Goal: Task Accomplishment & Management: Manage account settings

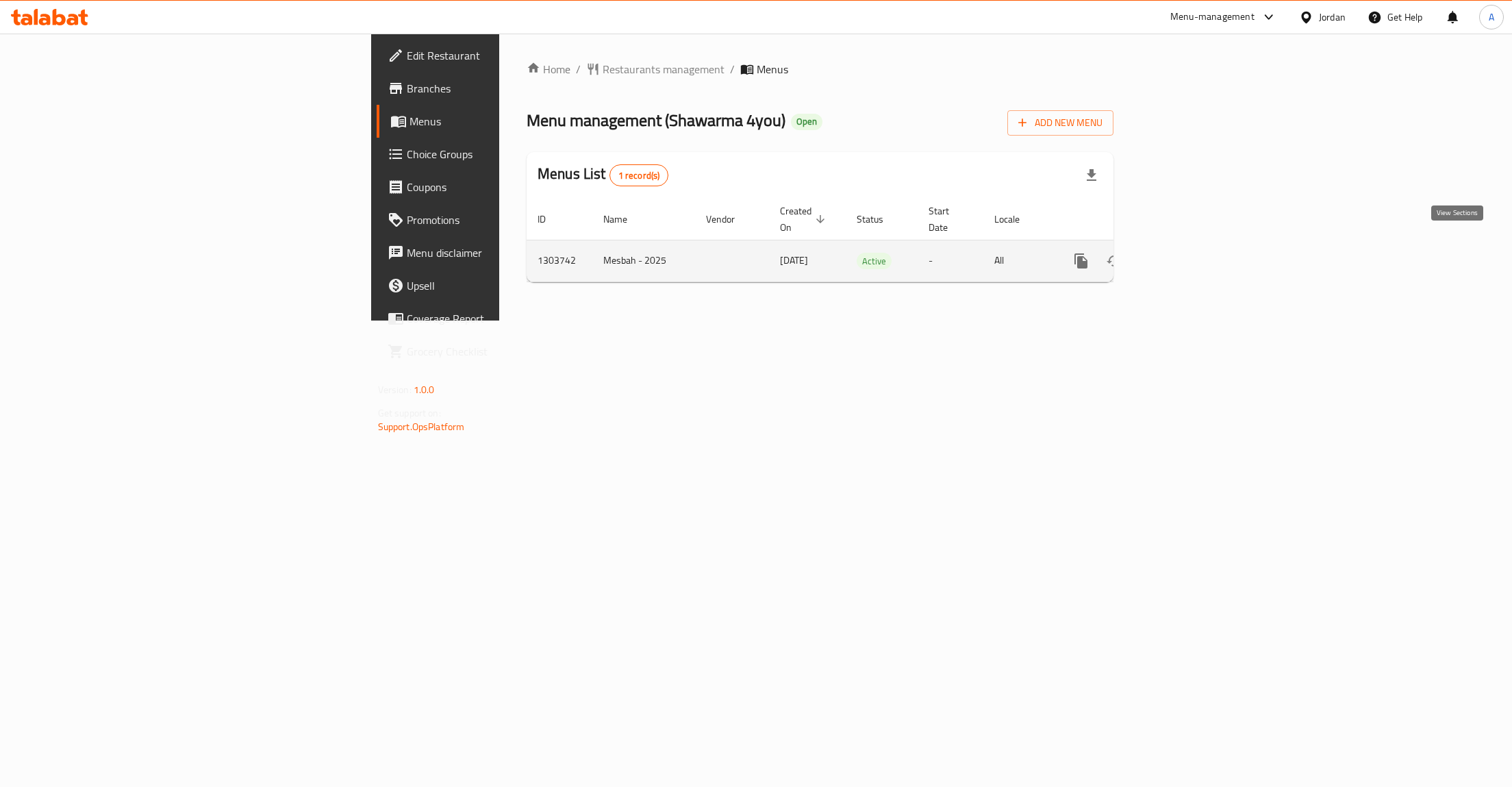
click at [1188, 252] on icon "enhanced table" at bounding box center [1180, 260] width 16 height 16
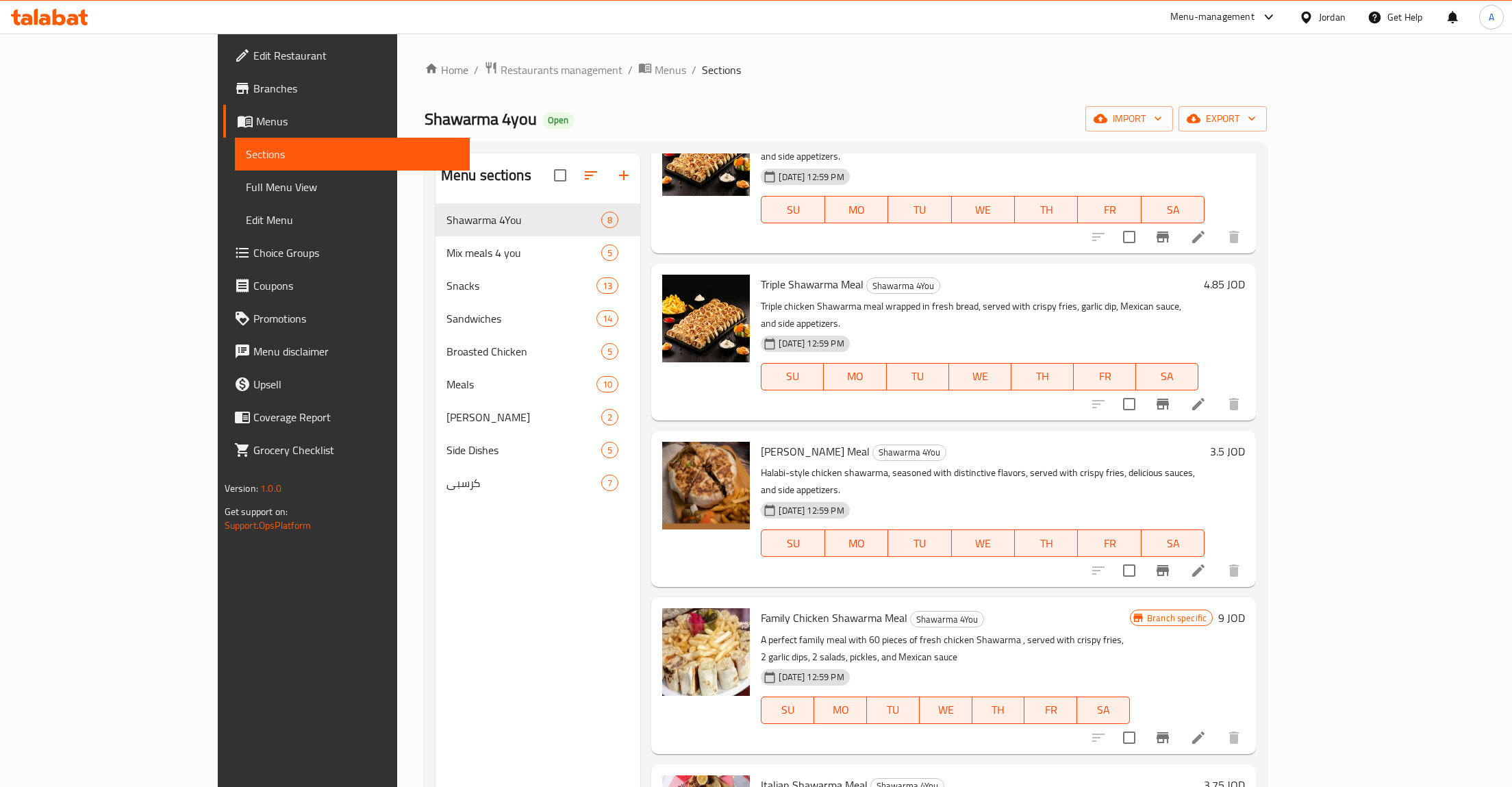
scroll to position [444, 0]
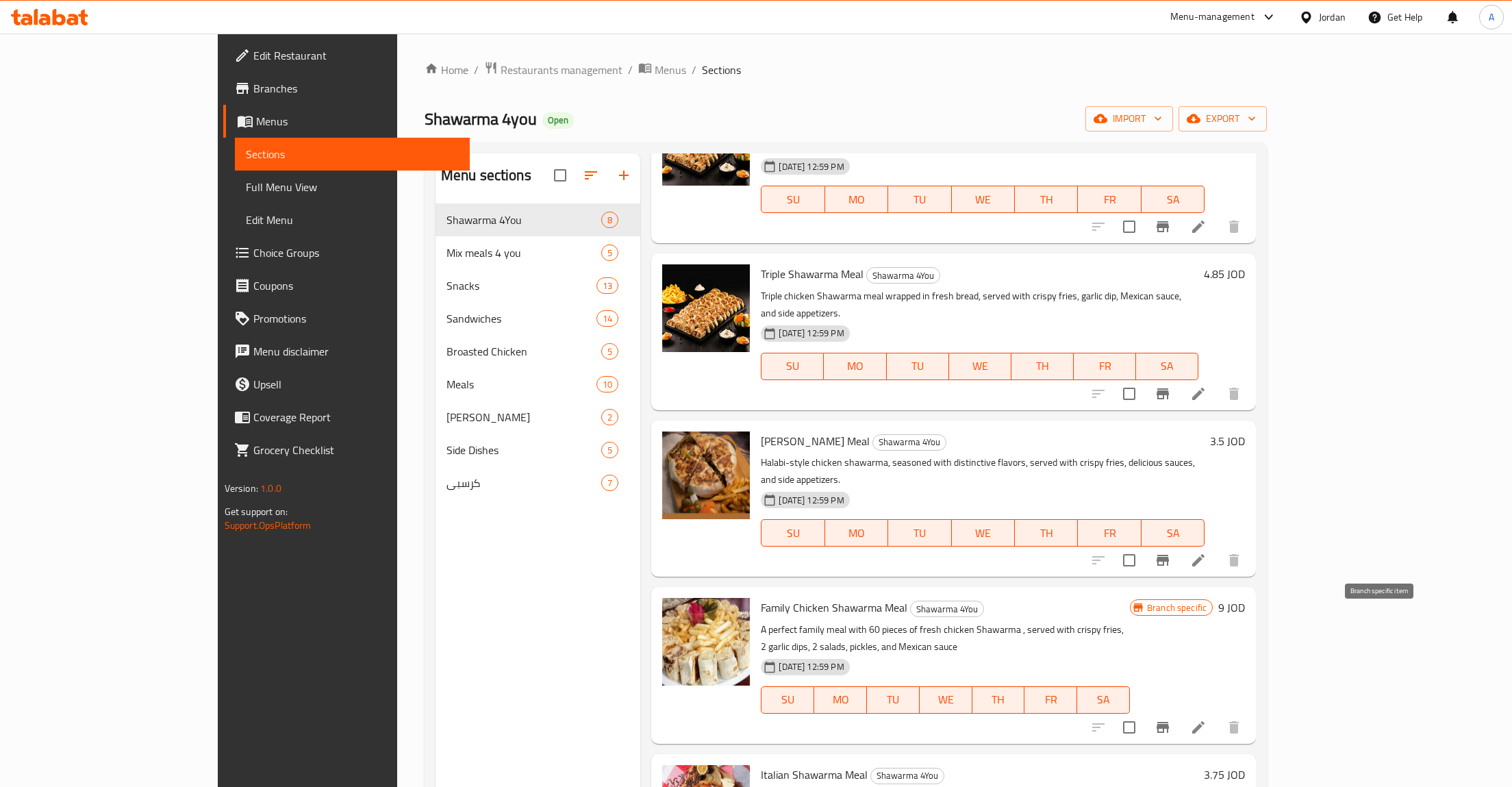
click at [1171, 719] on icon "Branch-specific-item" at bounding box center [1163, 727] width 16 height 16
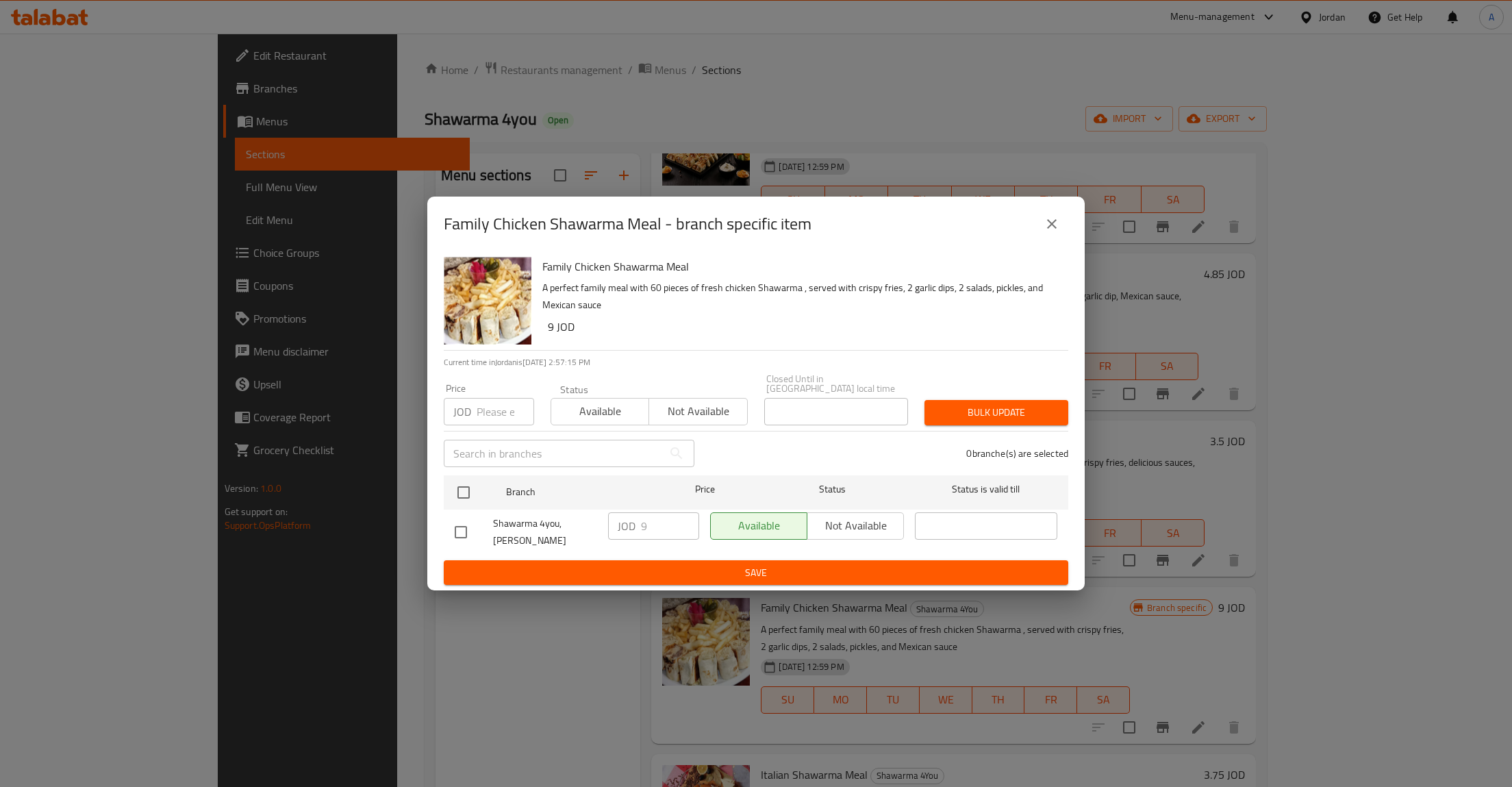
click at [1069, 248] on div "Family Chicken Shawarma Meal - branch specific item" at bounding box center [756, 224] width 658 height 55
click at [1055, 229] on icon "close" at bounding box center [1051, 224] width 10 height 10
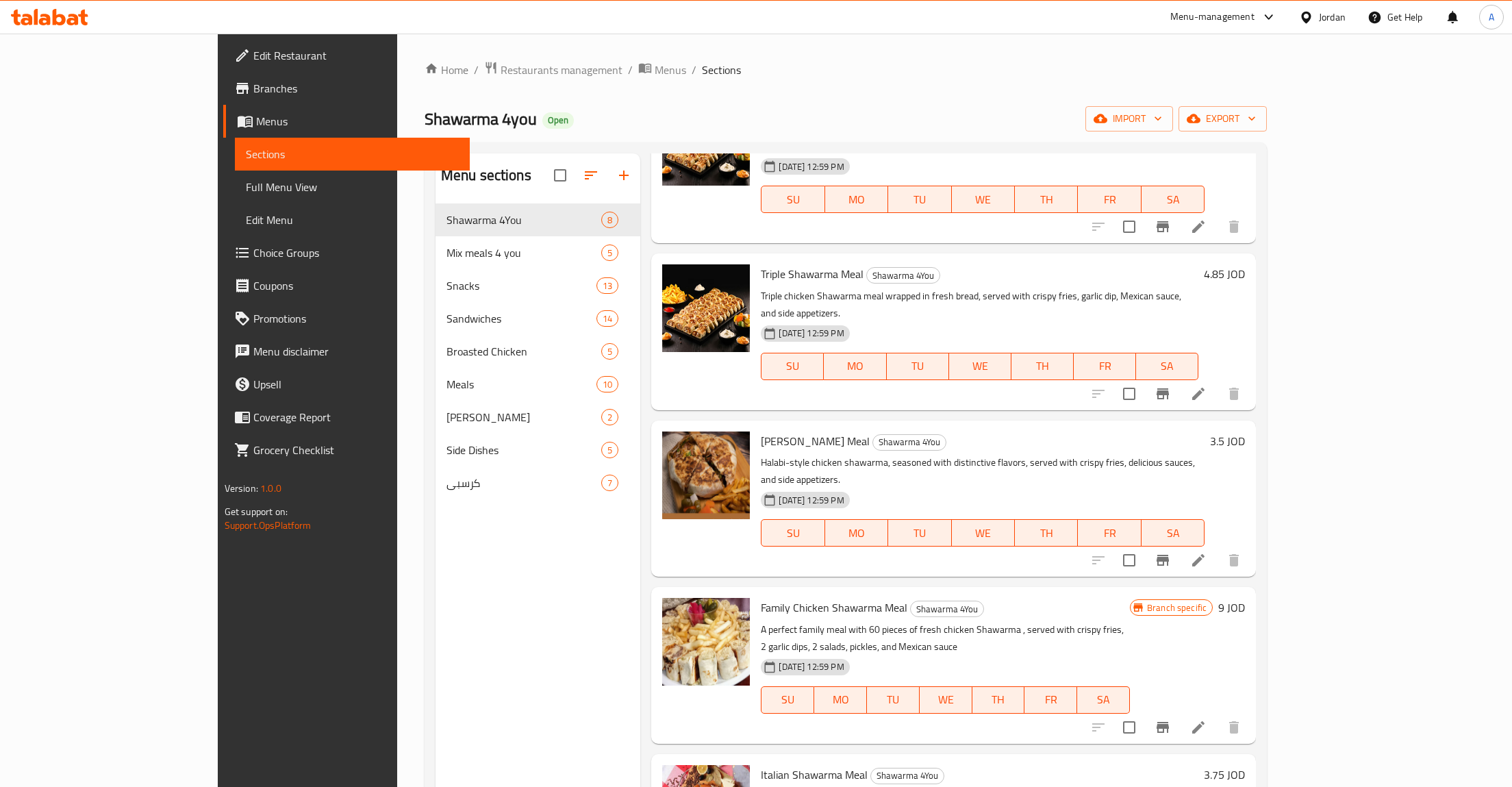
click at [1205, 721] on icon at bounding box center [1199, 727] width 13 height 13
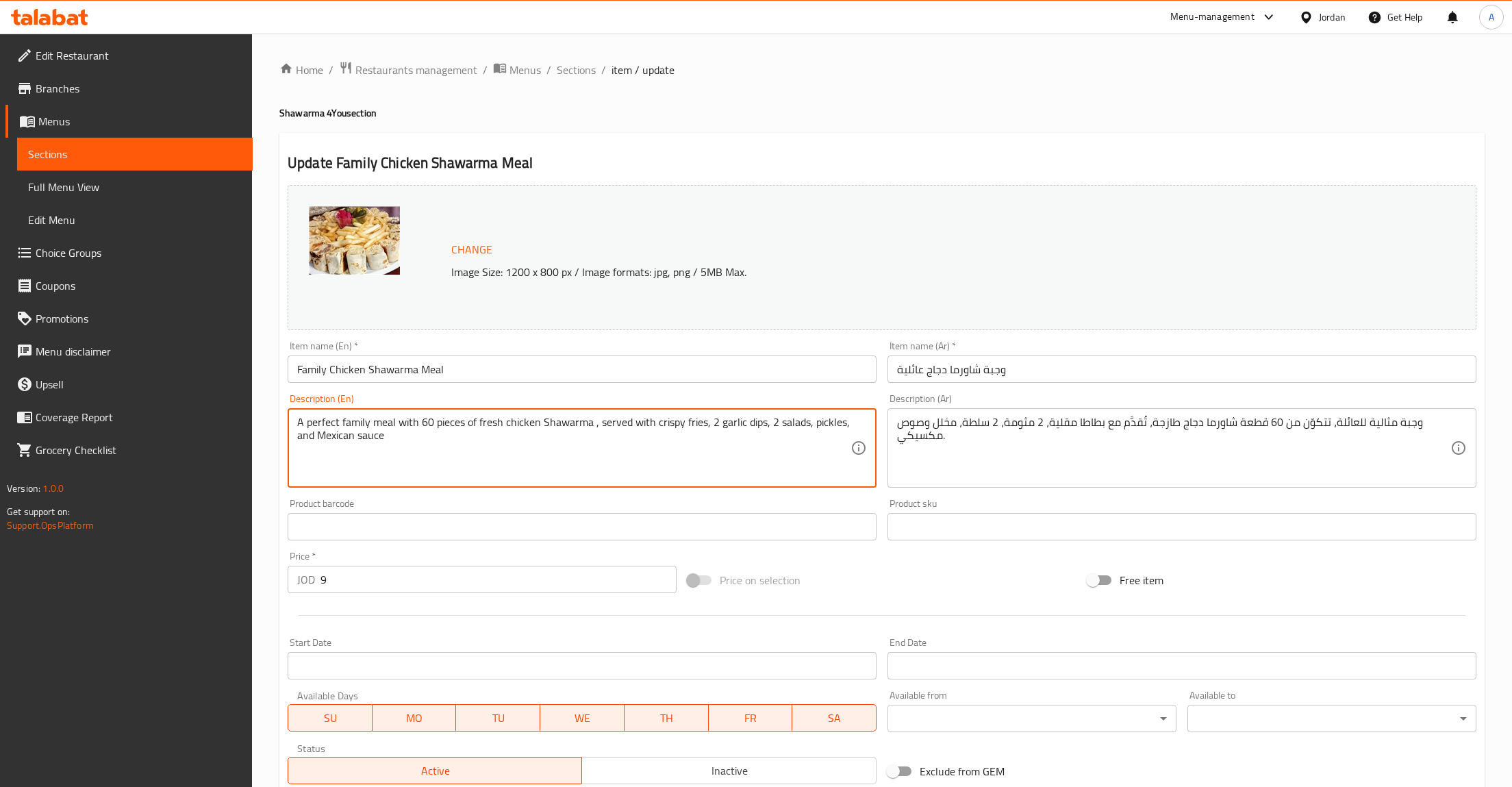
drag, startPoint x: 463, startPoint y: 423, endPoint x: 420, endPoint y: 414, distance: 43.9
click at [420, 416] on textarea "A perfect family meal with 60 pieces of fresh chicken Shawarma , served with cr…" at bounding box center [573, 448] width 554 height 65
type textarea "A perfect family meal with of fresh chicken Shawarma , served with crispy fries…"
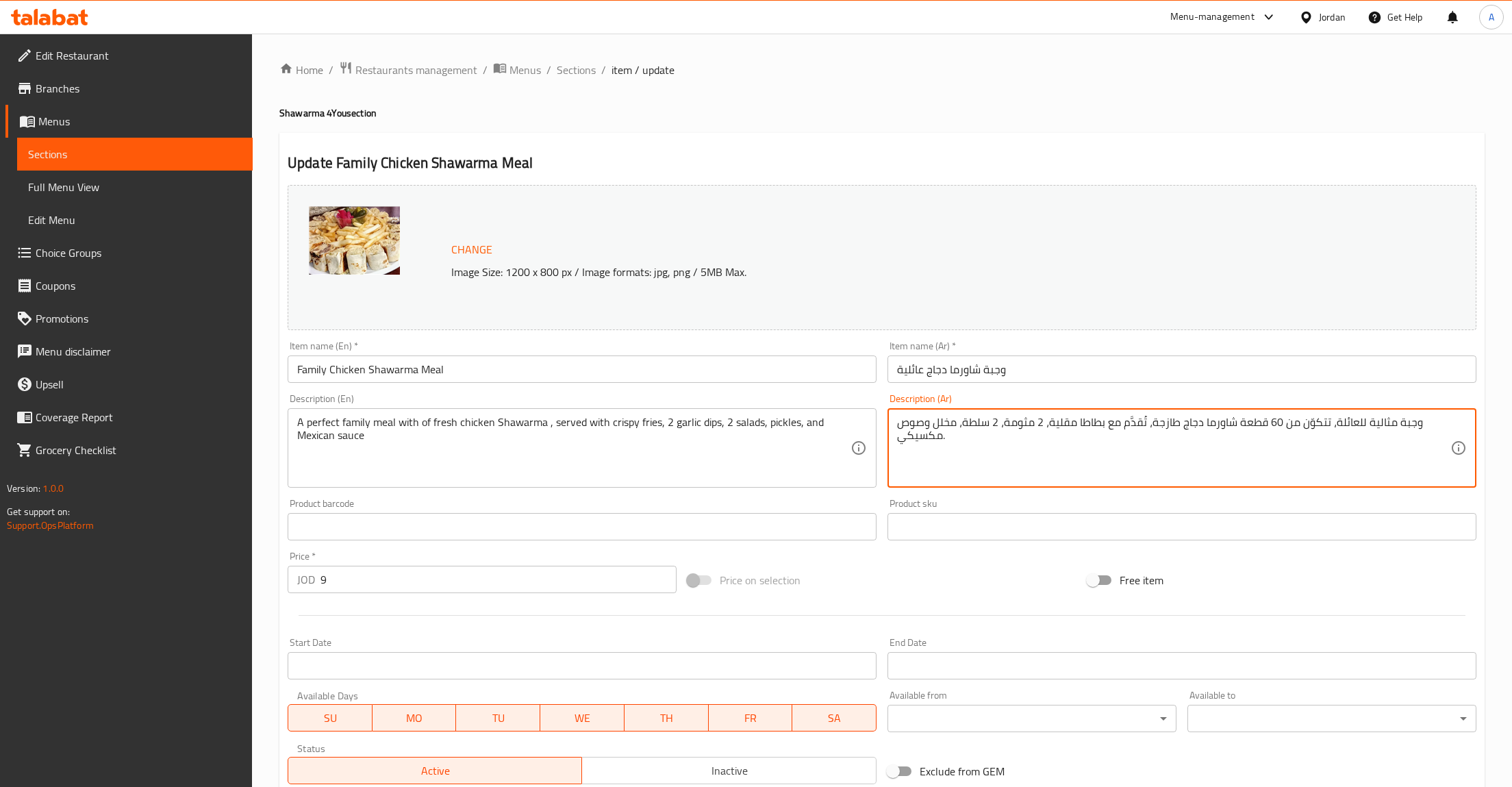
drag, startPoint x: 1279, startPoint y: 422, endPoint x: 1234, endPoint y: 420, distance: 45.0
click at [1234, 420] on textarea "وجبة مثالية للعائلة، تتكوّن من 60 قطعة شاورما دجاج طازجة، تُقدَّم مع بطاطا مقلي…" at bounding box center [1174, 448] width 554 height 65
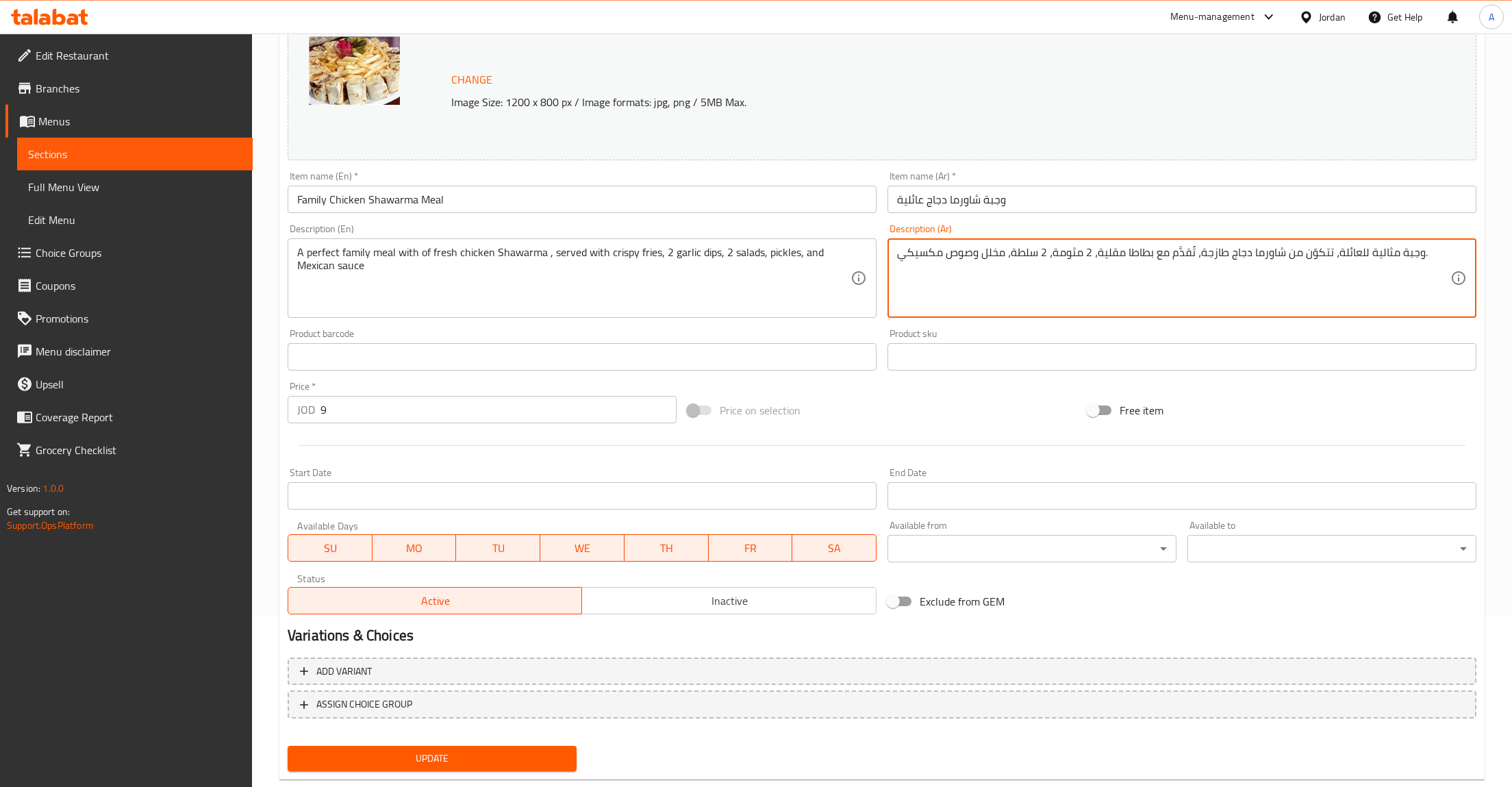
scroll to position [199, 0]
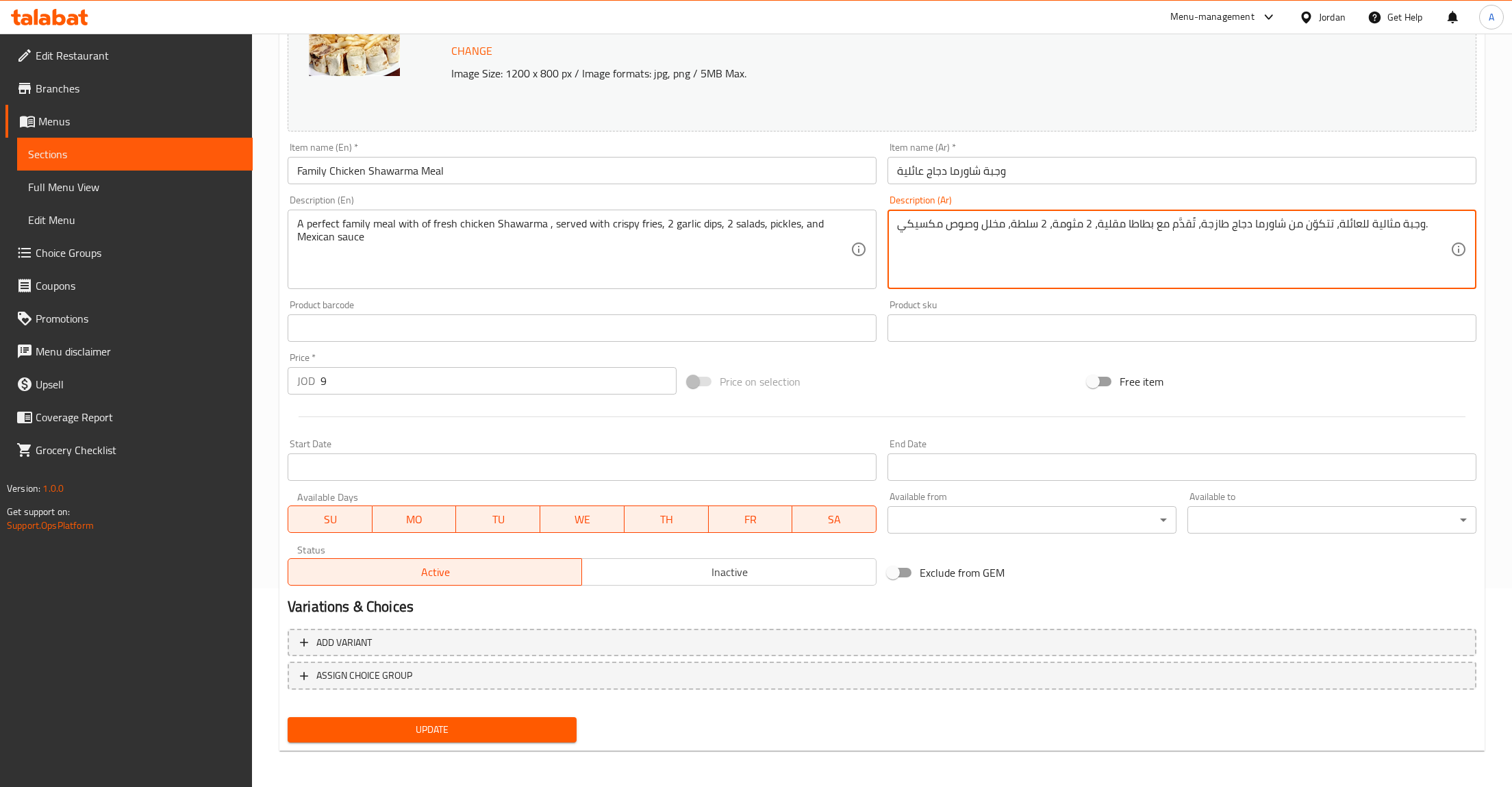
type textarea "وجبة مثالية للعائلة، تتكوّن من شاورما دجاج طازجة، تُقدَّم مع بطاطا مقلية، 2 مثو…"
click at [469, 738] on button "Update" at bounding box center [432, 730] width 289 height 25
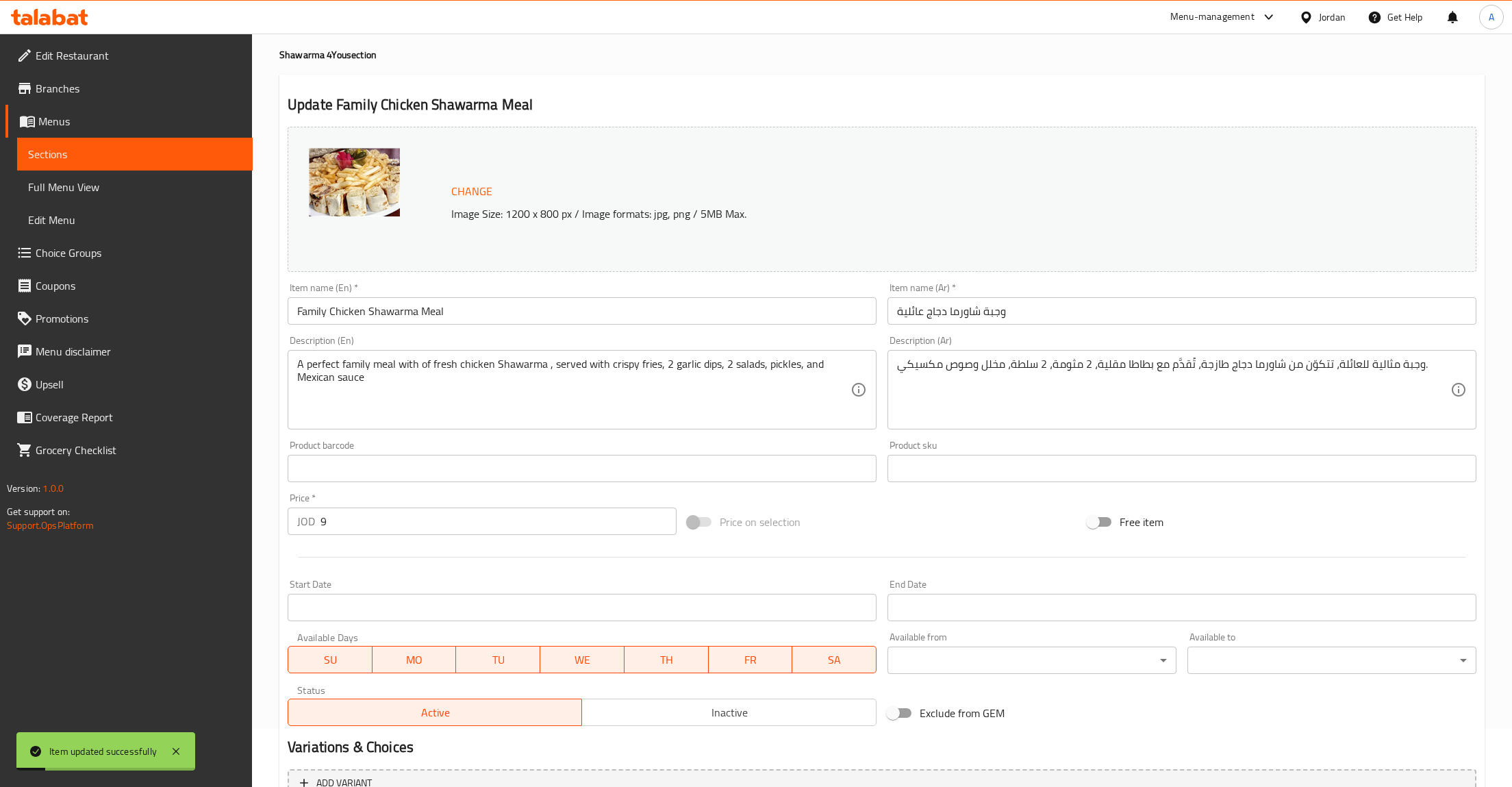
scroll to position [57, 0]
click at [72, 140] on link "Sections" at bounding box center [134, 154] width 235 height 33
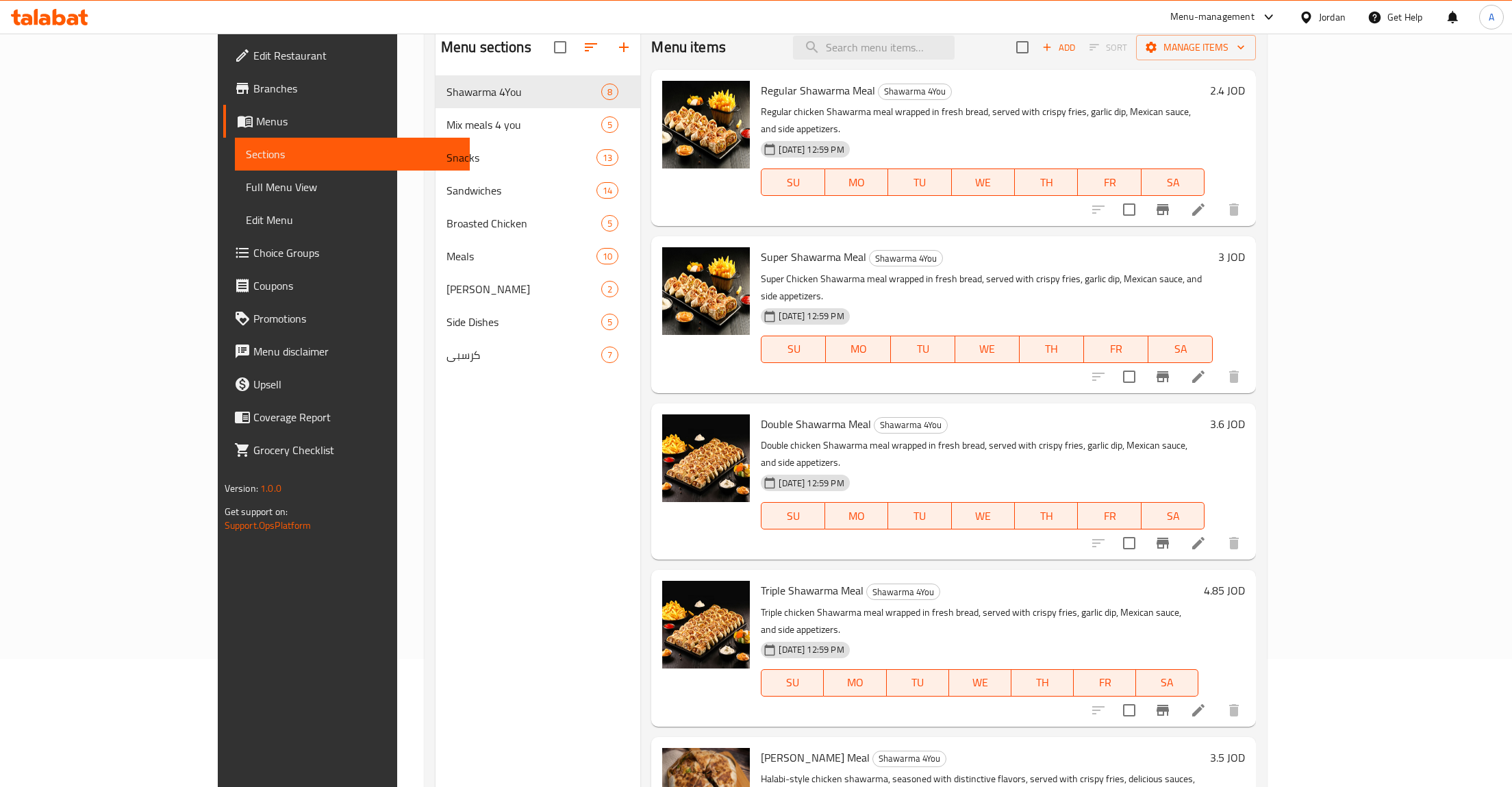
scroll to position [57, 0]
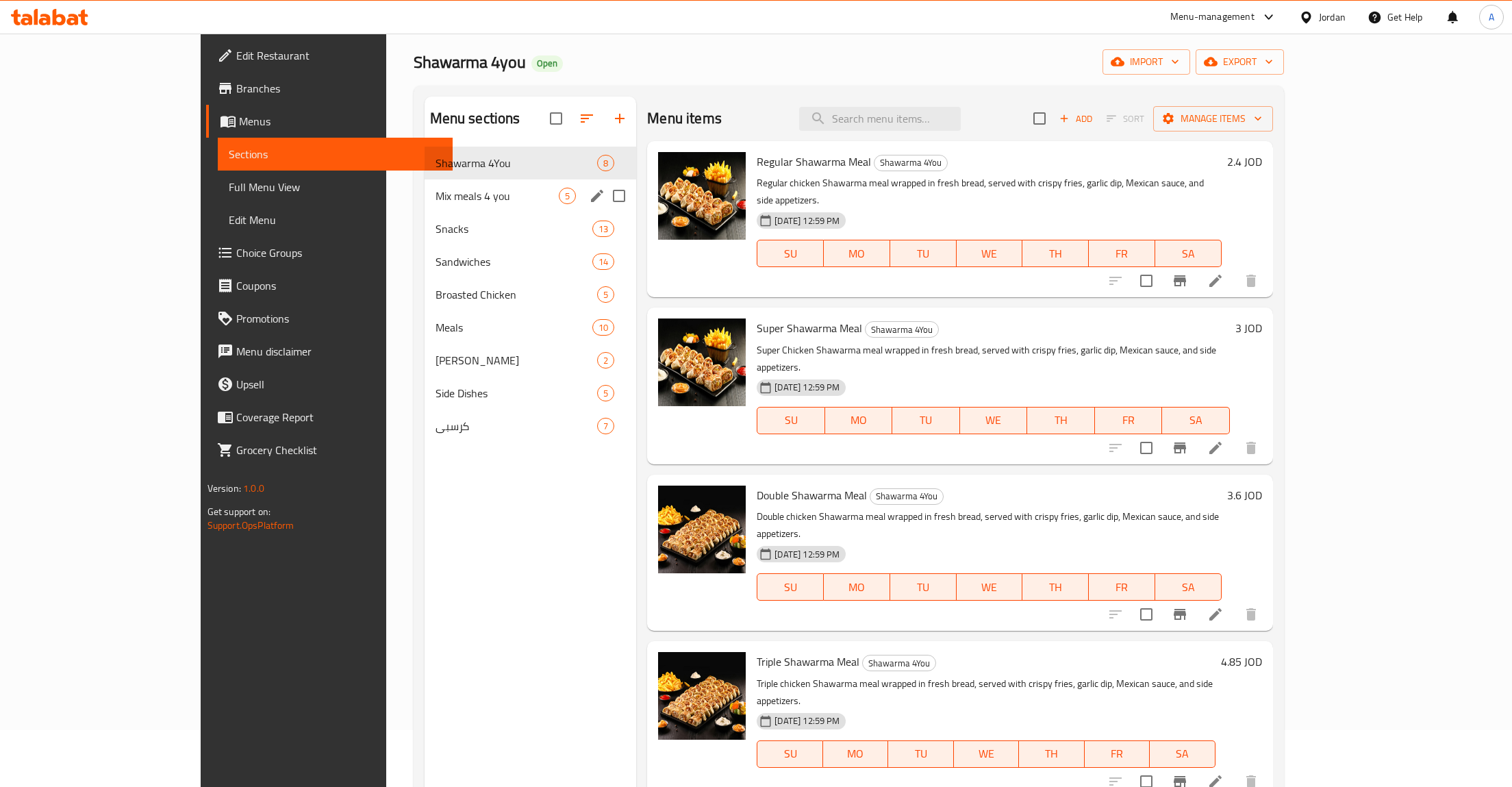
drag, startPoint x: 403, startPoint y: 185, endPoint x: 385, endPoint y: 172, distance: 22.2
click at [425, 185] on div "Mix meals 4 you 5" at bounding box center [531, 196] width 212 height 33
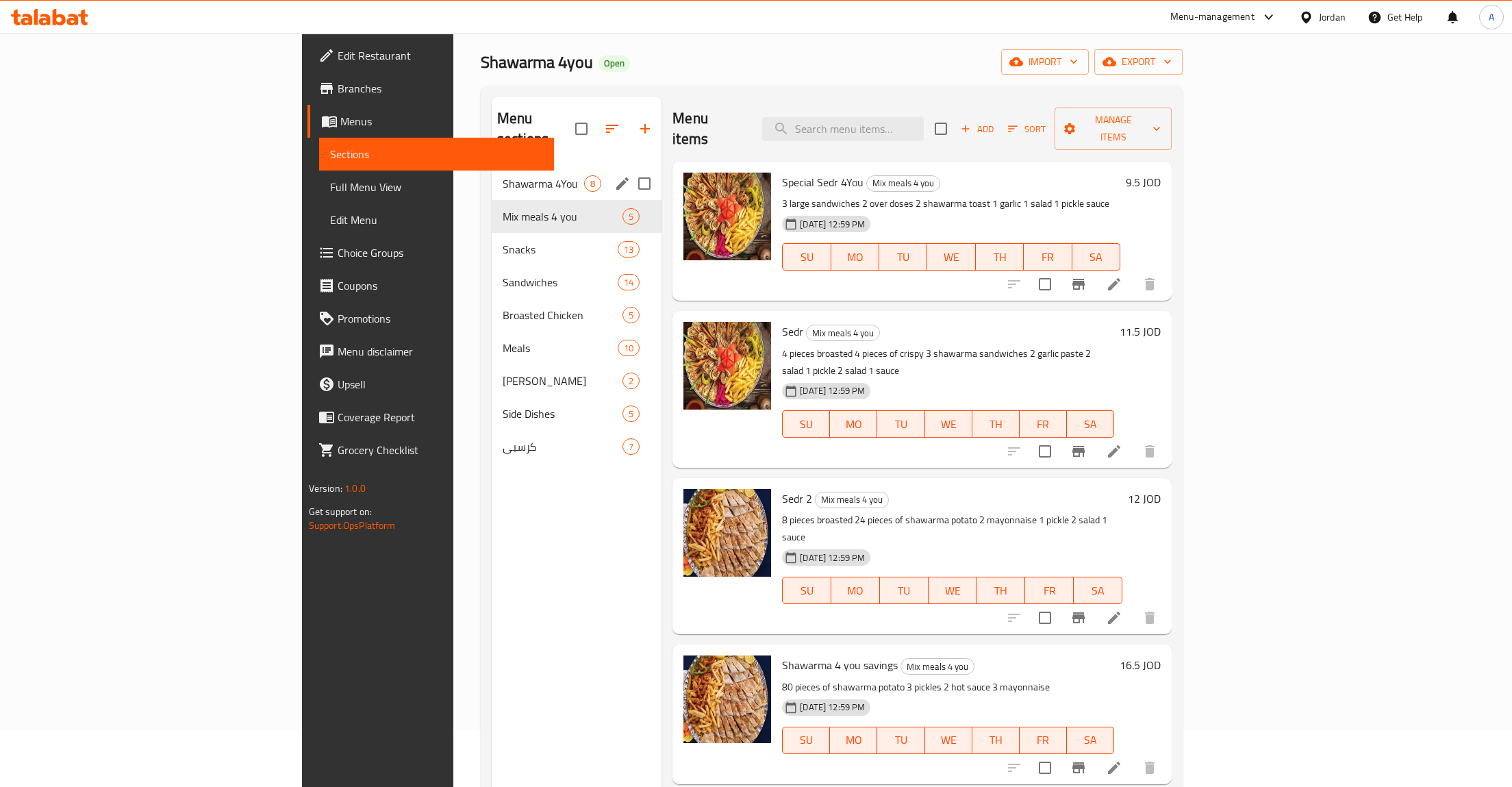
click at [503, 175] on span "Shawarma 4You" at bounding box center [543, 183] width 81 height 16
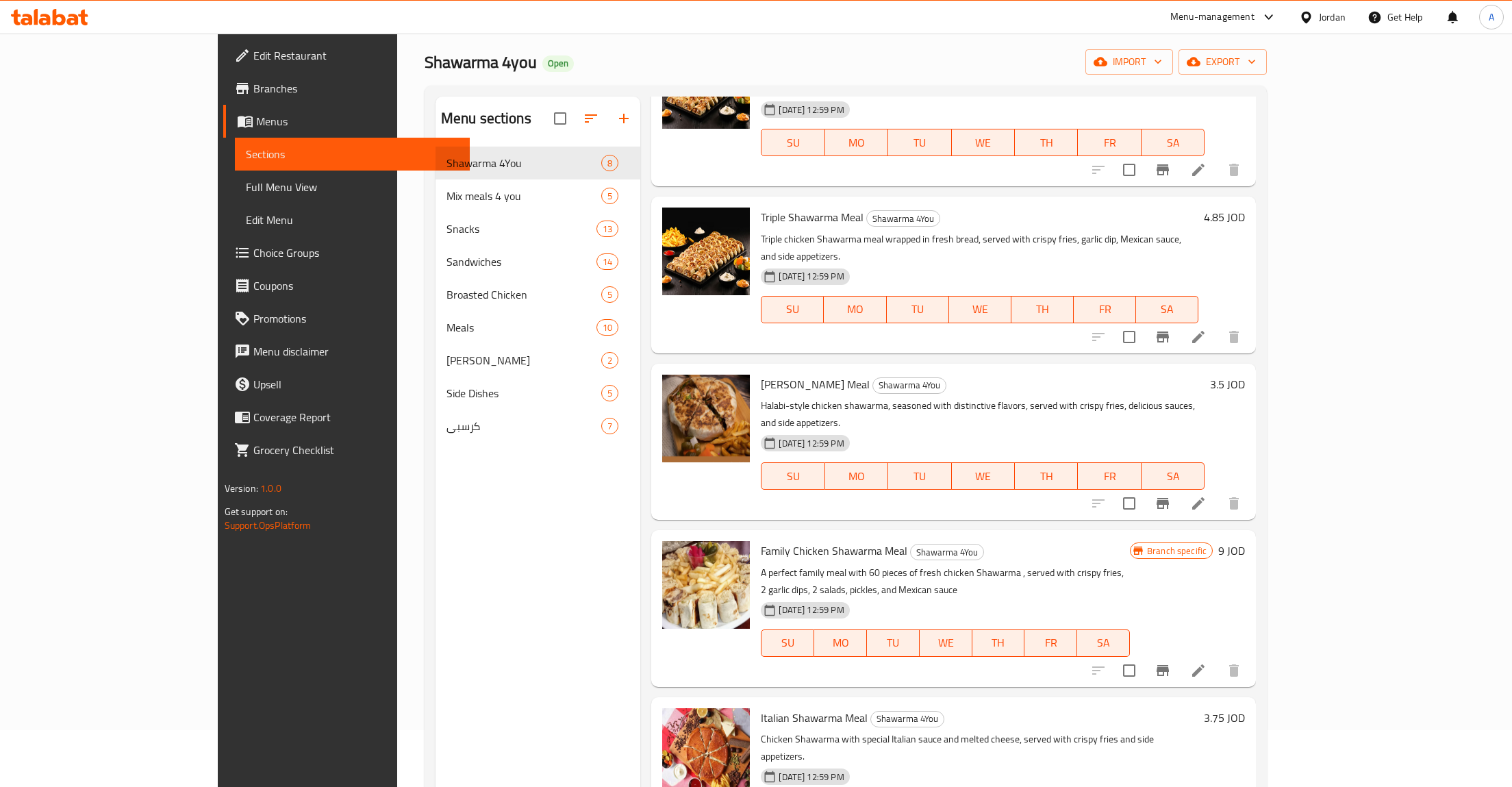
scroll to position [191, 0]
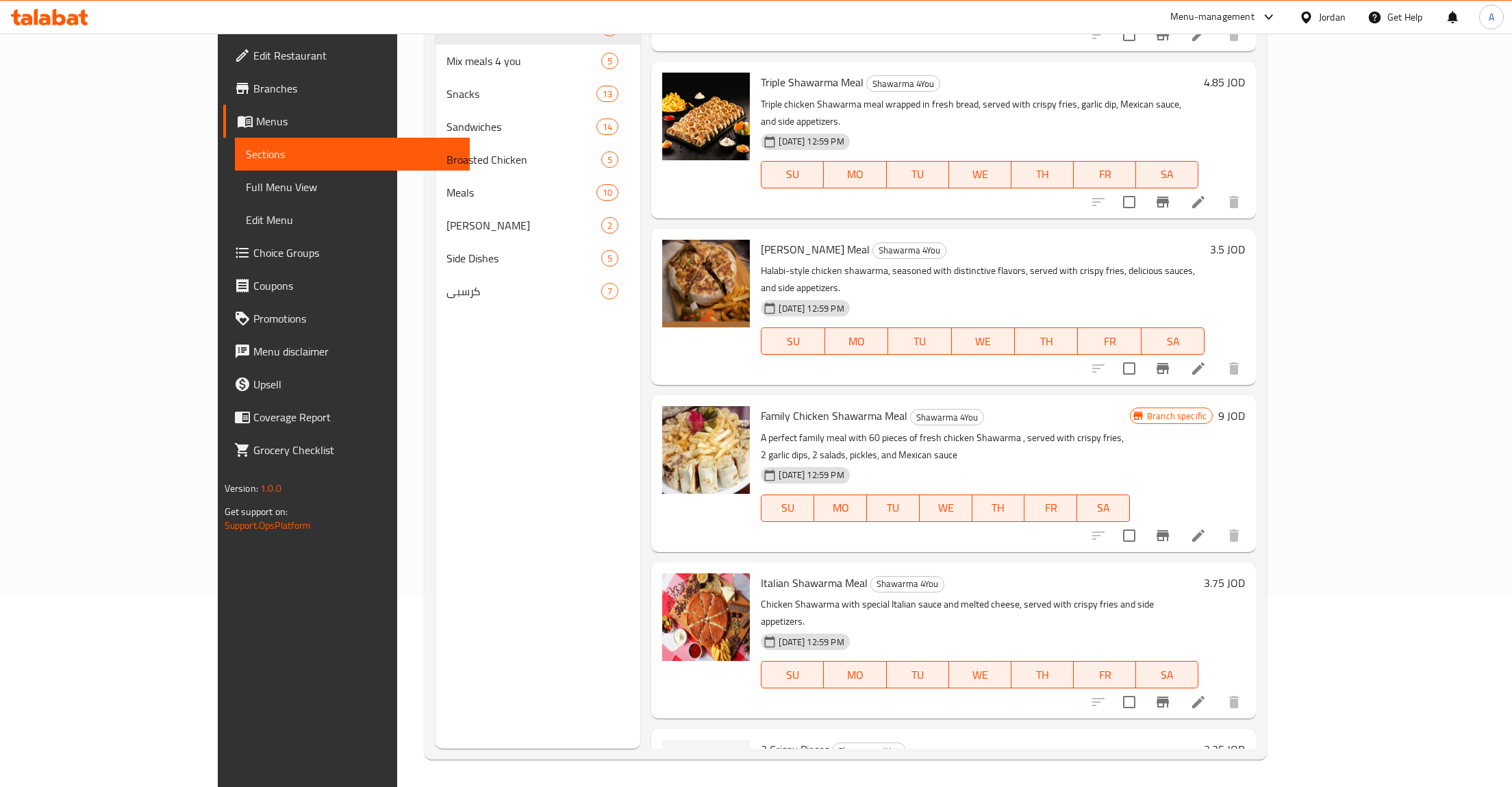
click at [1207, 527] on icon at bounding box center [1198, 535] width 16 height 16
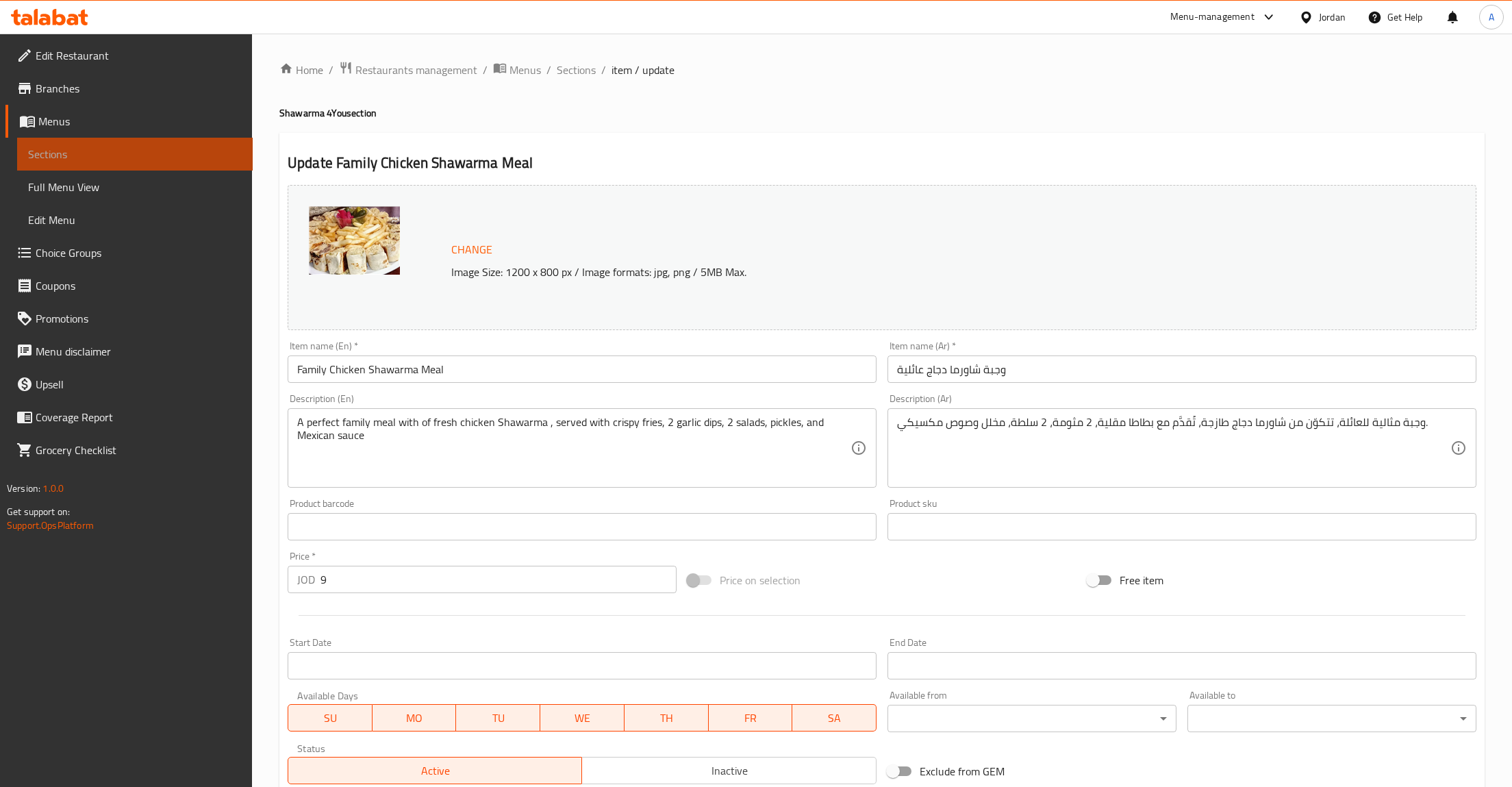
click at [59, 150] on span "Sections" at bounding box center [134, 154] width 214 height 16
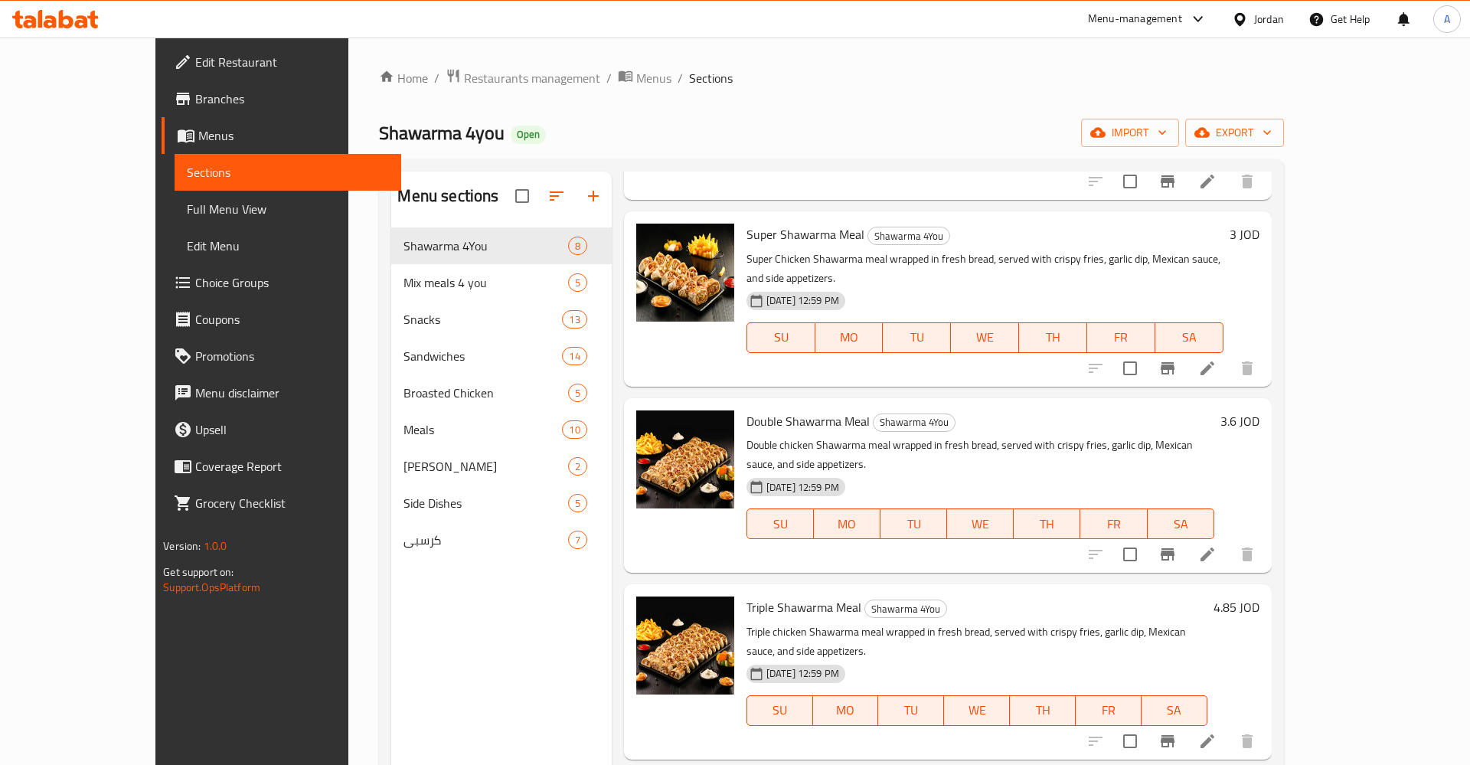
scroll to position [239, 0]
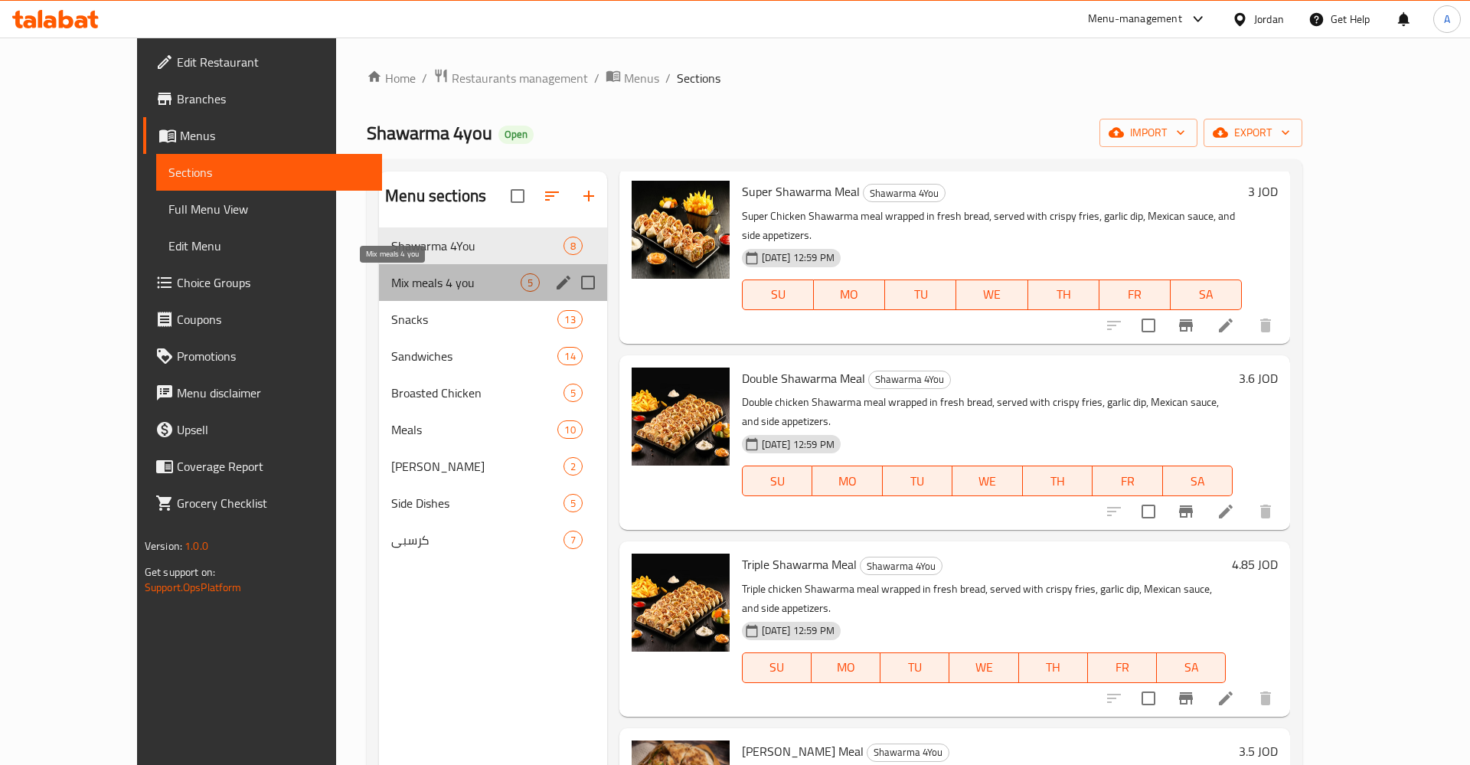
click at [391, 290] on span "Mix meals 4 you" at bounding box center [455, 282] width 129 height 18
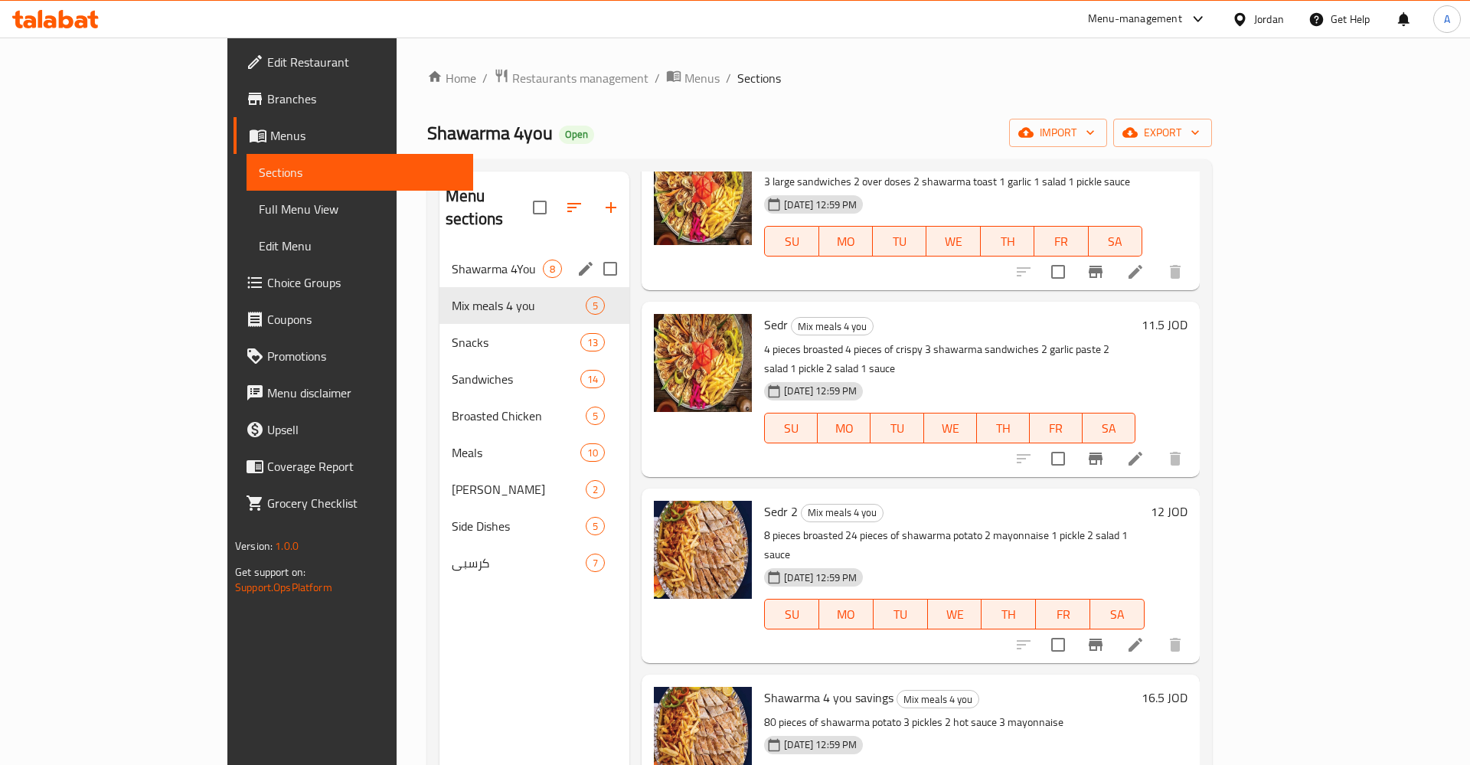
drag, startPoint x: 371, startPoint y: 232, endPoint x: 419, endPoint y: 253, distance: 51.8
click at [439, 250] on div "Shawarma 4You 8" at bounding box center [534, 268] width 190 height 37
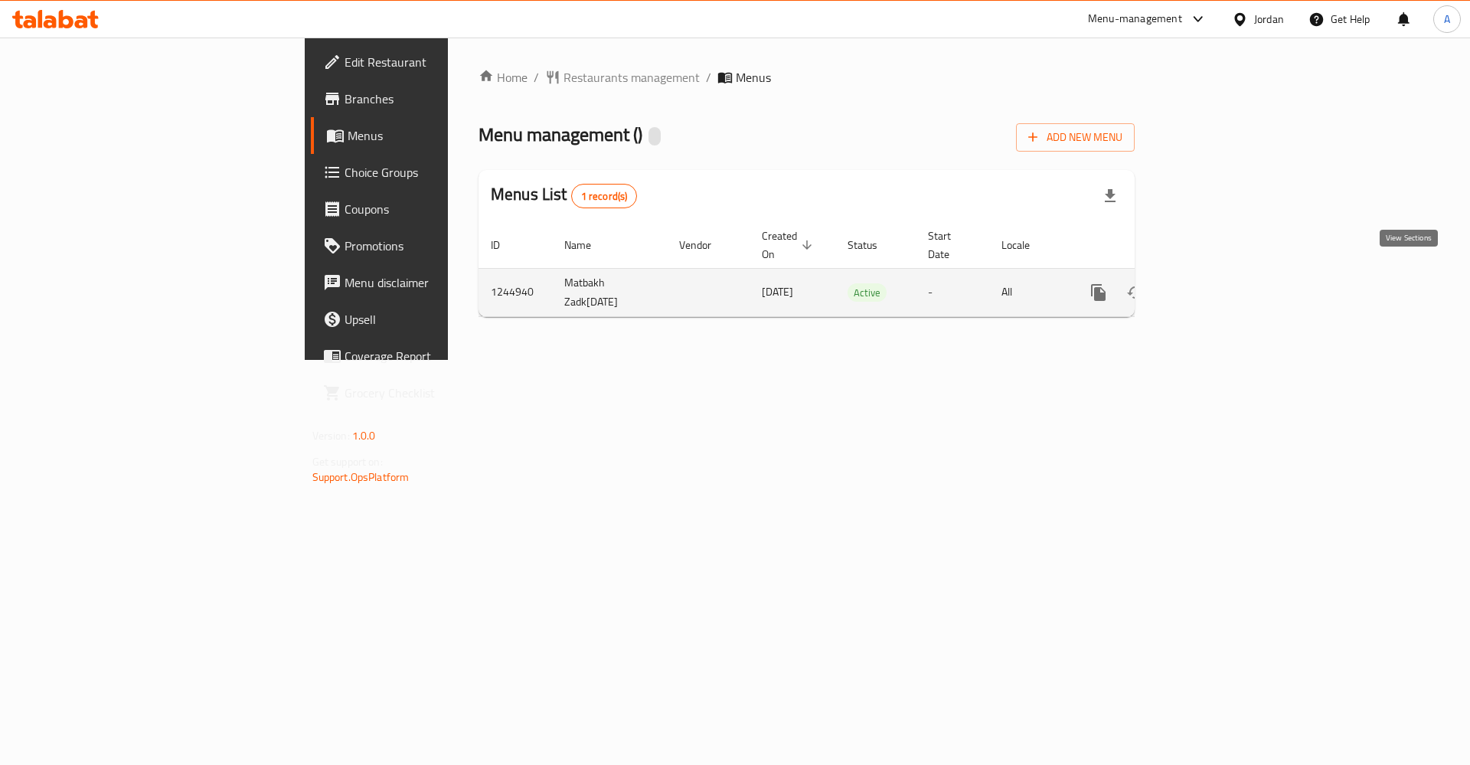
click at [1218, 283] on icon "enhanced table" at bounding box center [1209, 292] width 18 height 18
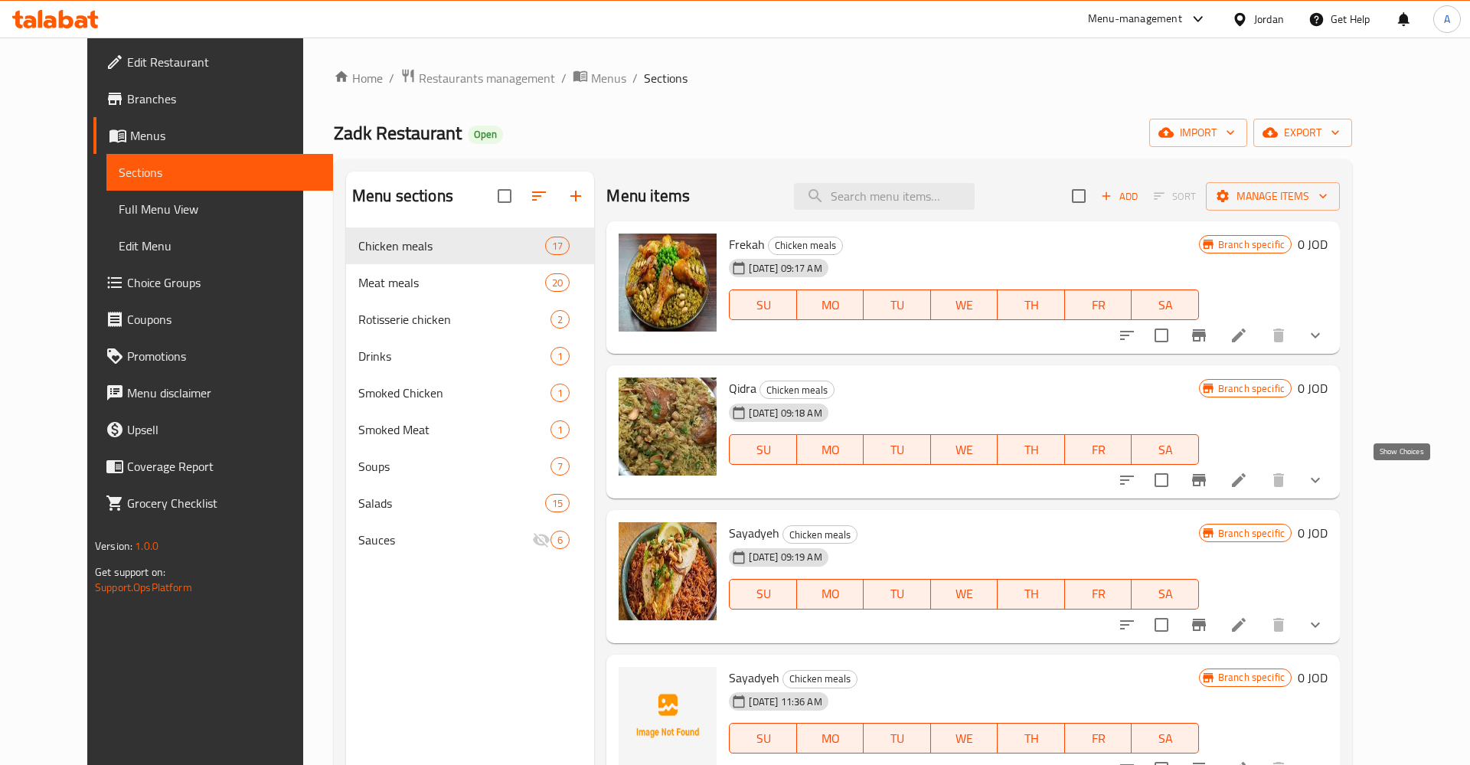
click at [1324, 485] on icon "show more" at bounding box center [1315, 480] width 18 height 18
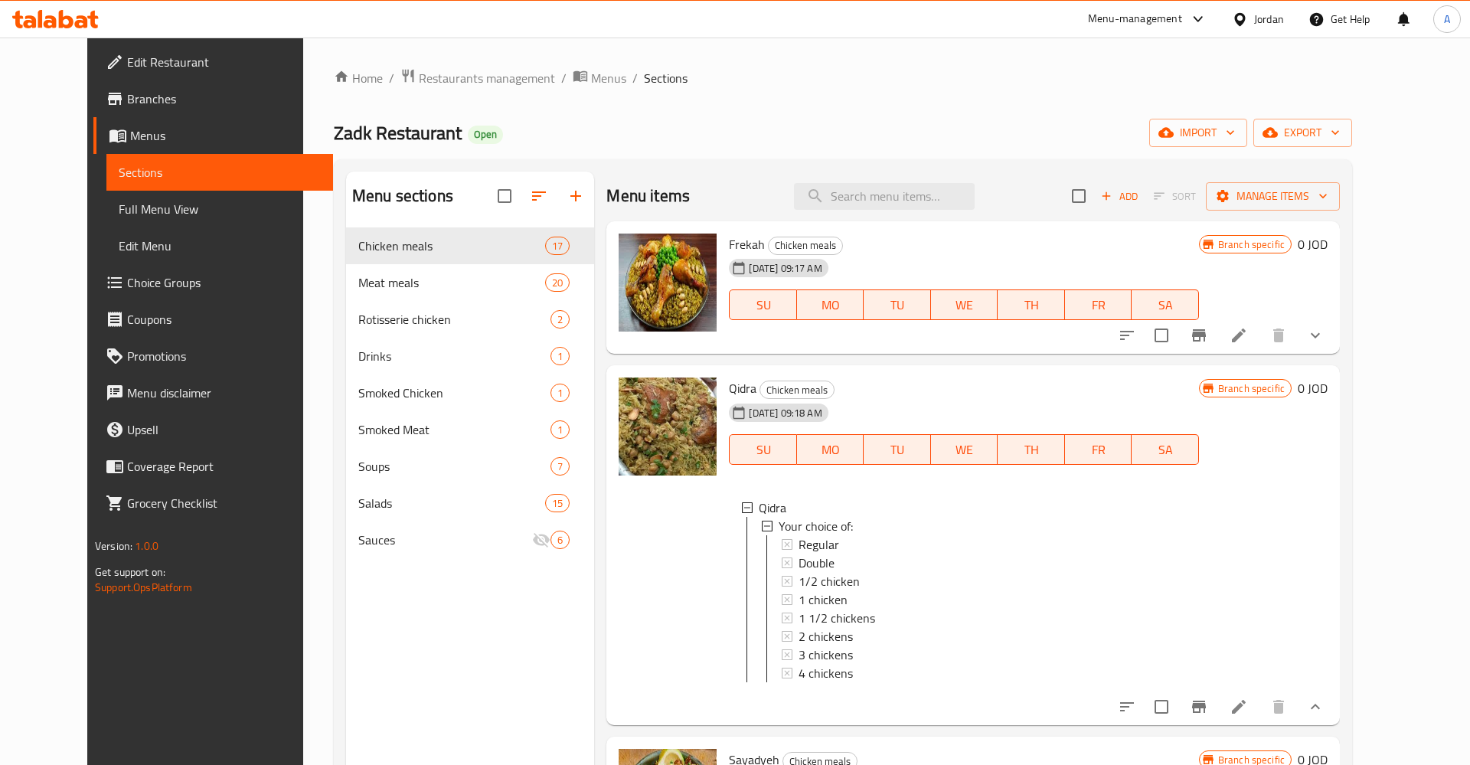
scroll to position [2, 0]
click at [1248, 700] on icon at bounding box center [1238, 706] width 18 height 18
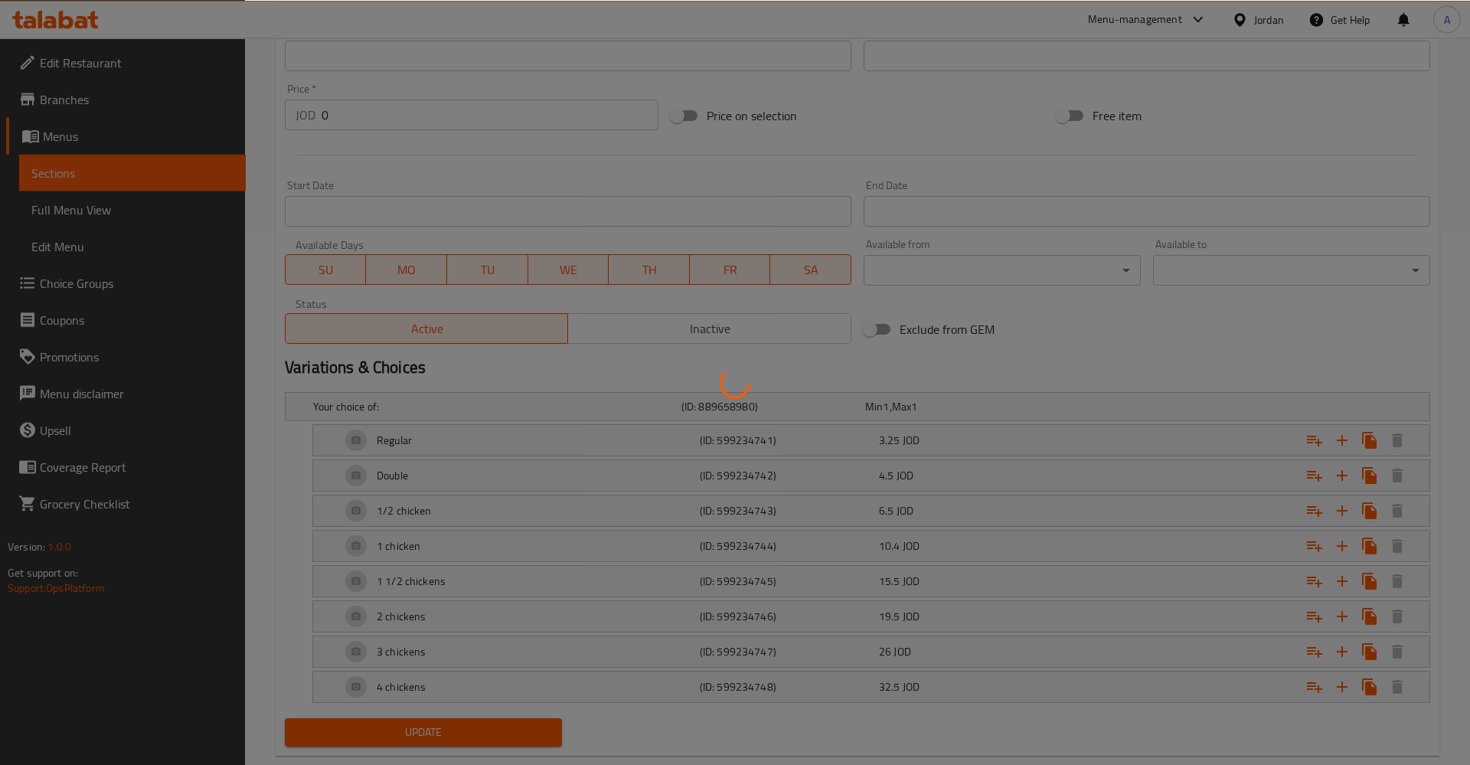
scroll to position [566, 0]
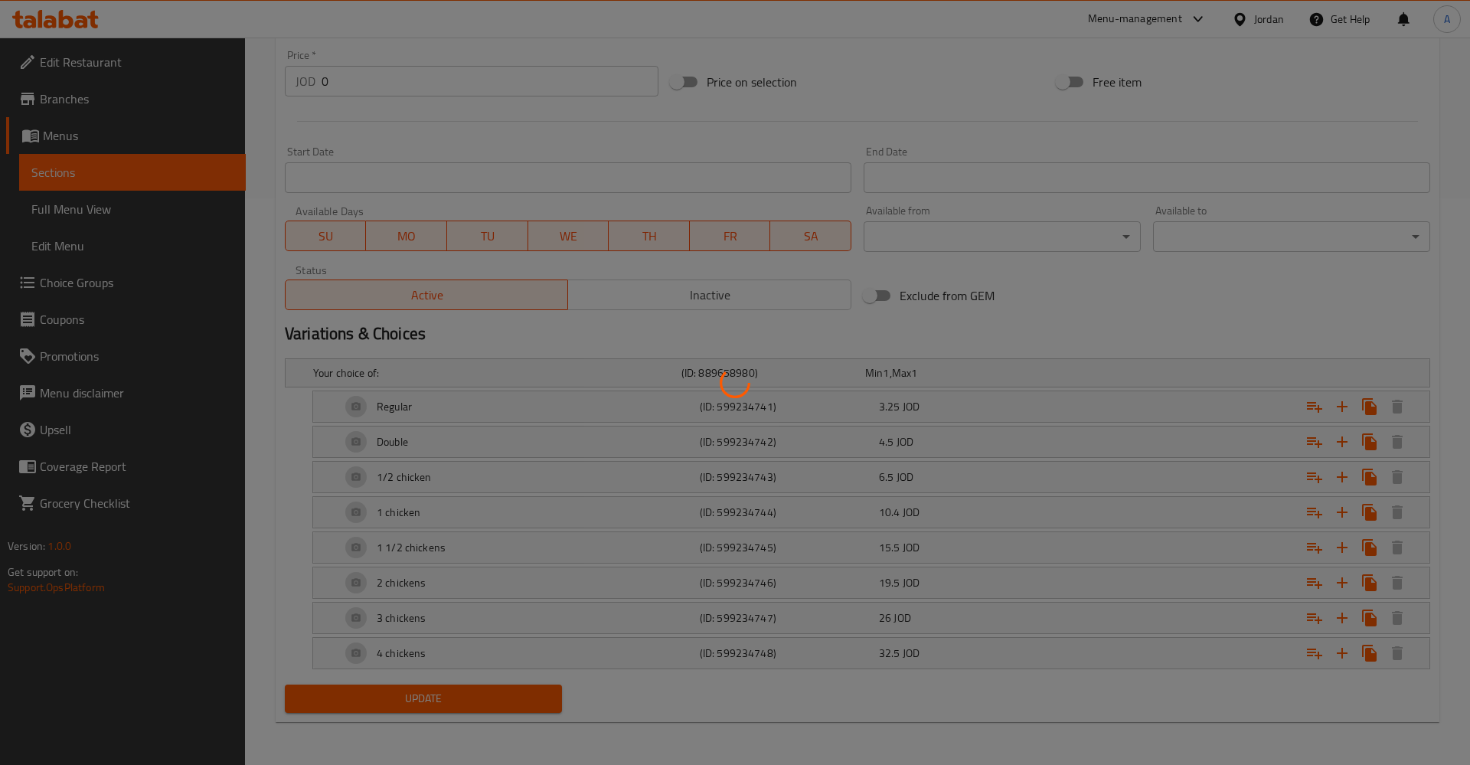
click at [395, 371] on div at bounding box center [735, 382] width 1470 height 765
click at [569, 452] on div at bounding box center [735, 382] width 1470 height 765
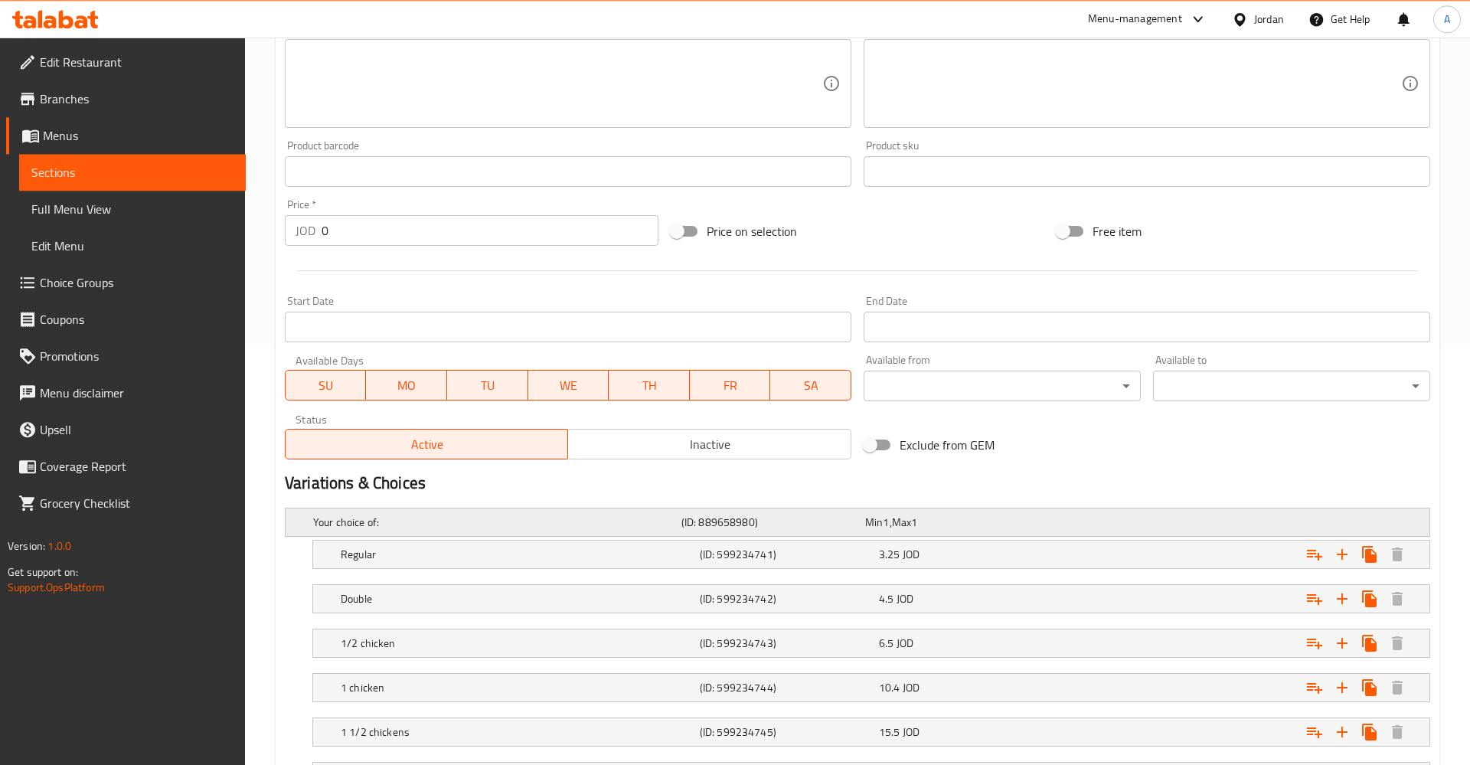
scroll to position [410, 0]
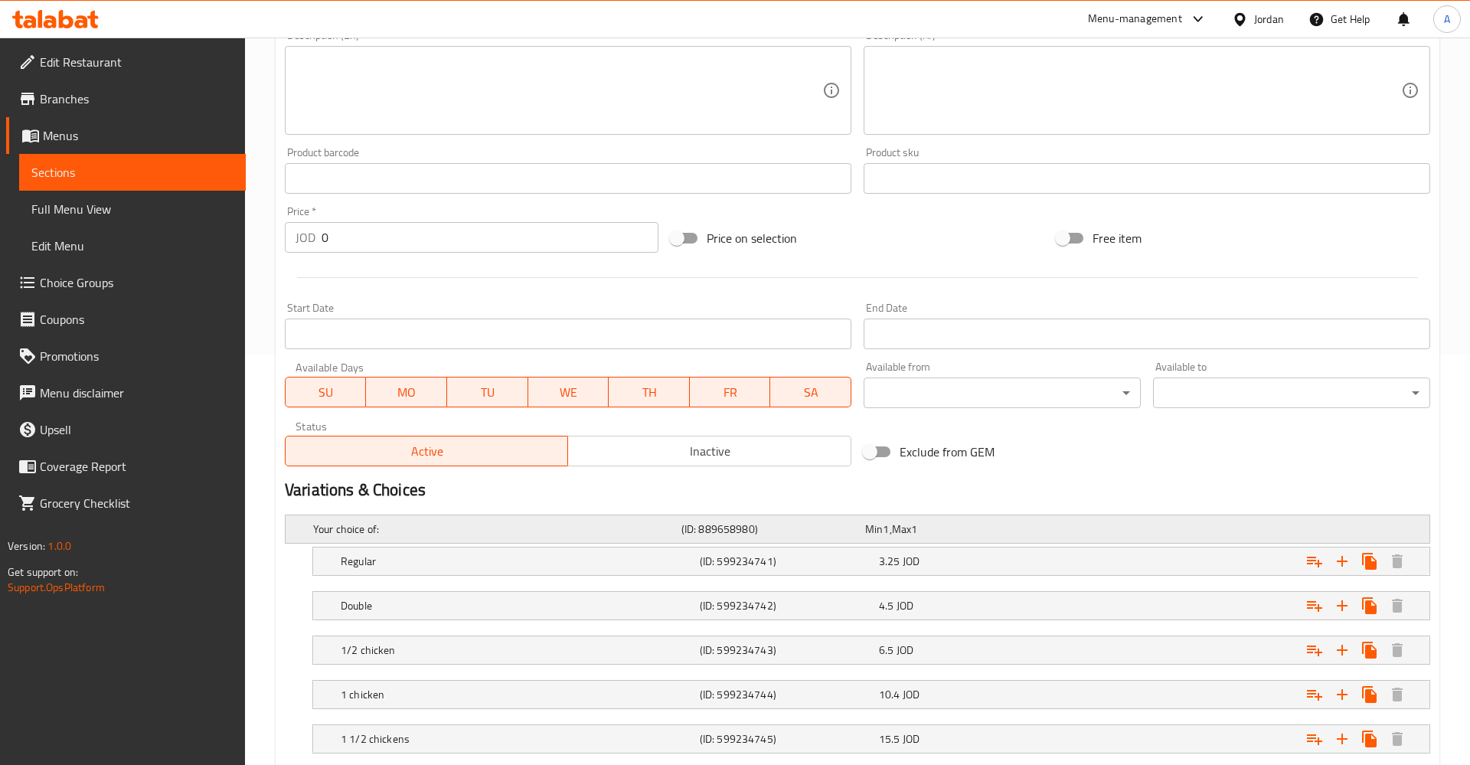
click at [531, 531] on h5 "Your choice of:" at bounding box center [494, 528] width 362 height 15
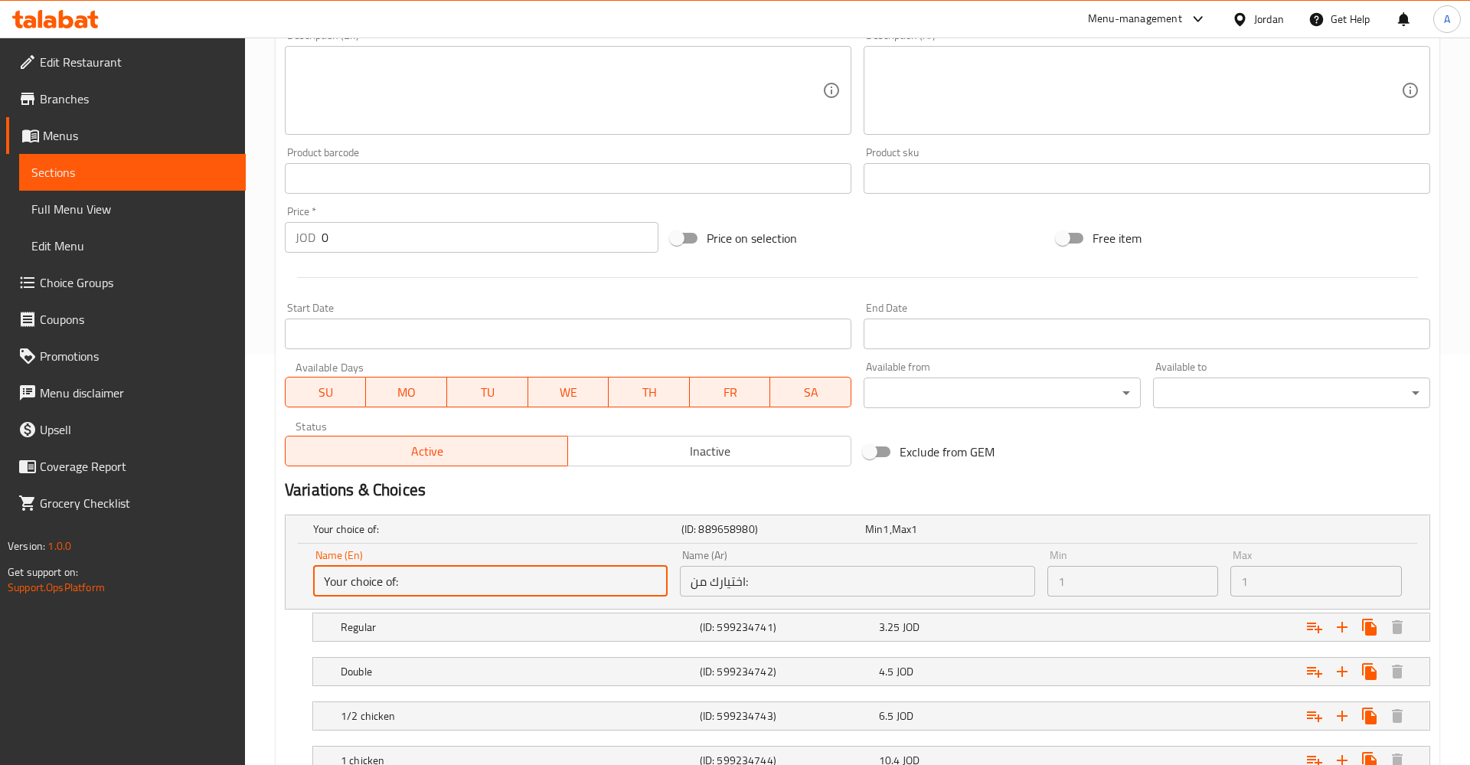
click at [507, 583] on input "Your choice of:" at bounding box center [490, 581] width 354 height 31
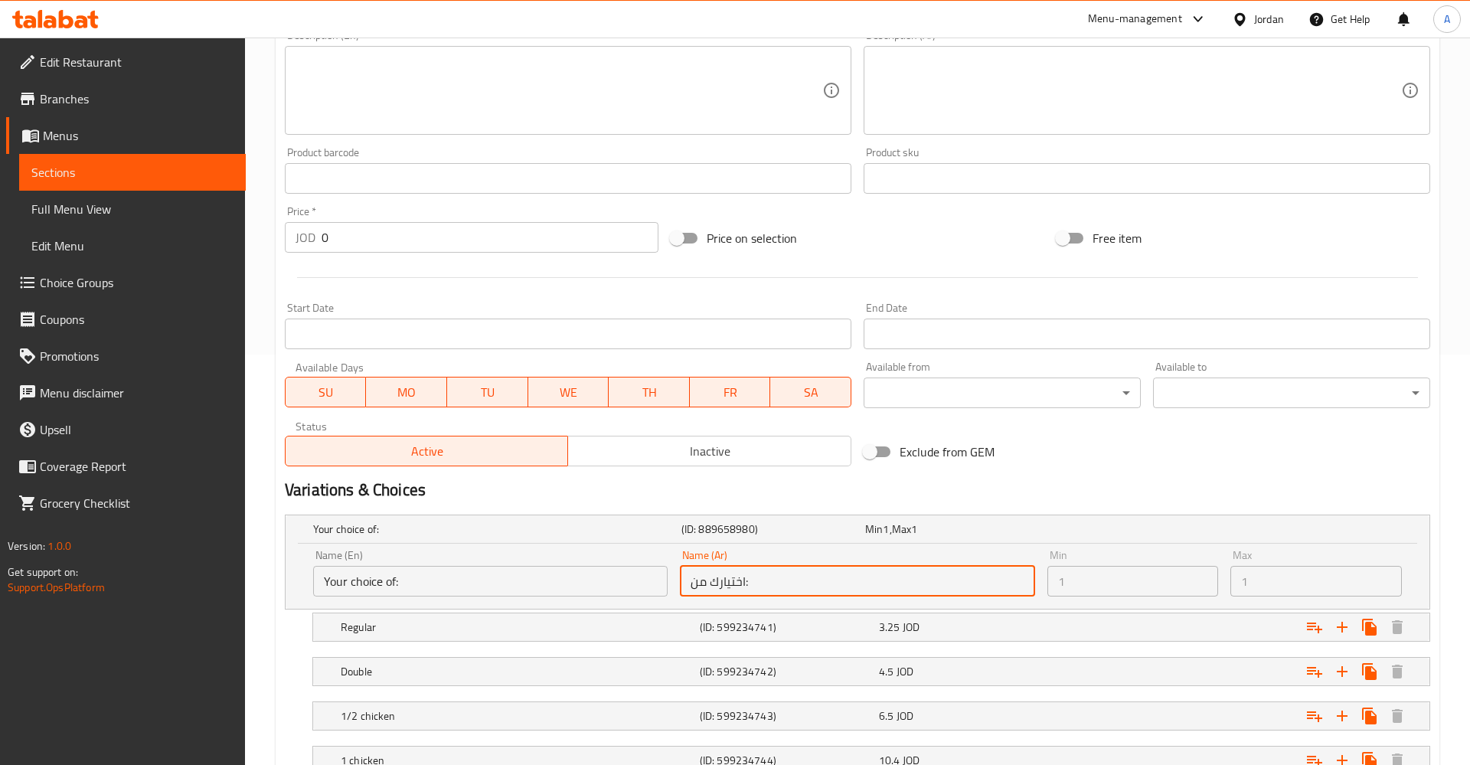
click at [1215, 554] on div "Min 1 Min" at bounding box center [1132, 573] width 171 height 47
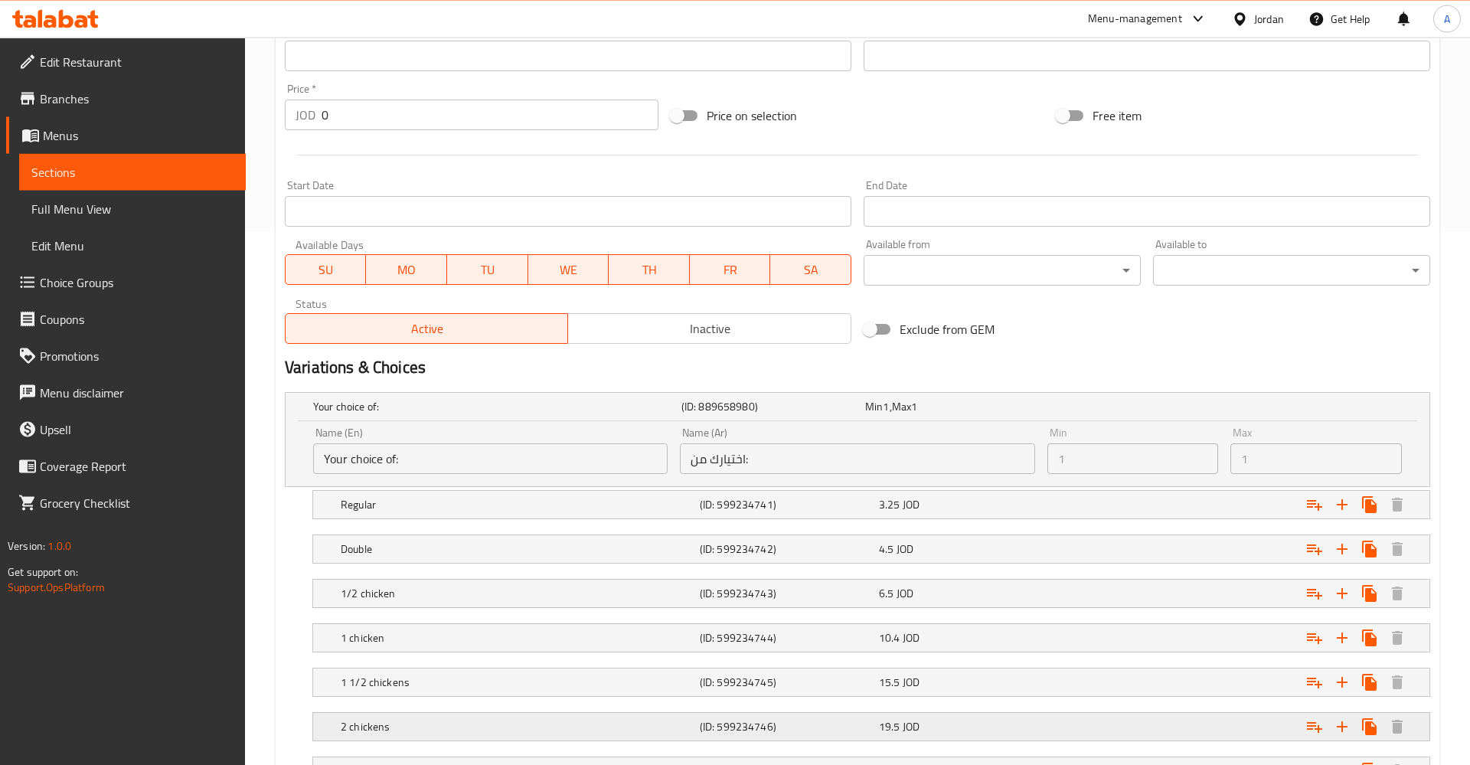
scroll to position [645, 0]
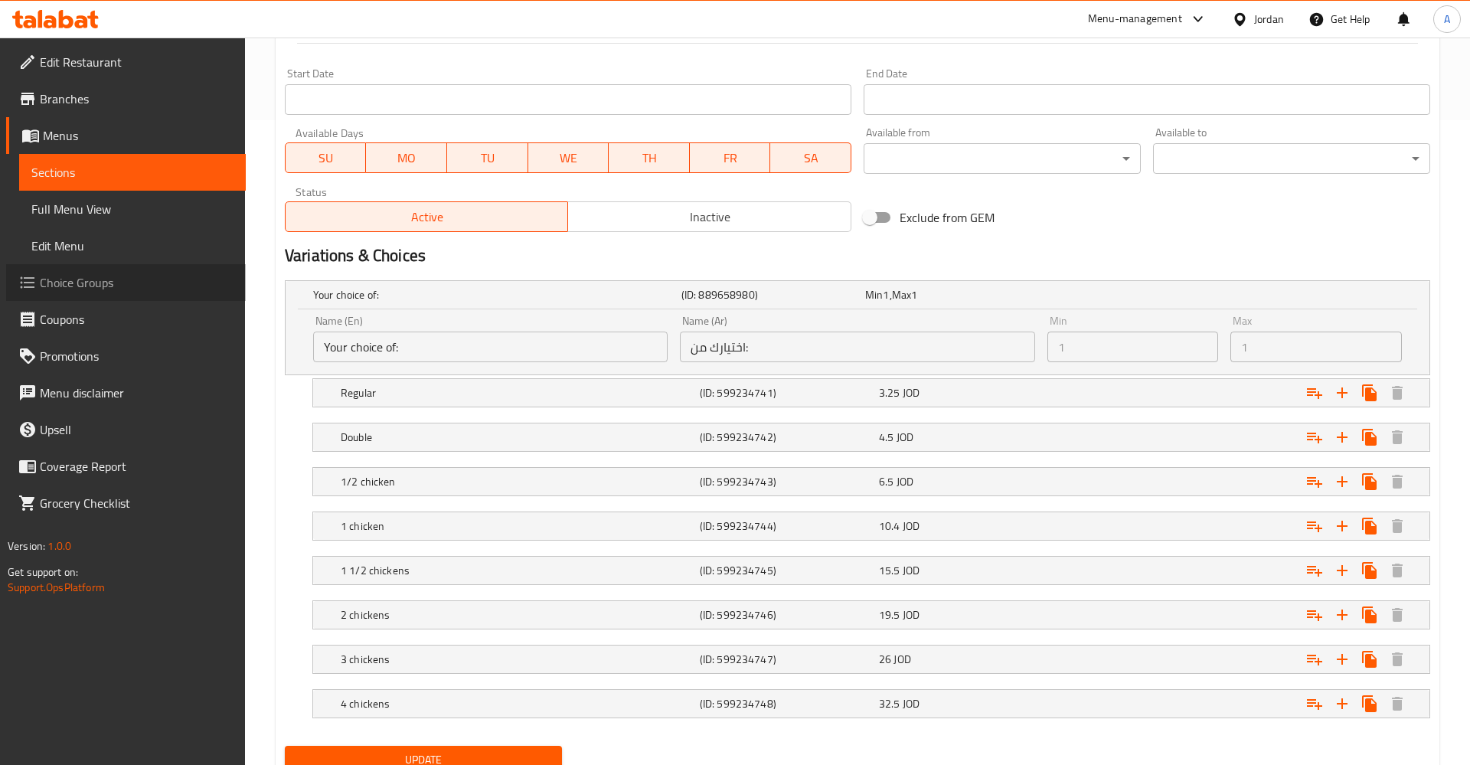
click at [56, 274] on span "Choice Groups" at bounding box center [137, 282] width 194 height 18
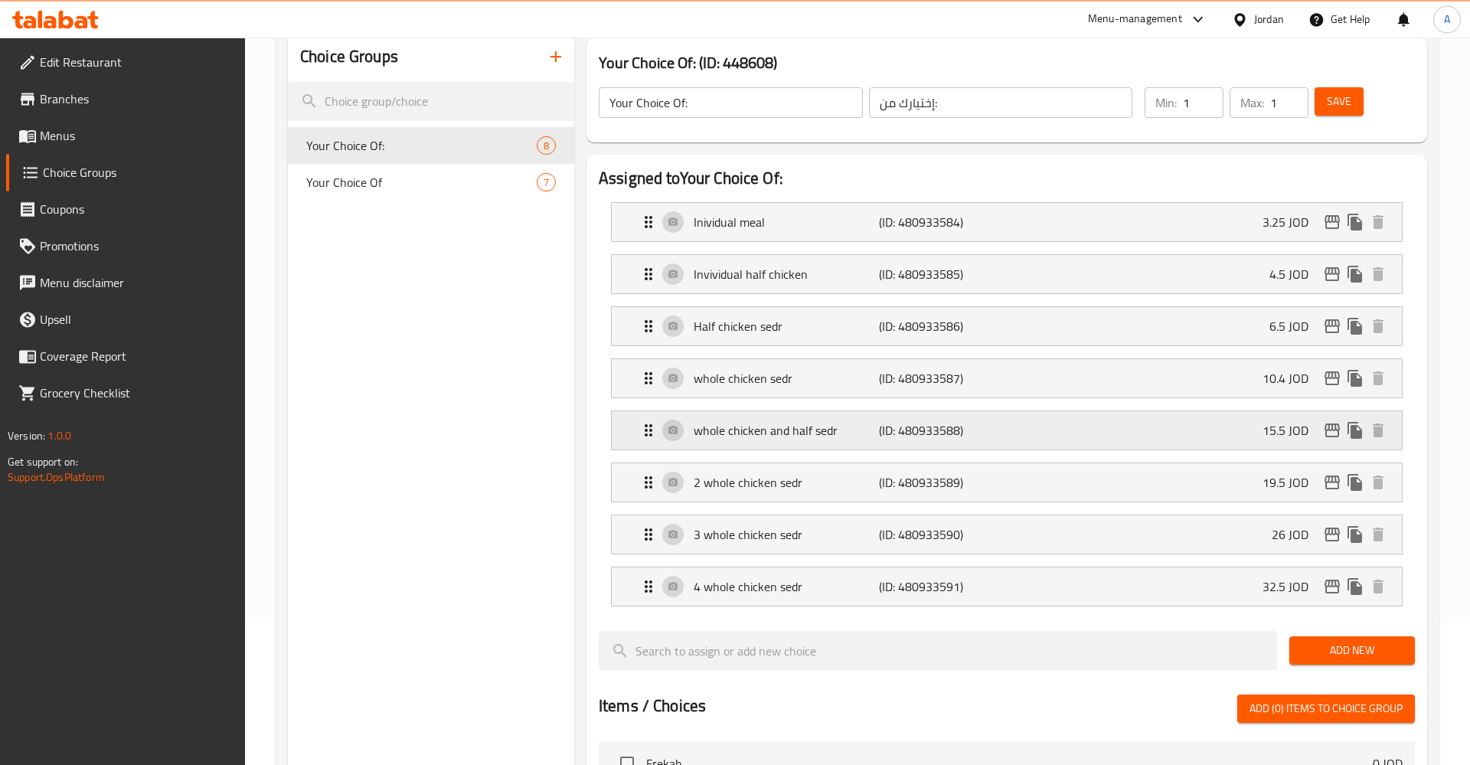
scroll to position [36, 0]
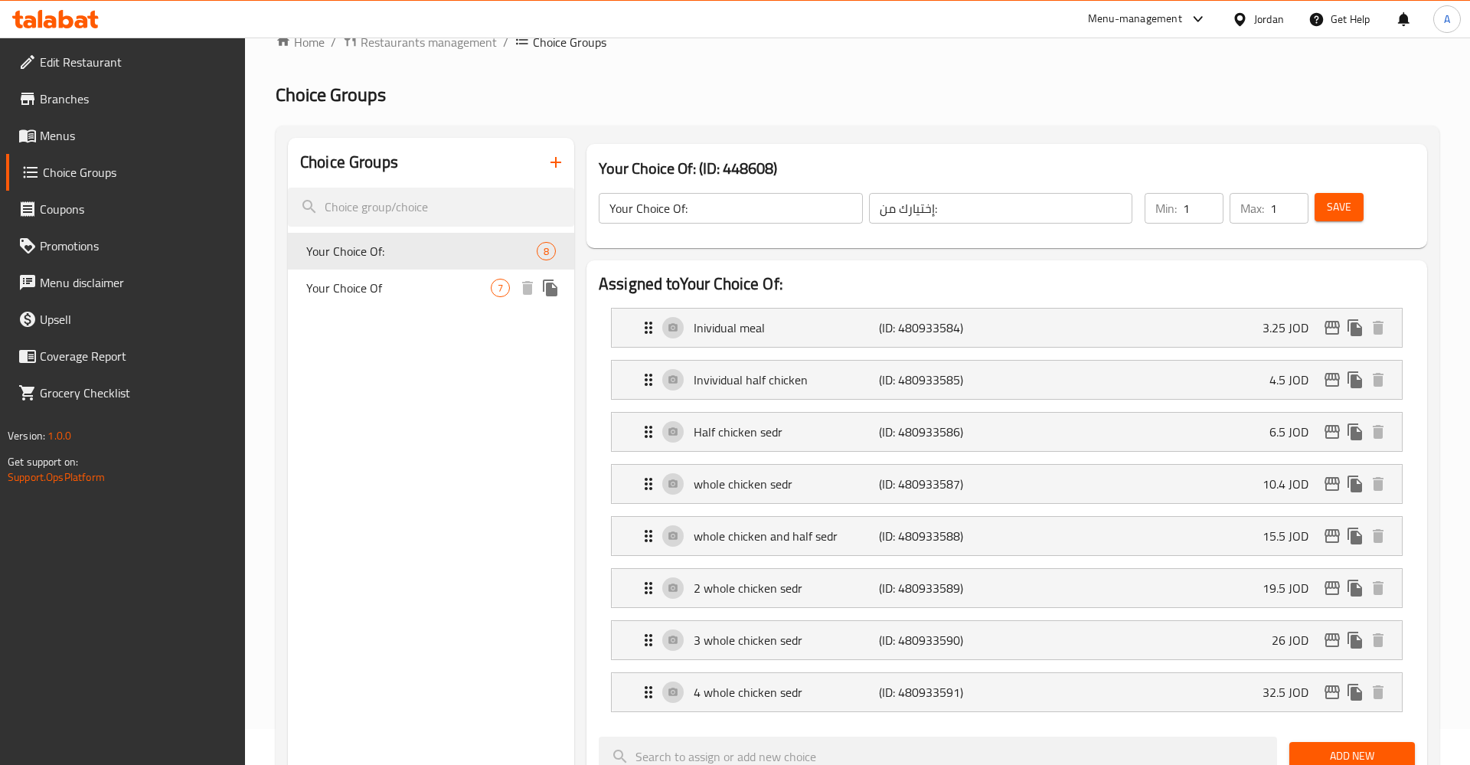
click at [338, 281] on span "Your Choice Of" at bounding box center [398, 288] width 184 height 18
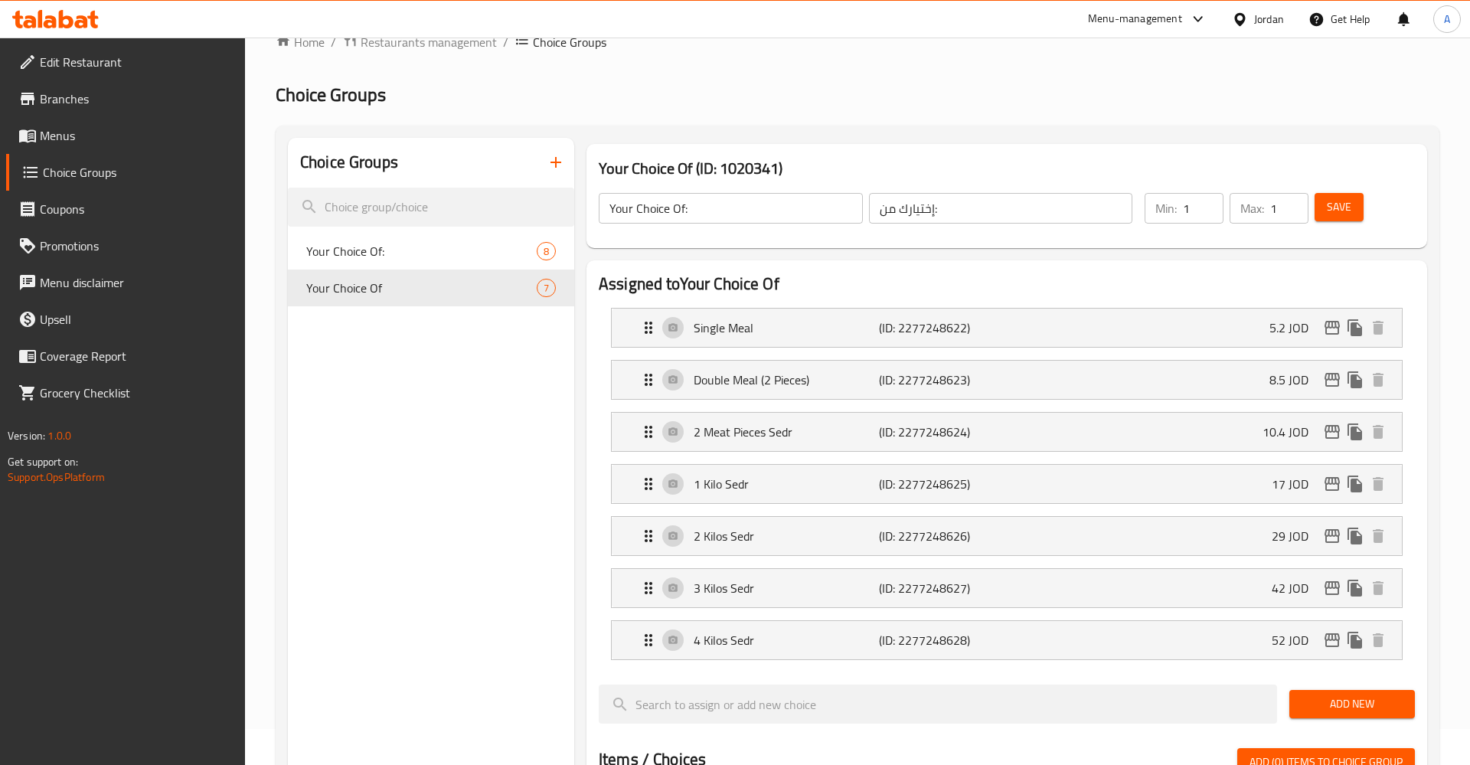
type input "Your Choice Of"
type input "اختيارك من"
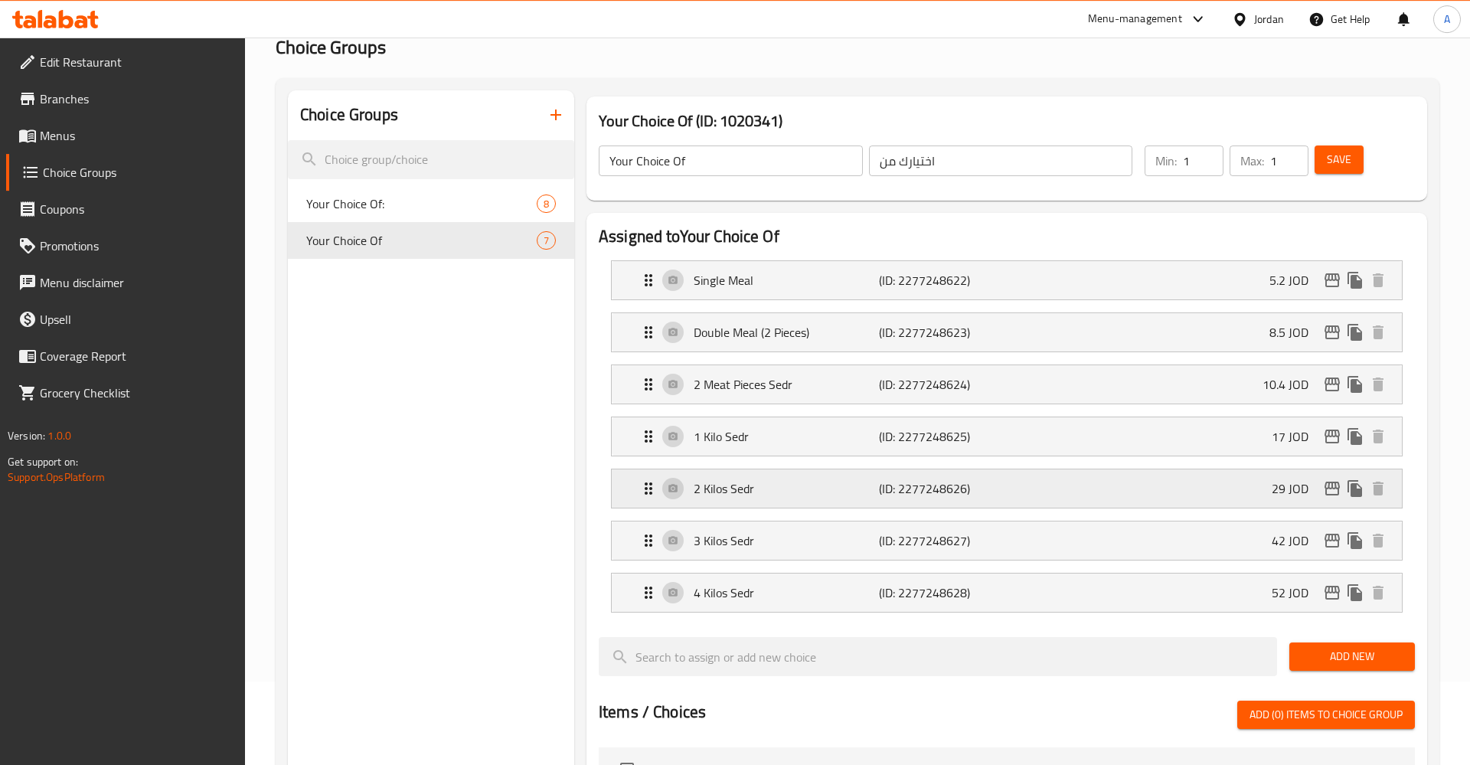
scroll to position [0, 0]
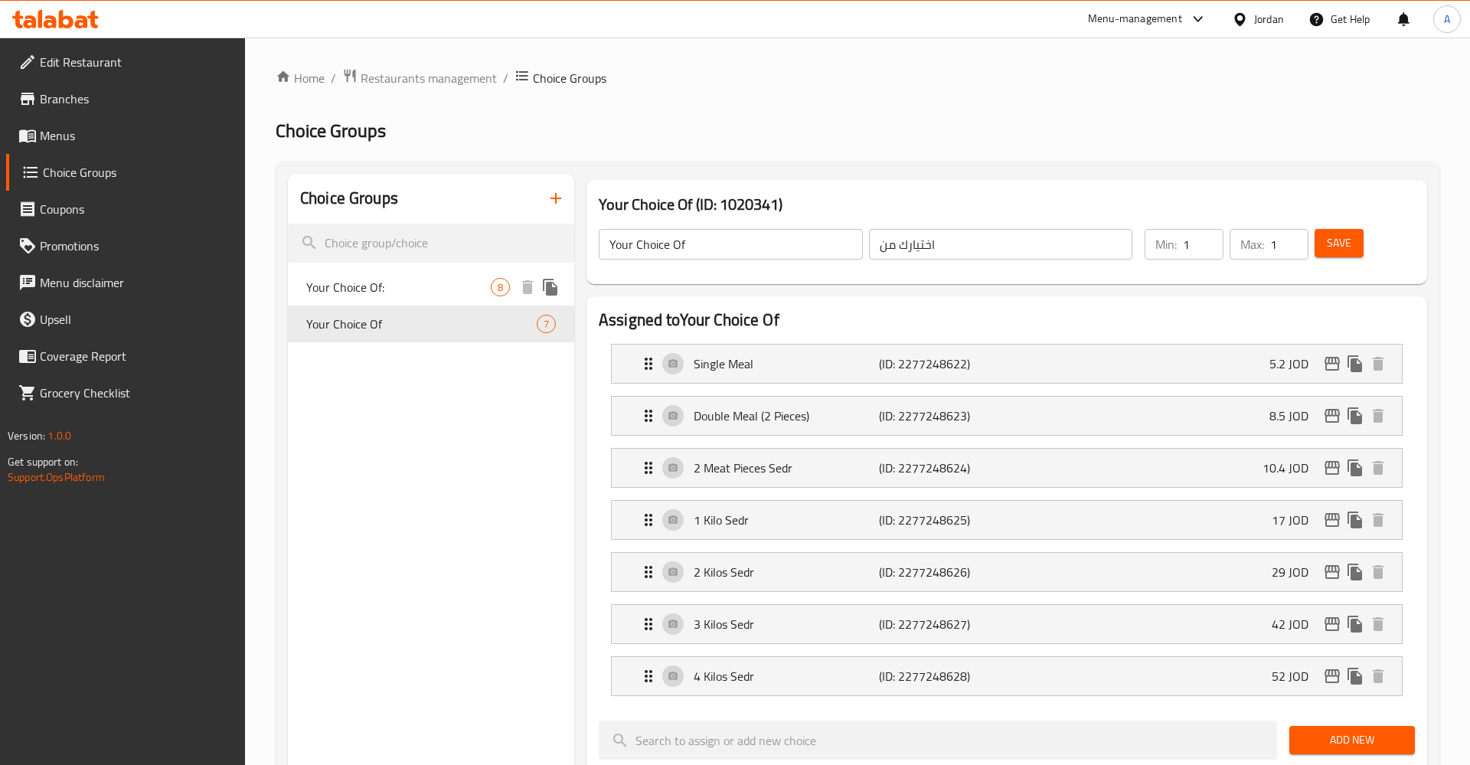
click at [422, 283] on span "Your Choice Of:" at bounding box center [398, 287] width 184 height 18
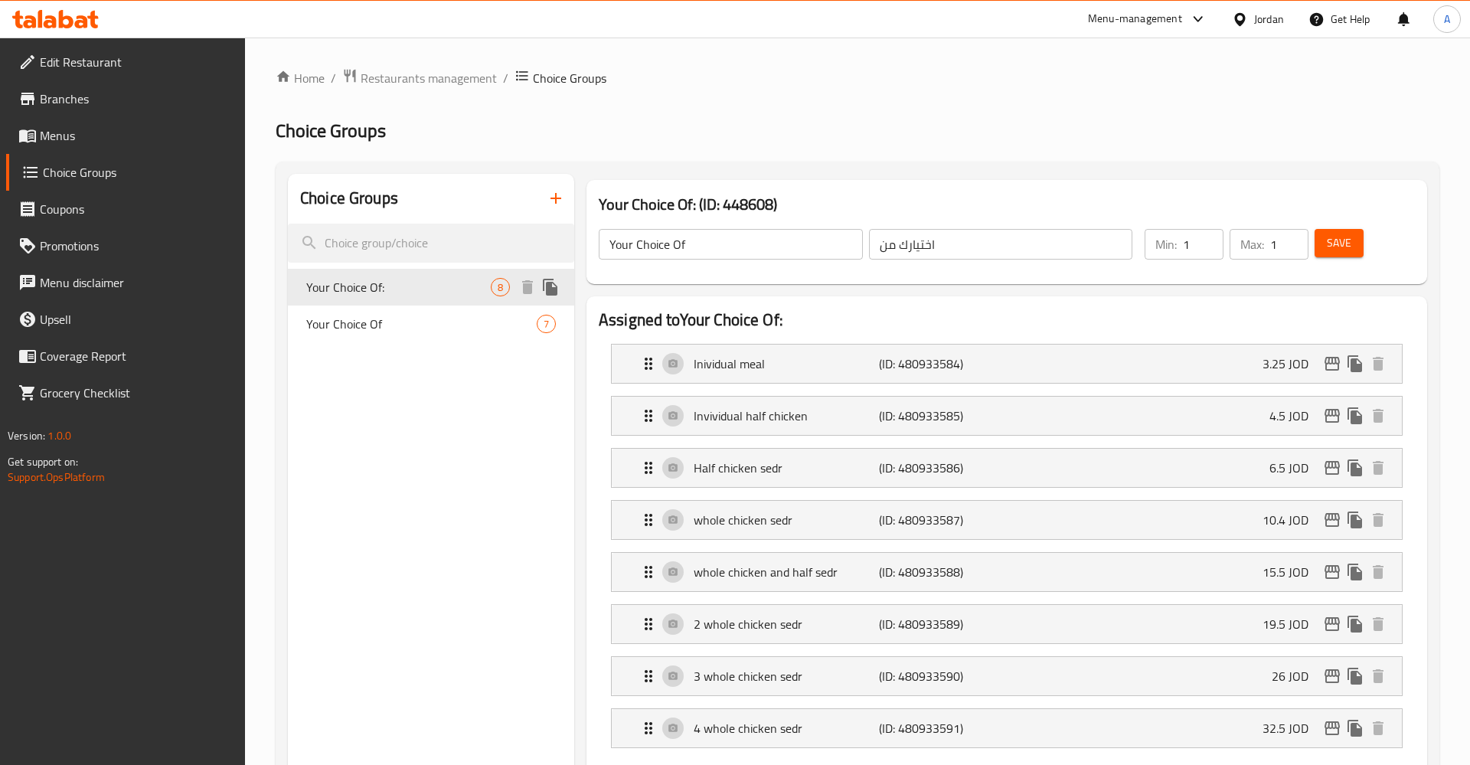
type input "Your Choice Of:"
type input "إختيارك من:"
click at [344, 318] on span "Your Choice Of" at bounding box center [398, 324] width 184 height 18
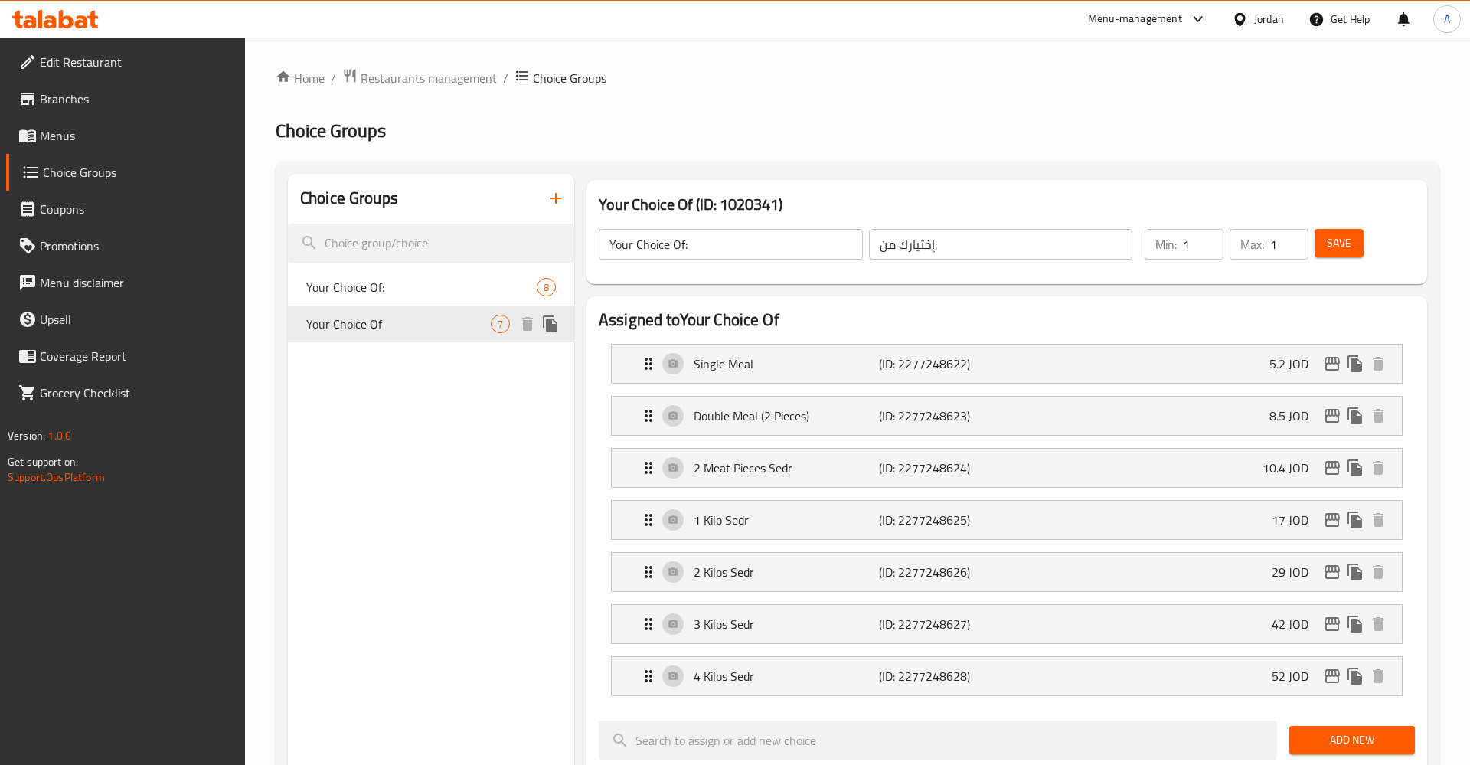
type input "Your Choice Of"
type input "اختيارك من"
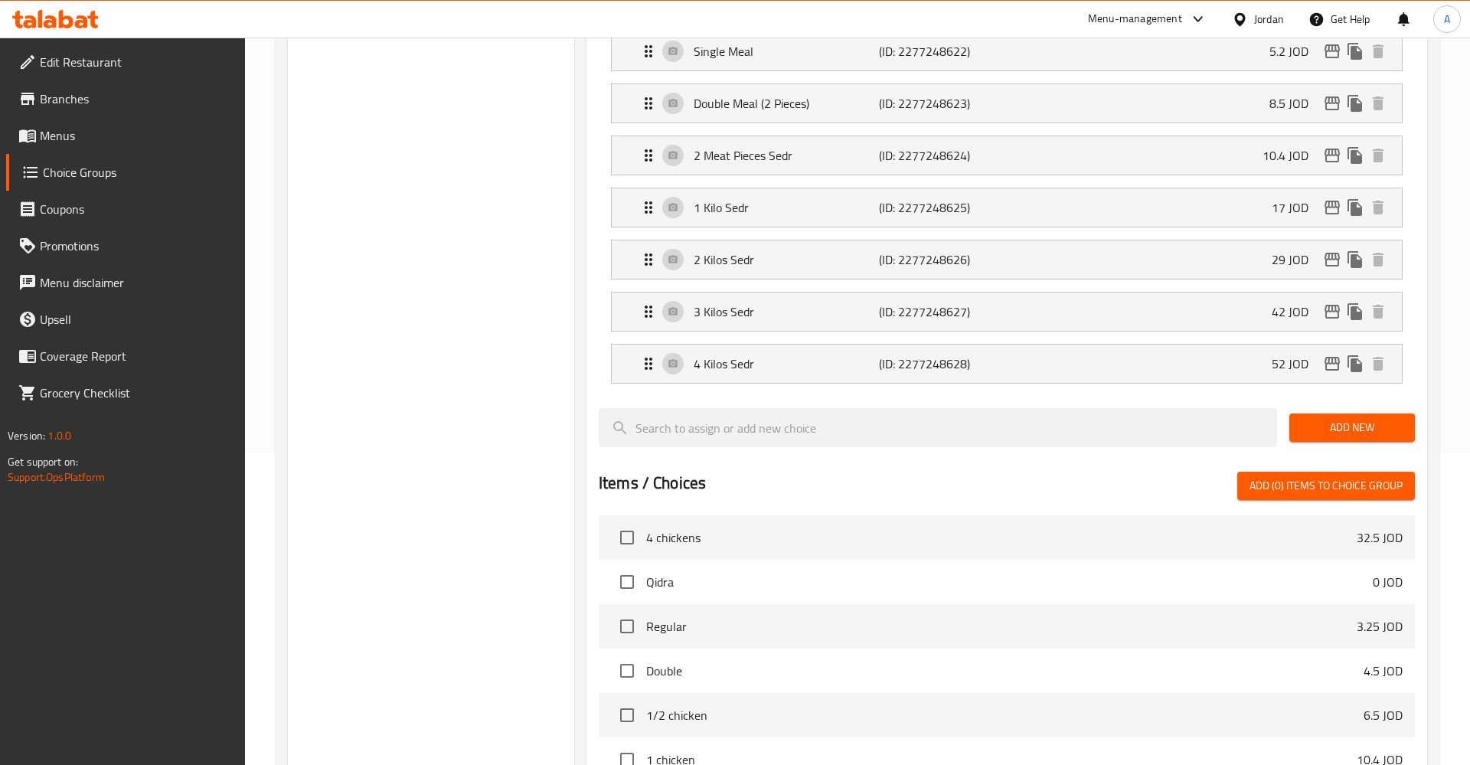
scroll to position [390, 0]
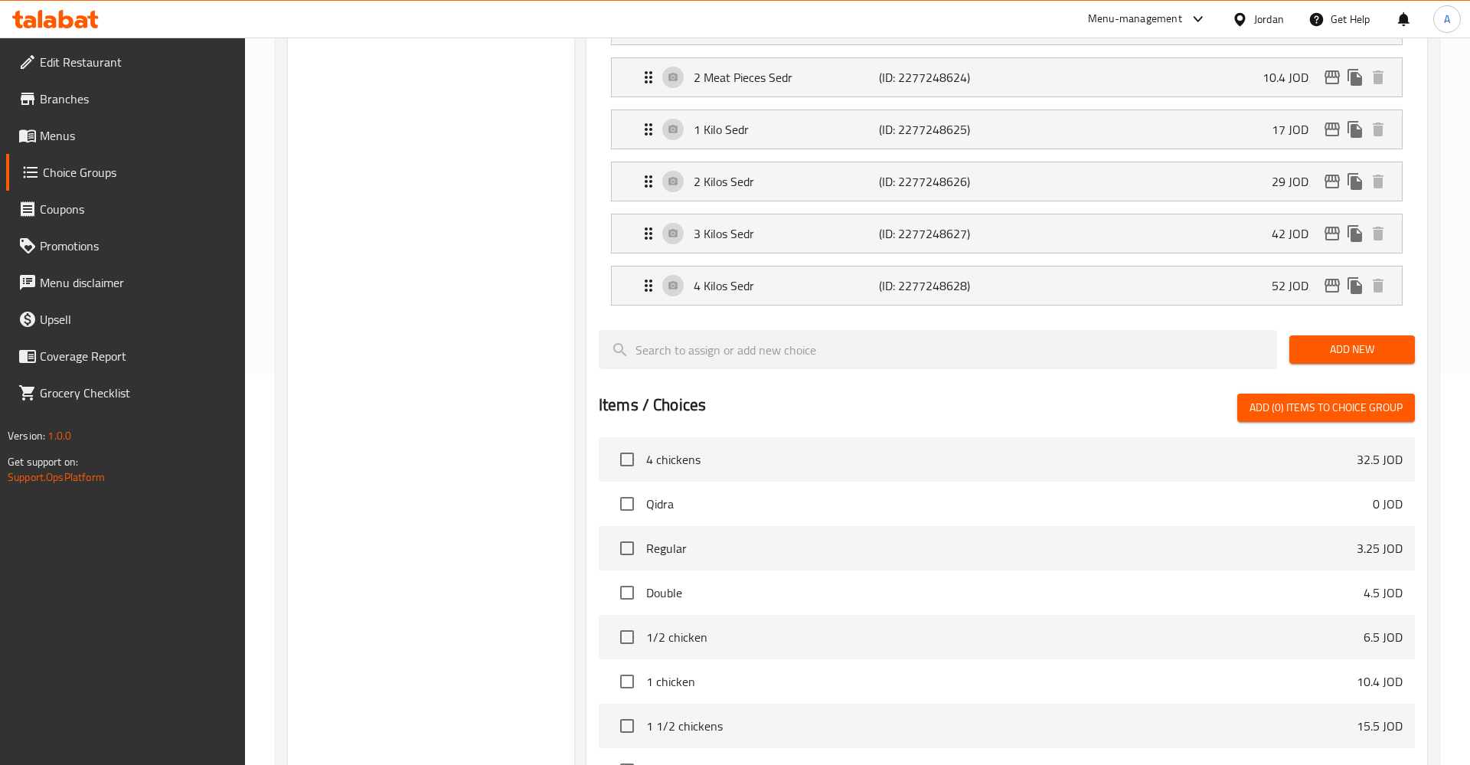
click at [1339, 423] on div "Items / Choices Add (0) items to choice group Frekah 0 JOD Regular 3.25 JOD Dou…" at bounding box center [1007, 642] width 816 height 499
click at [1314, 340] on button "Add New" at bounding box center [1352, 349] width 126 height 28
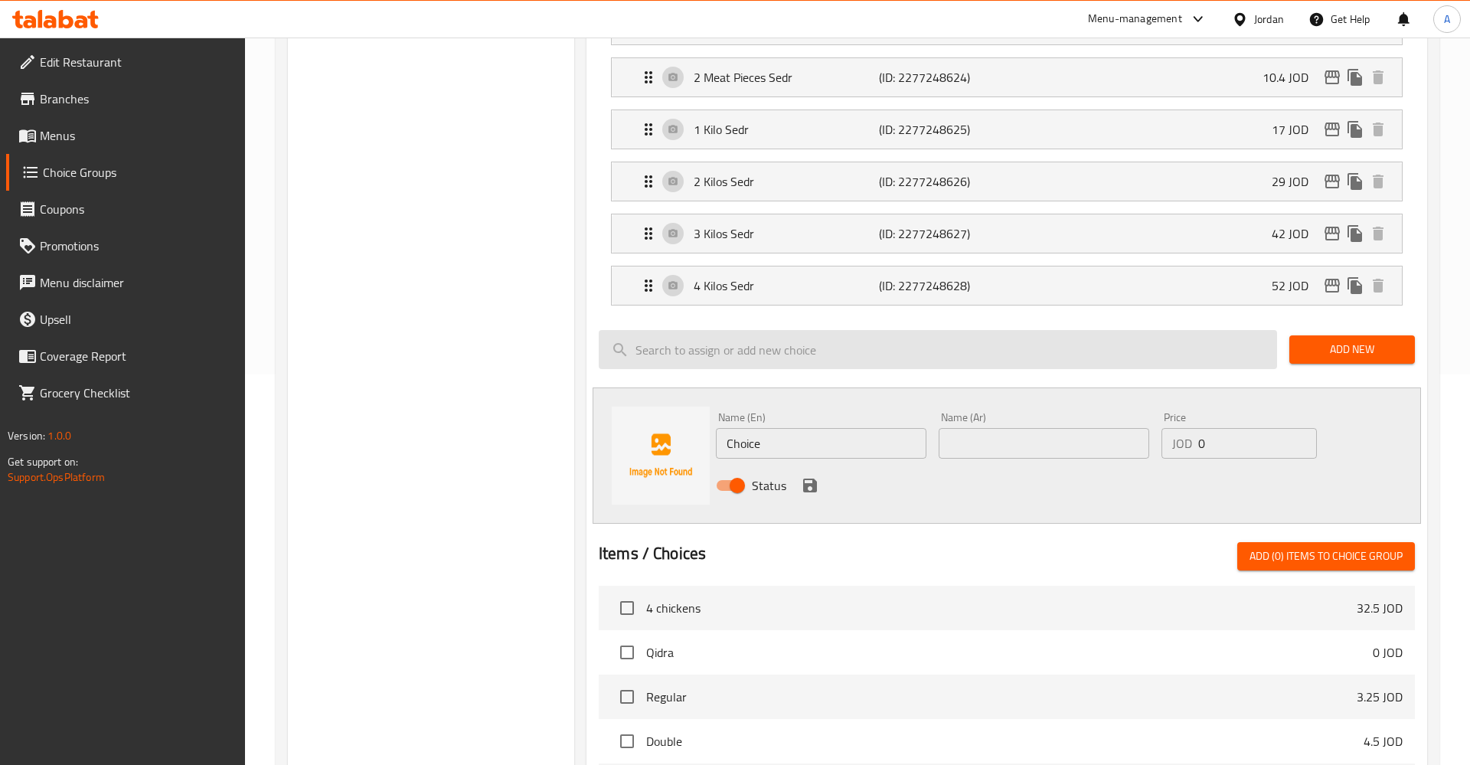
click at [998, 346] on input "search" at bounding box center [938, 349] width 678 height 39
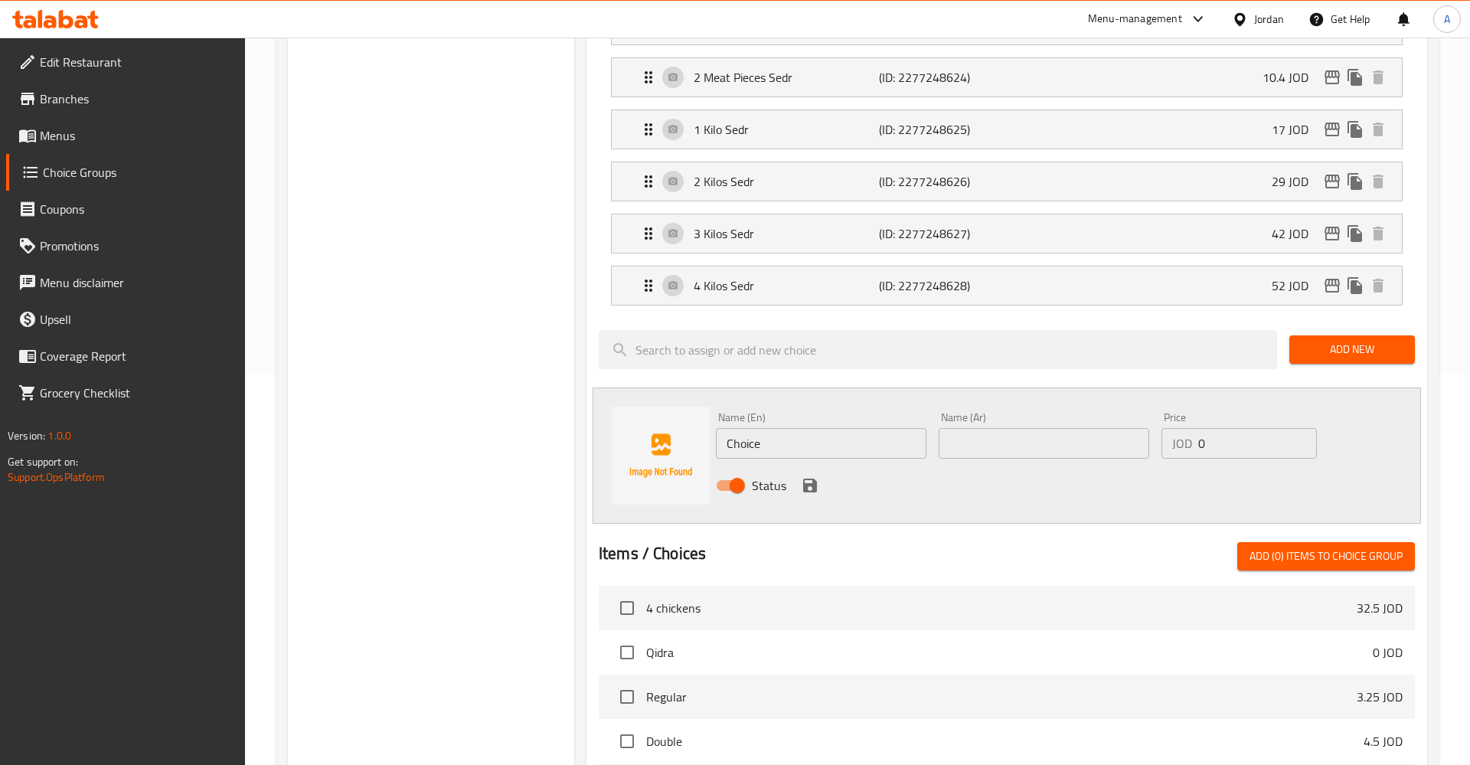
scroll to position [0, 0]
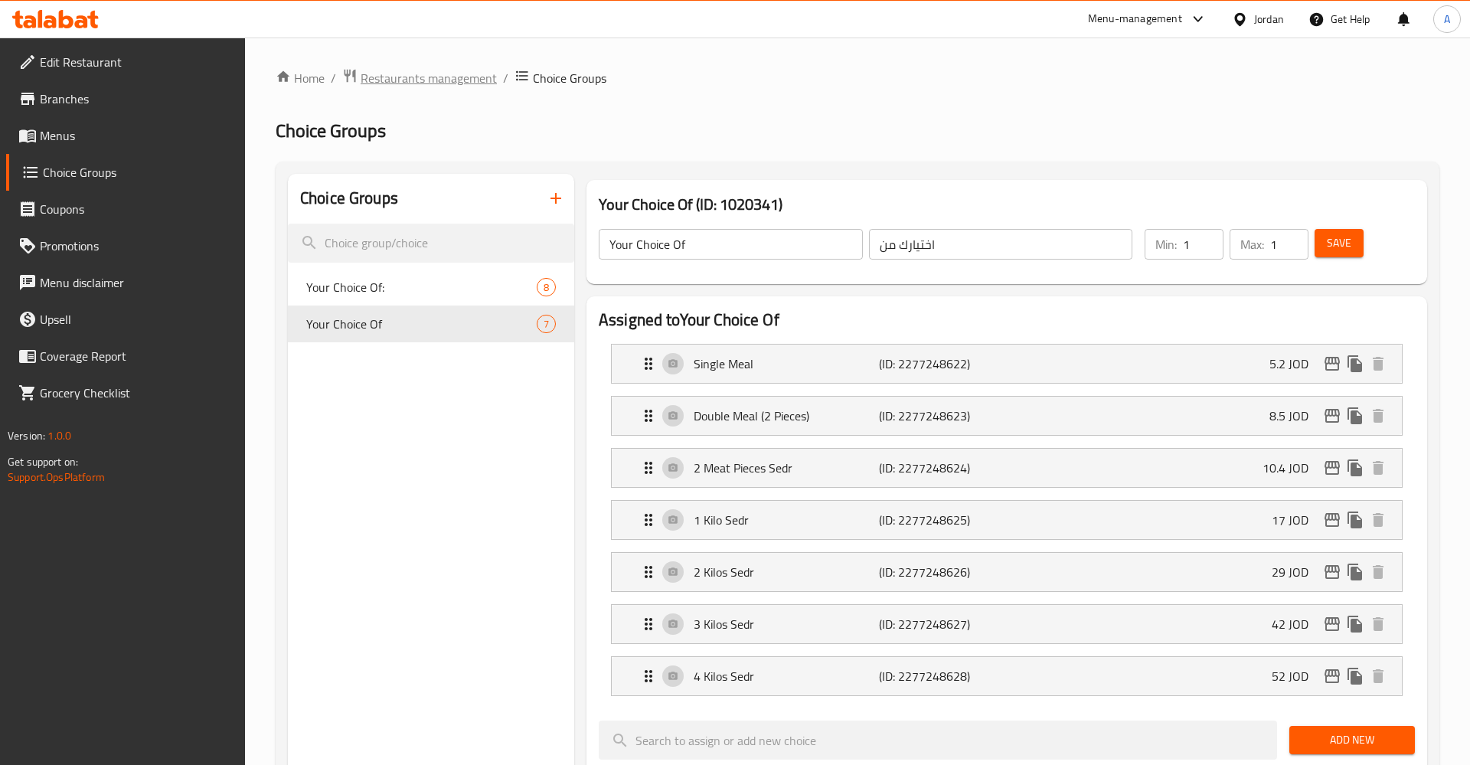
click at [439, 79] on span "Restaurants management" at bounding box center [429, 78] width 136 height 18
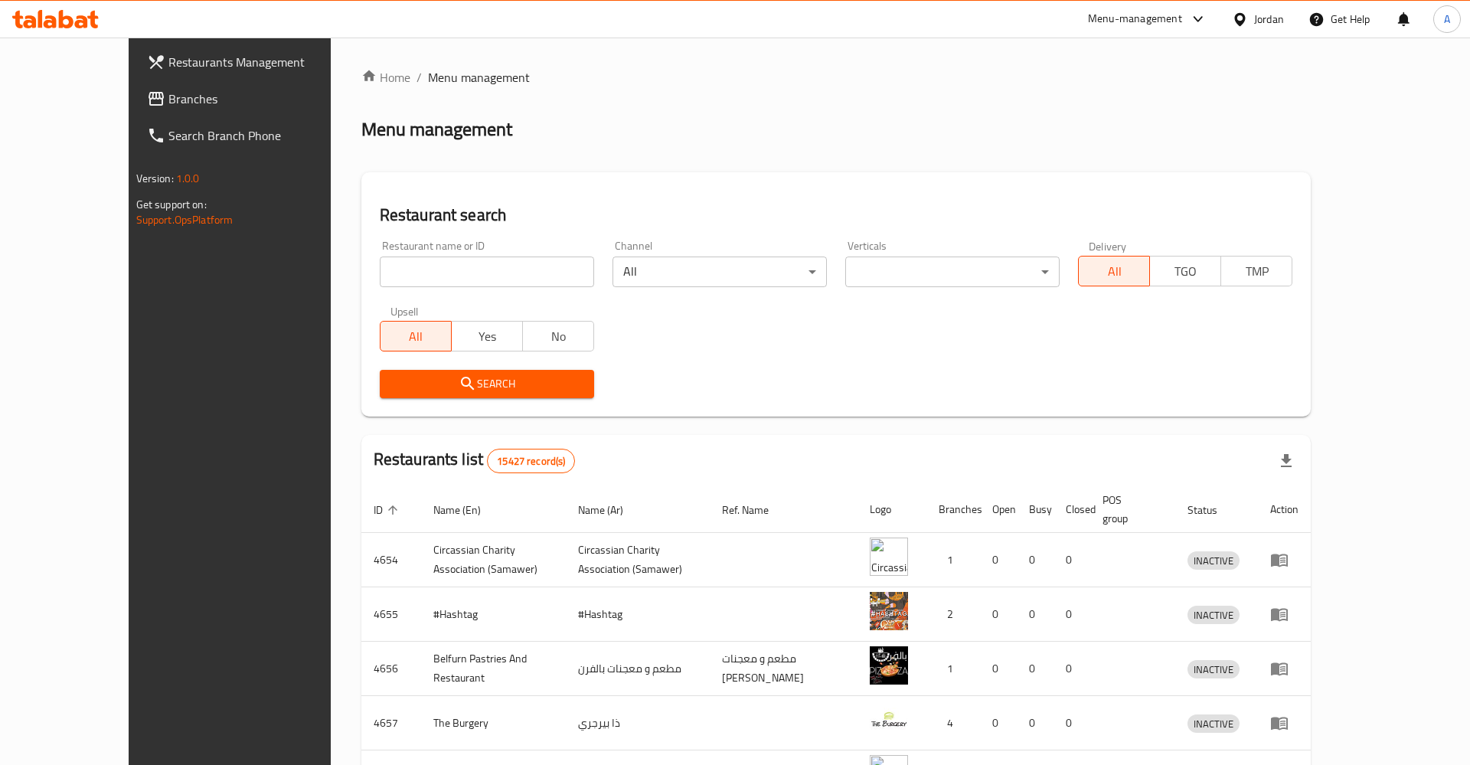
click at [380, 261] on input "search" at bounding box center [487, 271] width 214 height 31
type input "و"
type input "زادك"
click button "Search" at bounding box center [487, 384] width 214 height 28
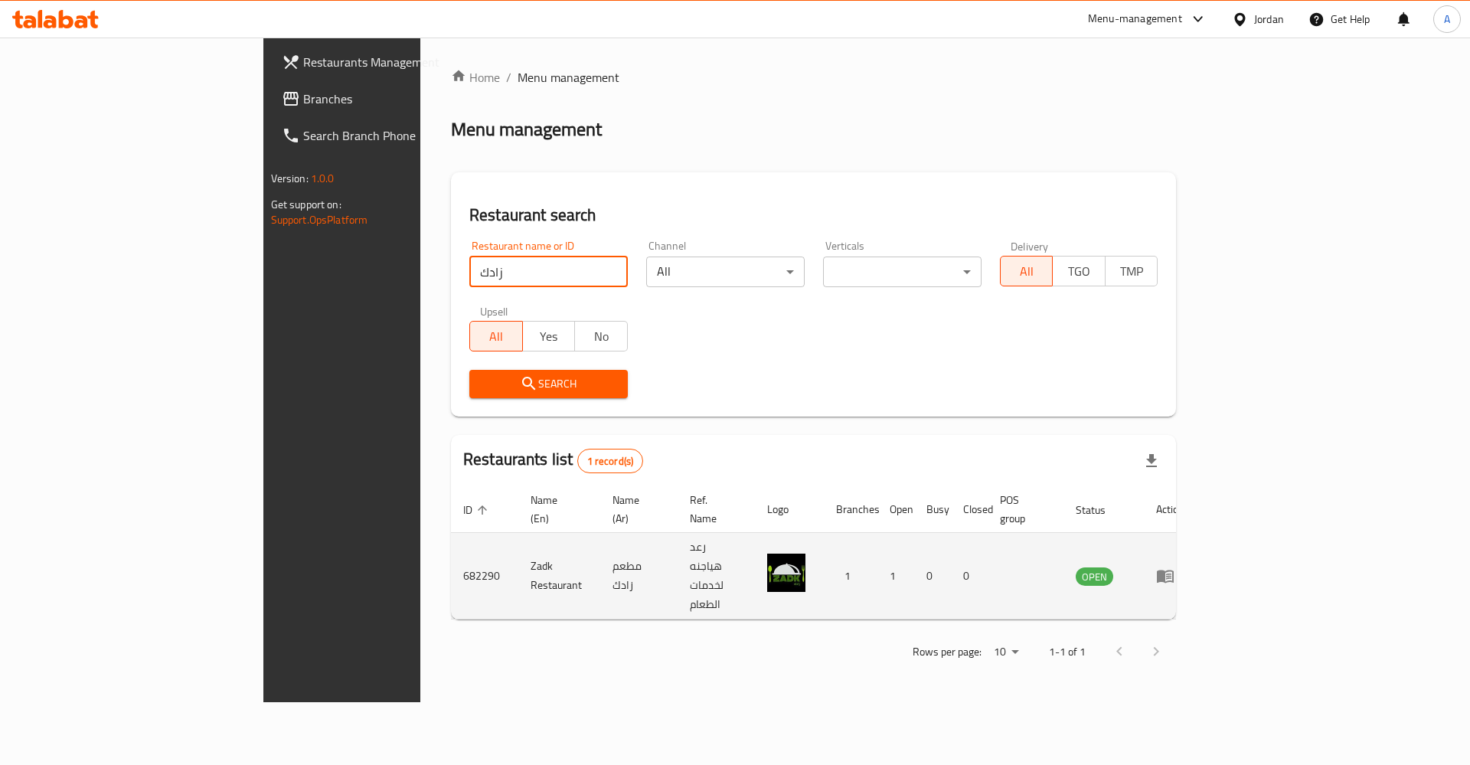
click at [1174, 566] on icon "enhanced table" at bounding box center [1165, 575] width 18 height 18
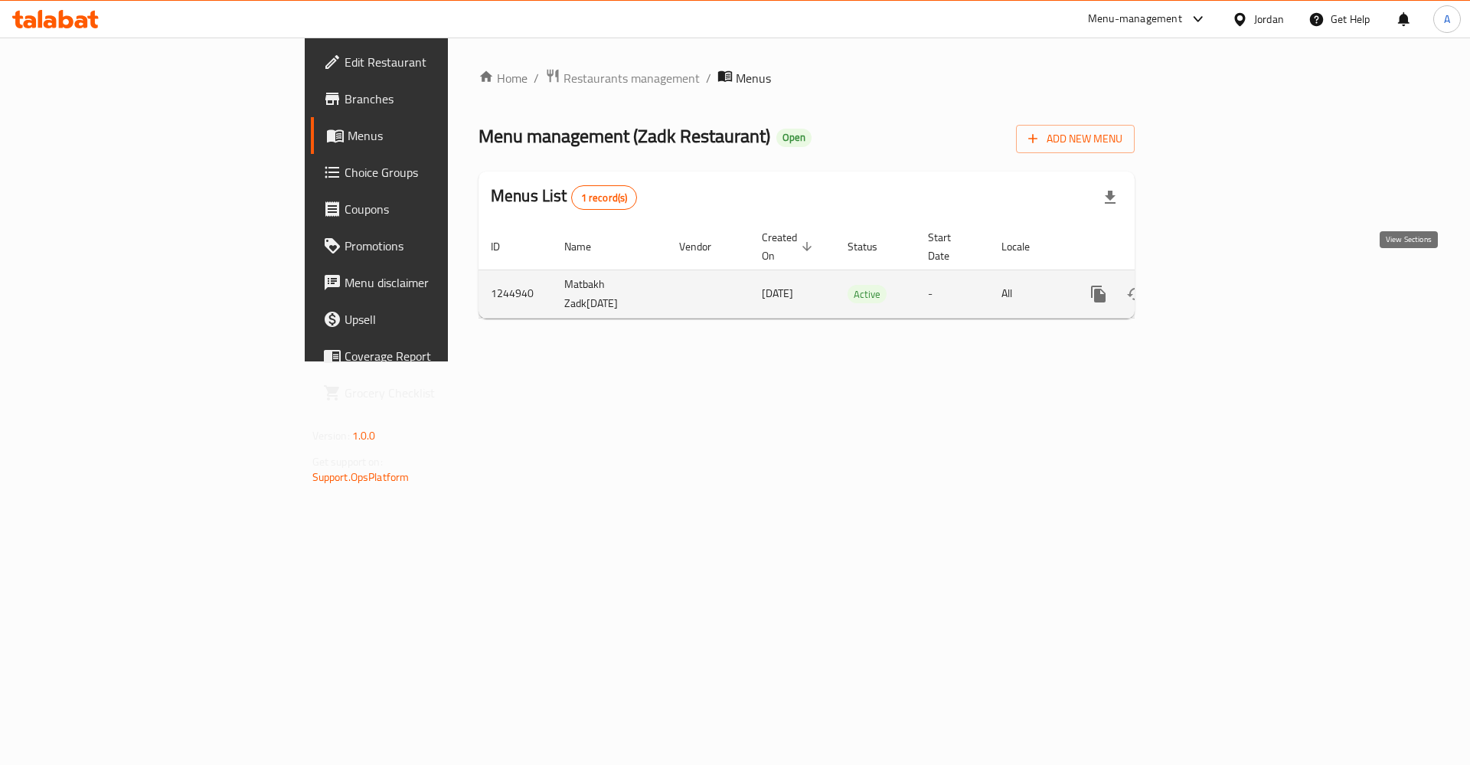
click at [1216, 287] on icon "enhanced table" at bounding box center [1209, 294] width 14 height 14
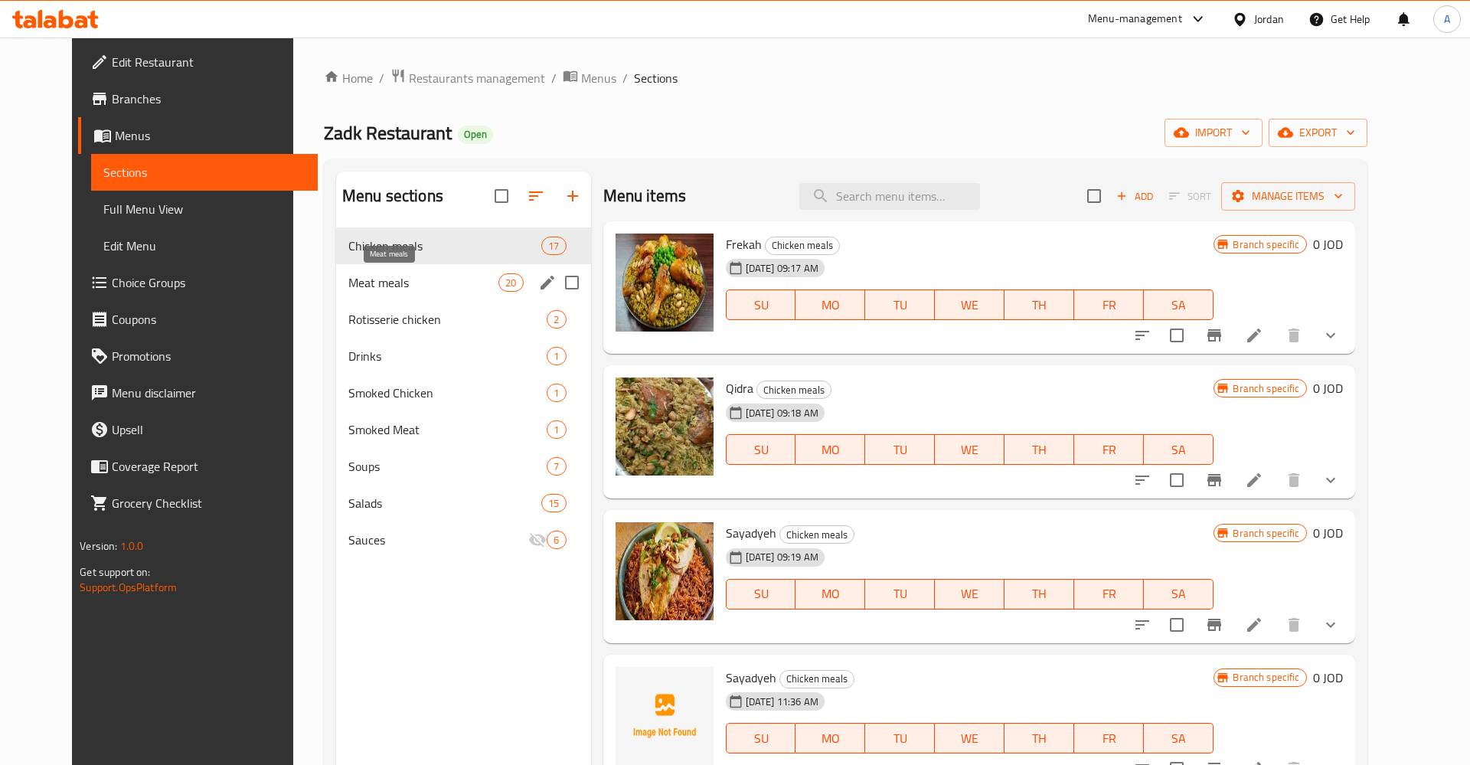
click at [336, 293] on div "Meat meals 20" at bounding box center [463, 282] width 255 height 37
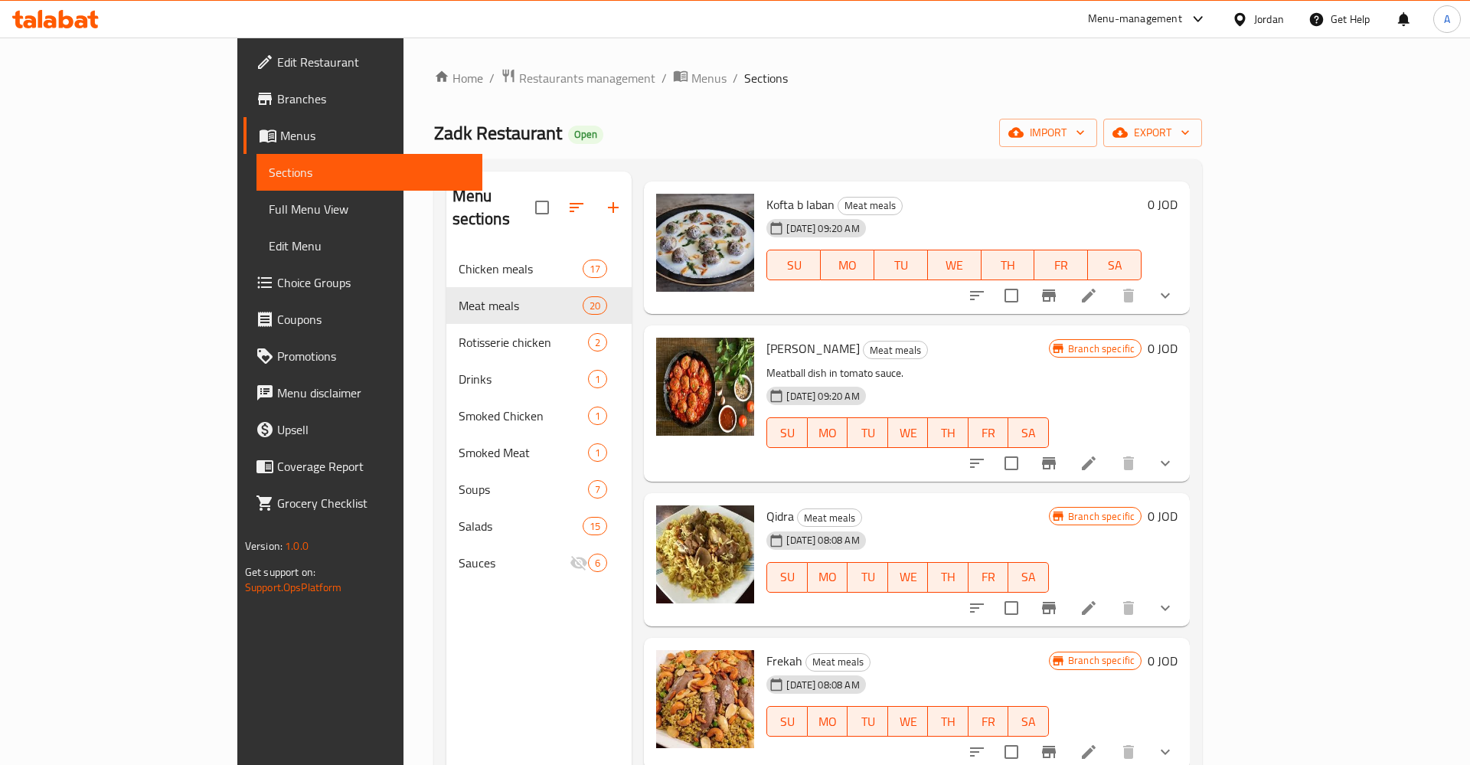
scroll to position [239, 0]
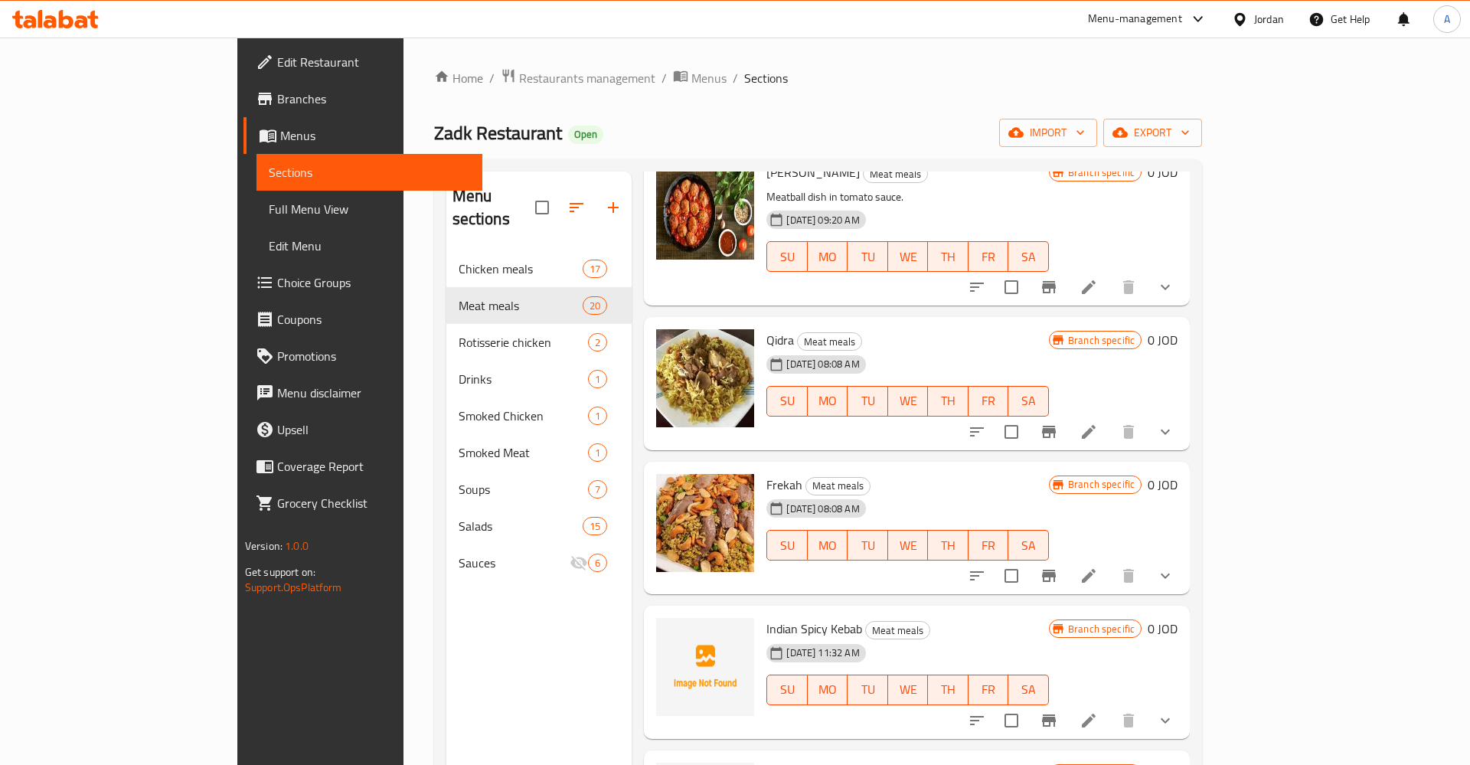
click at [1098, 423] on icon at bounding box center [1088, 432] width 18 height 18
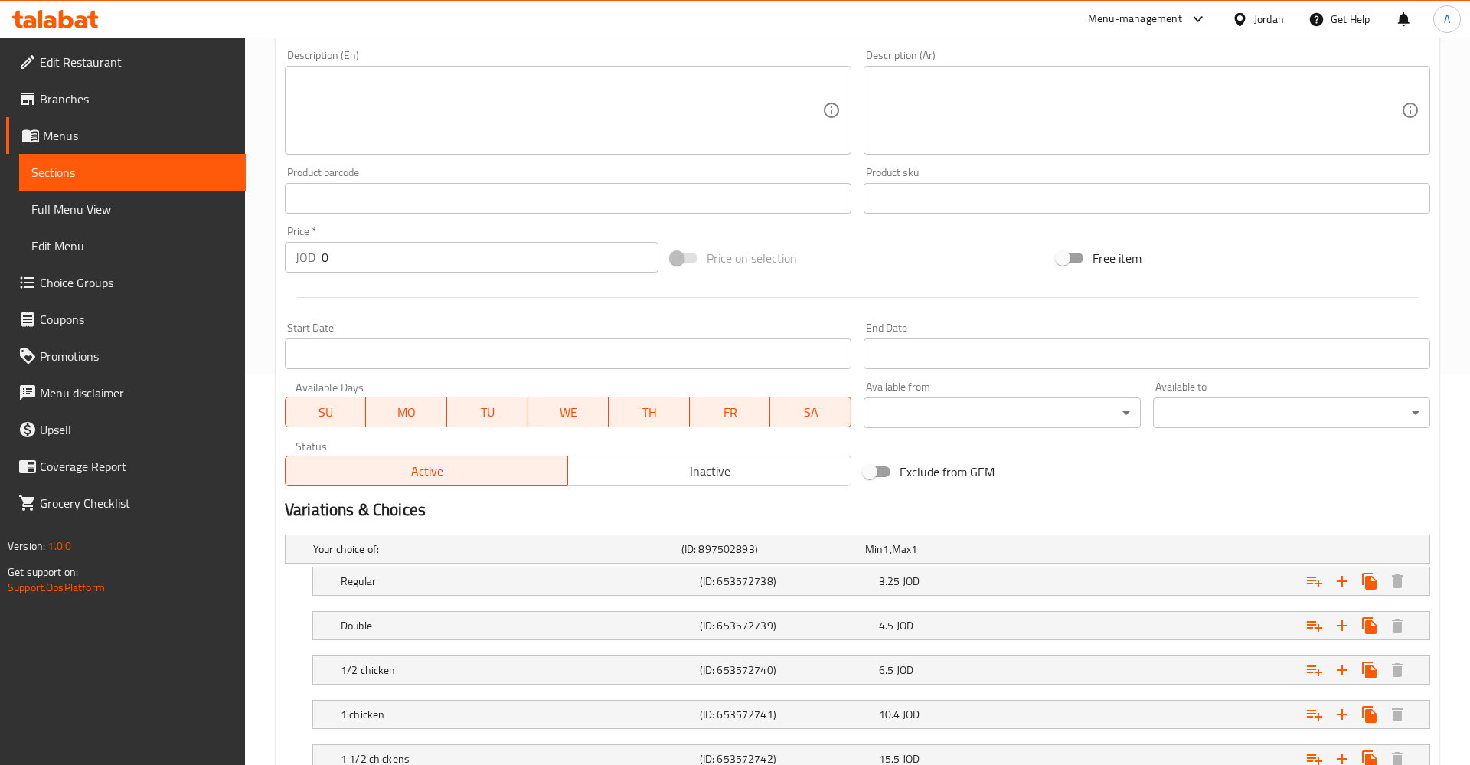
scroll to position [640, 0]
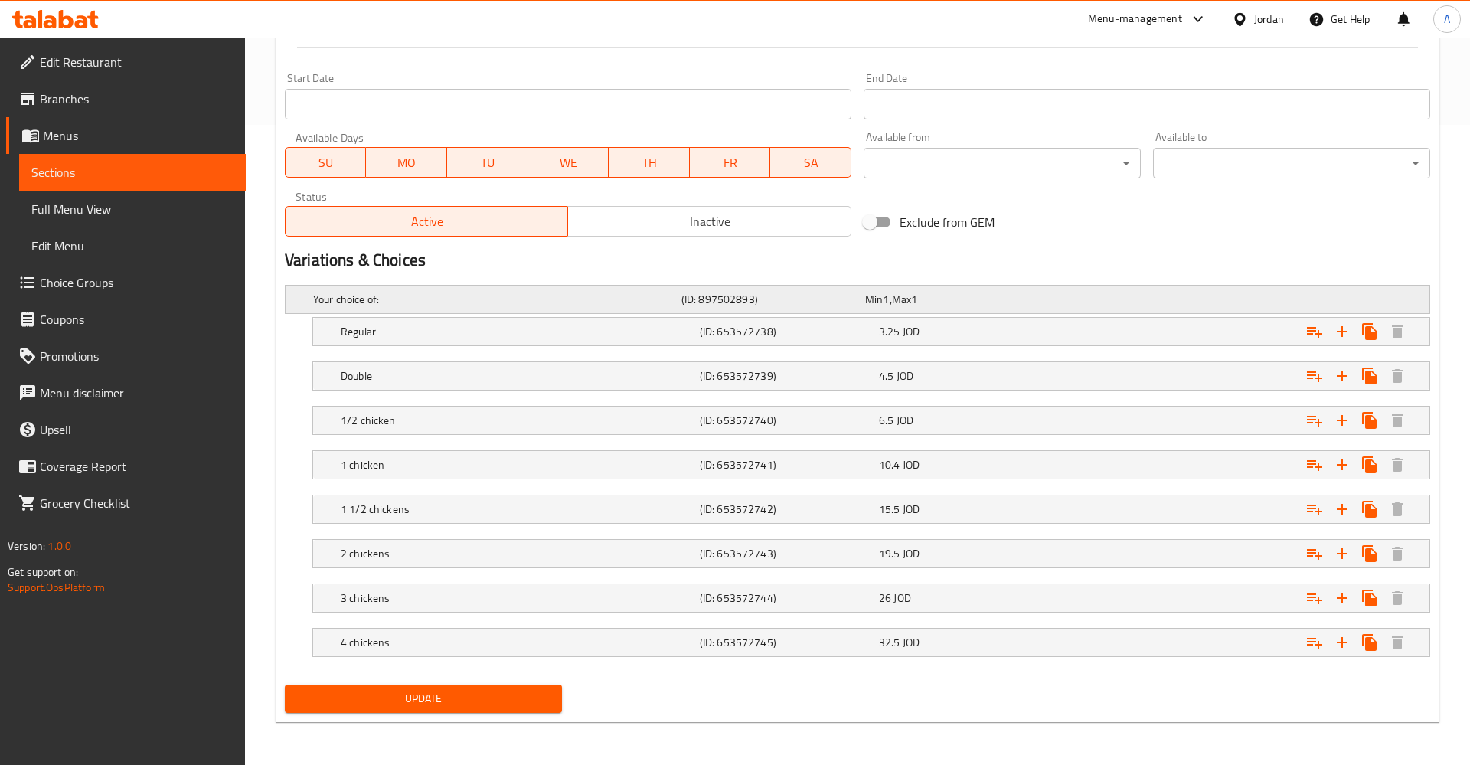
click at [341, 312] on div "Your choice of: (ID: 897502893) Min 1 , Max 1" at bounding box center [862, 299] width 1104 height 34
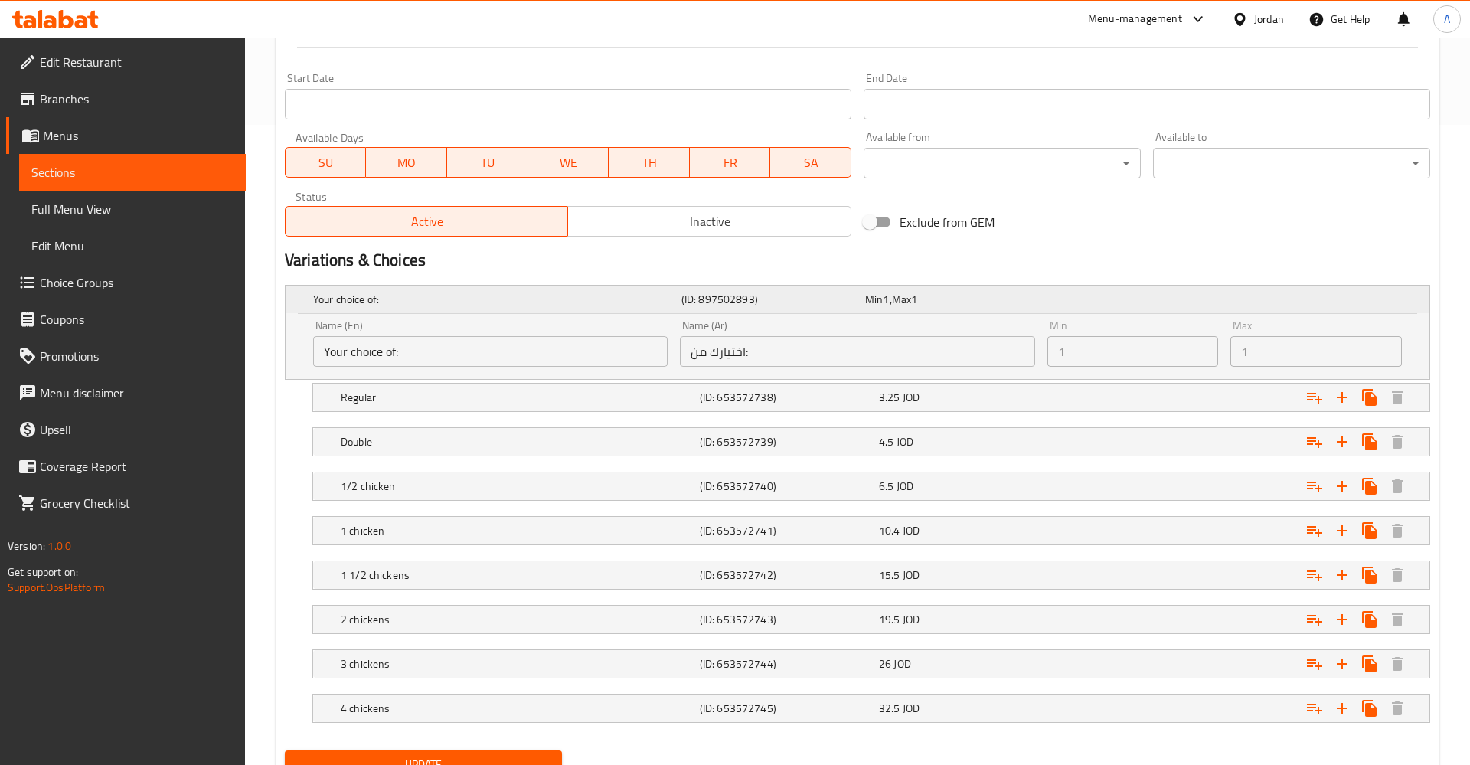
click at [341, 307] on h5 "Your choice of:" at bounding box center [494, 299] width 362 height 15
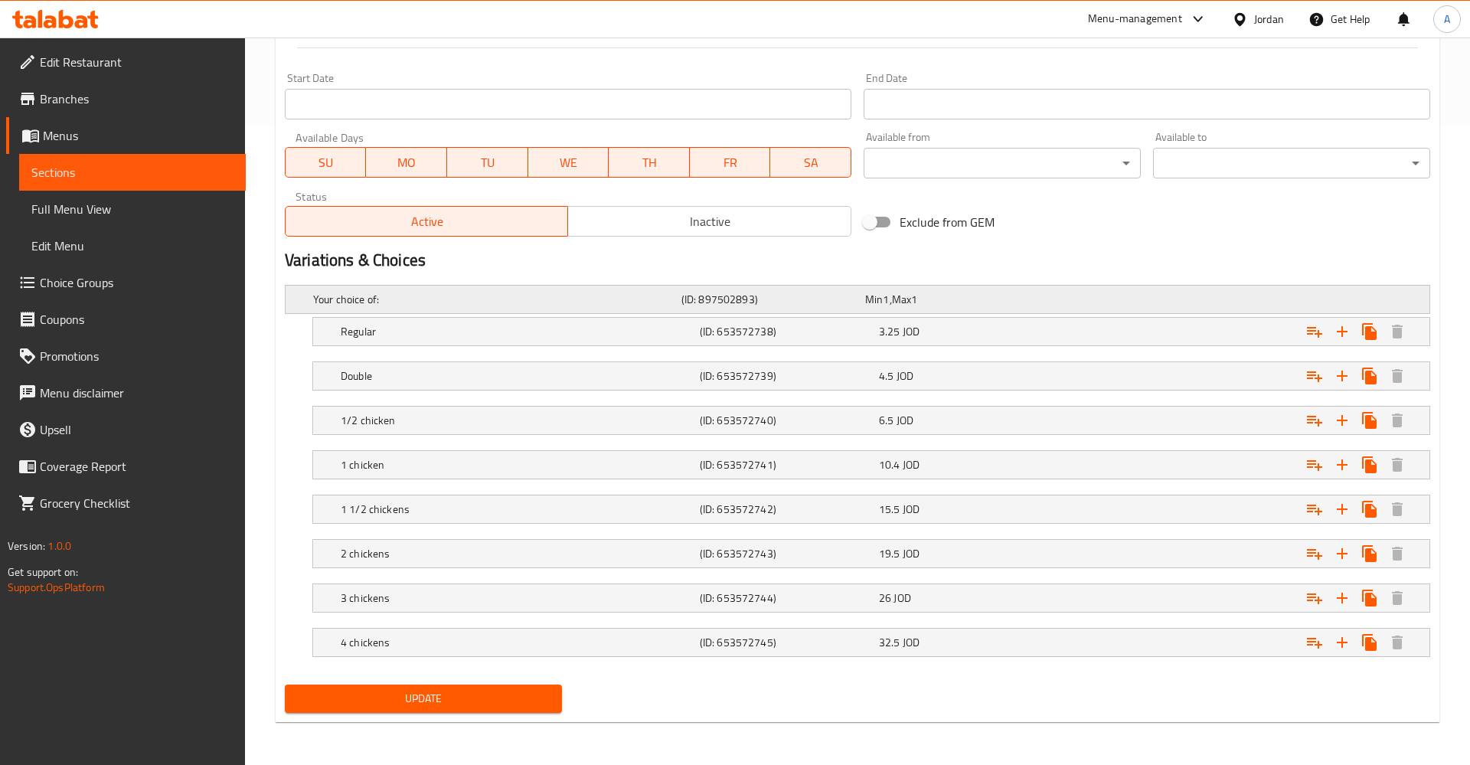
click at [339, 306] on h5 "Your choice of:" at bounding box center [494, 299] width 362 height 15
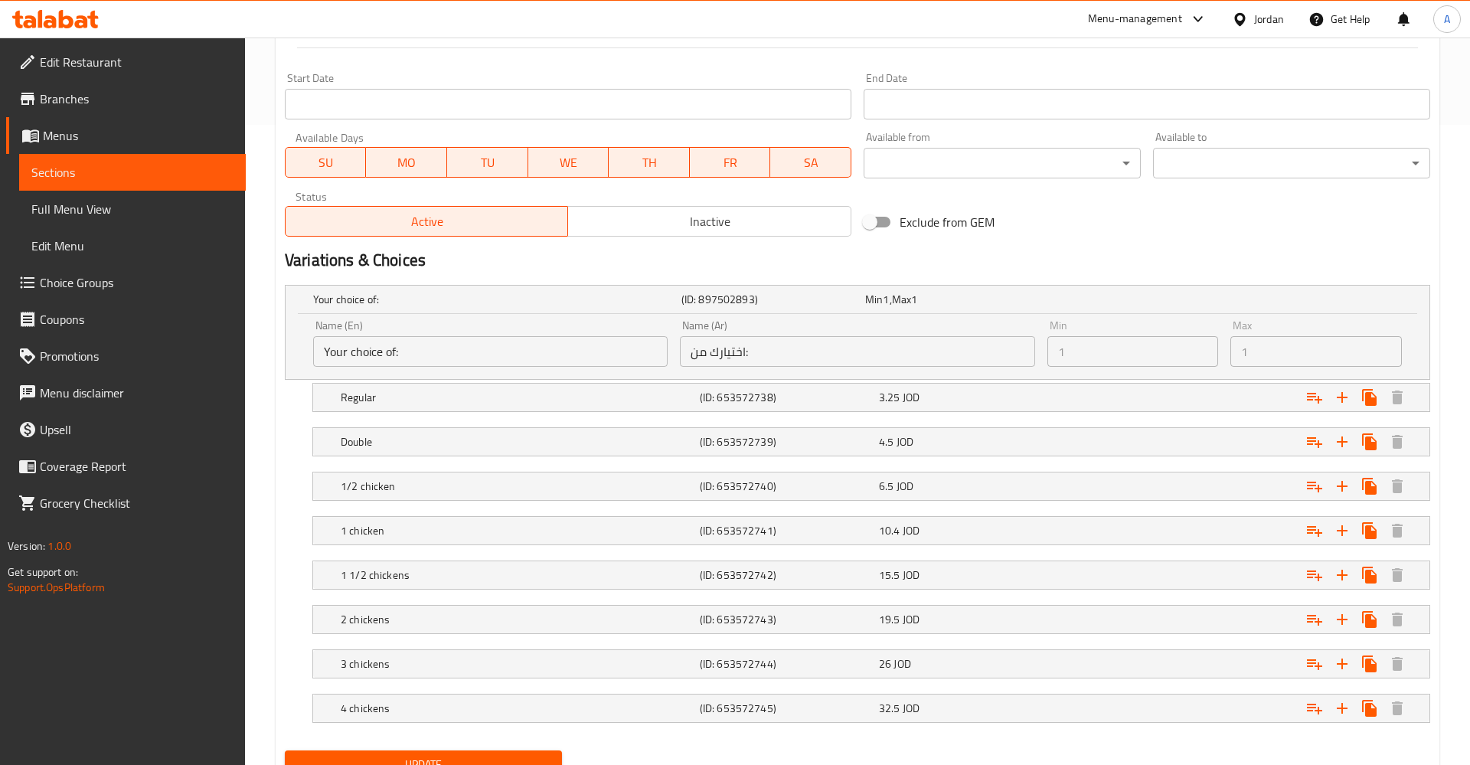
click at [455, 341] on input "Your choice of:" at bounding box center [490, 351] width 354 height 31
drag, startPoint x: 1213, startPoint y: 332, endPoint x: 1241, endPoint y: 335, distance: 27.7
click at [1214, 332] on div "Min 1 Min" at bounding box center [1132, 343] width 171 height 47
click at [1335, 322] on div "Max 1 Max" at bounding box center [1315, 343] width 171 height 47
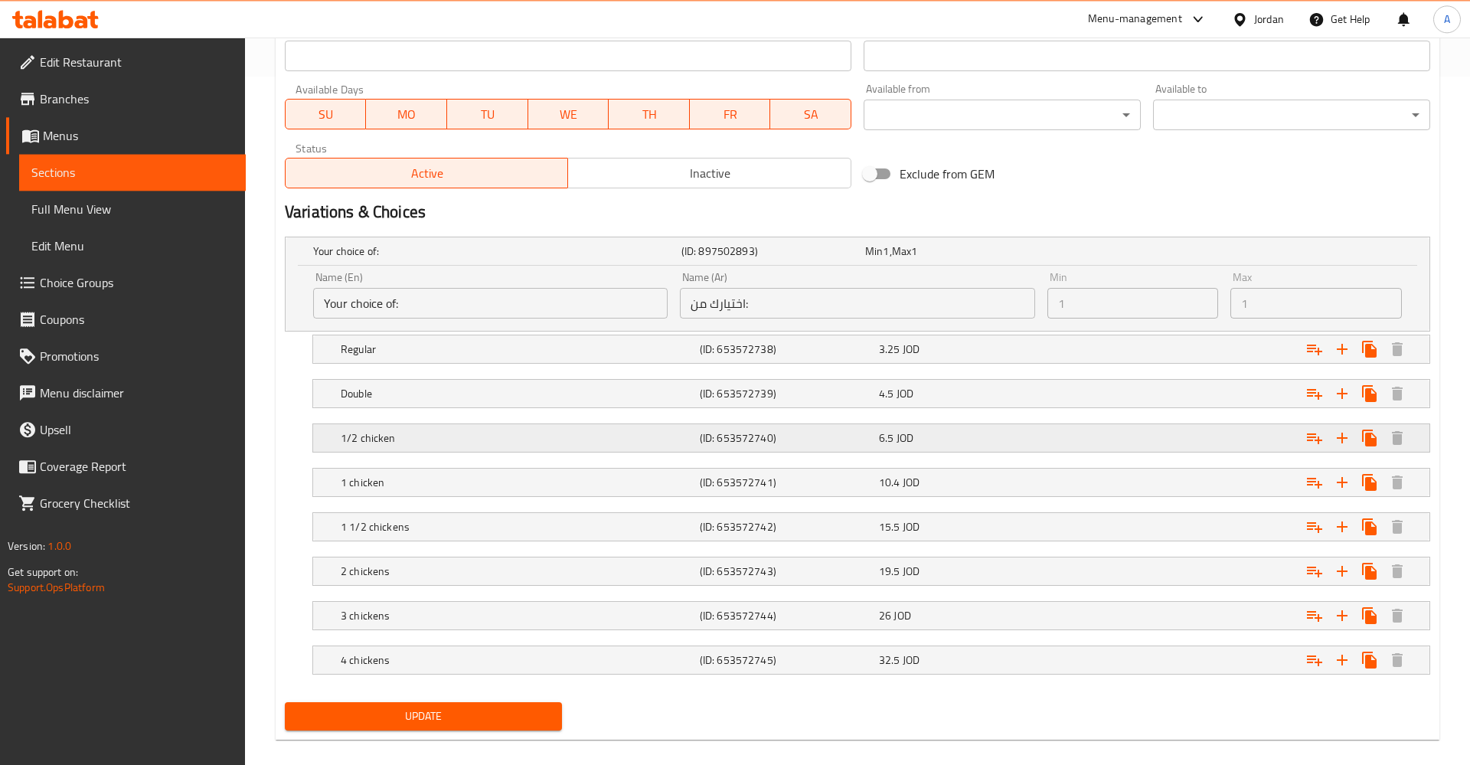
scroll to position [706, 0]
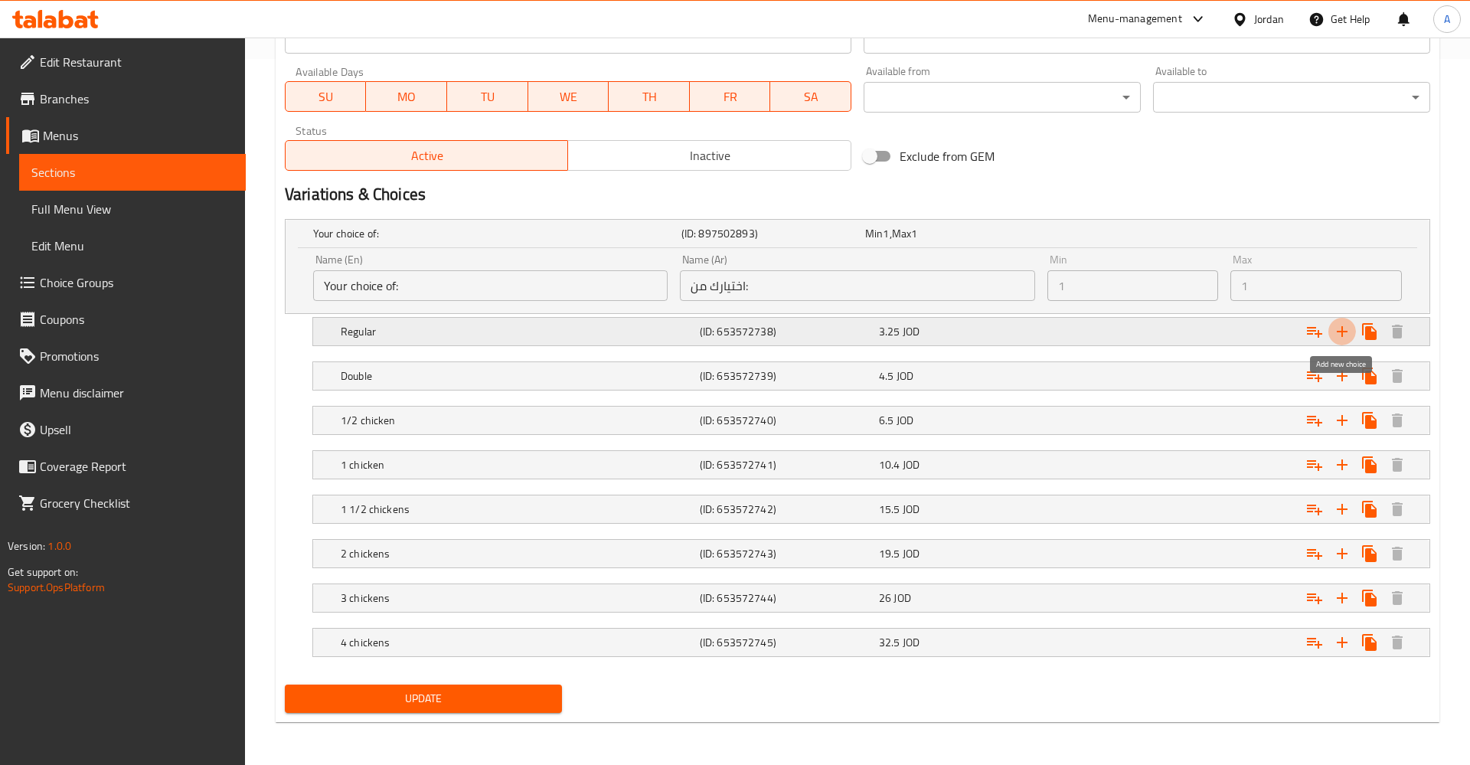
click at [1350, 331] on icon "Expand" at bounding box center [1342, 331] width 18 height 18
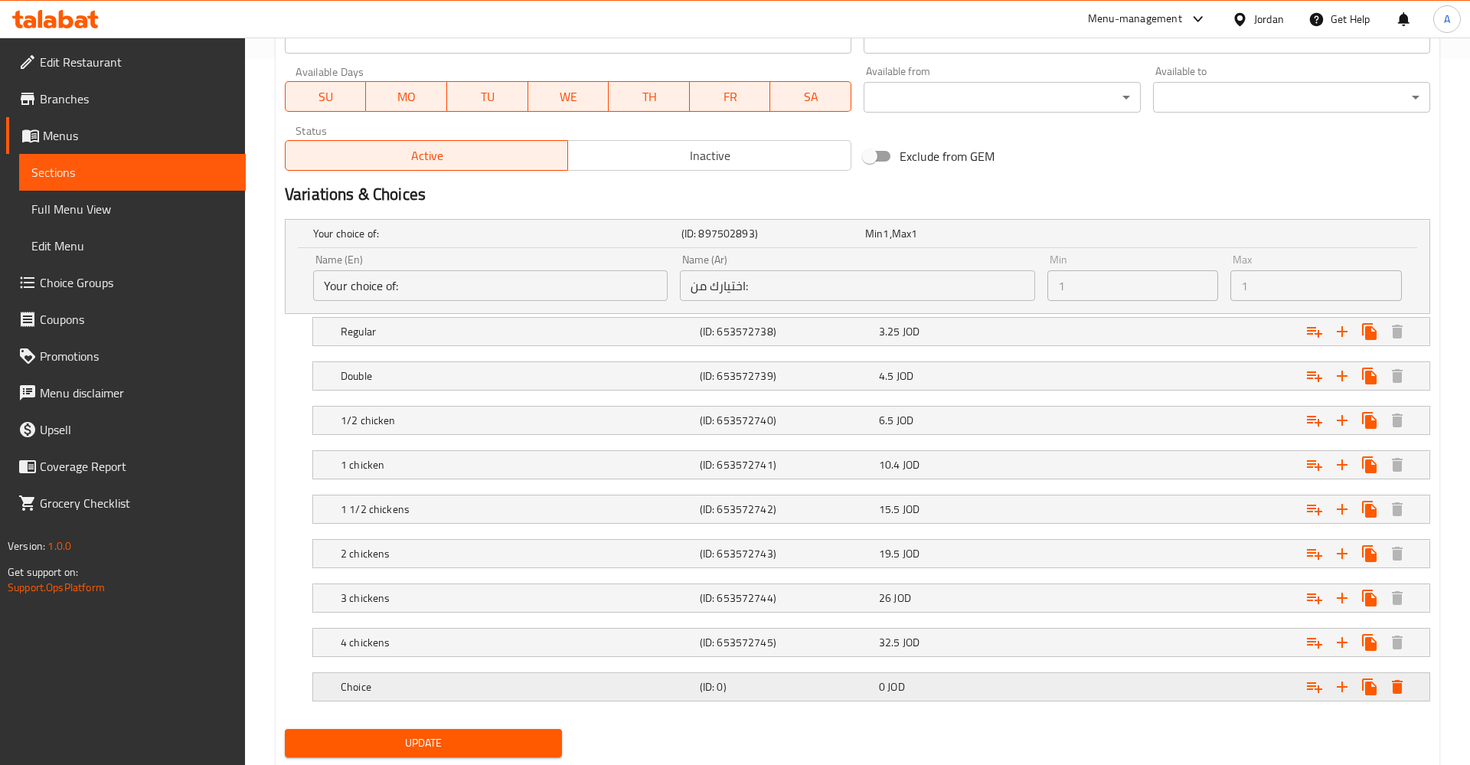
click at [396, 691] on h5 "Choice" at bounding box center [517, 686] width 353 height 15
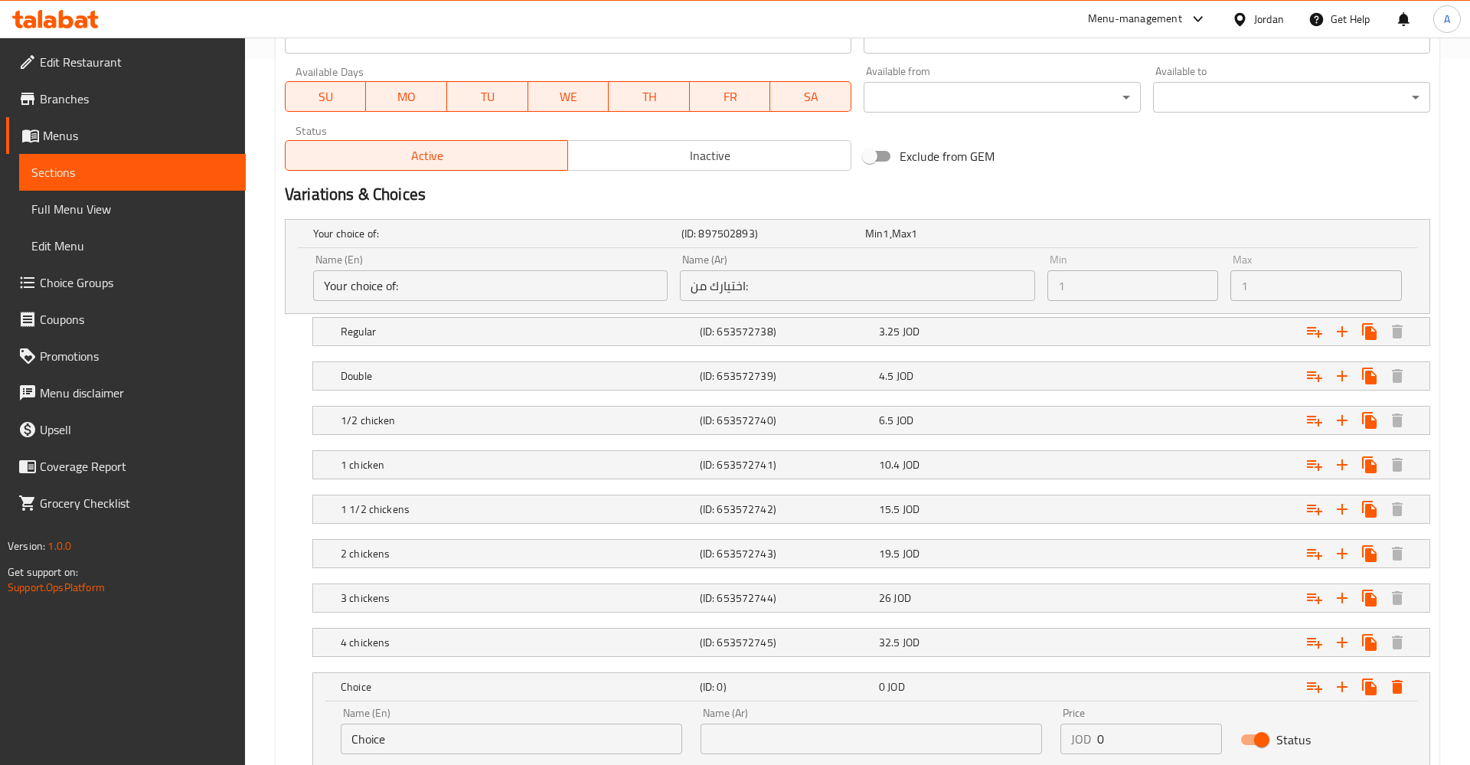
scroll to position [784, 0]
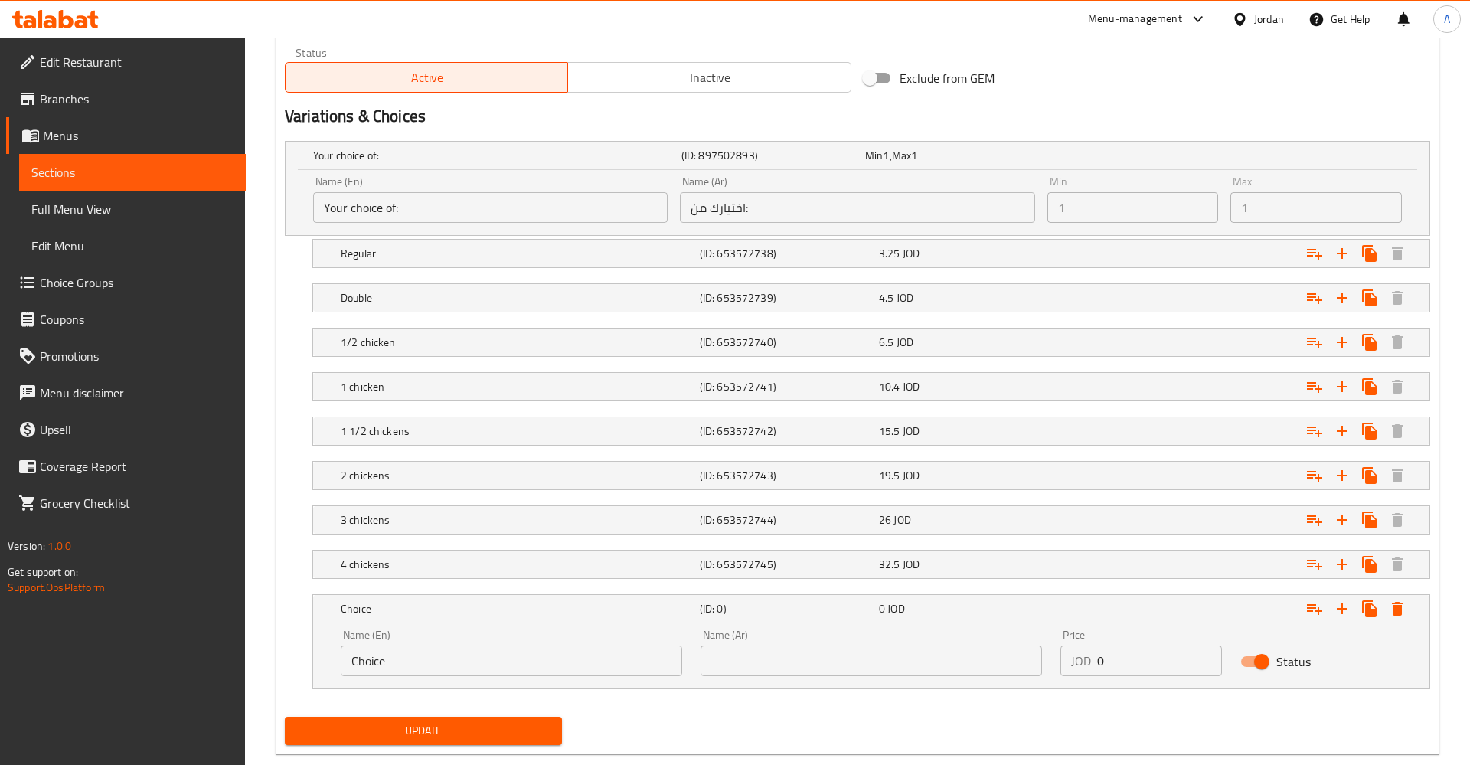
click at [379, 668] on input "Choice" at bounding box center [511, 660] width 341 height 31
click at [455, 656] on input "Choice" at bounding box center [511, 660] width 341 height 31
click at [524, 660] on input "Choice" at bounding box center [511, 660] width 341 height 31
click at [528, 661] on input "Choice" at bounding box center [511, 660] width 341 height 31
click at [1309, 605] on icon "Expand" at bounding box center [1314, 609] width 15 height 11
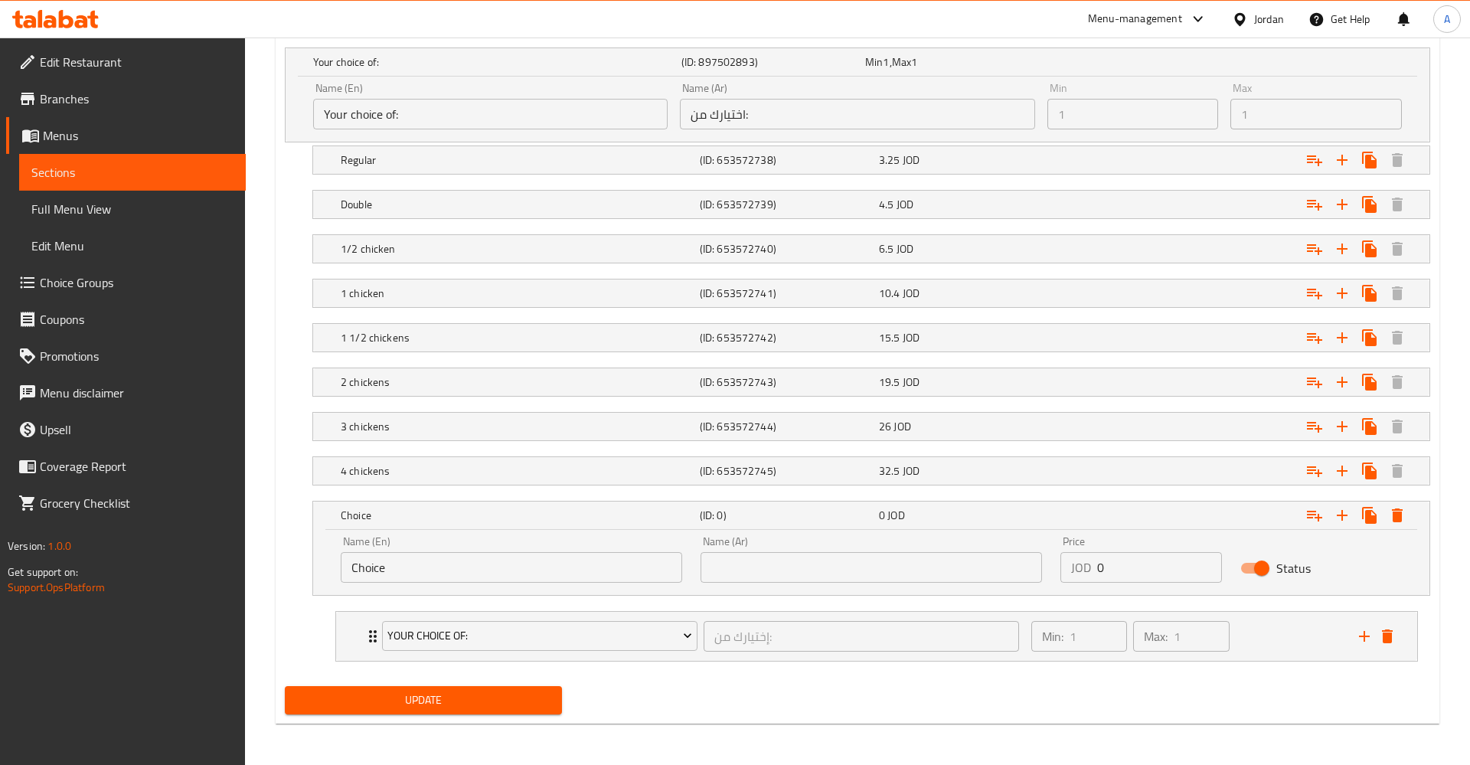
scroll to position [879, 0]
click at [1397, 515] on icon "Expand" at bounding box center [1397, 514] width 11 height 14
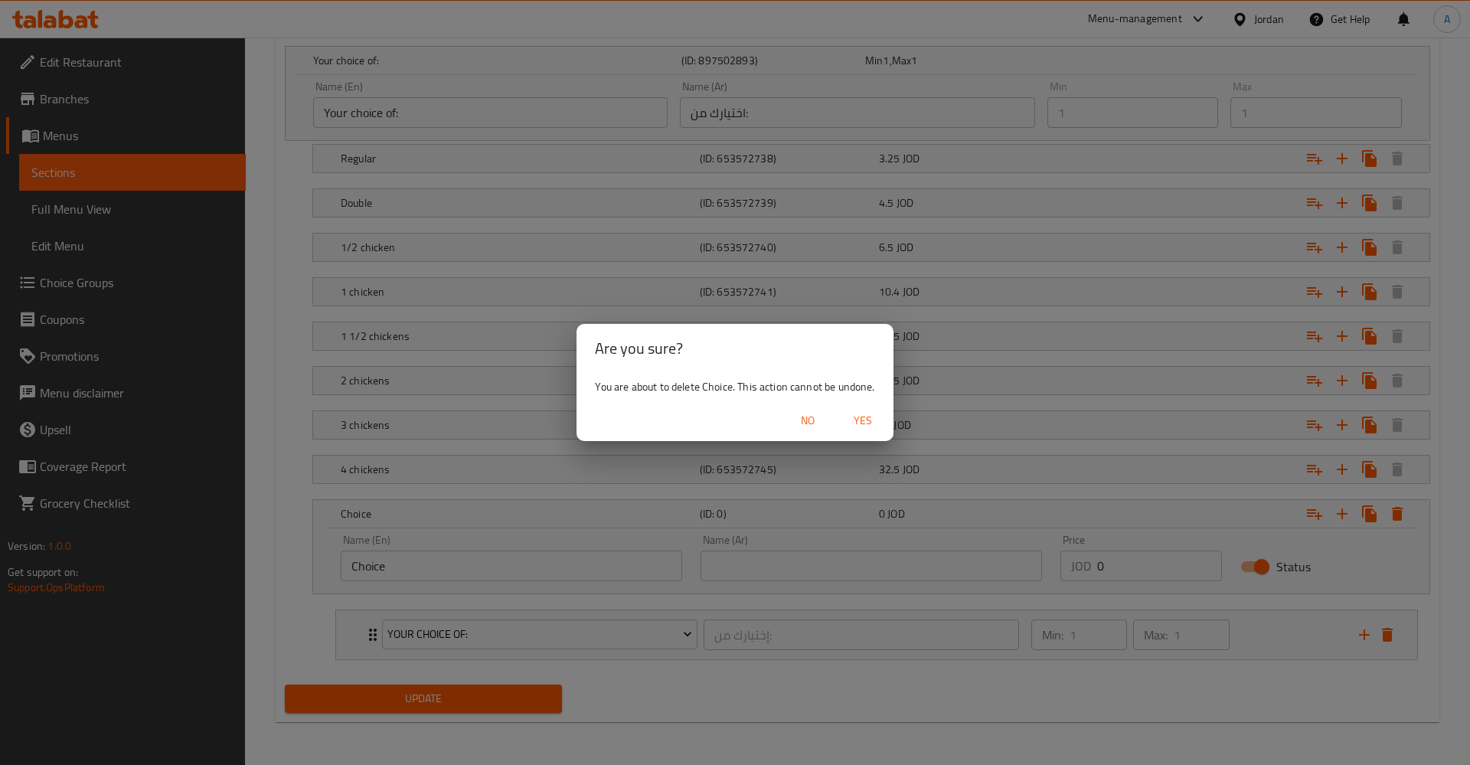
click at [861, 420] on span "Yes" at bounding box center [862, 420] width 37 height 19
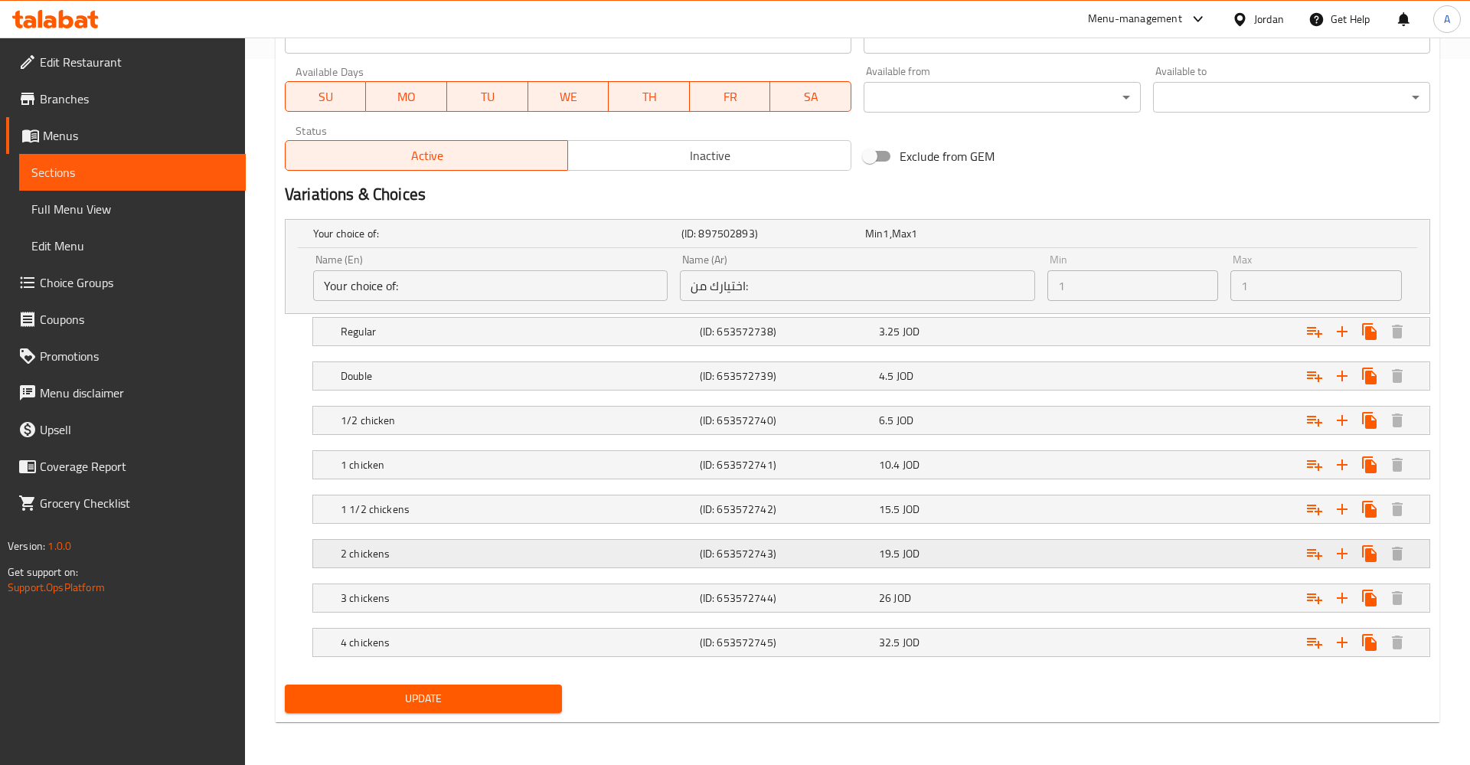
scroll to position [706, 0]
click at [482, 640] on h5 "4 chickens" at bounding box center [517, 642] width 353 height 15
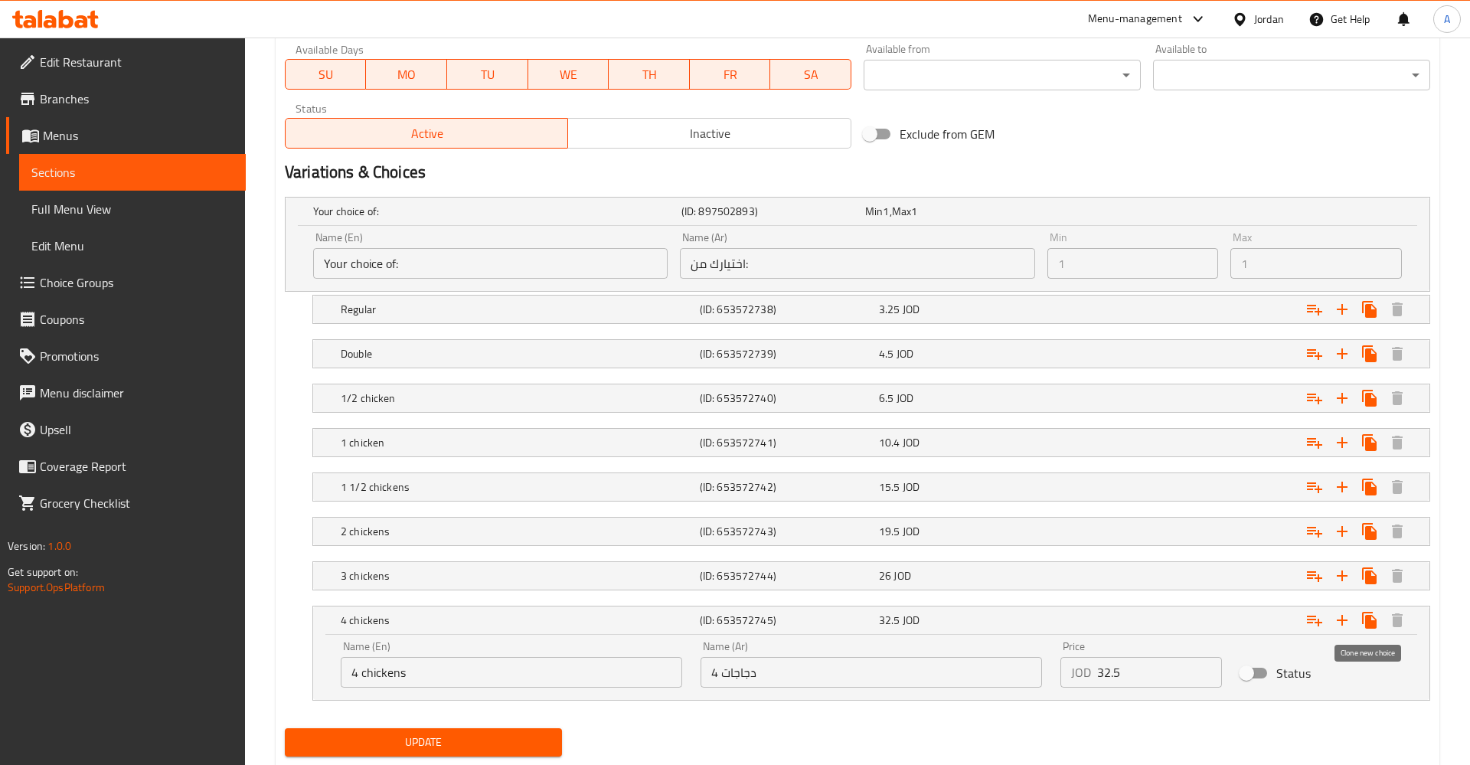
scroll to position [772, 0]
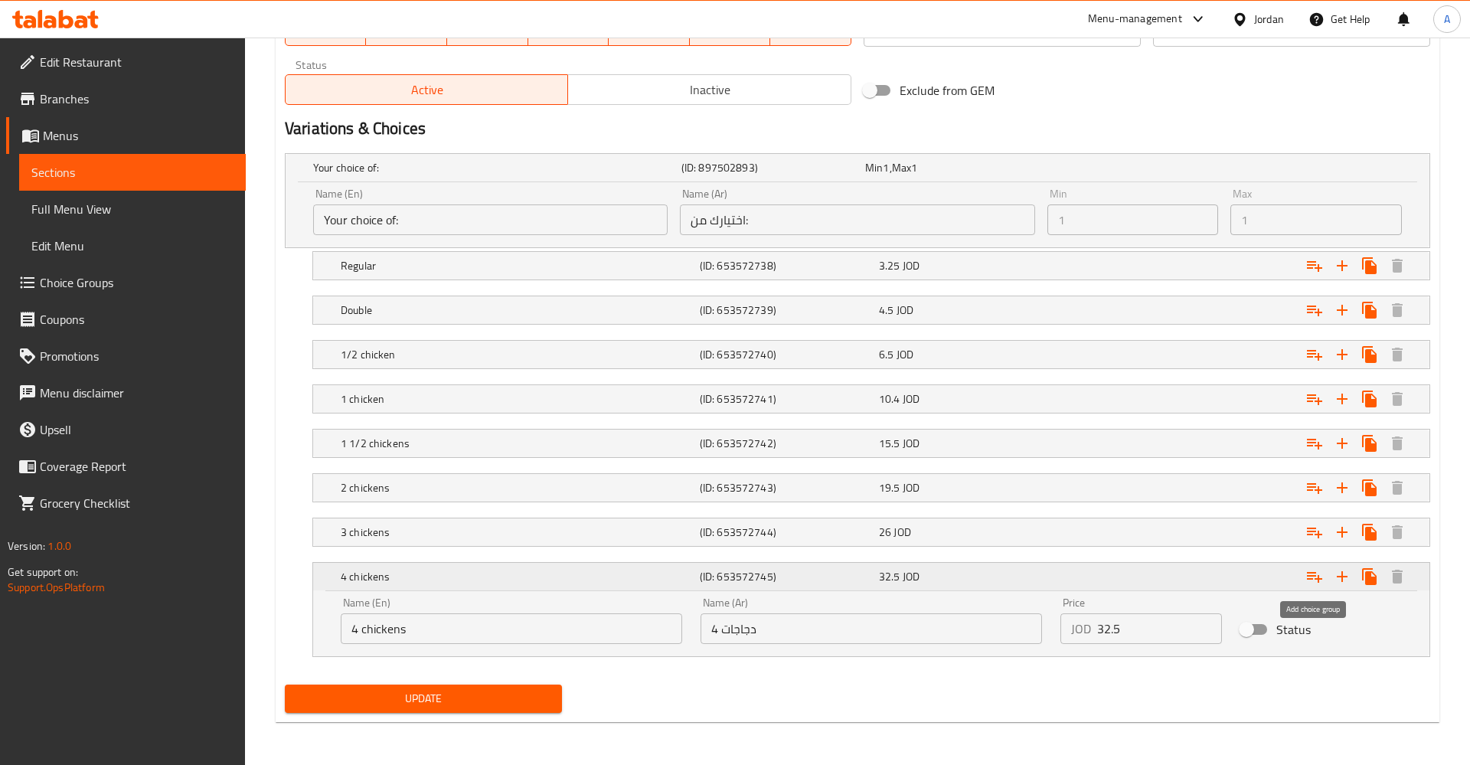
click at [1311, 583] on icon "Expand" at bounding box center [1314, 576] width 18 height 18
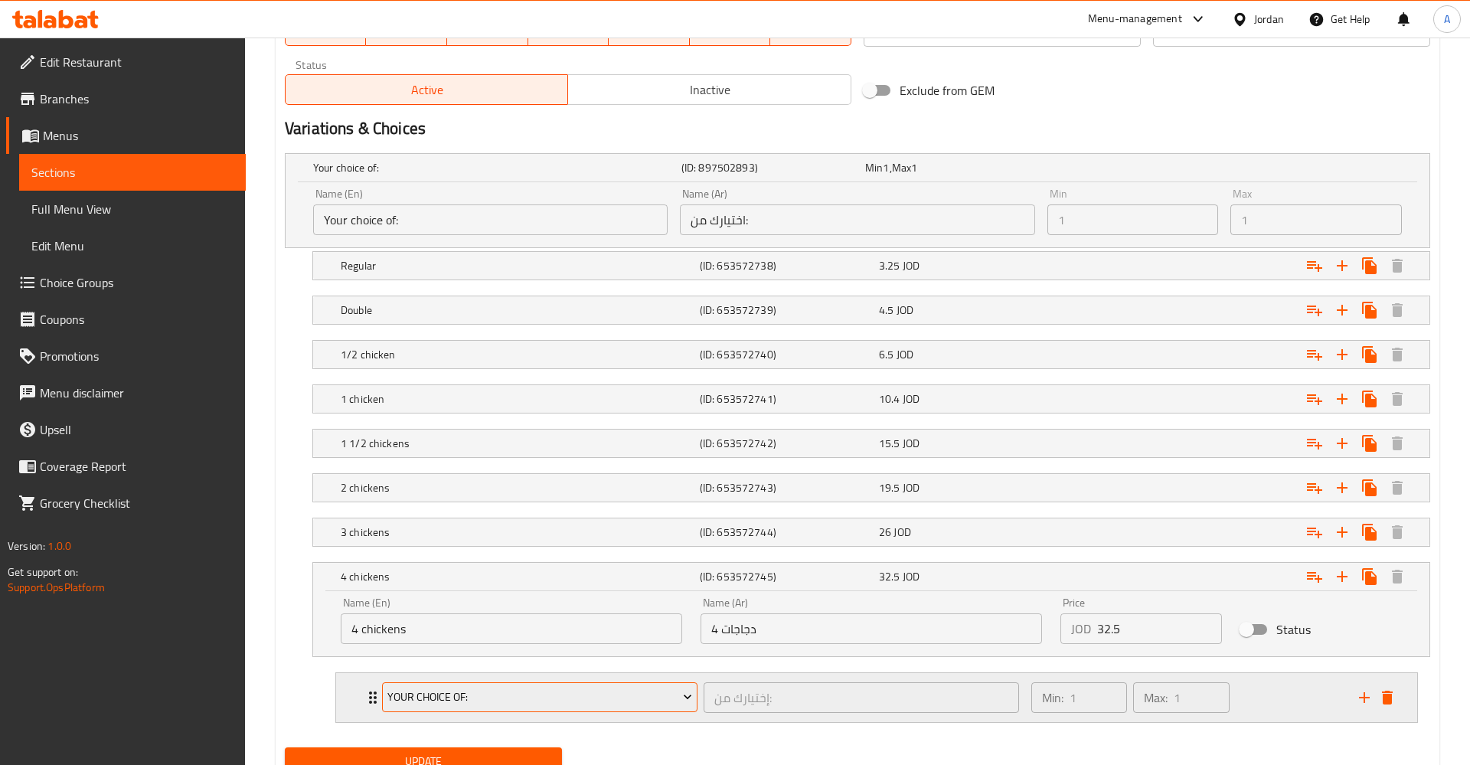
click at [580, 686] on button "Your Choice Of:" at bounding box center [539, 697] width 315 height 31
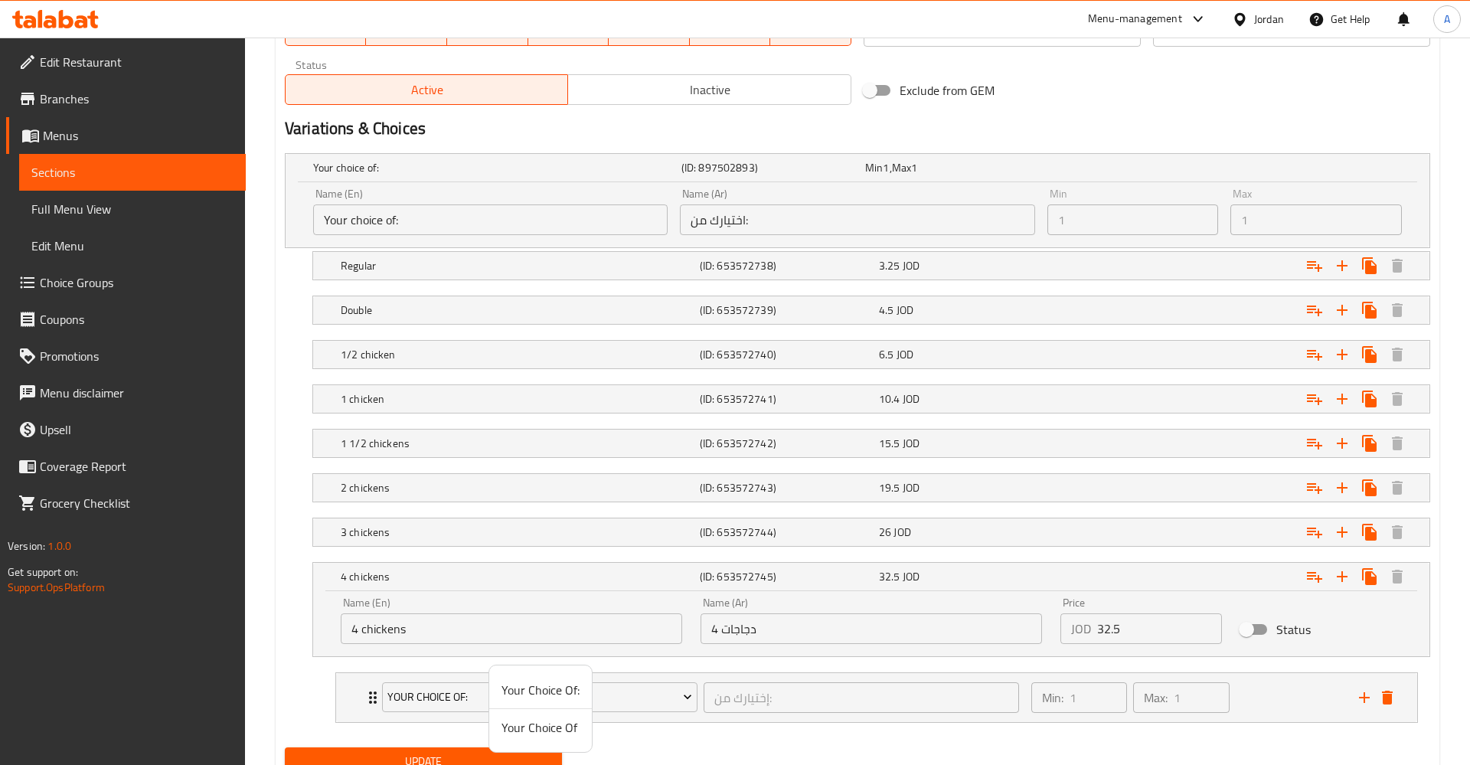
click at [540, 740] on li "Your Choice Of" at bounding box center [540, 727] width 103 height 37
click at [548, 715] on div "Your Choice Of" at bounding box center [540, 697] width 322 height 37
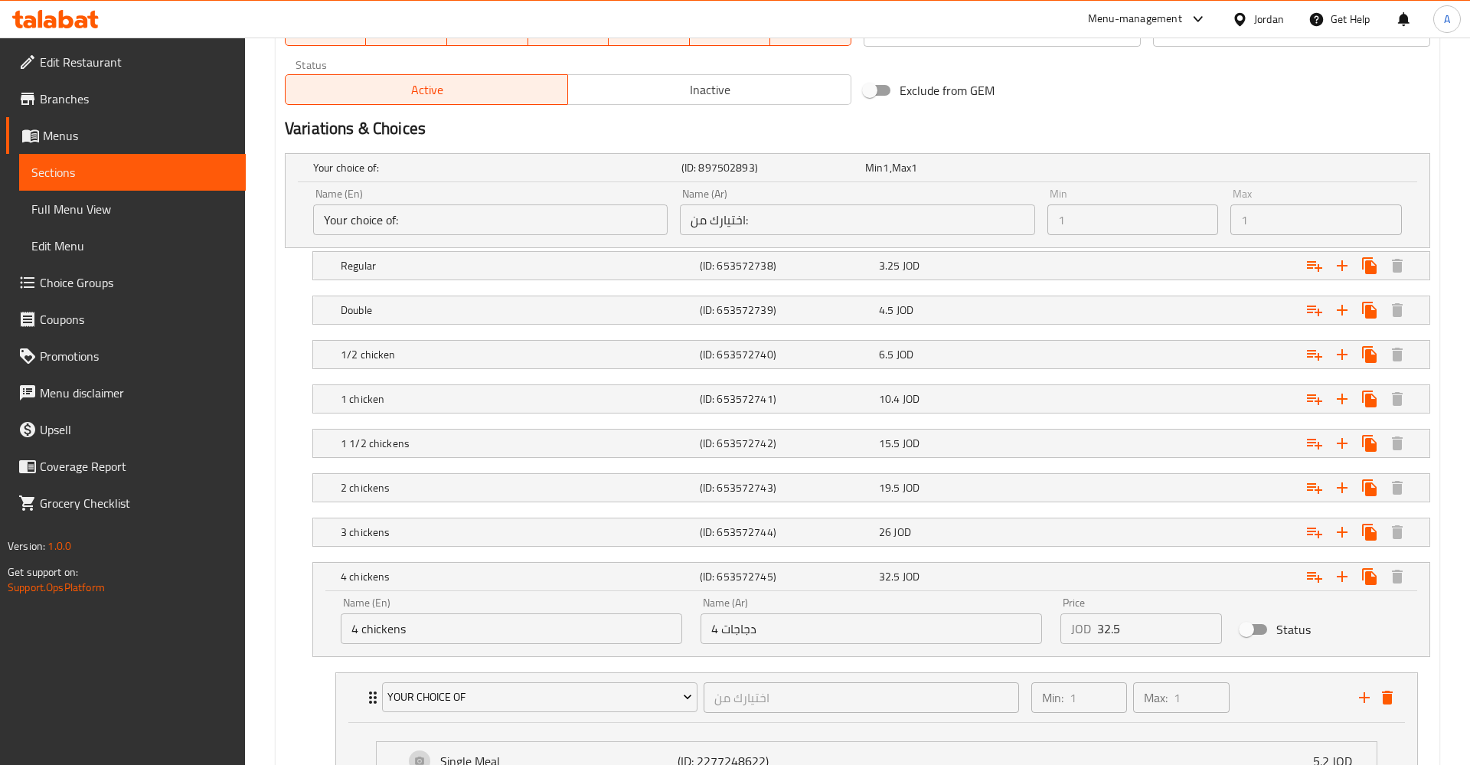
scroll to position [537, 0]
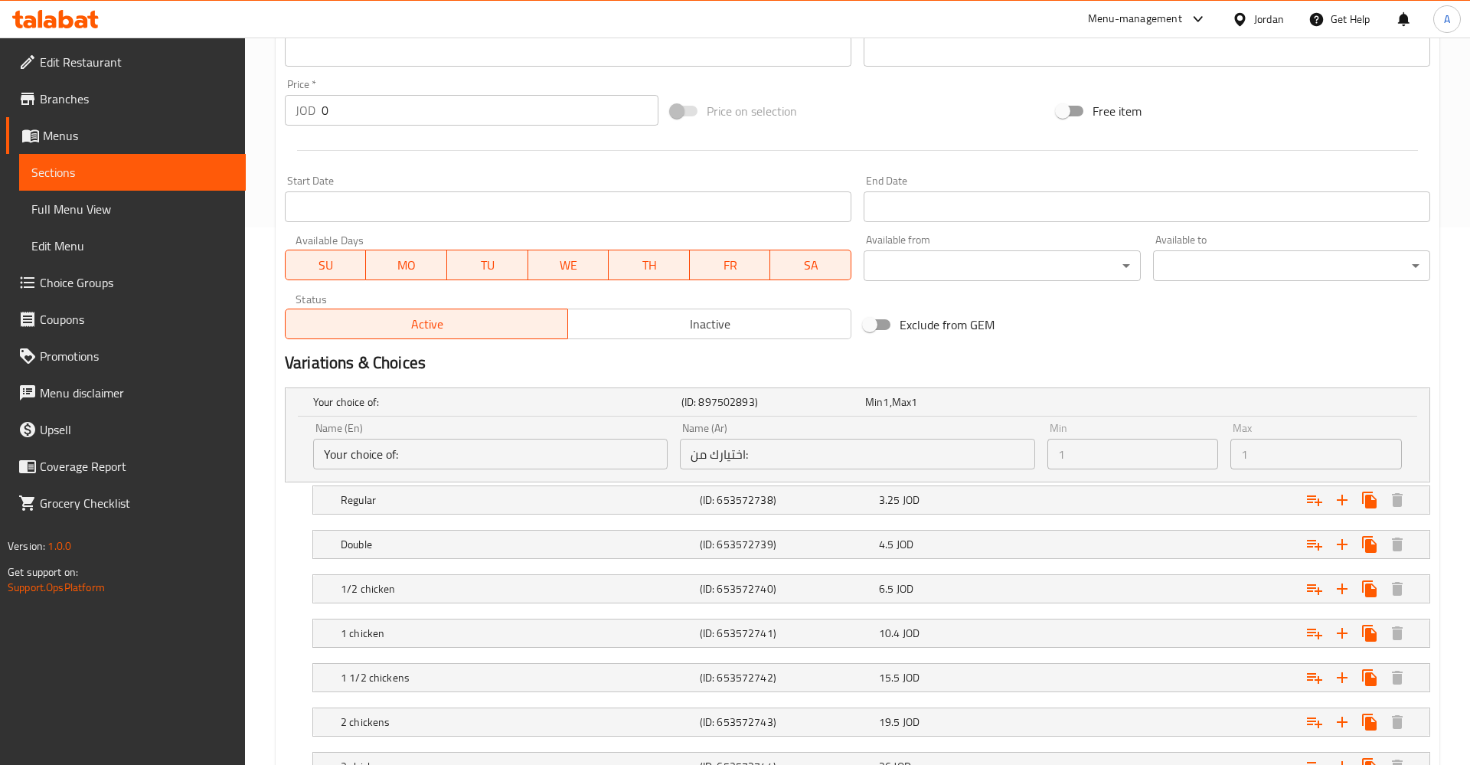
click at [1345, 358] on h2 "Variations & Choices" at bounding box center [857, 362] width 1145 height 23
click at [1020, 406] on div "Min 1 , Max 1" at bounding box center [954, 401] width 178 height 15
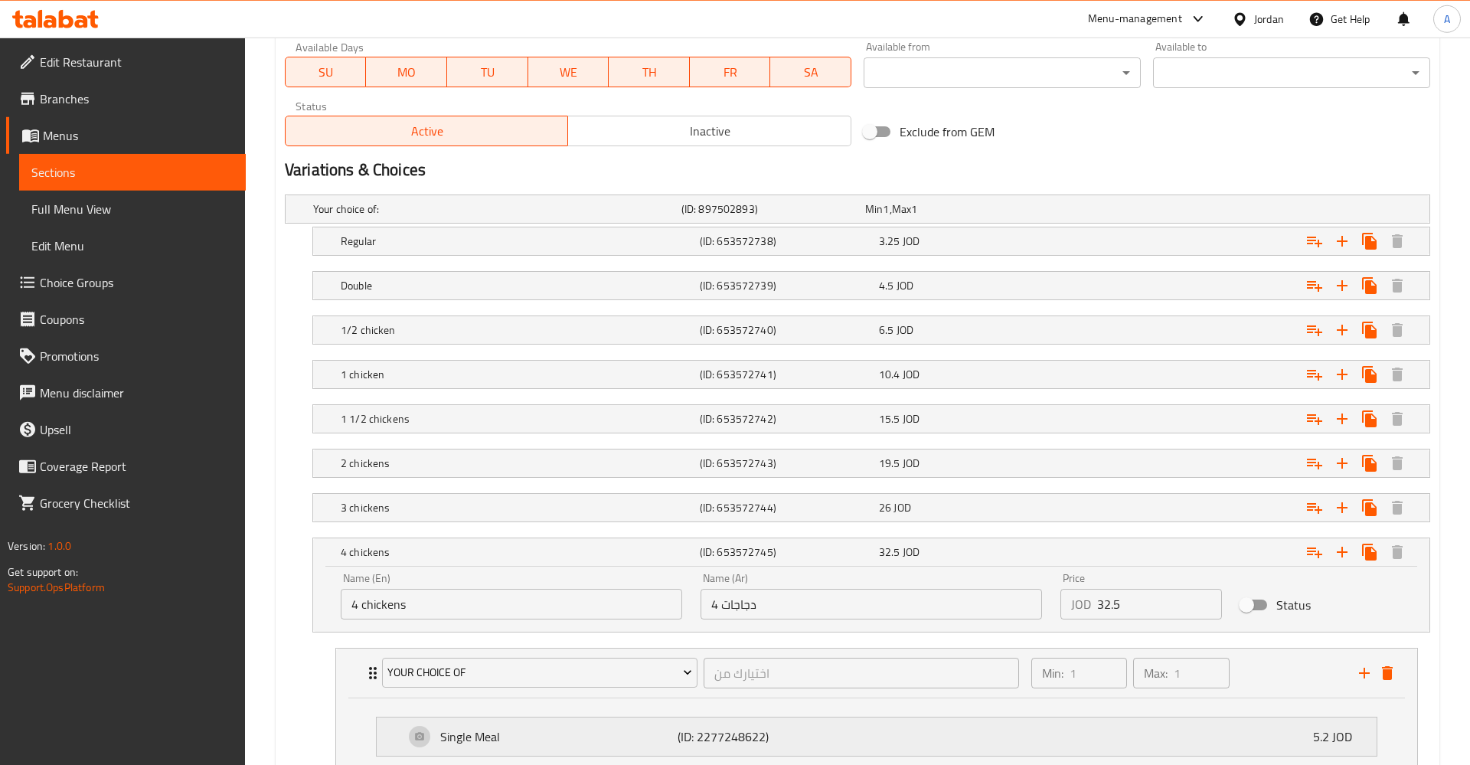
scroll to position [928, 0]
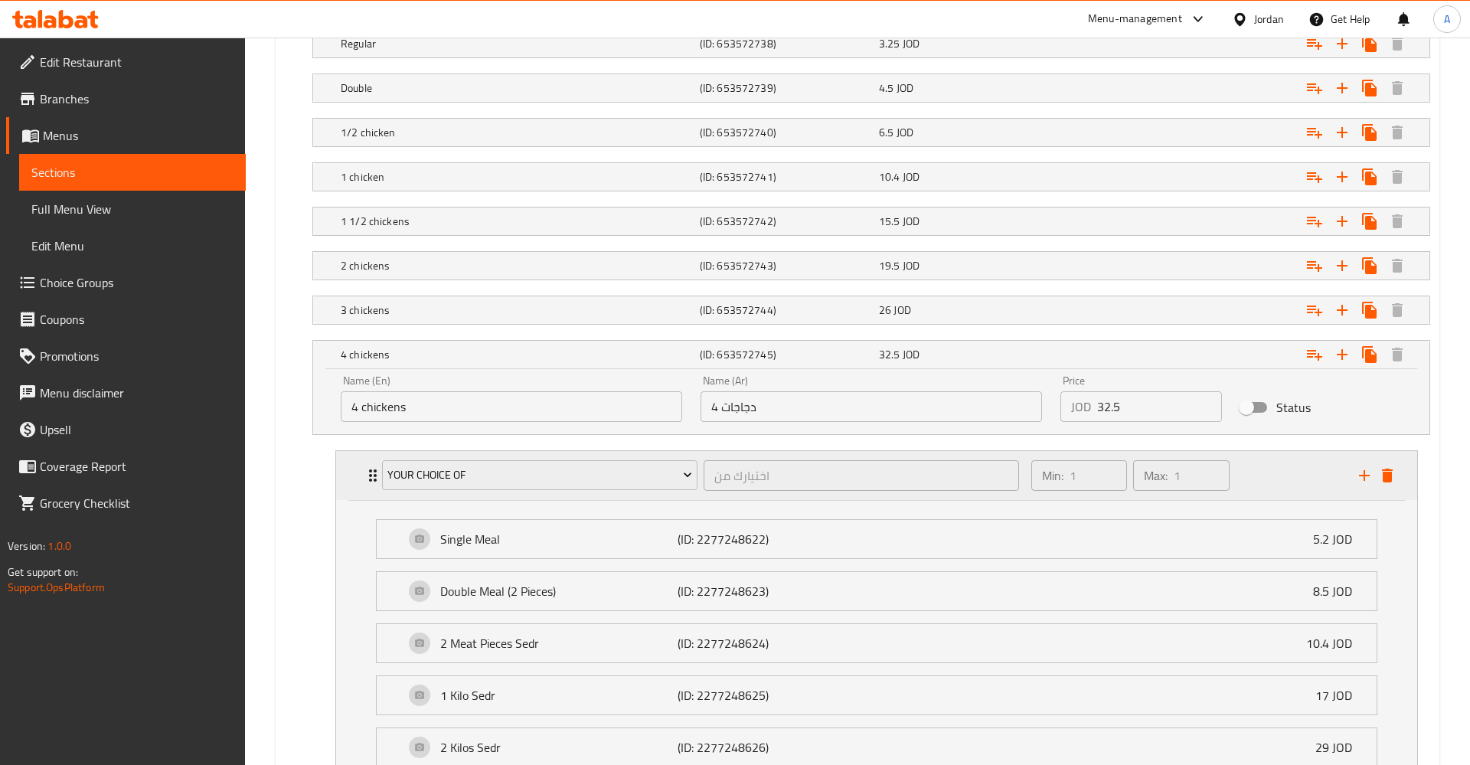
click at [1320, 474] on div "Min: 1 ​ Max: 1 ​" at bounding box center [1186, 475] width 328 height 49
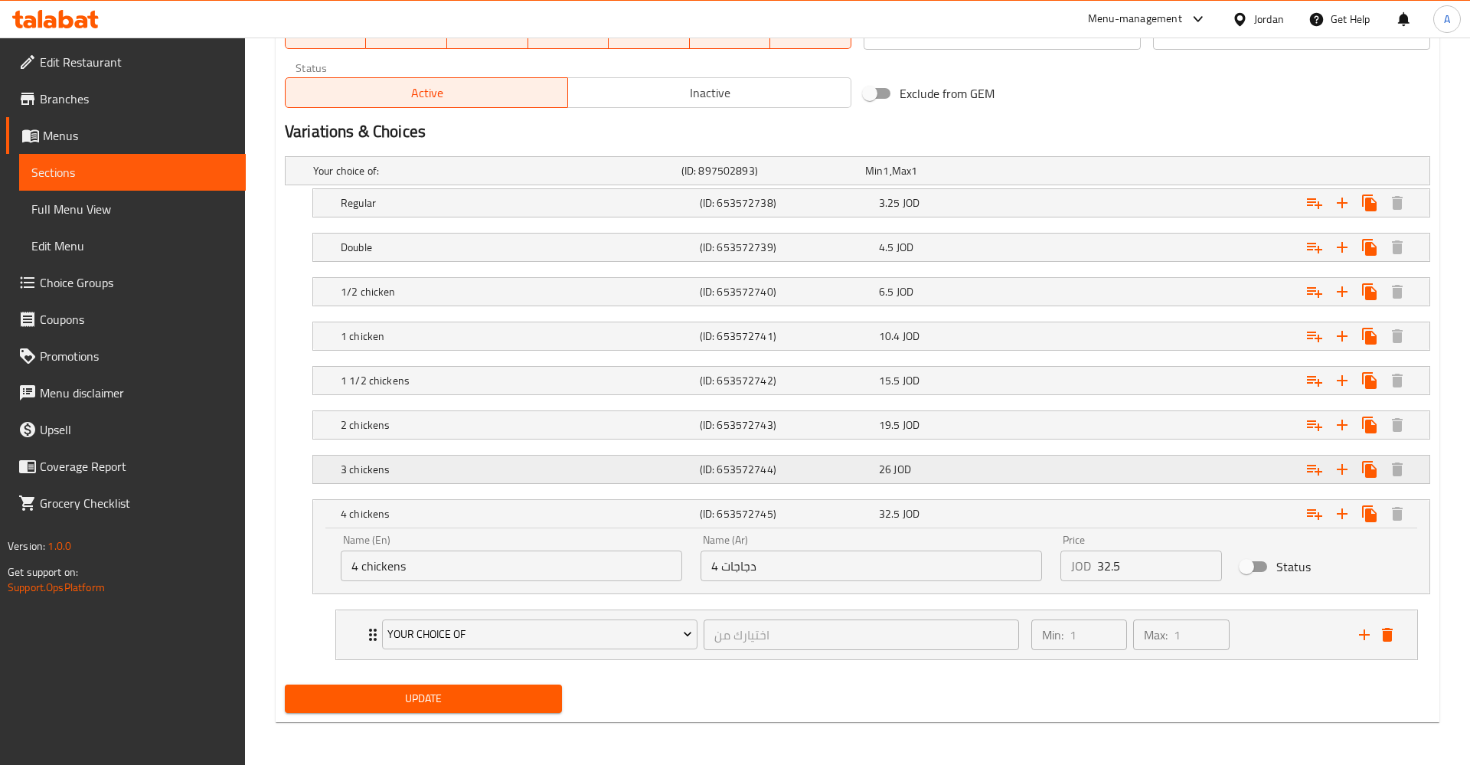
scroll to position [769, 0]
click at [1362, 632] on icon "add" at bounding box center [1364, 634] width 18 height 18
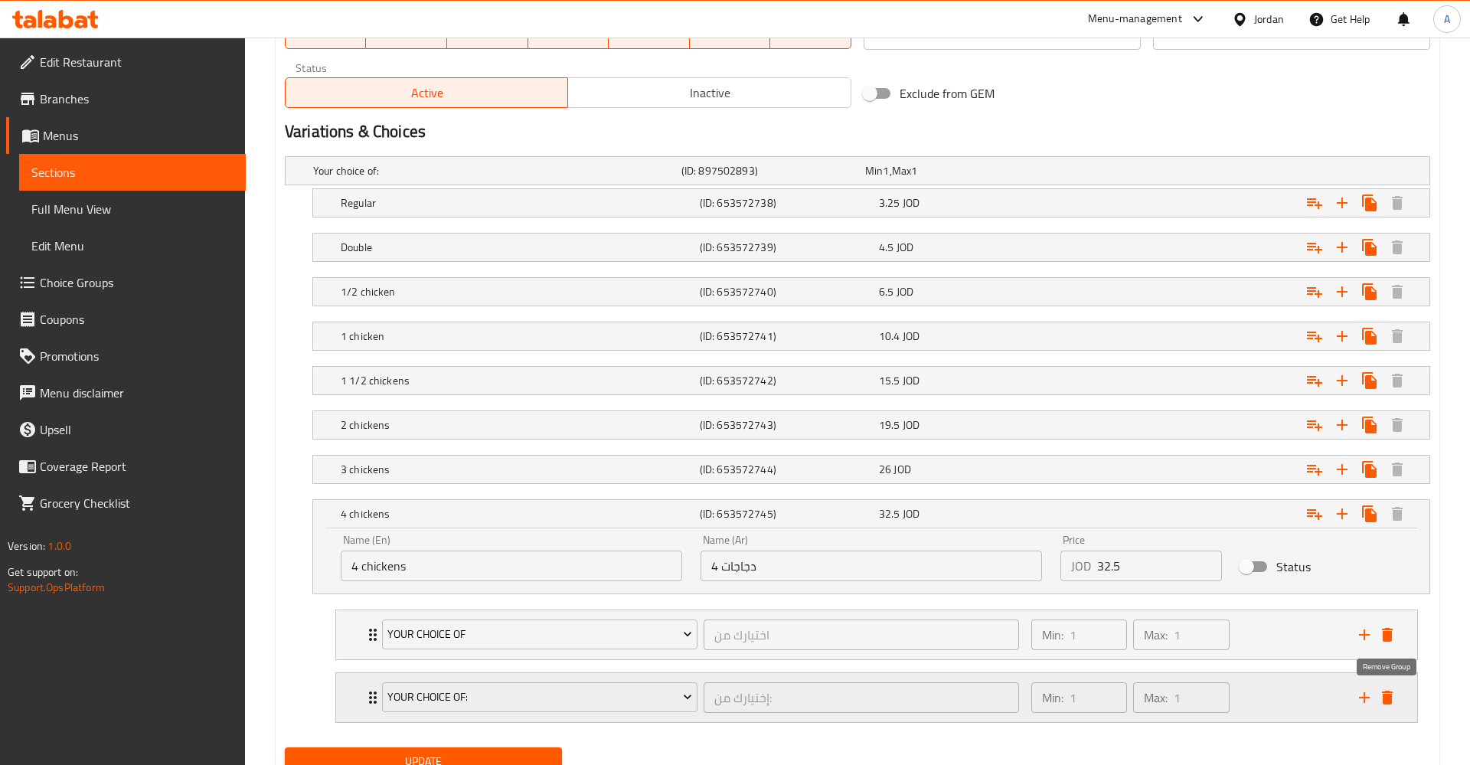
click at [1389, 697] on icon "delete" at bounding box center [1387, 698] width 11 height 14
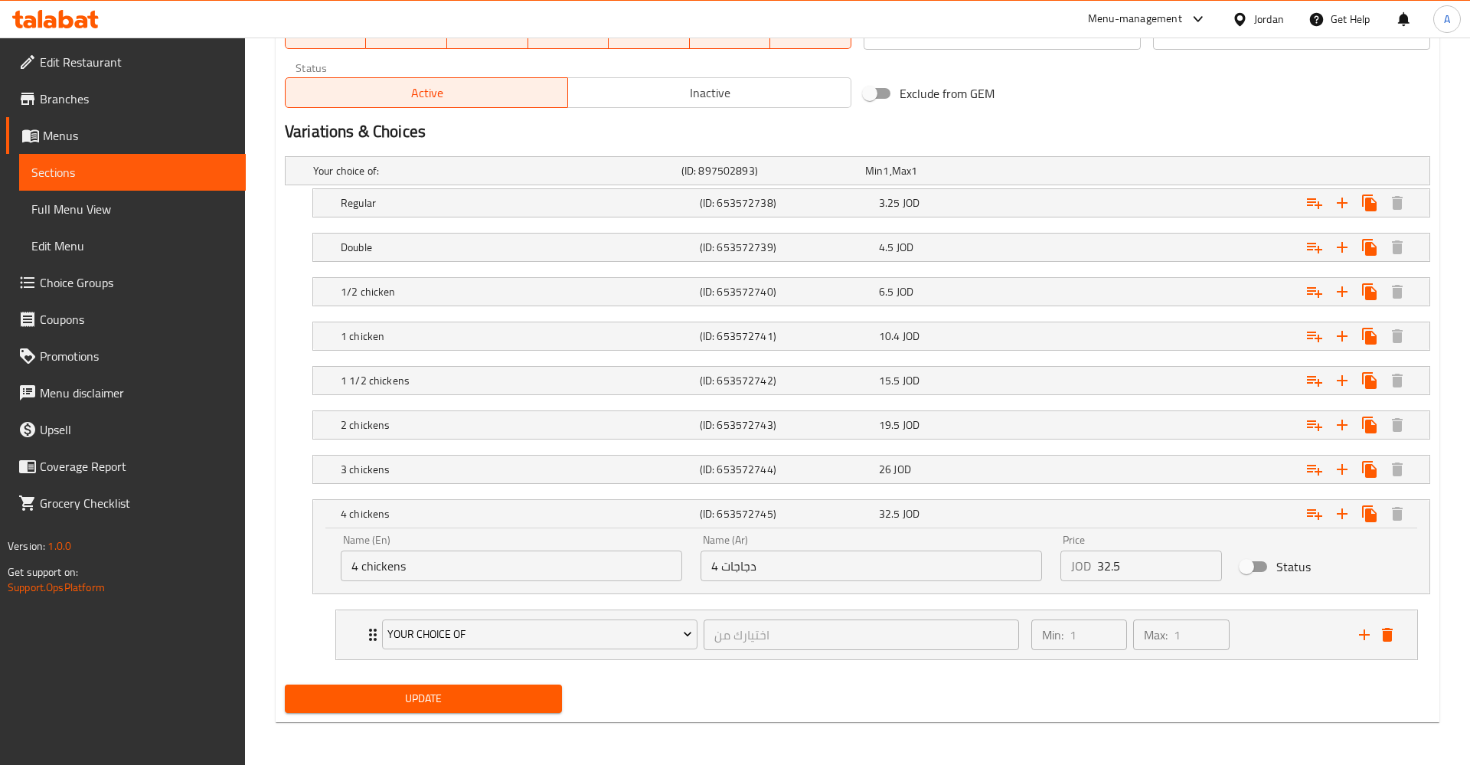
click at [1255, 487] on nav at bounding box center [857, 493] width 1145 height 12
click at [1261, 469] on div "Expand" at bounding box center [1234, 469] width 359 height 34
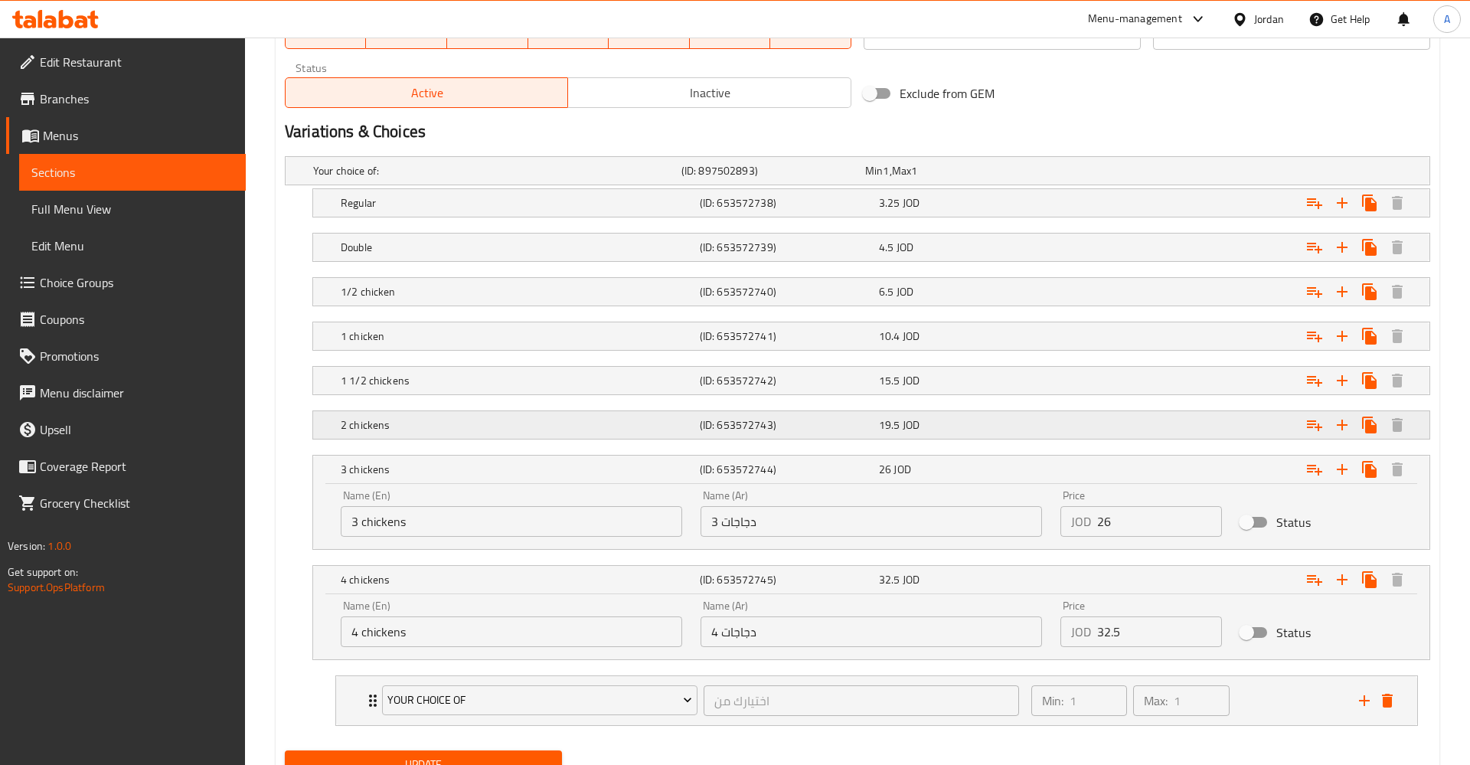
click at [1257, 428] on div "Expand" at bounding box center [1234, 425] width 359 height 34
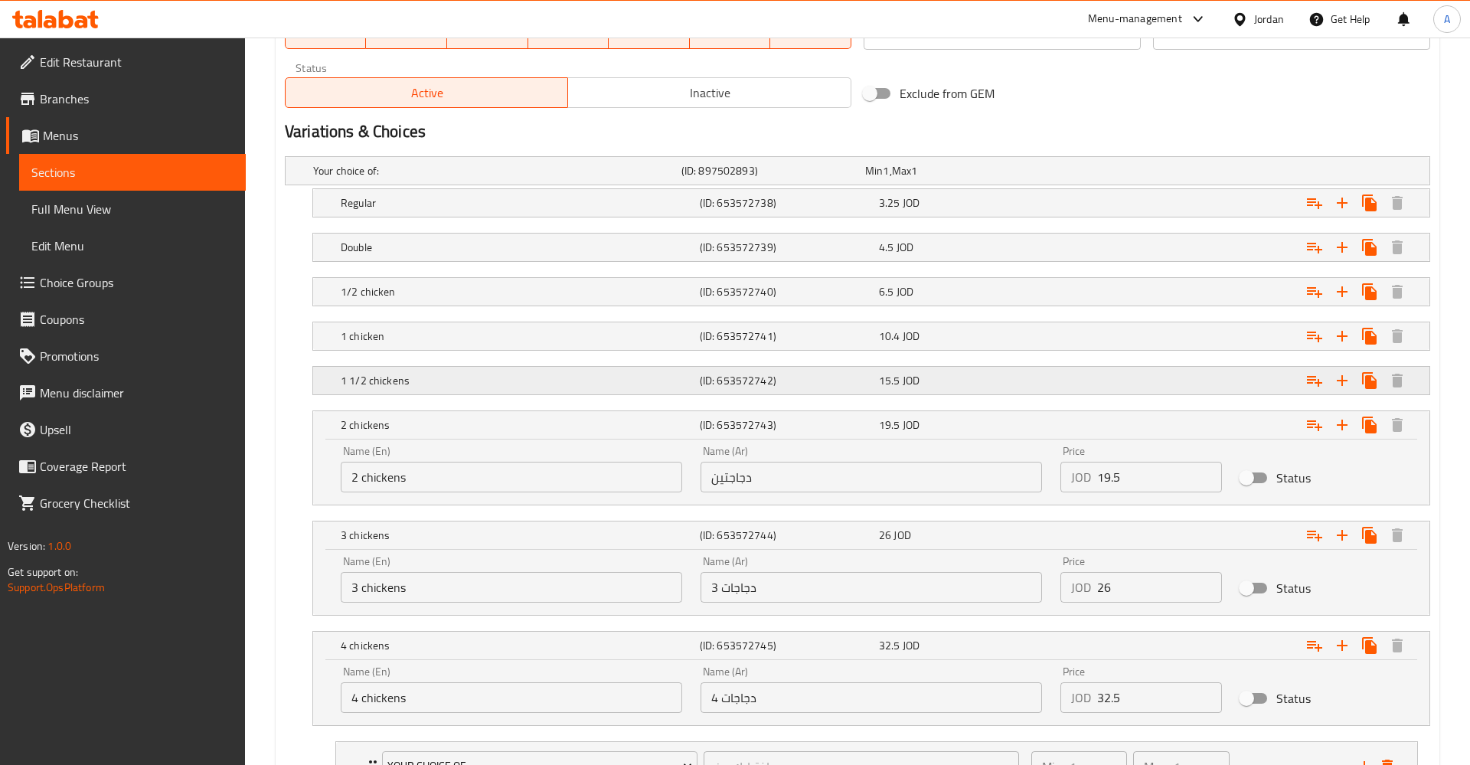
click at [1253, 387] on div "Expand" at bounding box center [1234, 381] width 359 height 34
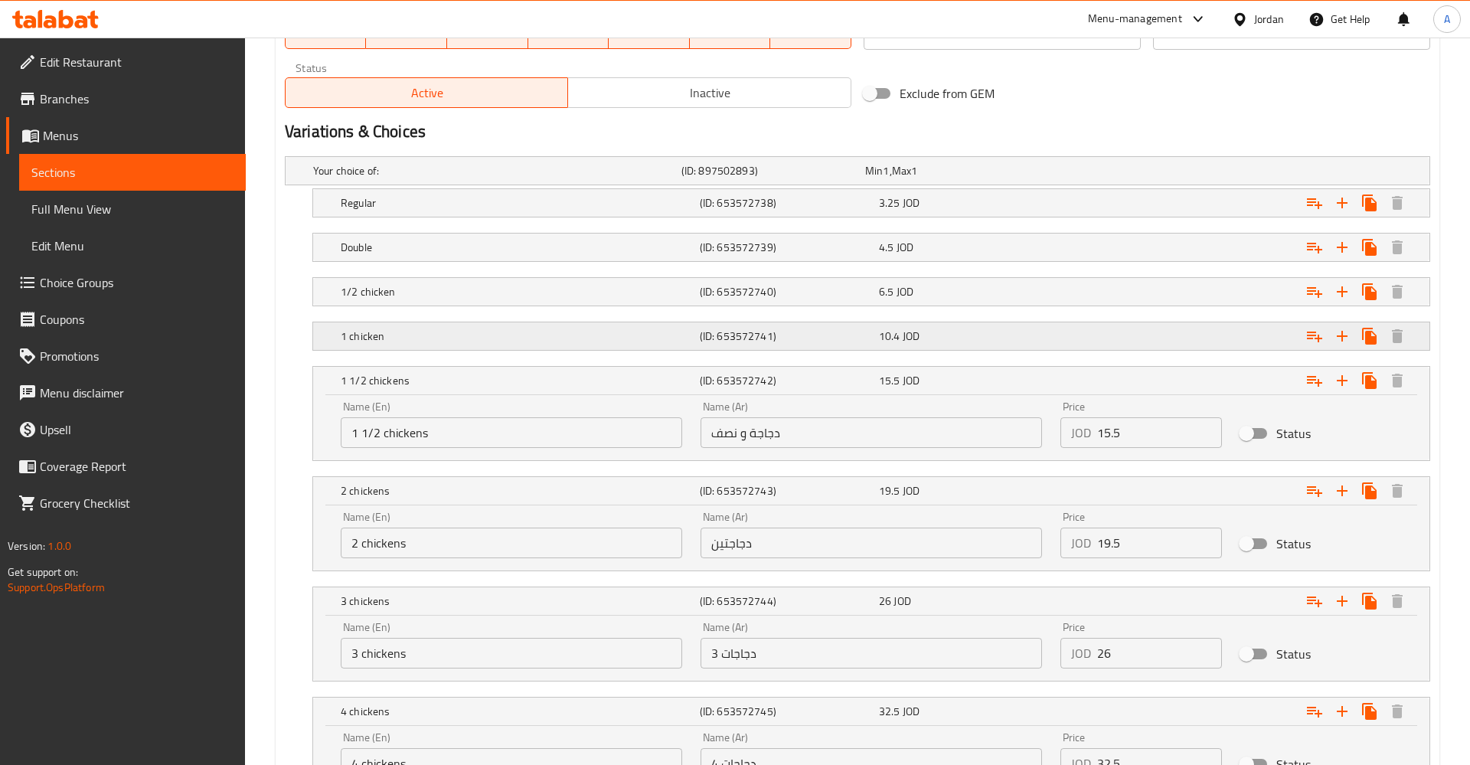
click at [1257, 350] on div "Expand" at bounding box center [1234, 336] width 359 height 34
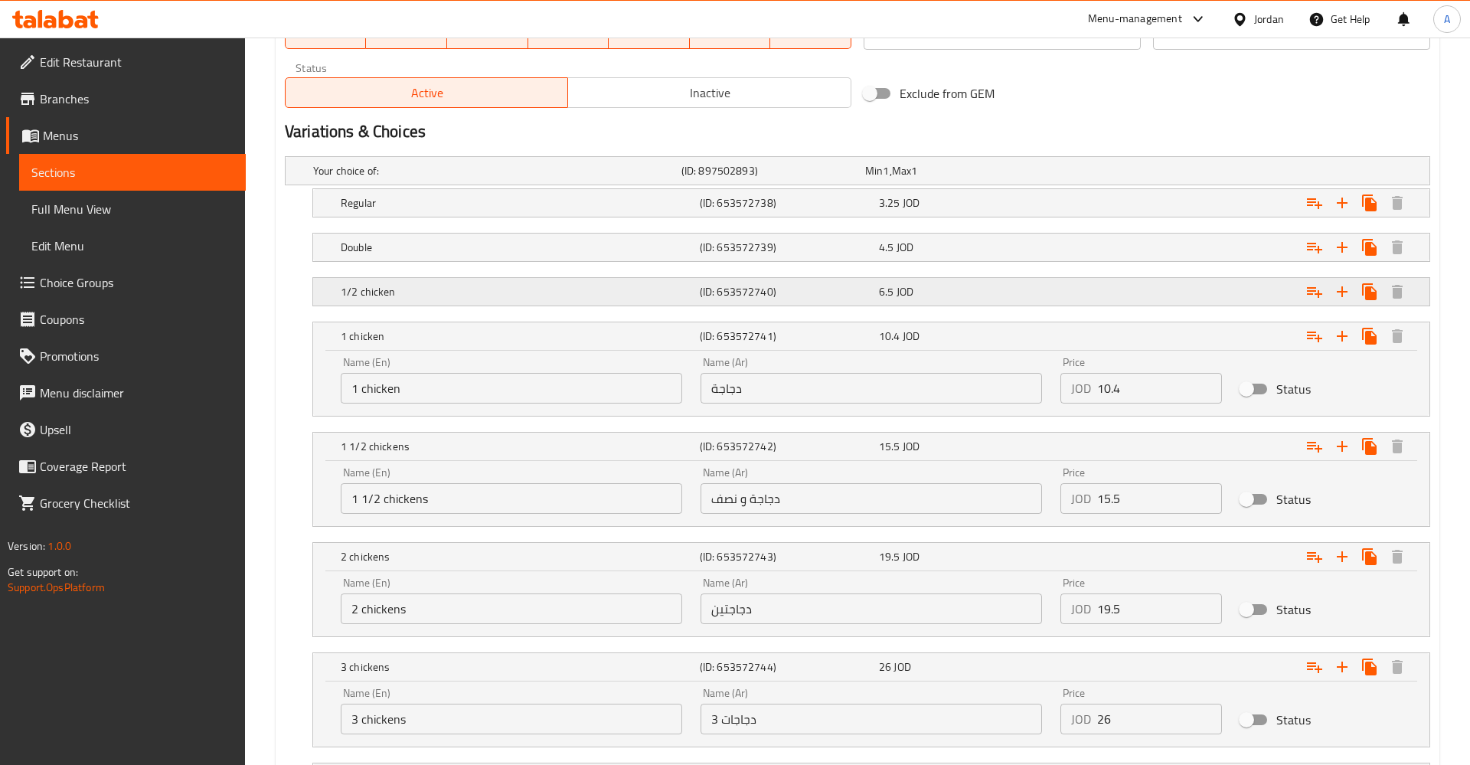
click at [1252, 298] on div "Expand" at bounding box center [1234, 292] width 359 height 34
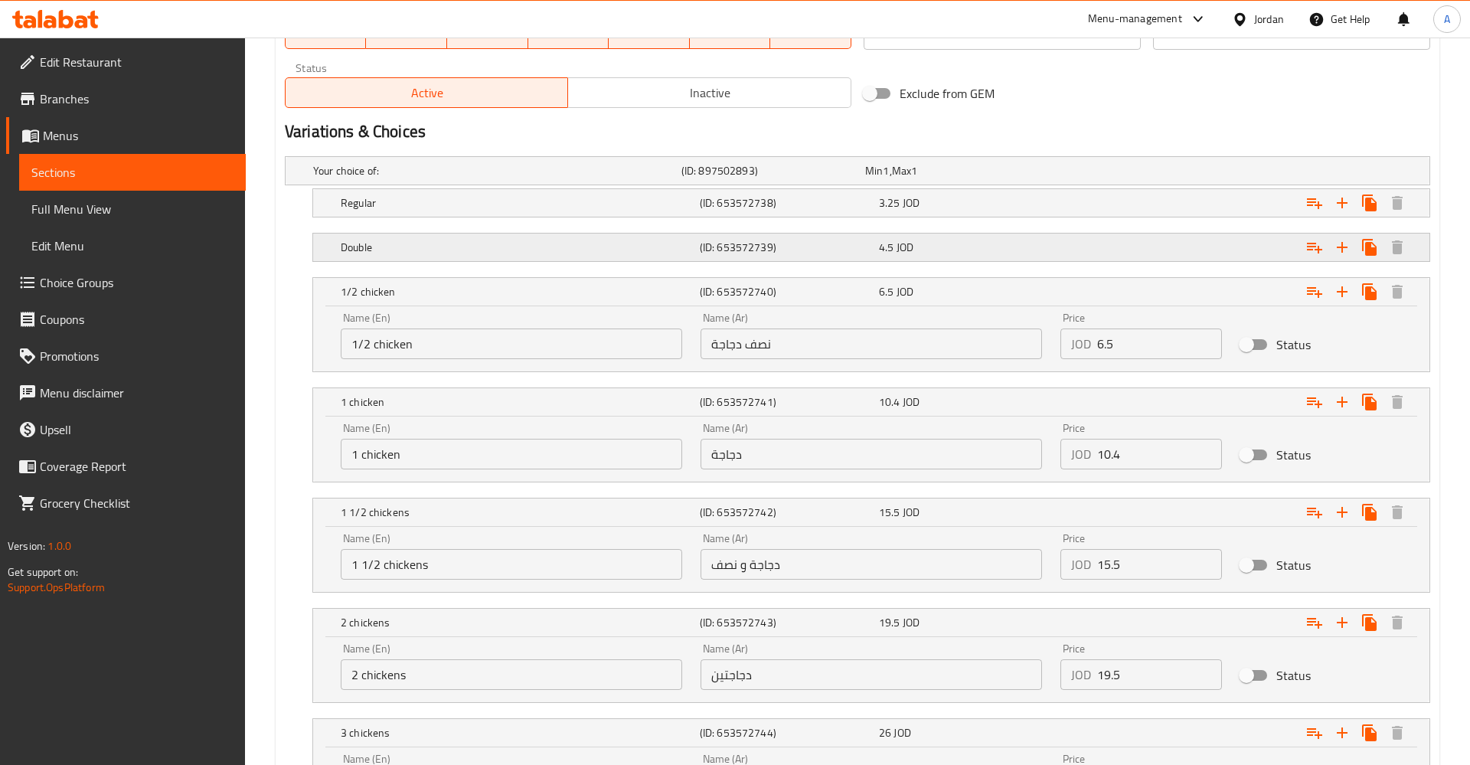
click at [1241, 246] on div "Expand" at bounding box center [1234, 247] width 359 height 34
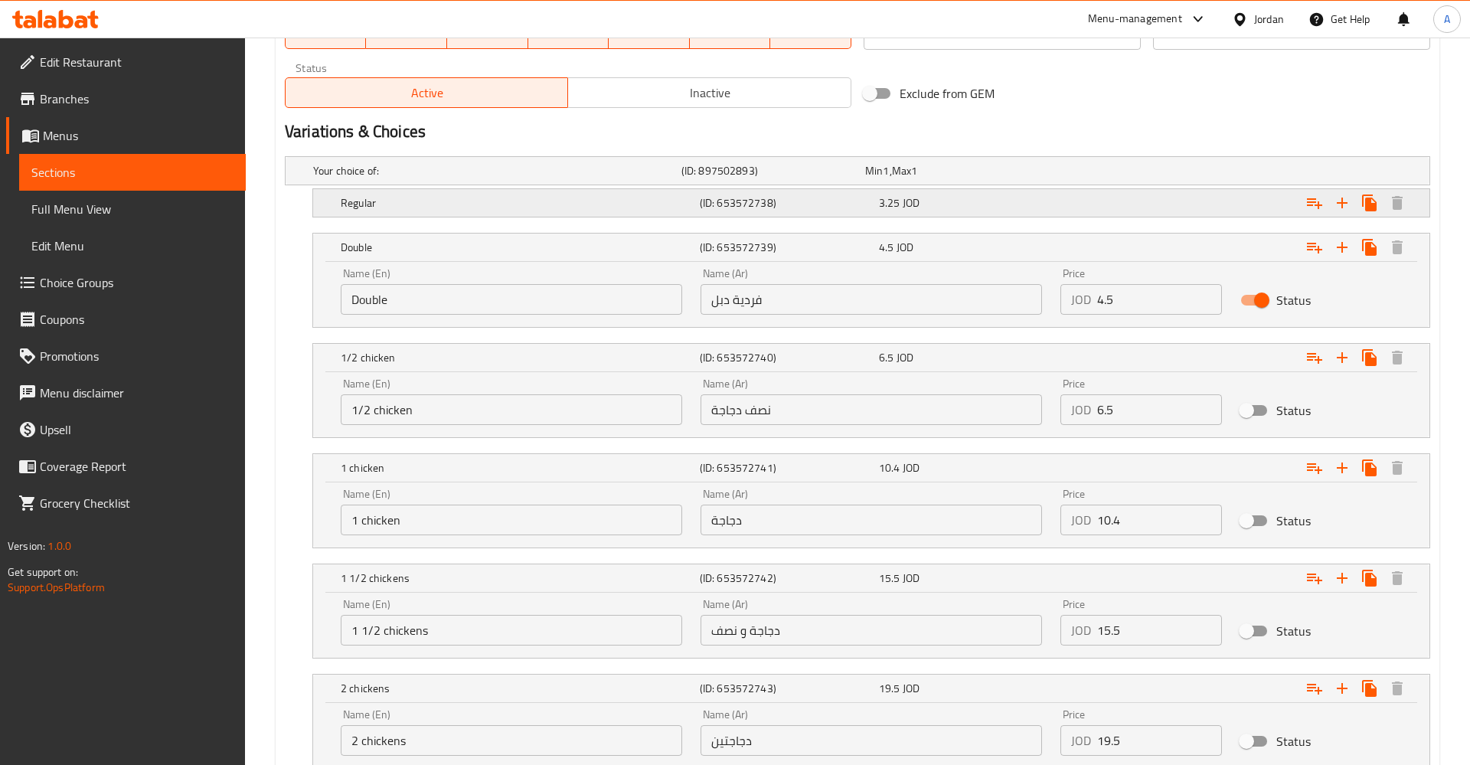
click at [1241, 206] on div "Expand" at bounding box center [1234, 203] width 359 height 34
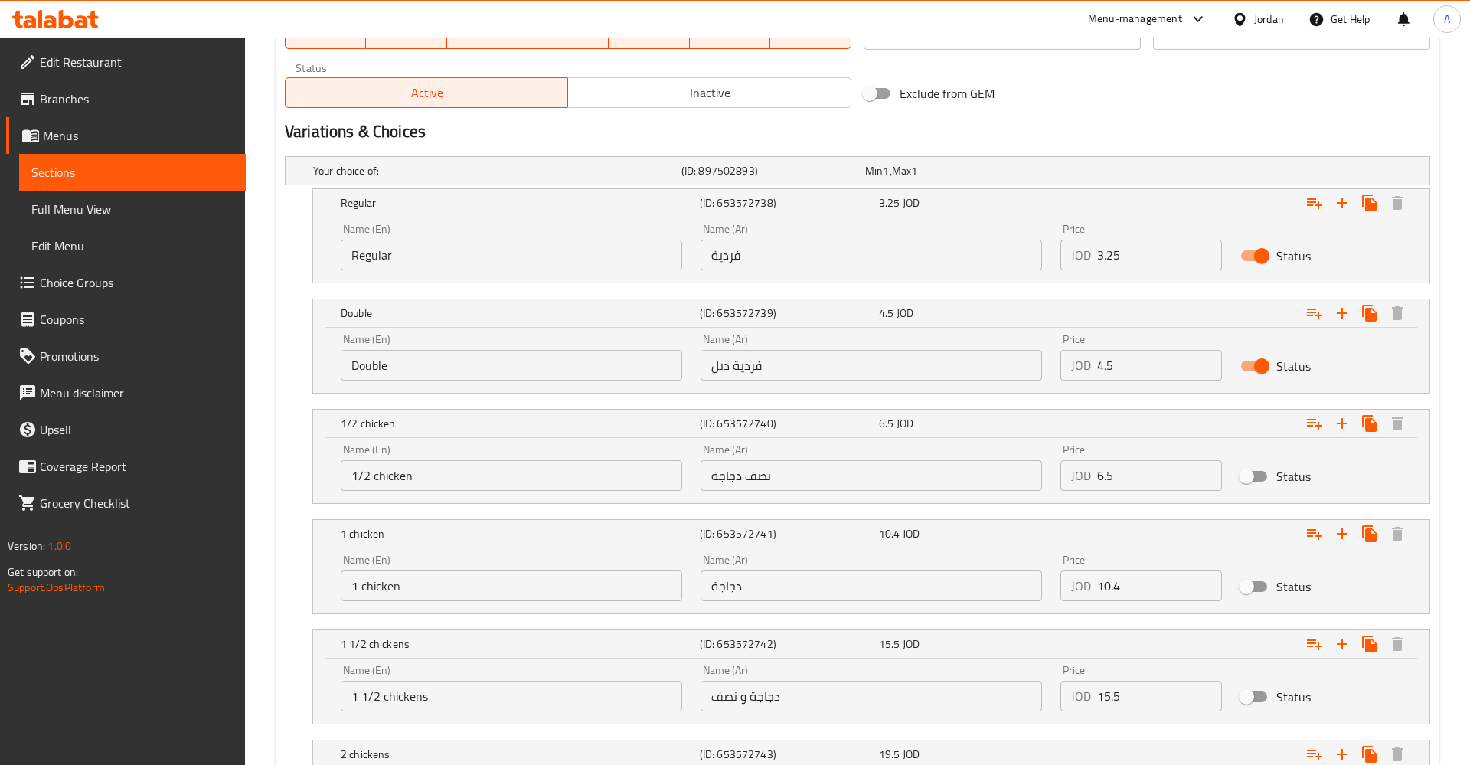
click at [1254, 235] on div "Status" at bounding box center [1321, 255] width 180 height 47
click at [1253, 246] on input "Status" at bounding box center [1261, 255] width 87 height 29
checkbox input "false"
click at [1260, 354] on input "Status" at bounding box center [1261, 365] width 87 height 29
checkbox input "false"
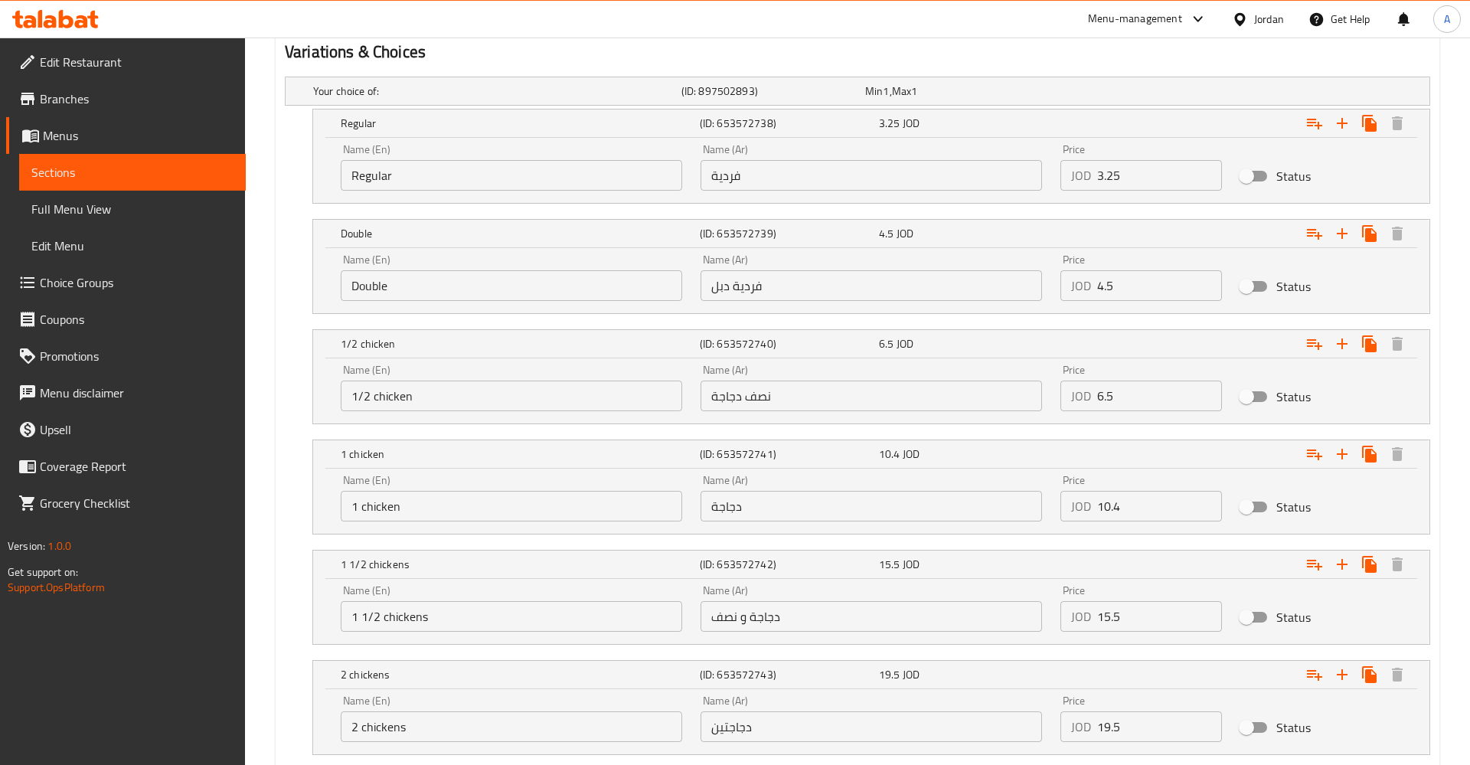
scroll to position [1229, 0]
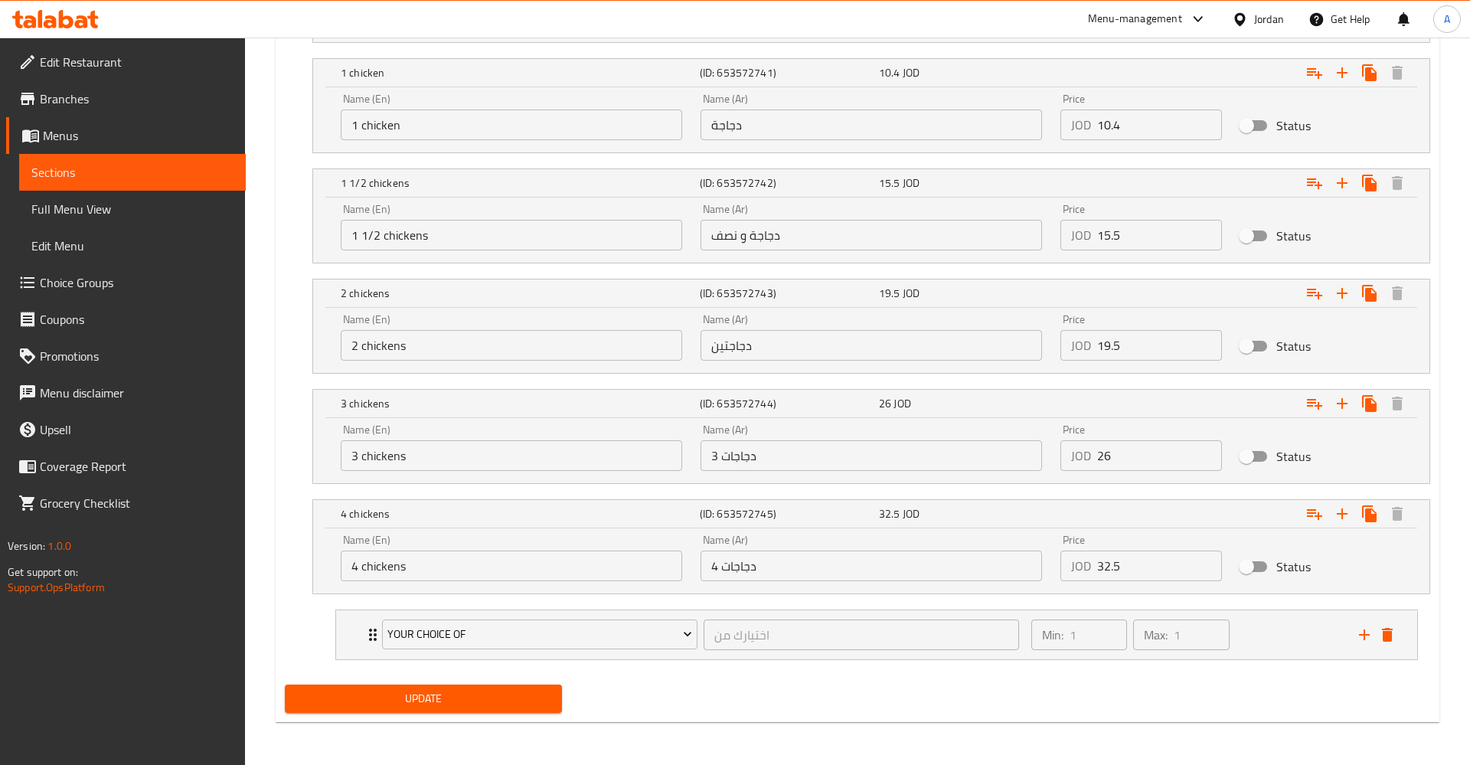
click at [467, 697] on span "Update" at bounding box center [423, 698] width 253 height 19
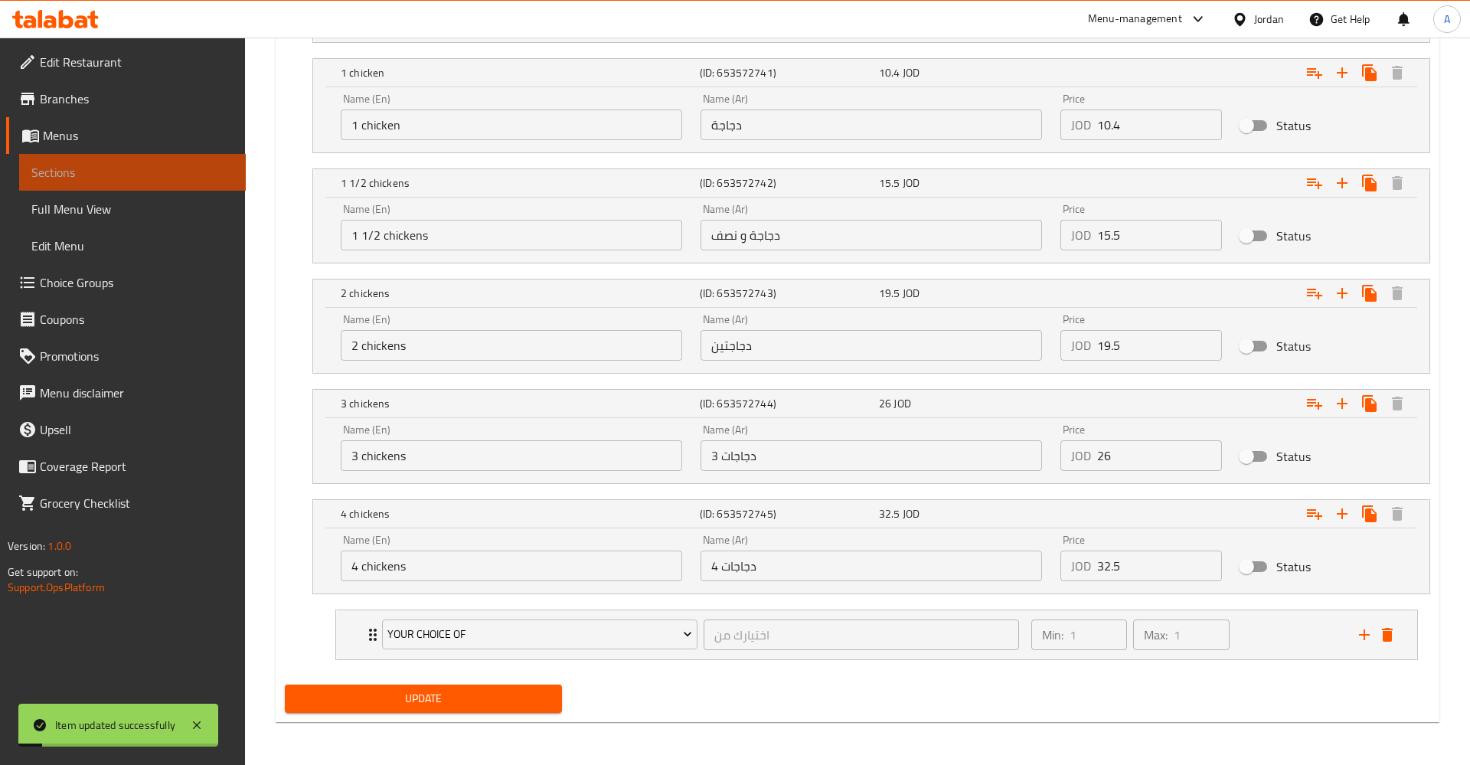
click at [75, 167] on span "Sections" at bounding box center [132, 172] width 202 height 18
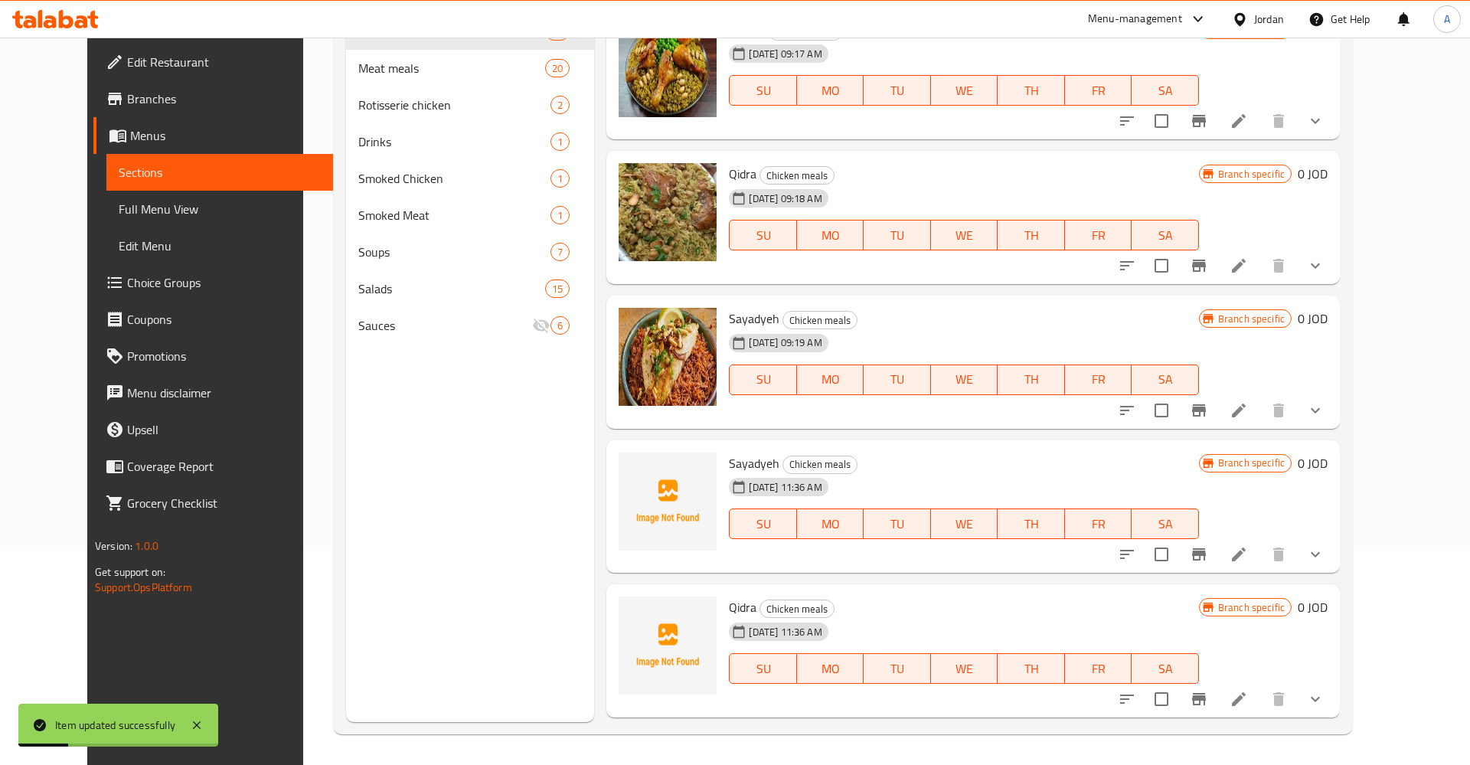
scroll to position [58, 0]
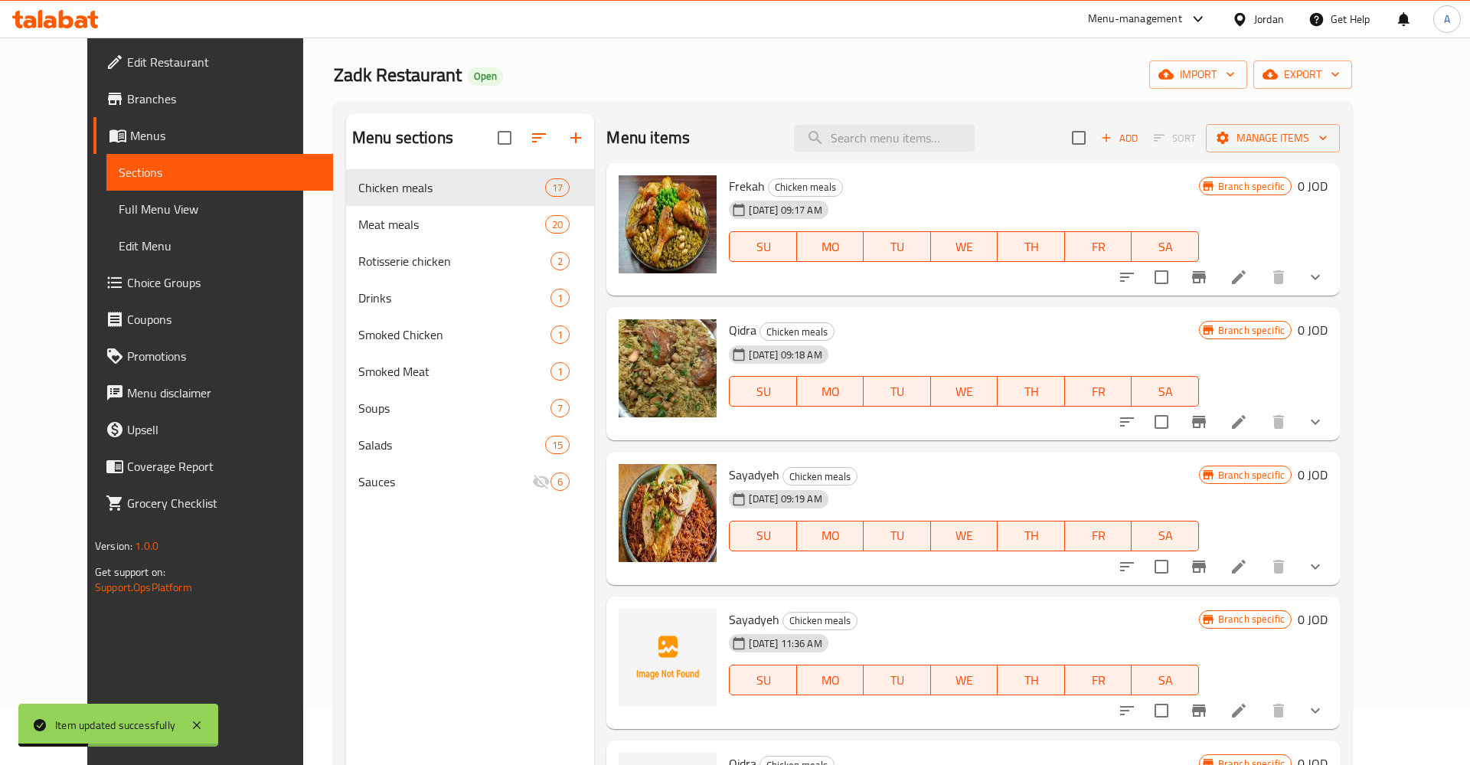
click at [1248, 424] on icon at bounding box center [1238, 422] width 18 height 18
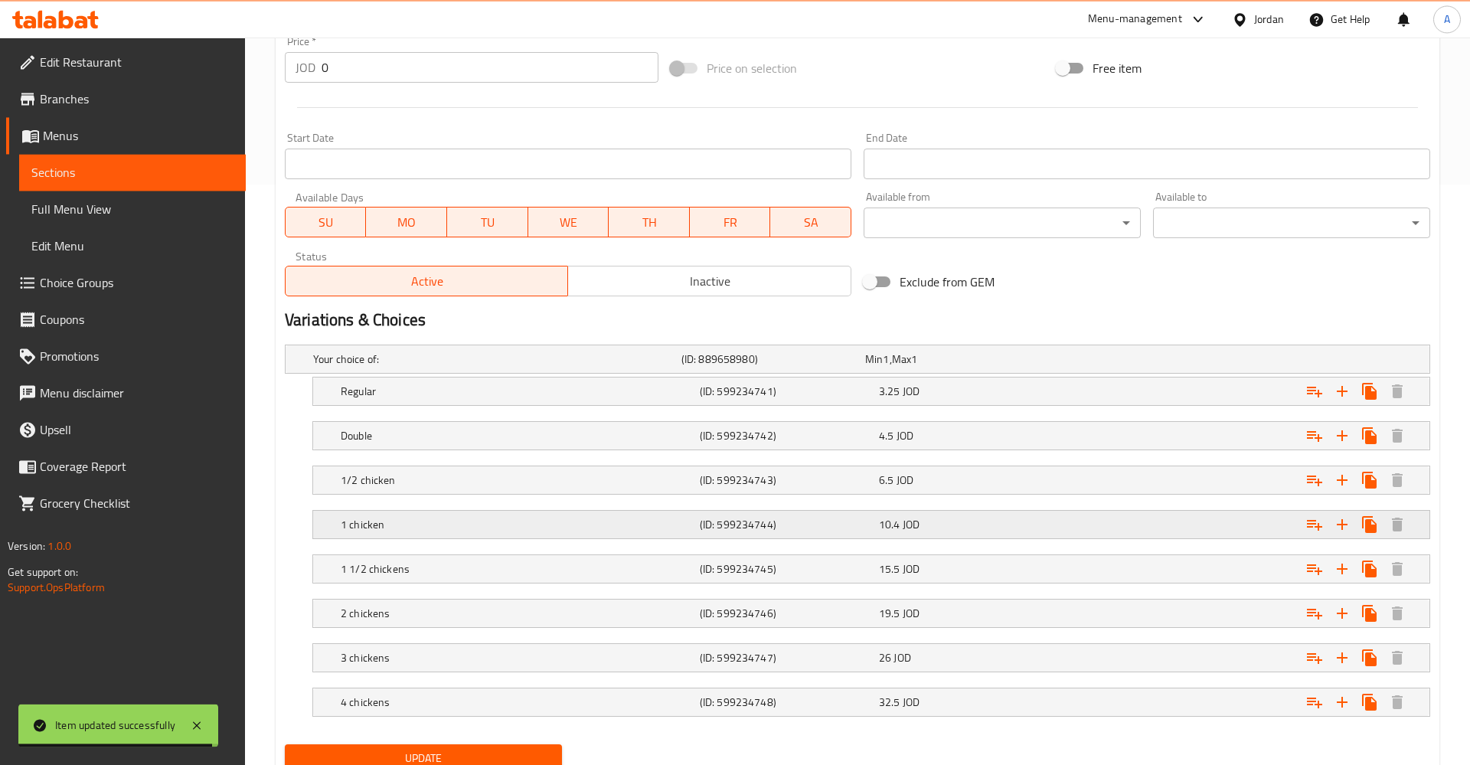
scroll to position [640, 0]
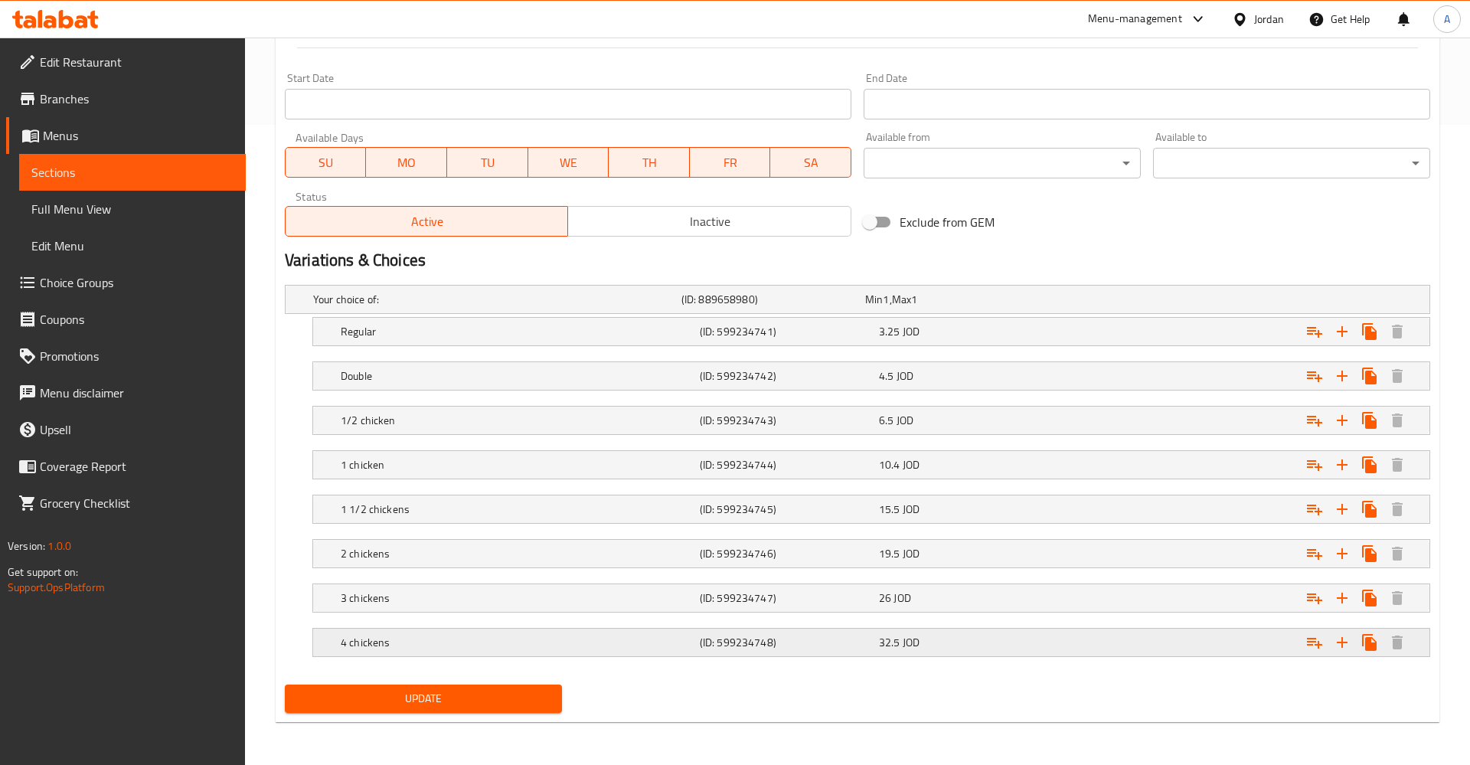
click at [573, 632] on div "4 chickens" at bounding box center [517, 642] width 359 height 21
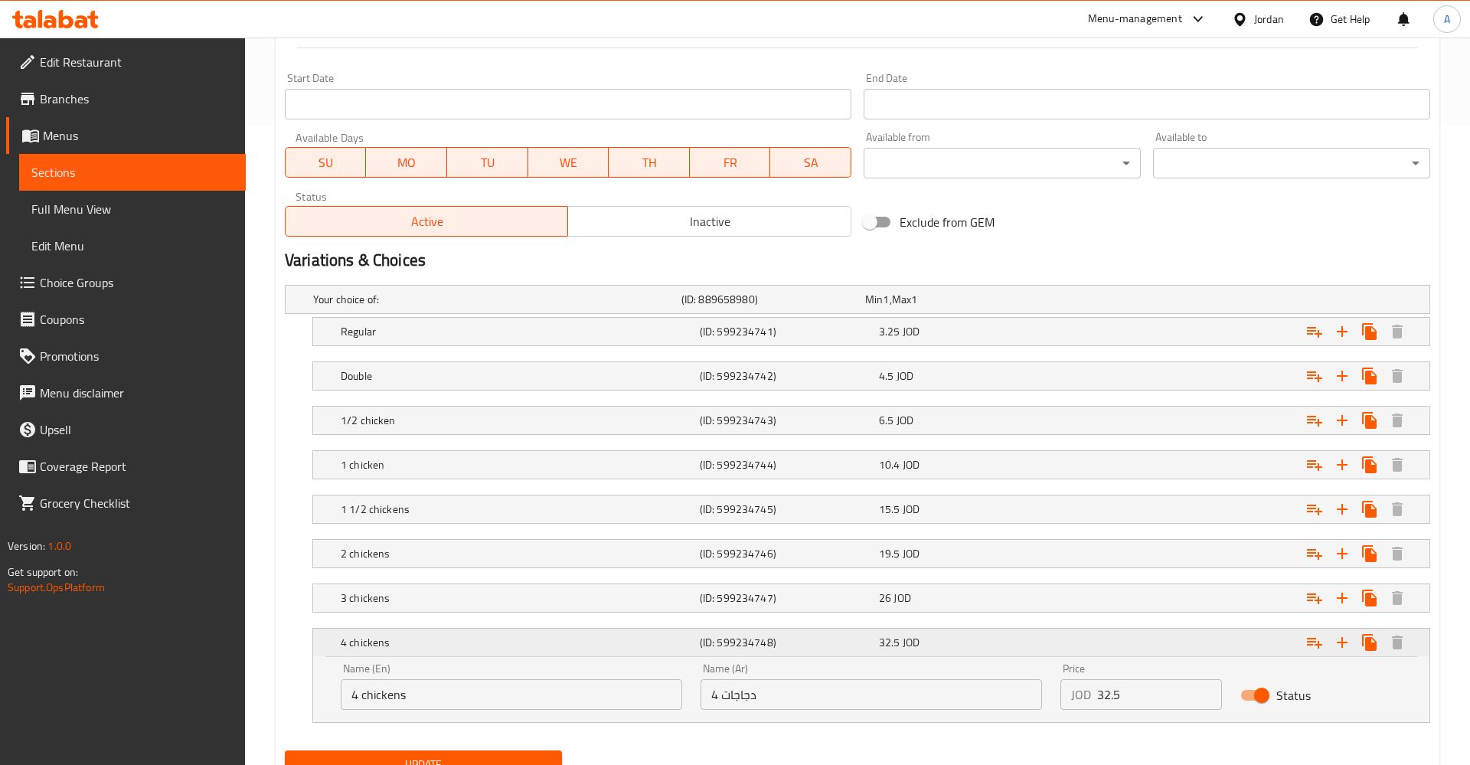
click at [553, 641] on h5 "4 chickens" at bounding box center [517, 642] width 353 height 15
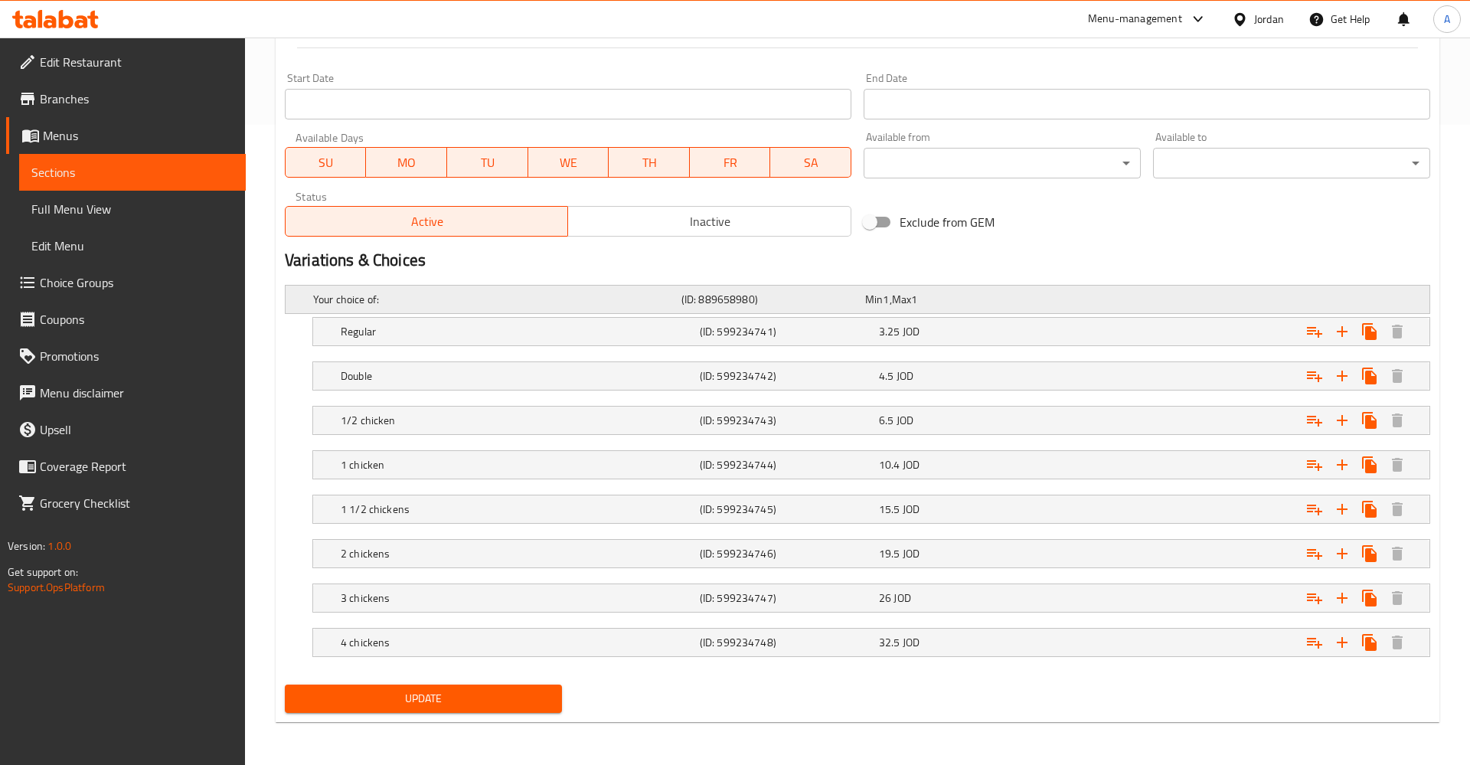
click at [427, 301] on h5 "Your choice of:" at bounding box center [494, 299] width 362 height 15
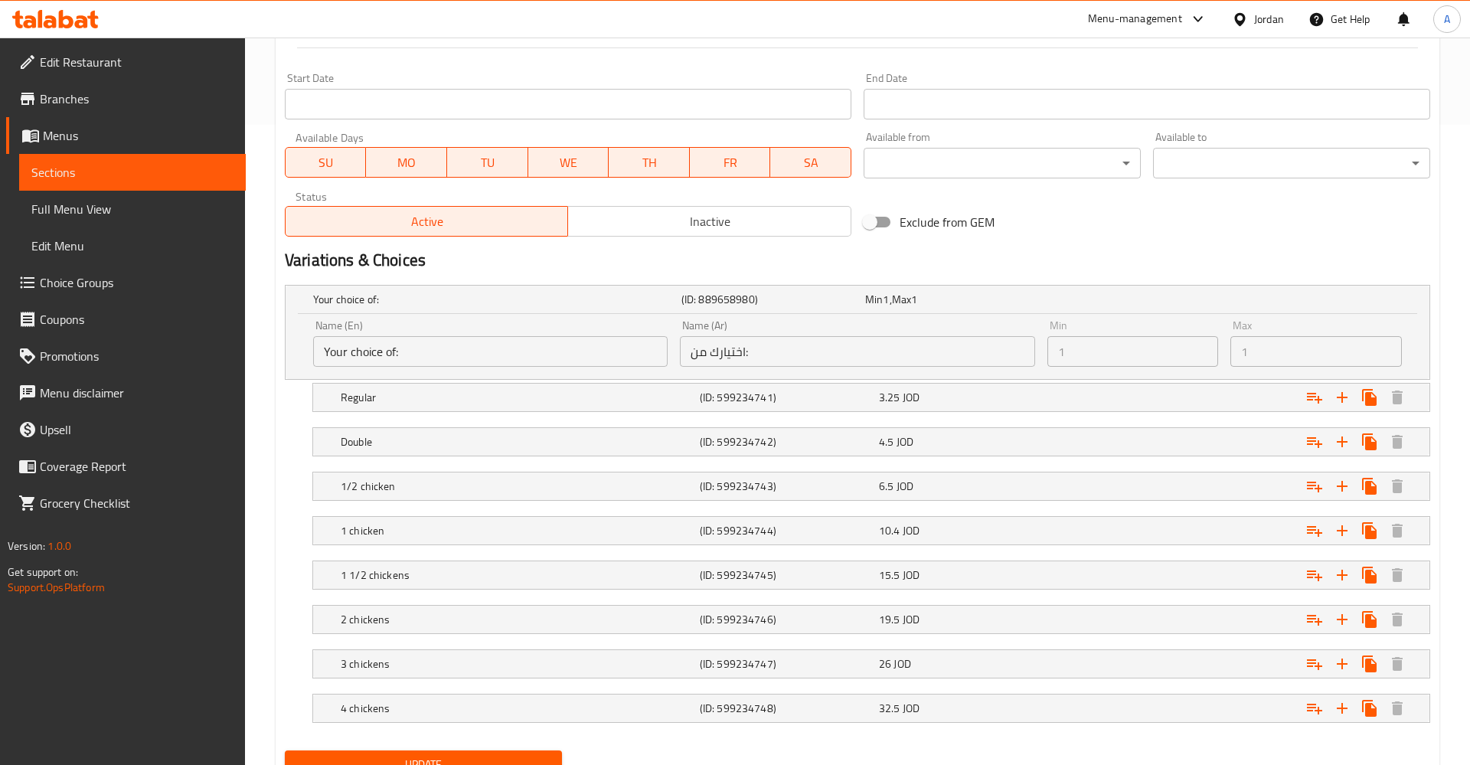
click at [514, 358] on input "Your choice of:" at bounding box center [490, 351] width 354 height 31
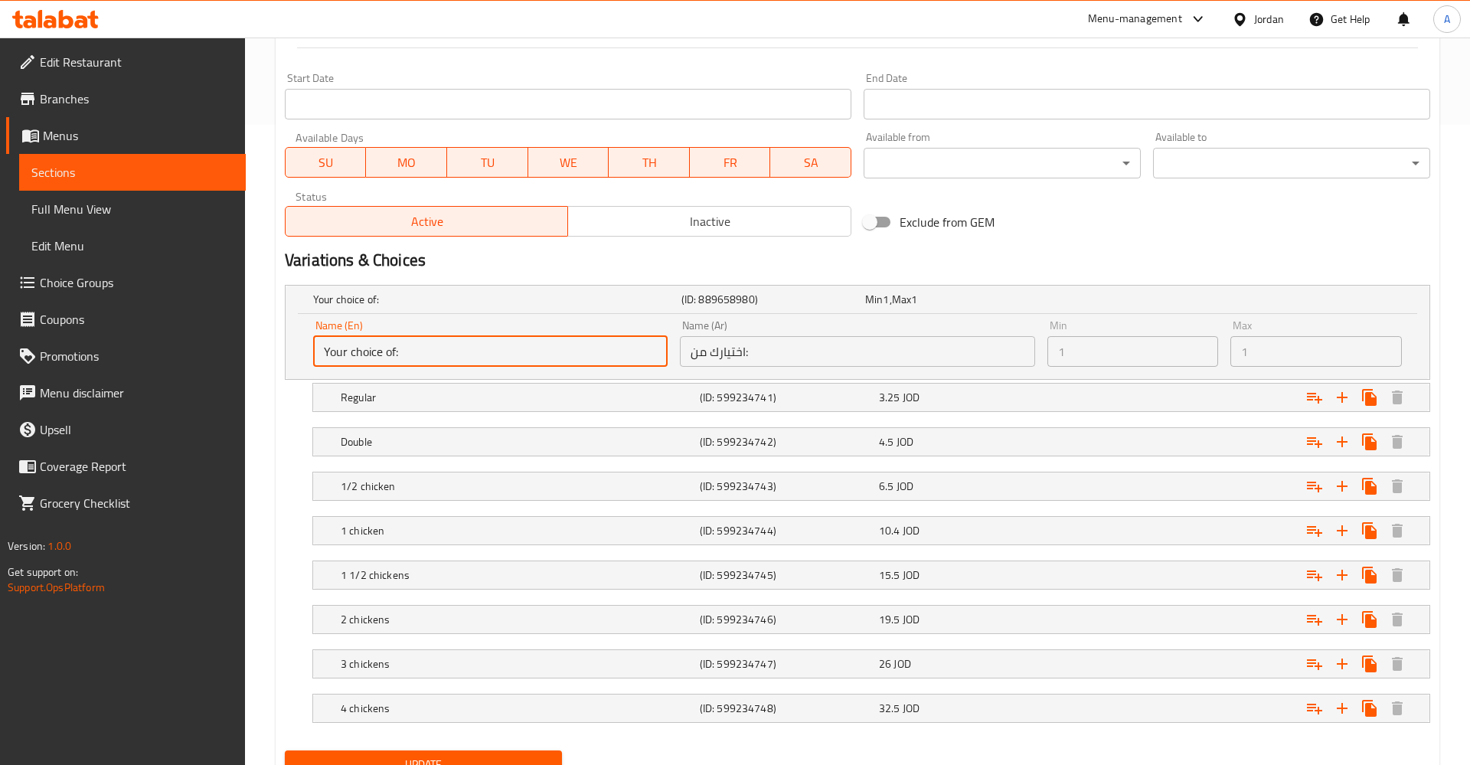
click at [908, 352] on input "اختيارك من:" at bounding box center [857, 351] width 354 height 31
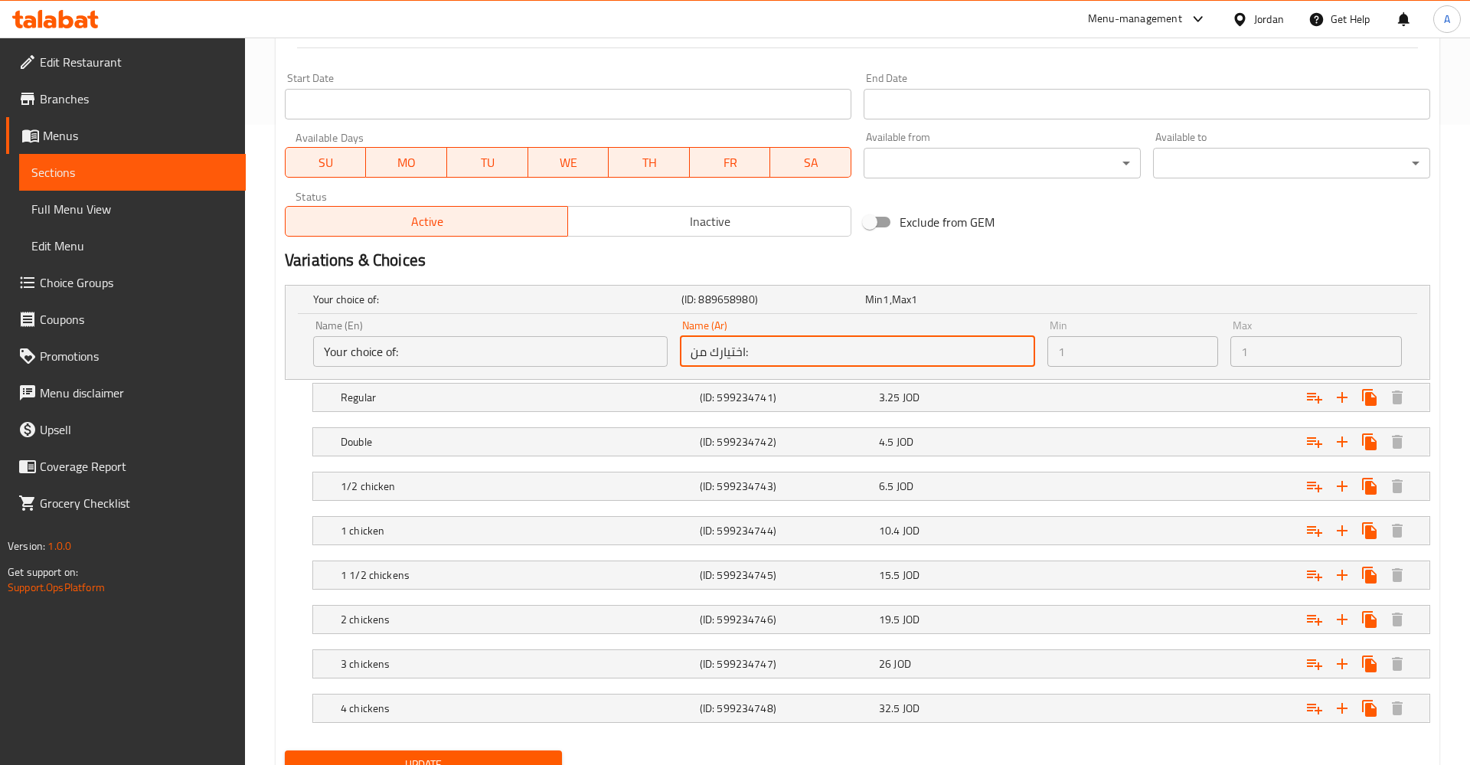
click at [64, 135] on span "Menus" at bounding box center [138, 135] width 191 height 18
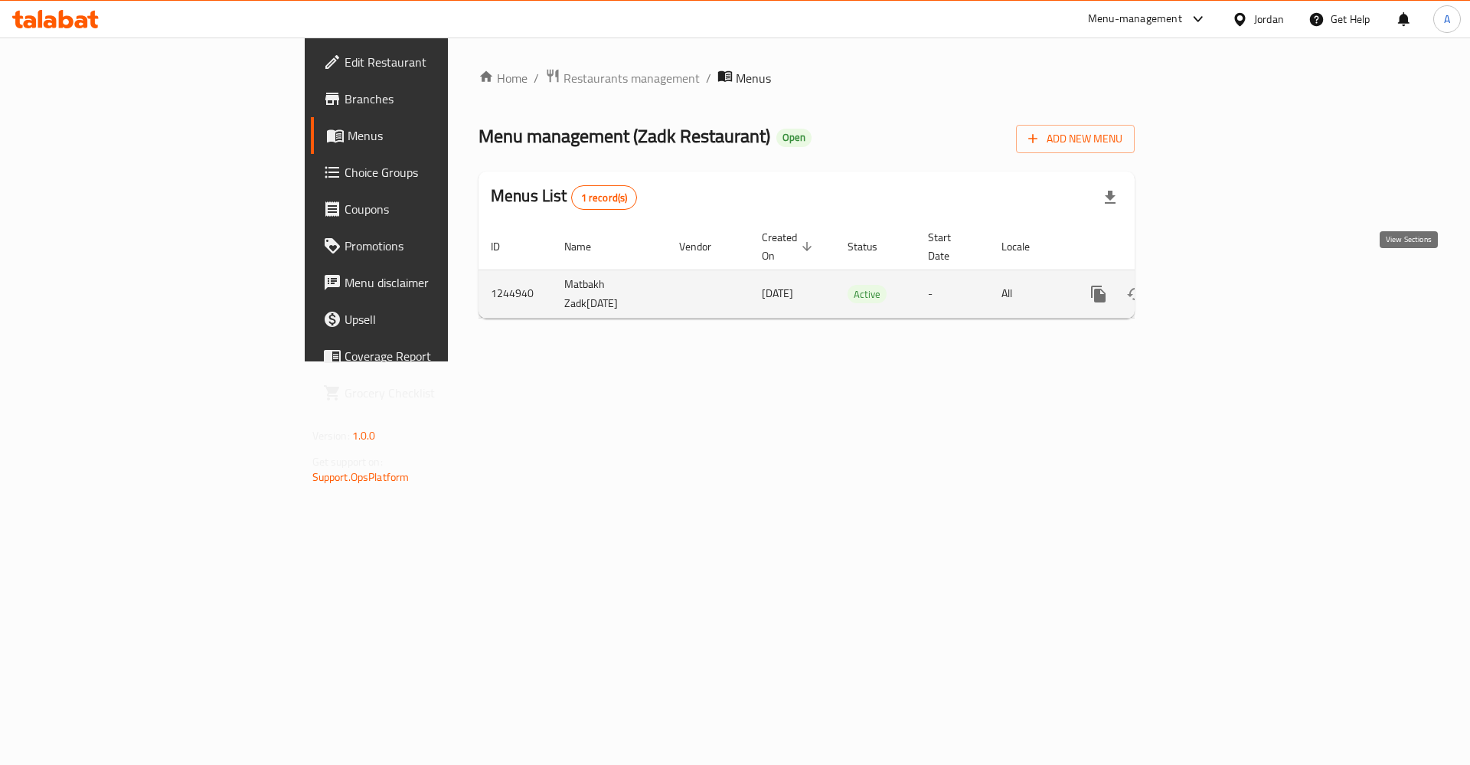
click at [1218, 285] on icon "enhanced table" at bounding box center [1209, 294] width 18 height 18
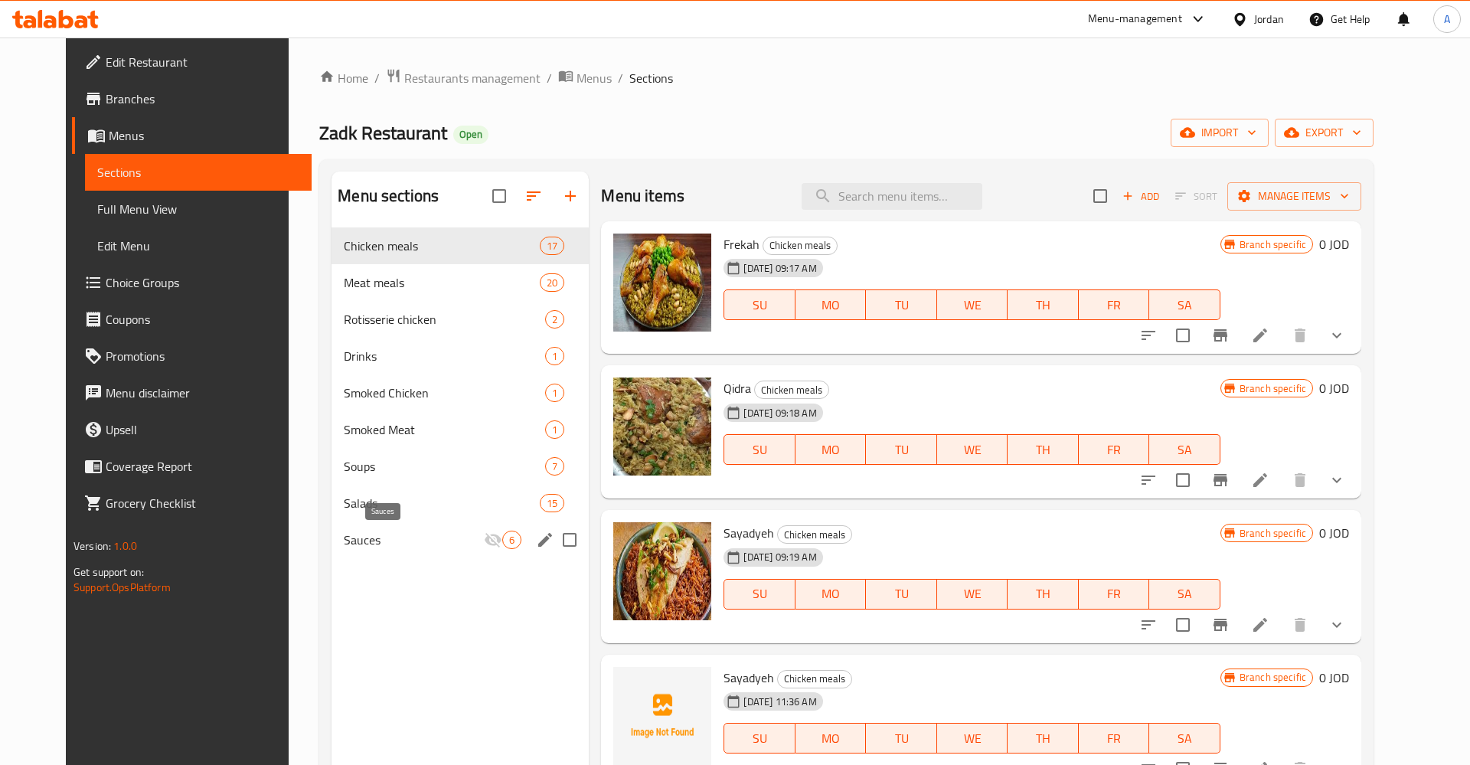
click at [344, 531] on span "Sauces" at bounding box center [414, 540] width 140 height 18
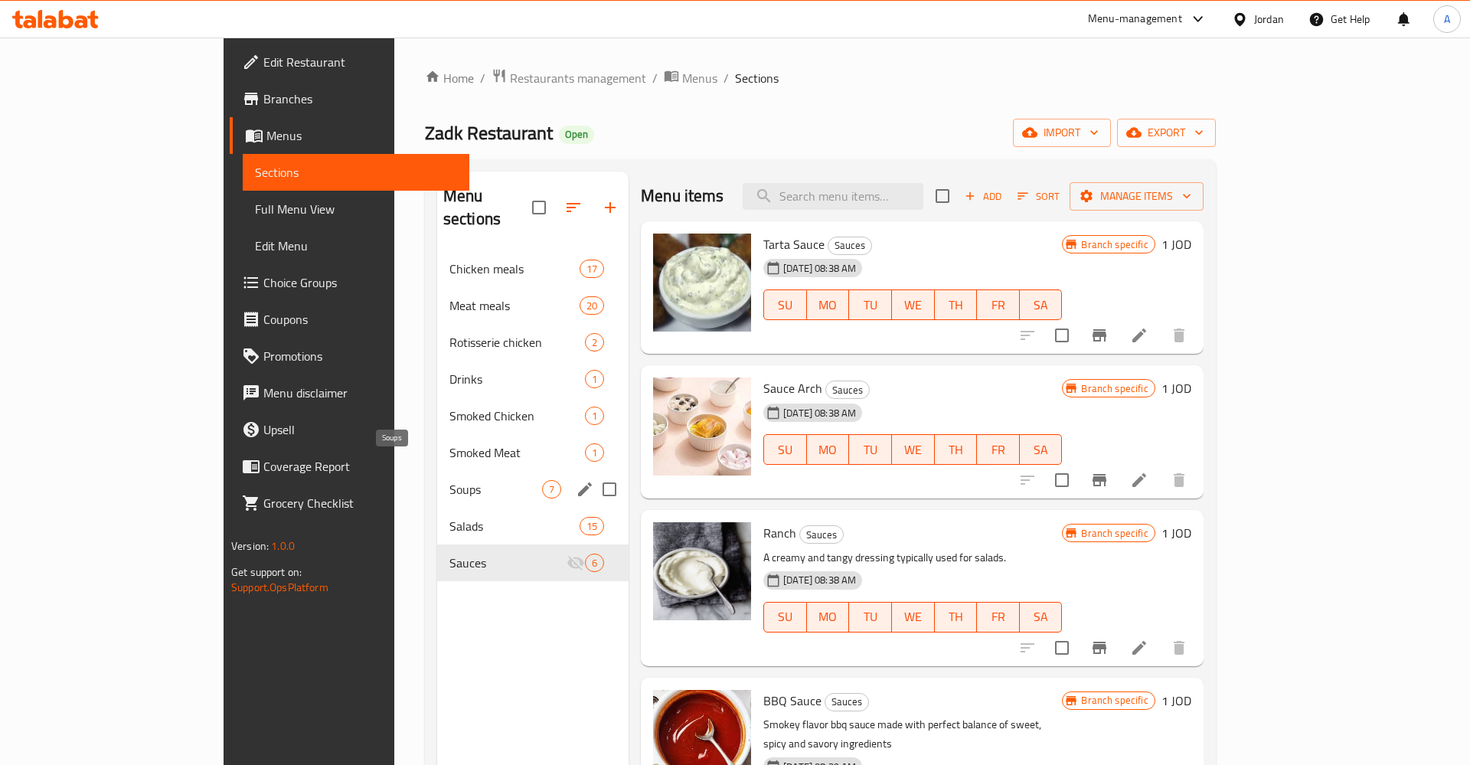
click at [449, 480] on span "Soups" at bounding box center [495, 489] width 93 height 18
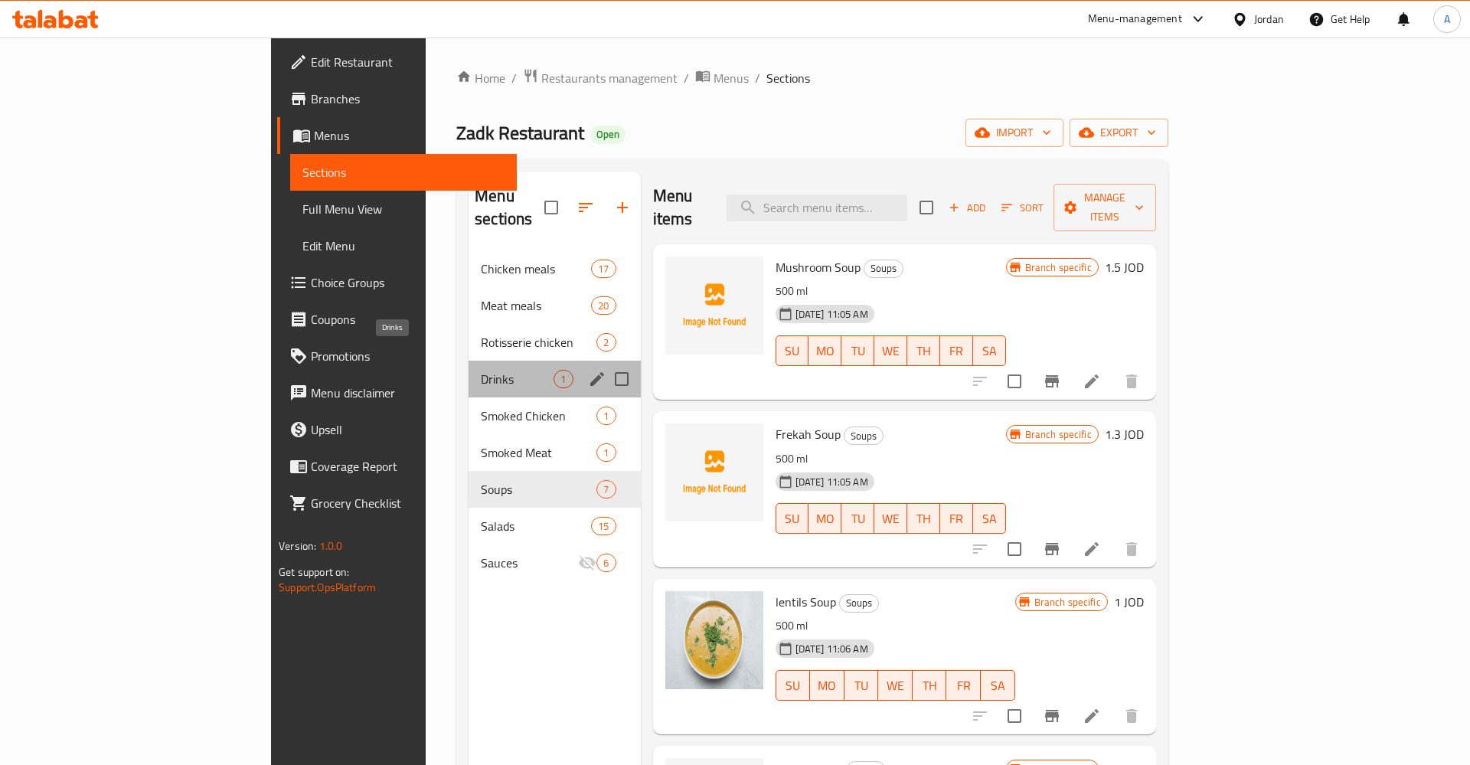
click at [481, 370] on span "Drinks" at bounding box center [517, 379] width 73 height 18
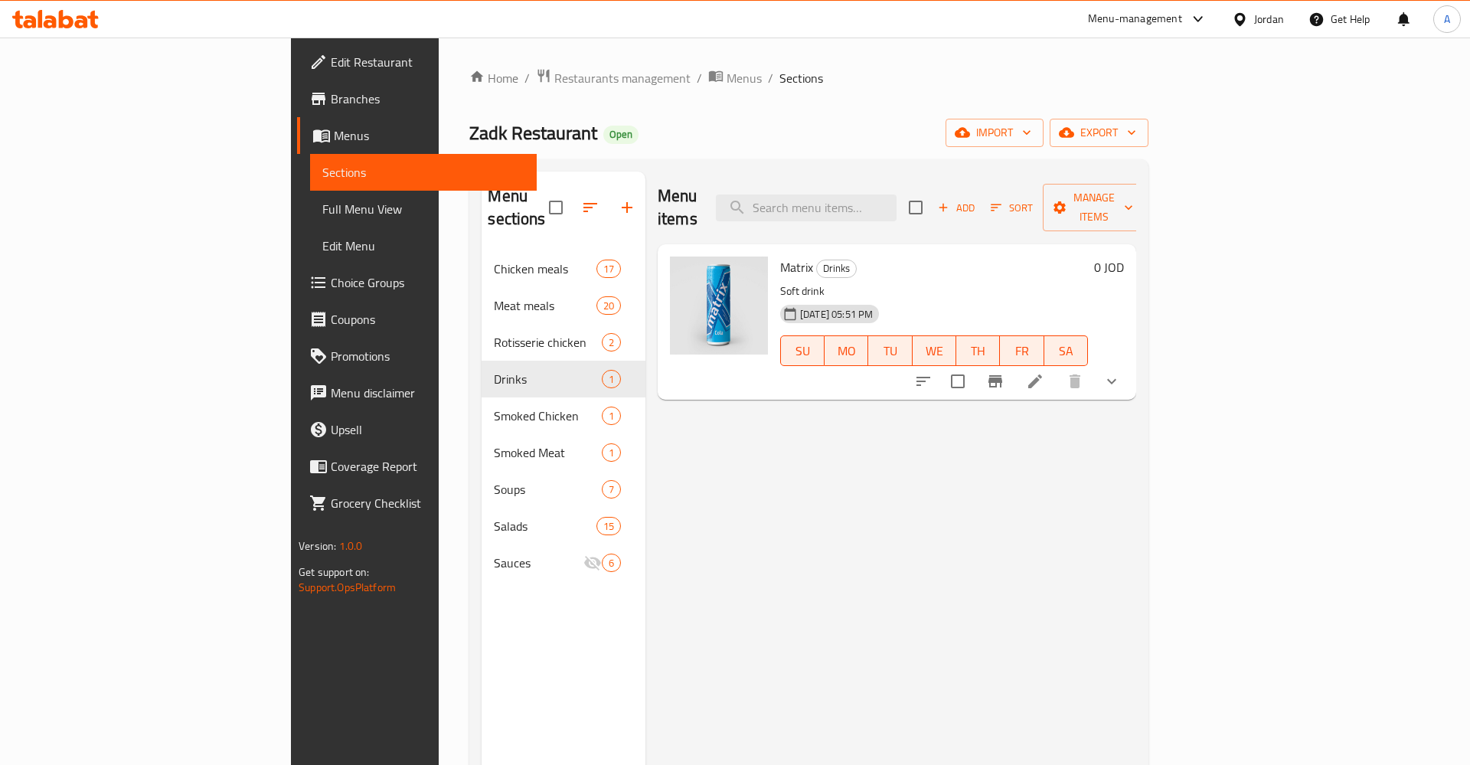
click at [1130, 363] on button "show more" at bounding box center [1111, 381] width 37 height 37
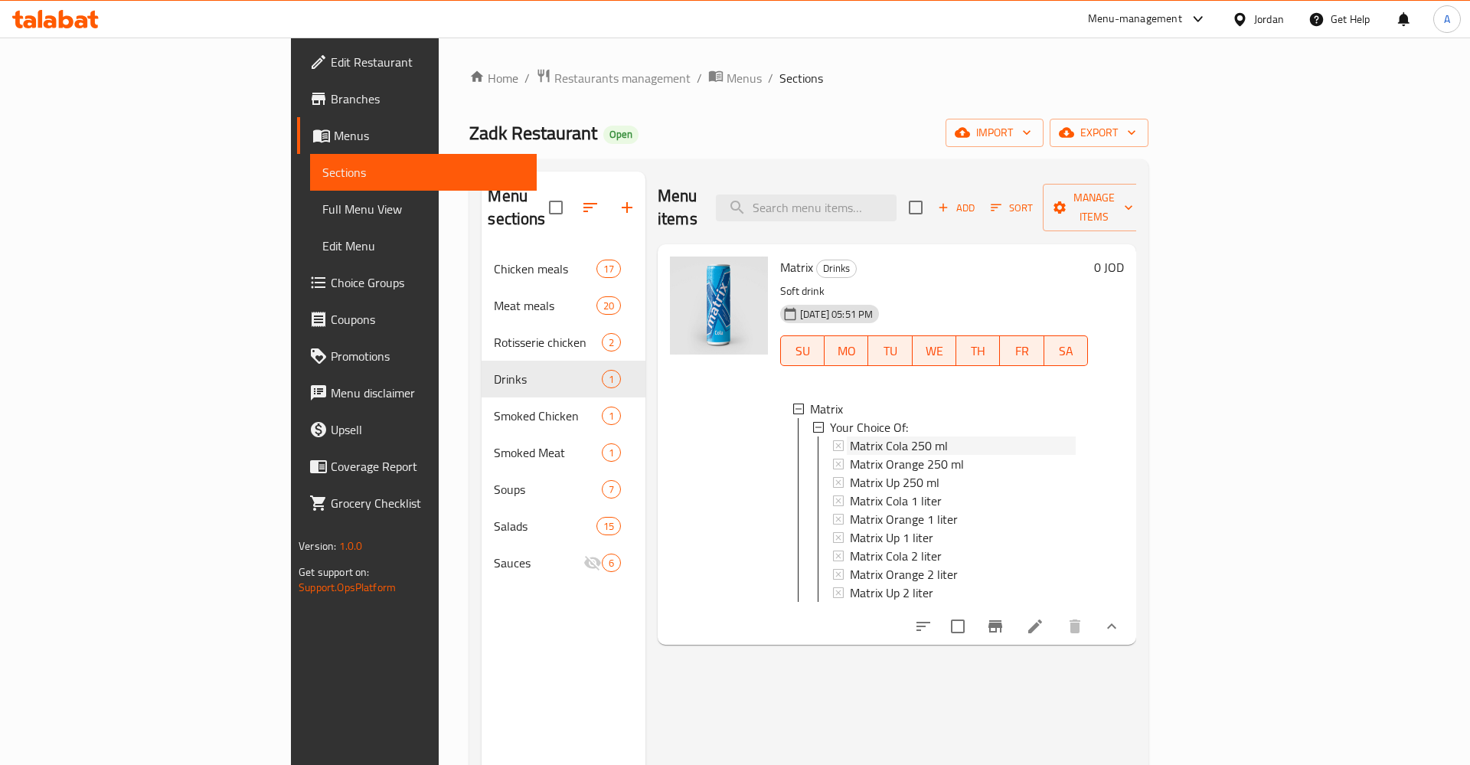
click at [961, 436] on div "Matrix Cola 250 ml" at bounding box center [963, 445] width 226 height 18
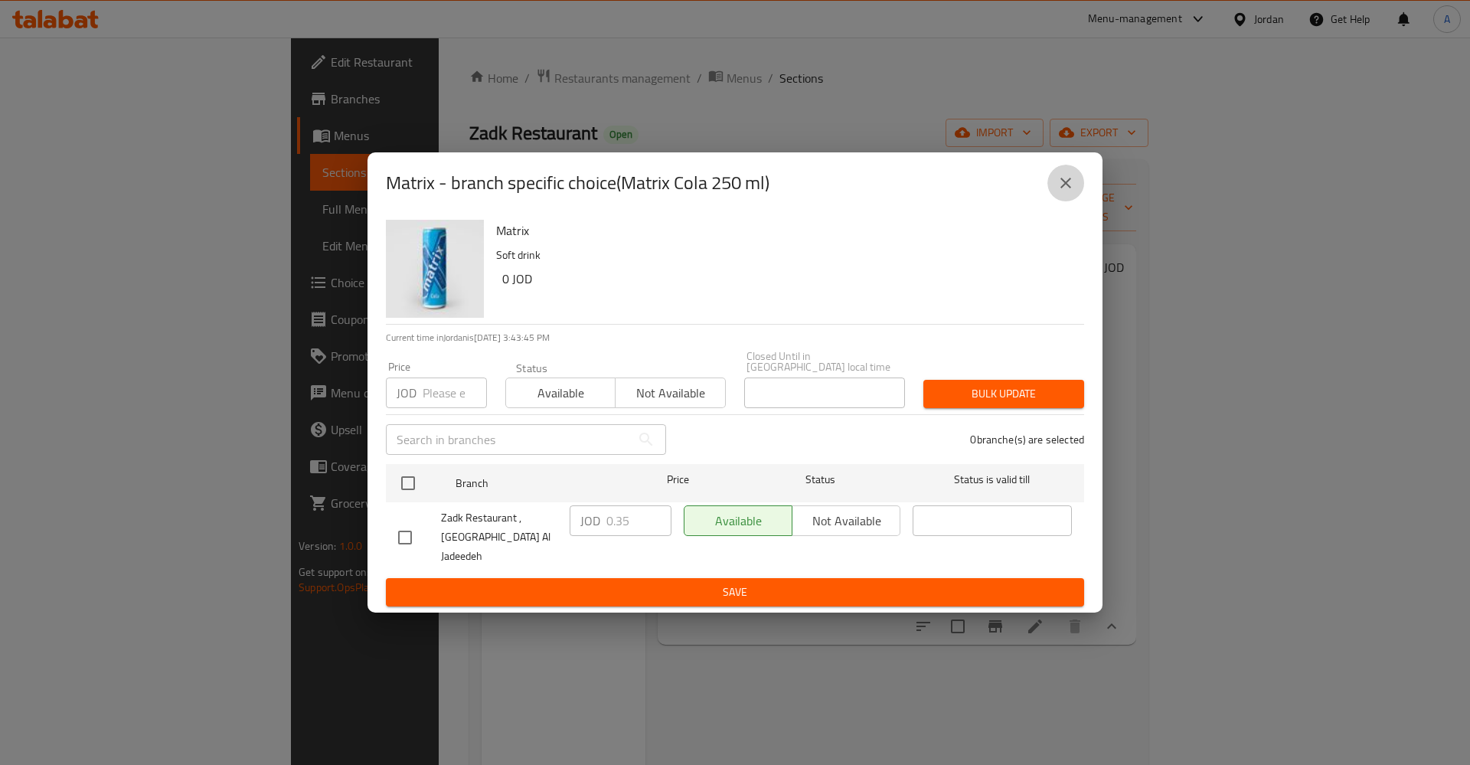
click at [1064, 188] on icon "close" at bounding box center [1065, 183] width 11 height 11
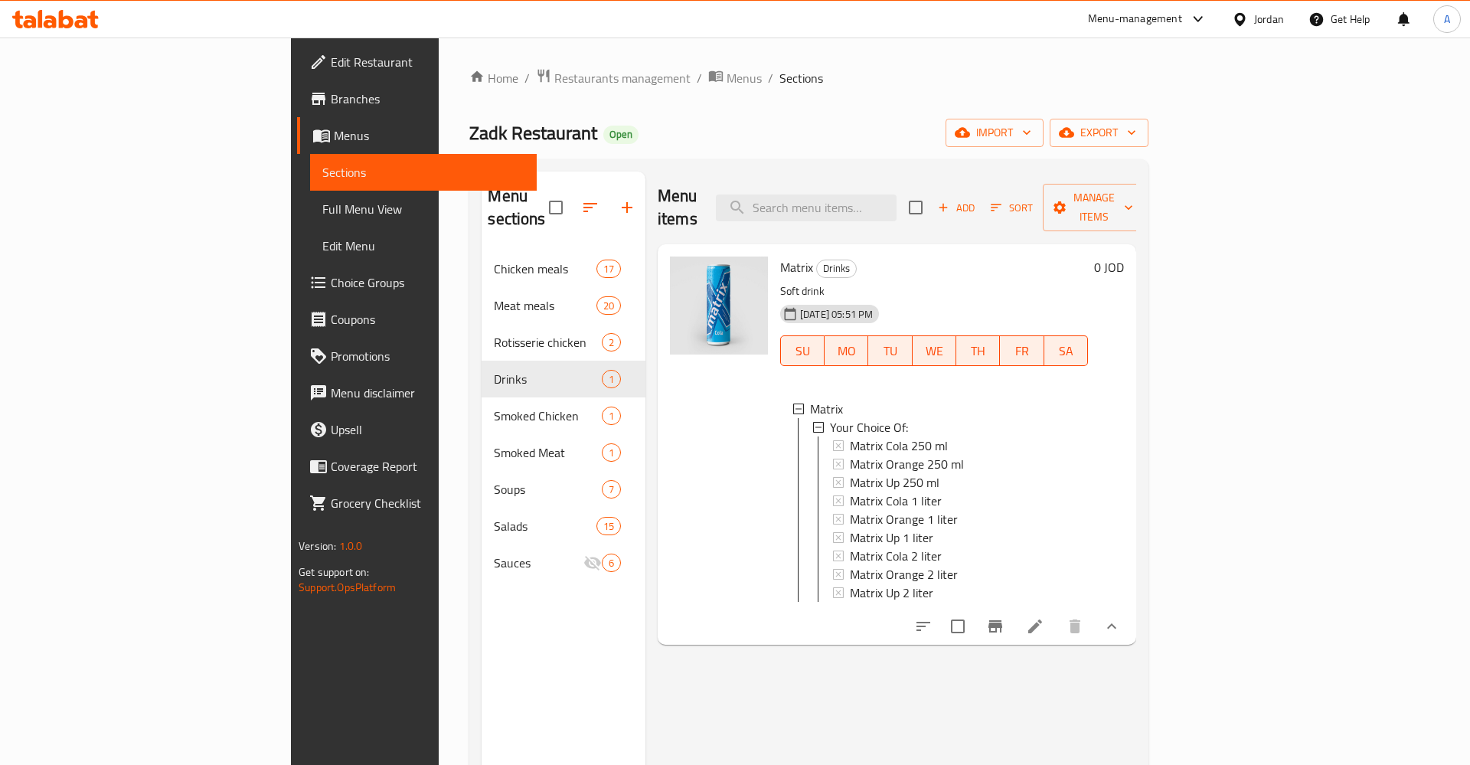
click at [850, 436] on span "Matrix Cola 250 ml" at bounding box center [899, 445] width 98 height 18
click at [1042, 619] on icon at bounding box center [1035, 626] width 14 height 14
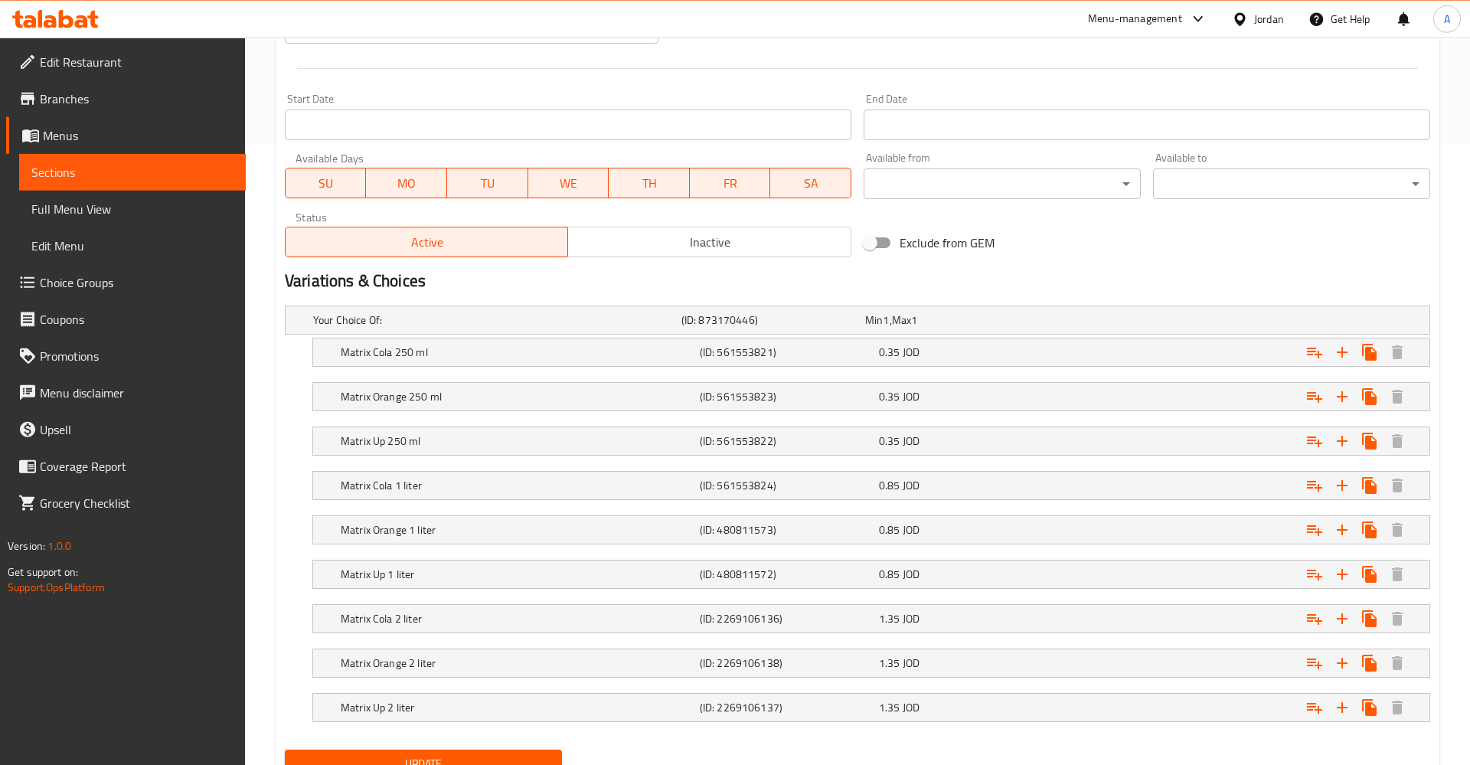
scroll to position [684, 0]
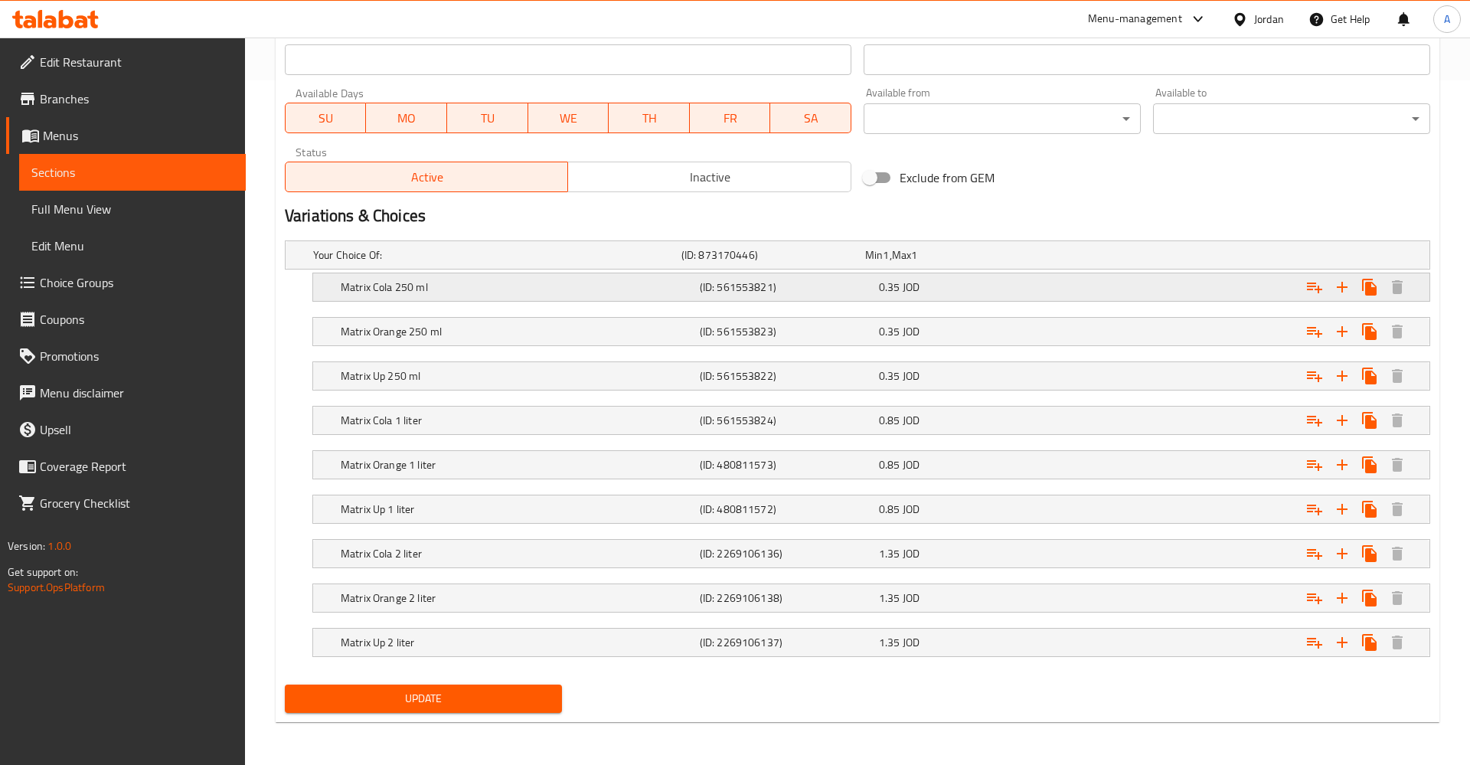
click at [970, 283] on div "0.35 JOD" at bounding box center [965, 286] width 173 height 15
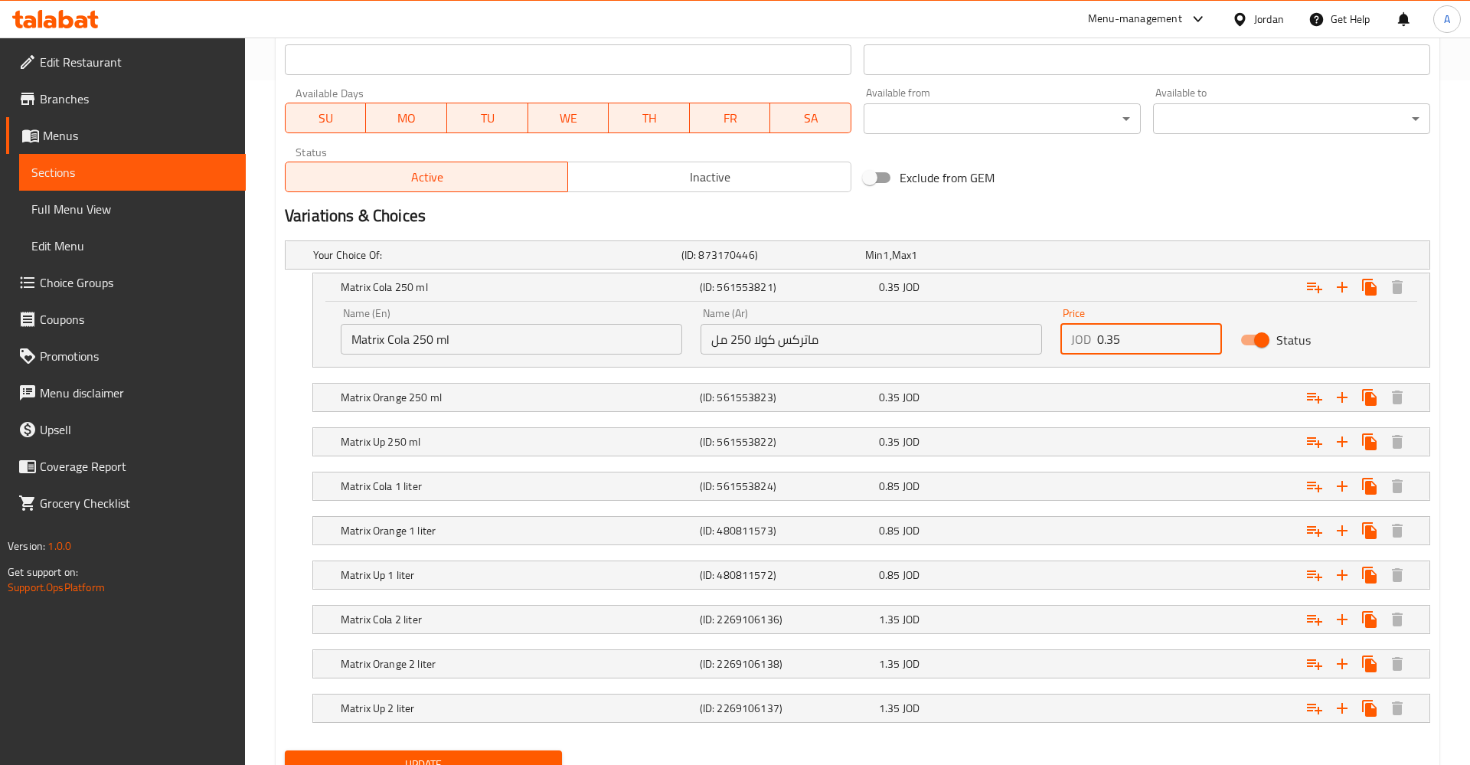
drag, startPoint x: 1155, startPoint y: 344, endPoint x: 1044, endPoint y: 346, distance: 111.0
click at [1097, 346] on input "0.35" at bounding box center [1159, 339] width 125 height 31
type input "0.5"
click at [285, 750] on button "Update" at bounding box center [423, 764] width 277 height 28
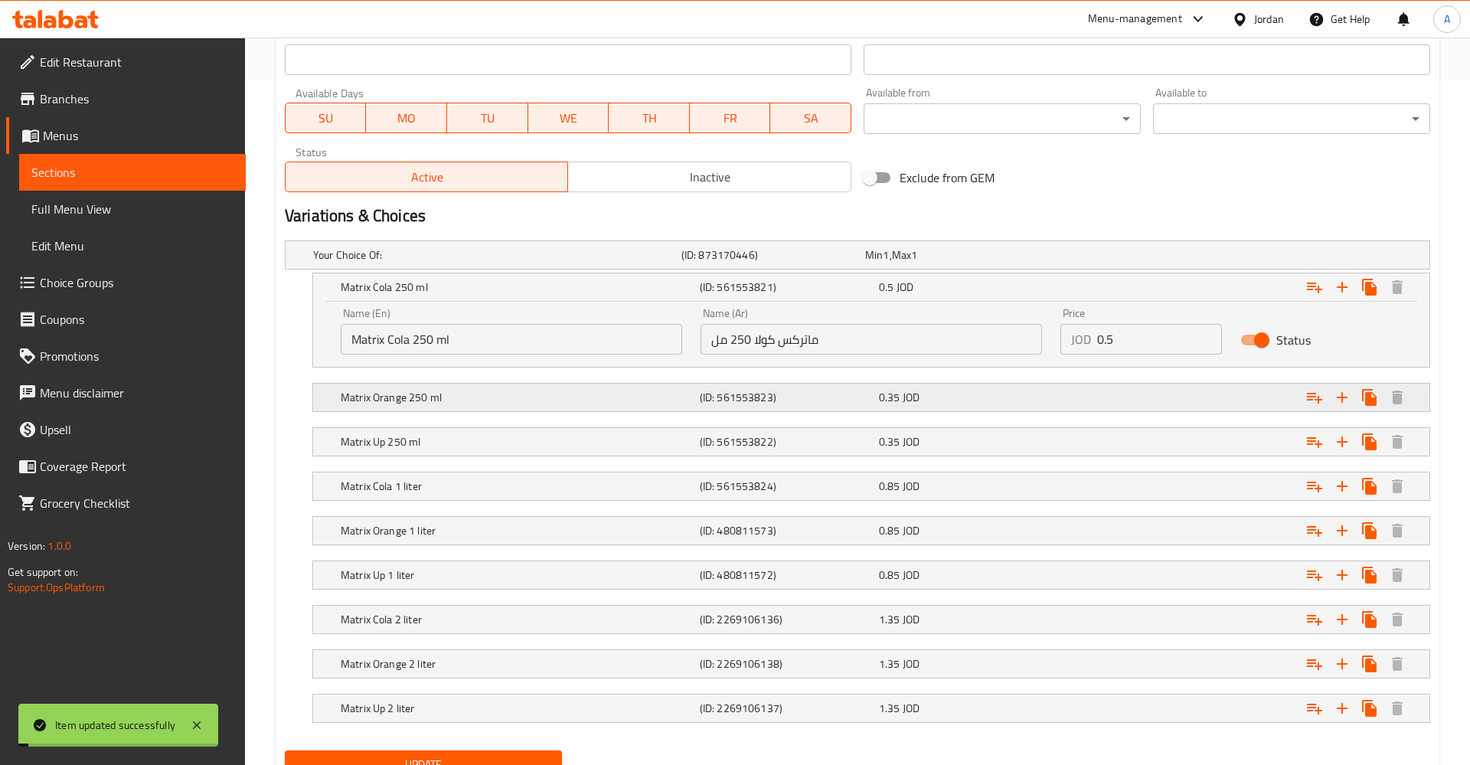
click at [947, 402] on div "0.35 JOD" at bounding box center [965, 397] width 173 height 15
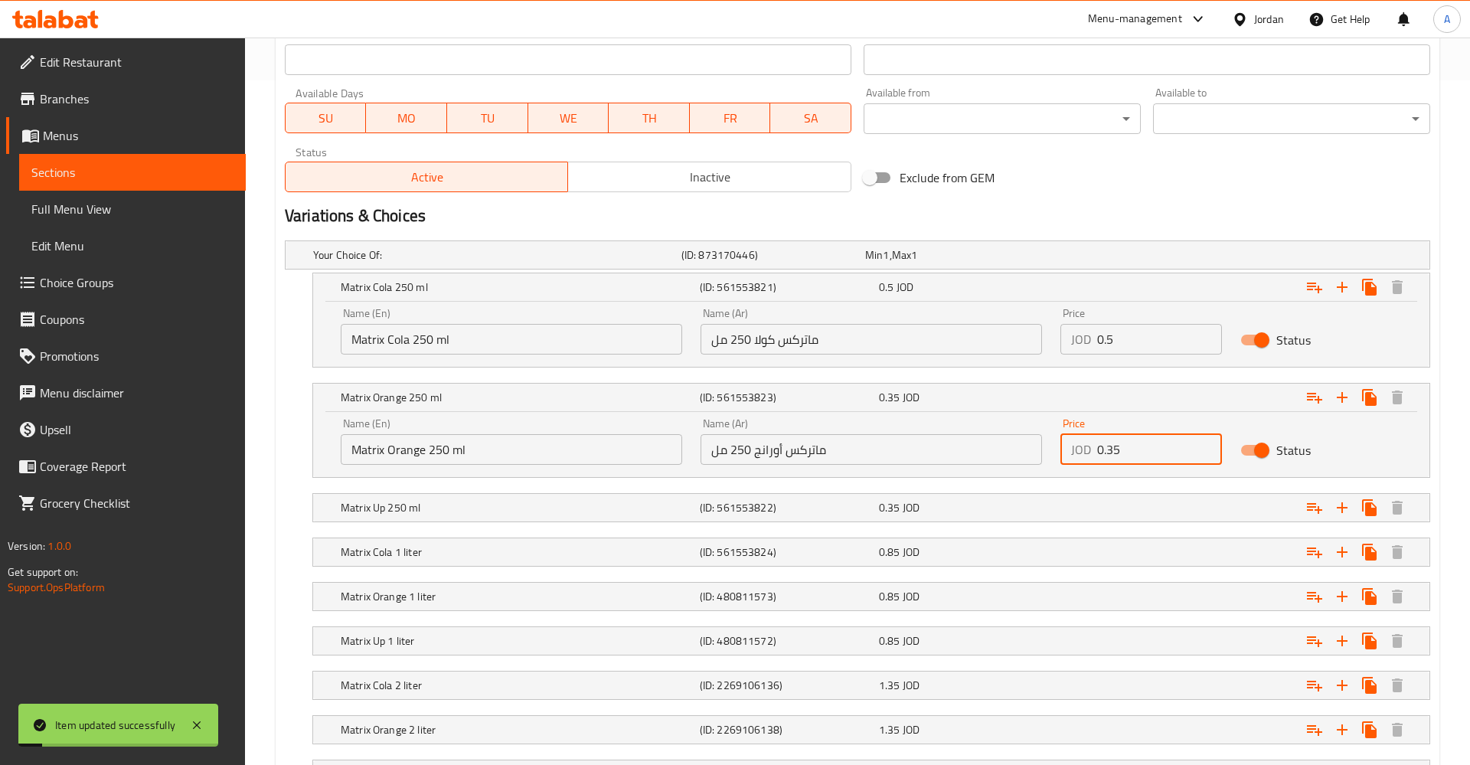
click at [1128, 444] on input "0.35" at bounding box center [1159, 449] width 125 height 31
type input "0"
type input "0.5"
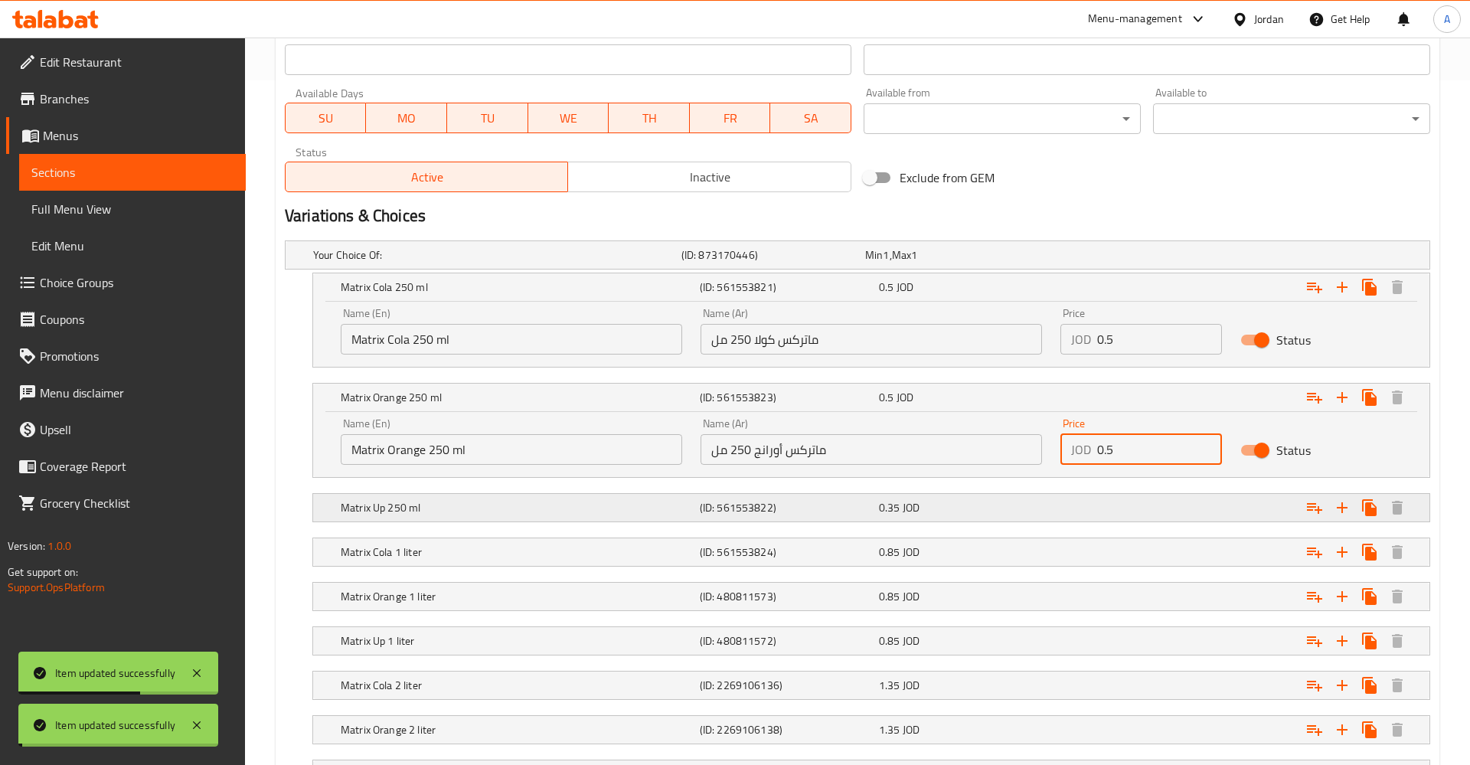
click at [1113, 513] on div "Expand" at bounding box center [1234, 508] width 359 height 34
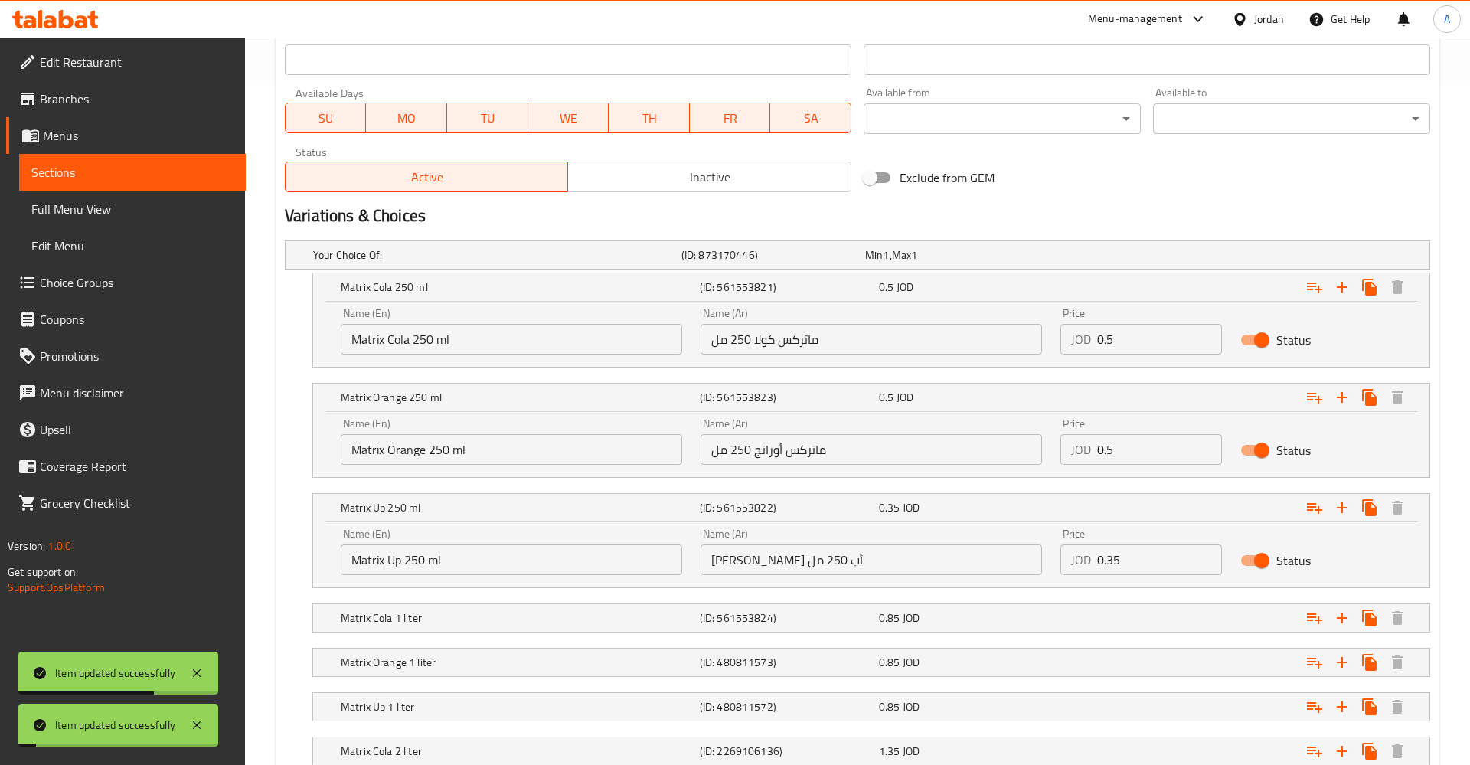
click at [1148, 565] on input "0.35" at bounding box center [1159, 559] width 125 height 31
type input "0"
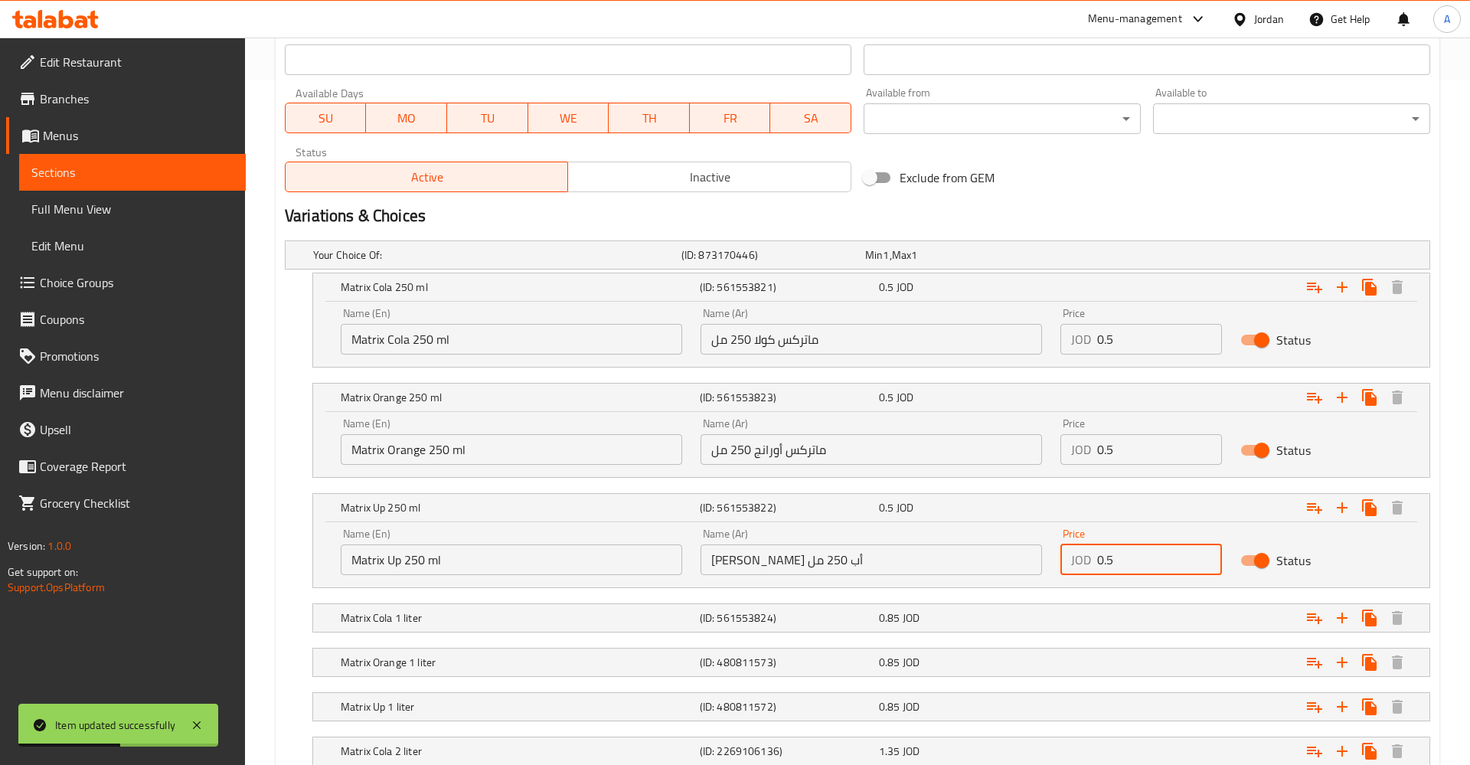
type input "0.5"
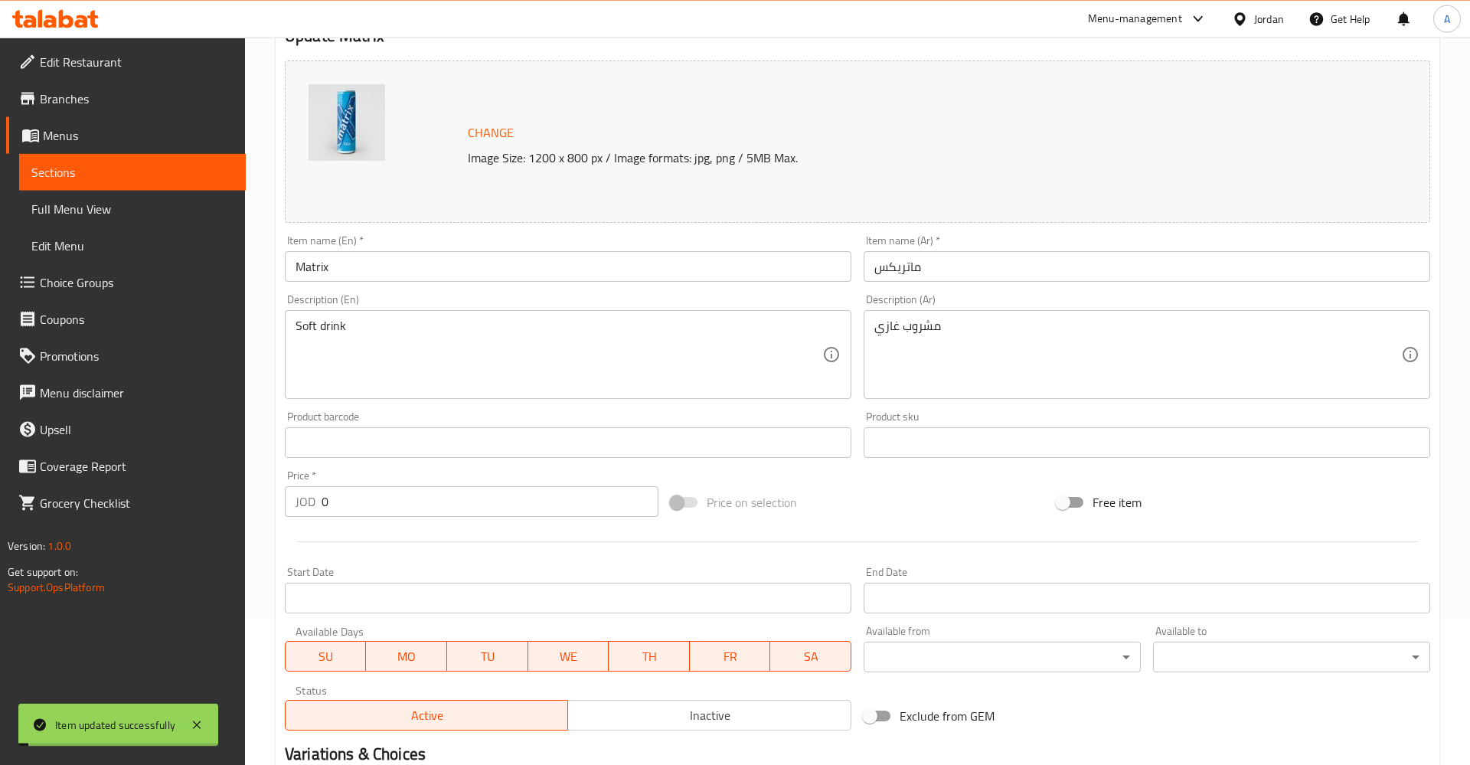
scroll to position [138, 0]
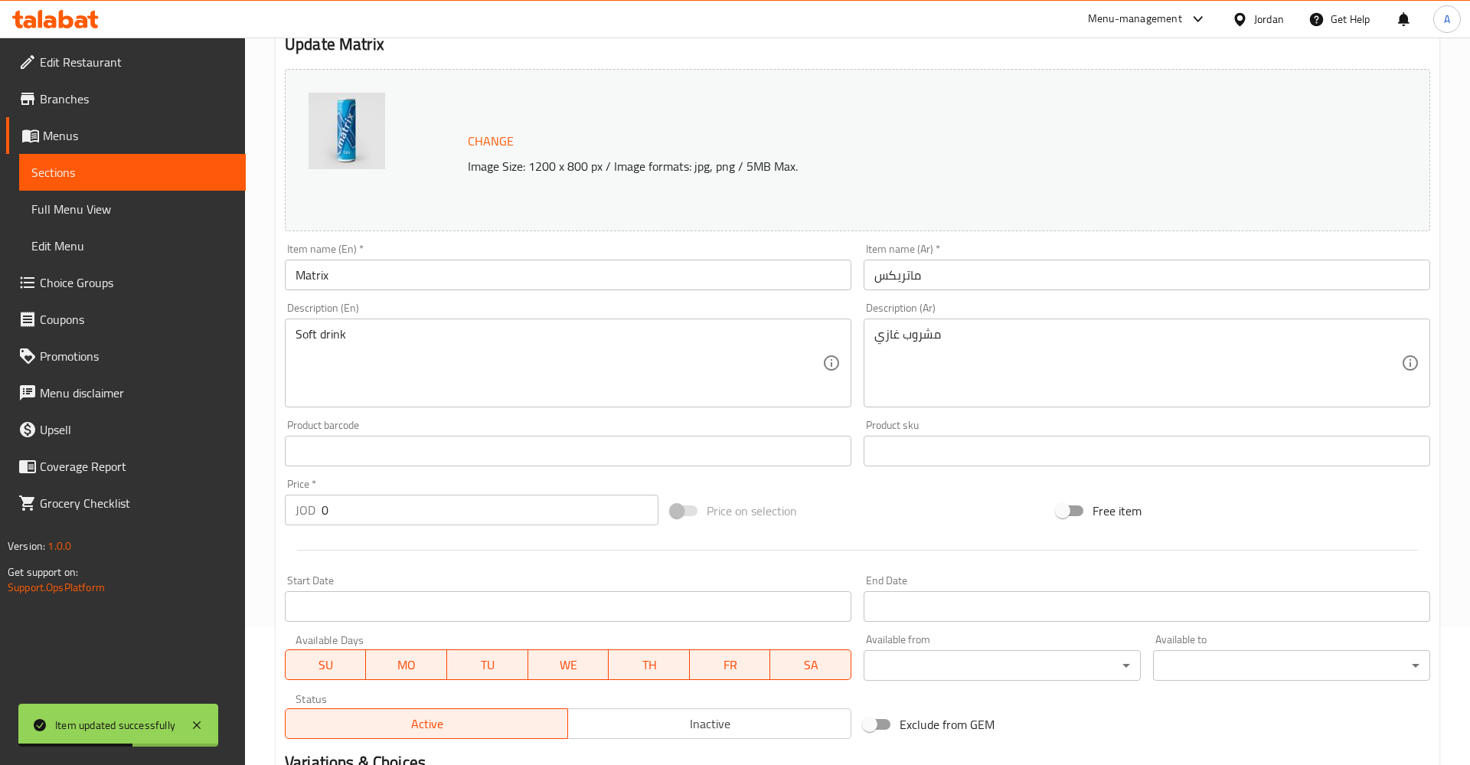
click at [56, 141] on span "Menus" at bounding box center [138, 135] width 191 height 18
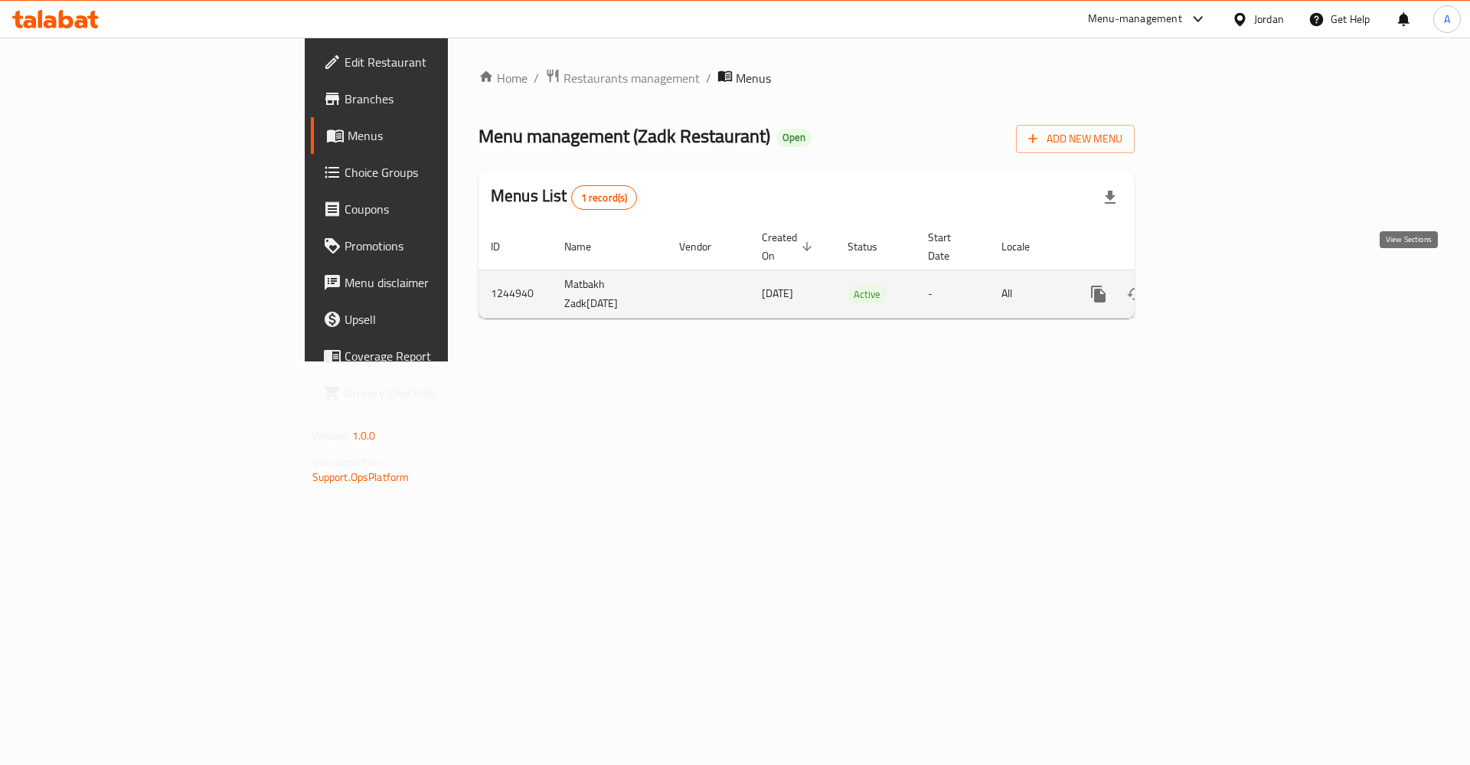
click at [1216, 287] on icon "enhanced table" at bounding box center [1209, 294] width 14 height 14
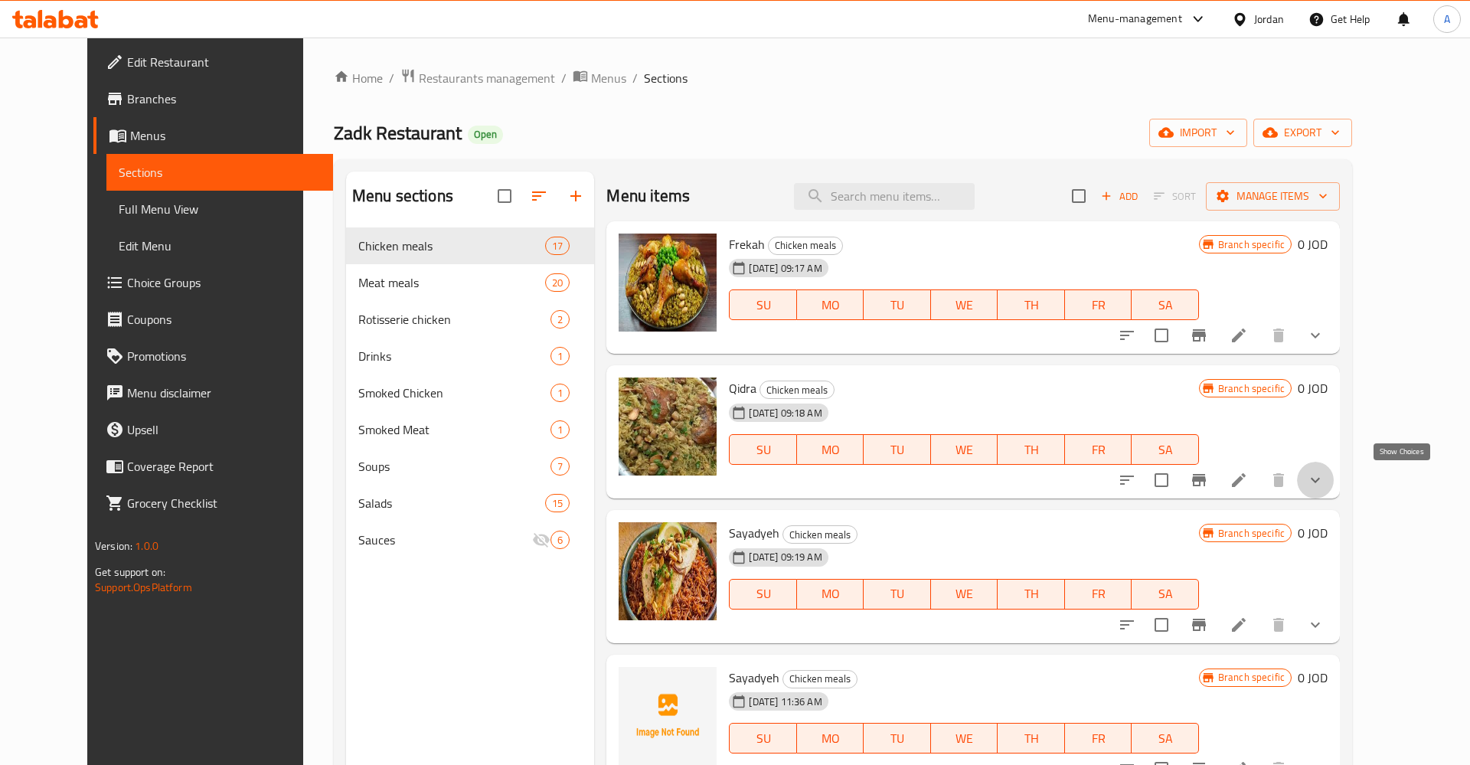
click at [1324, 487] on icon "show more" at bounding box center [1315, 480] width 18 height 18
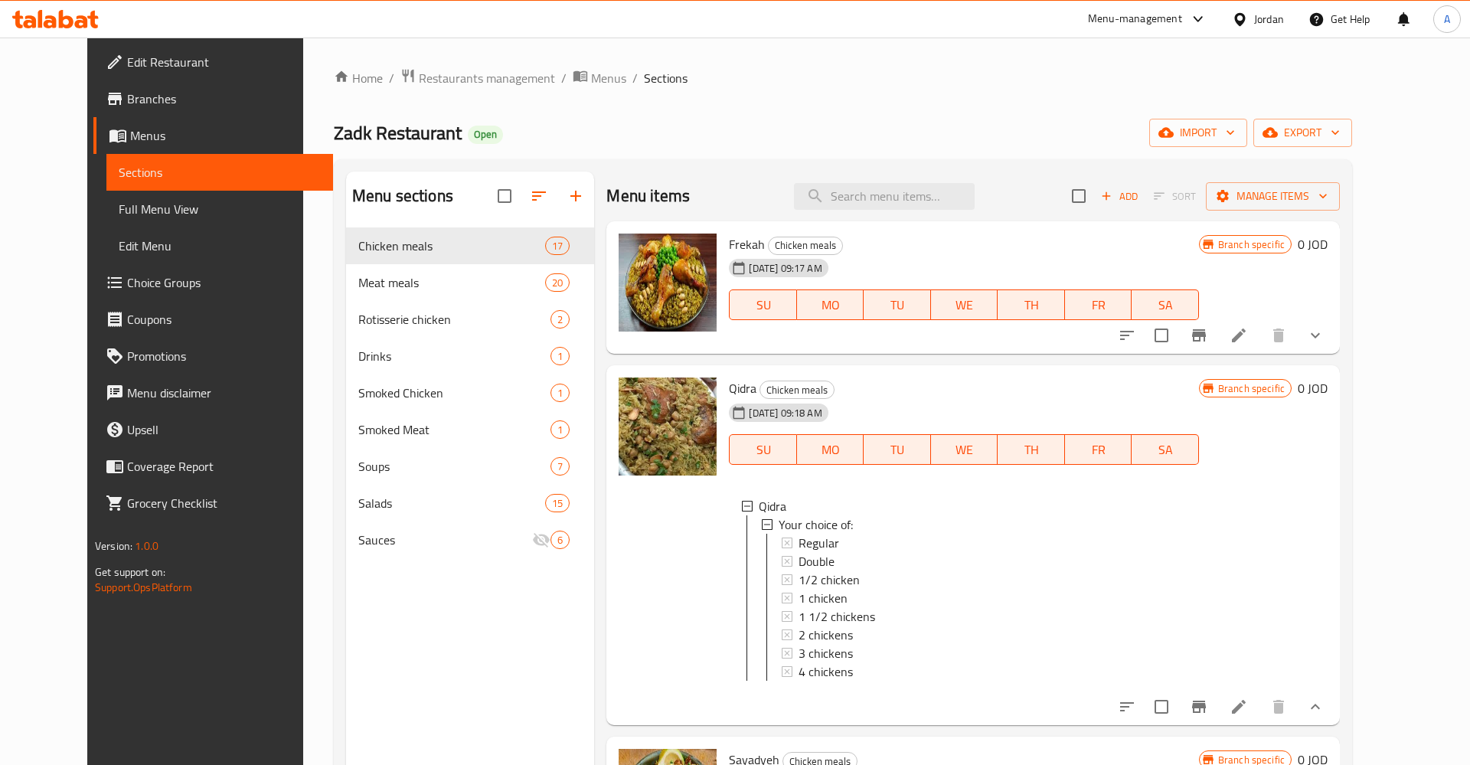
scroll to position [2, 0]
click at [1248, 716] on icon at bounding box center [1238, 706] width 18 height 18
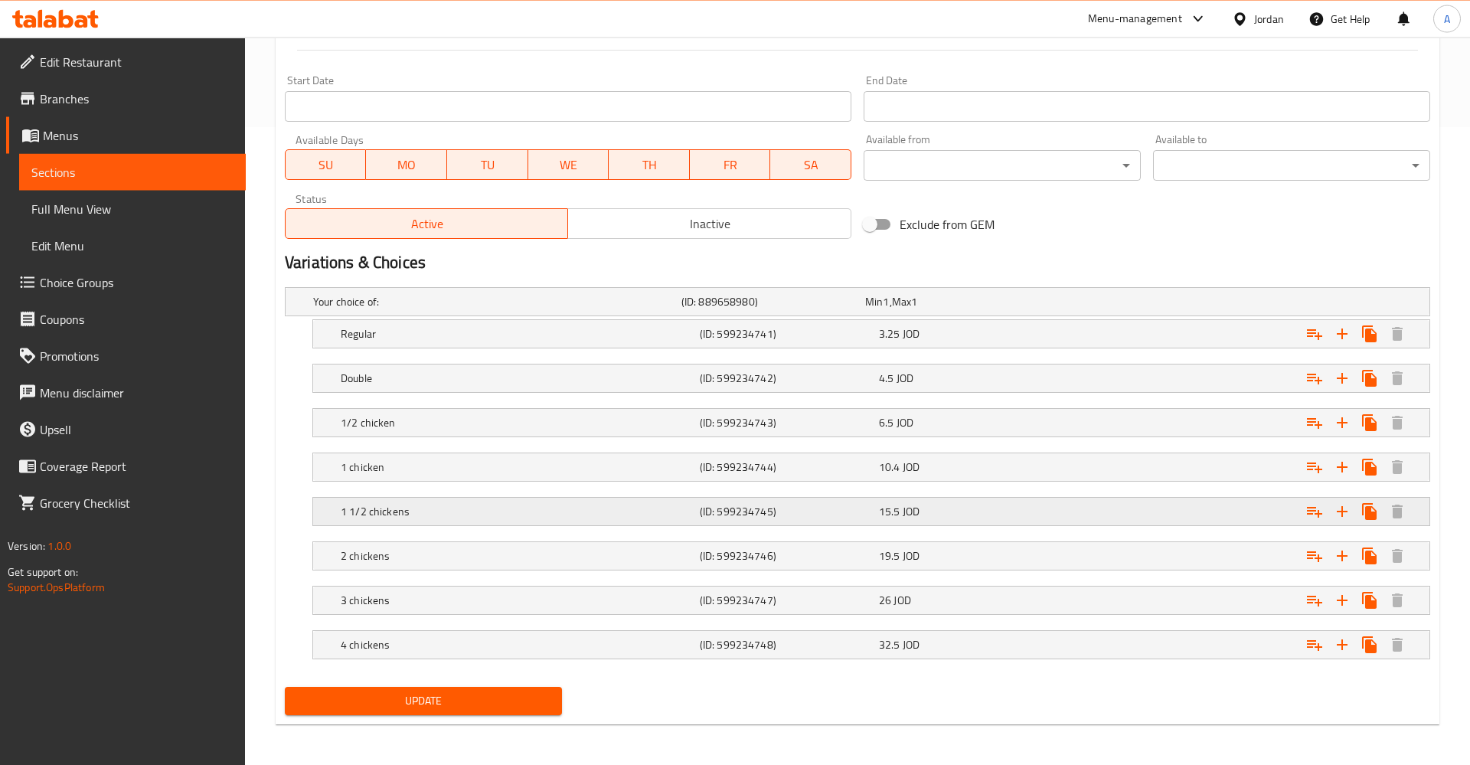
scroll to position [640, 0]
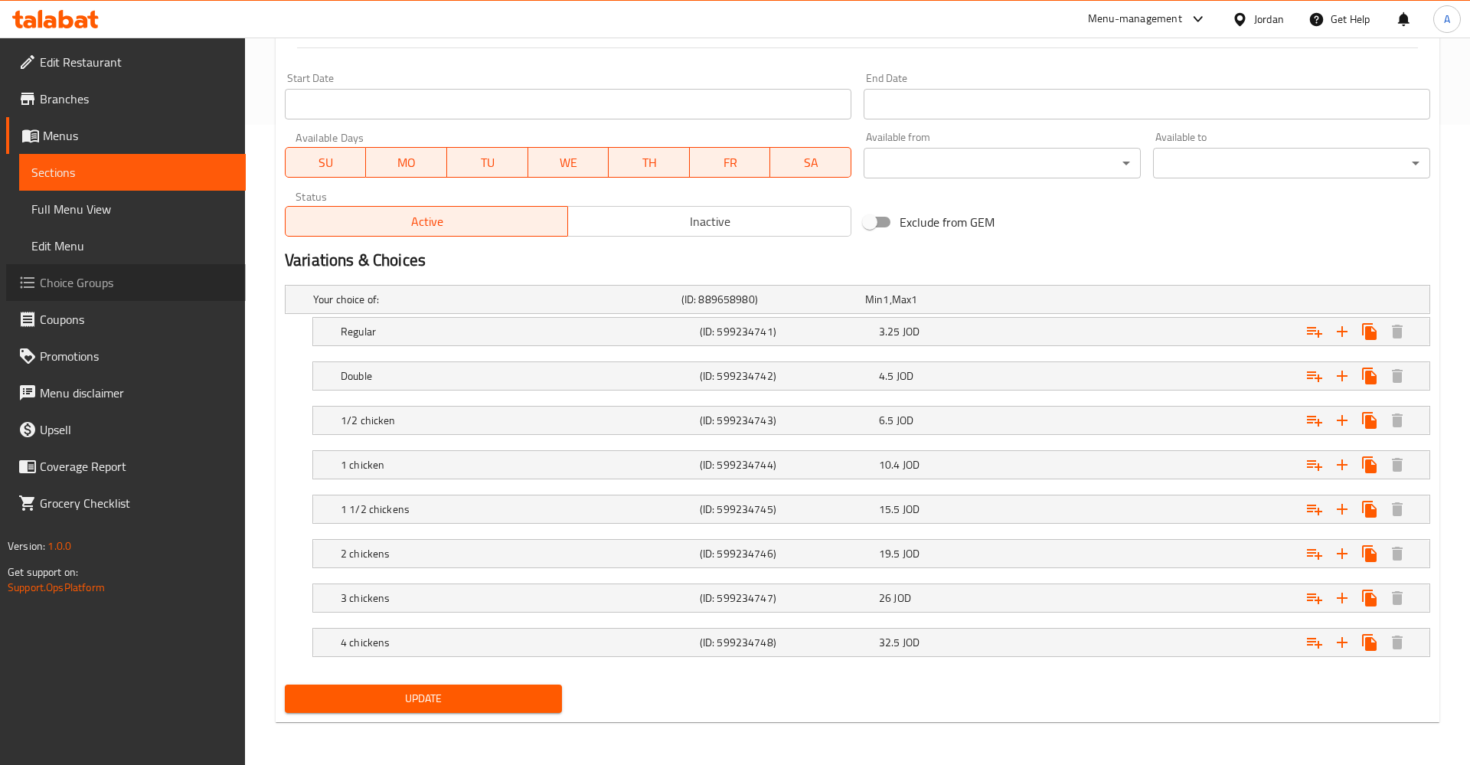
click at [66, 282] on span "Choice Groups" at bounding box center [137, 282] width 194 height 18
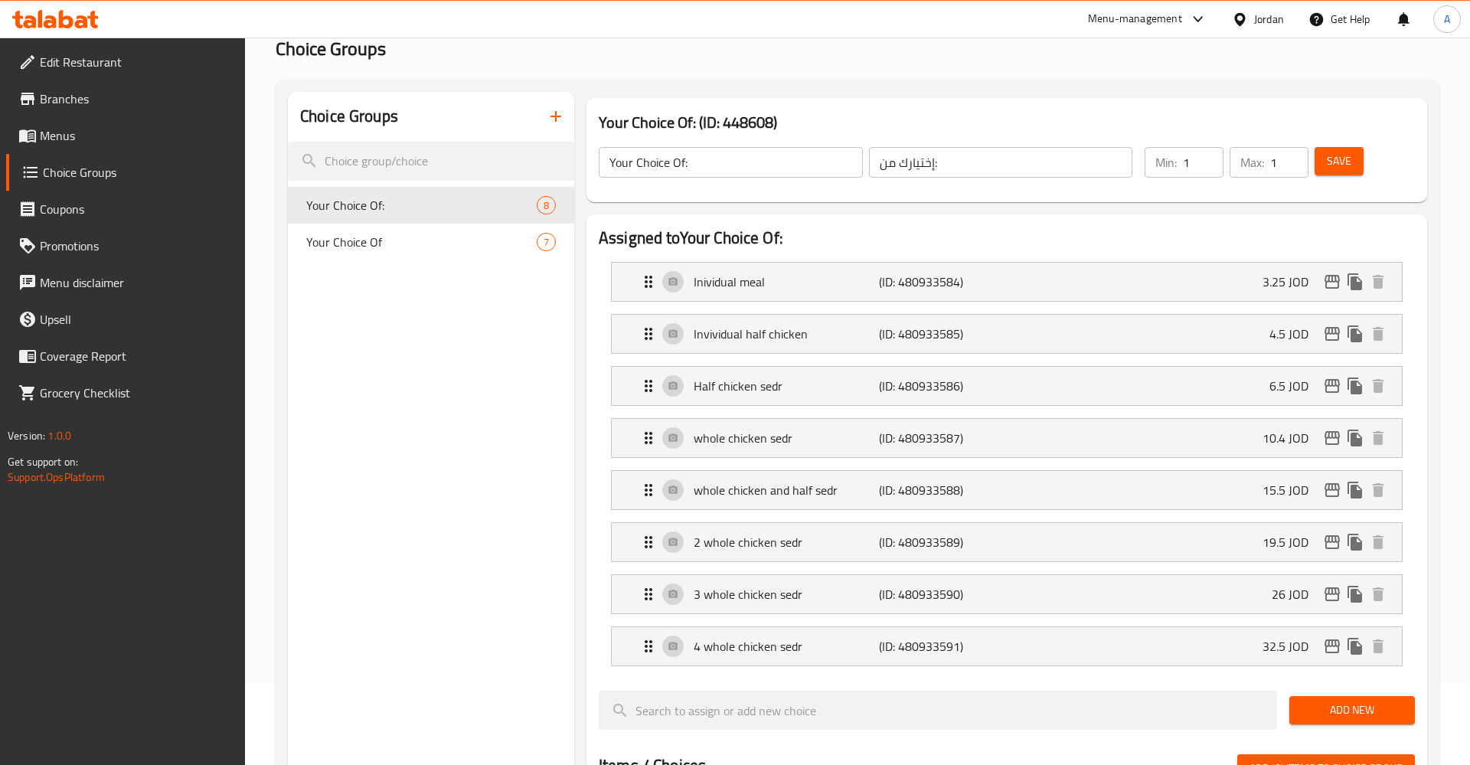
scroll to position [60, 0]
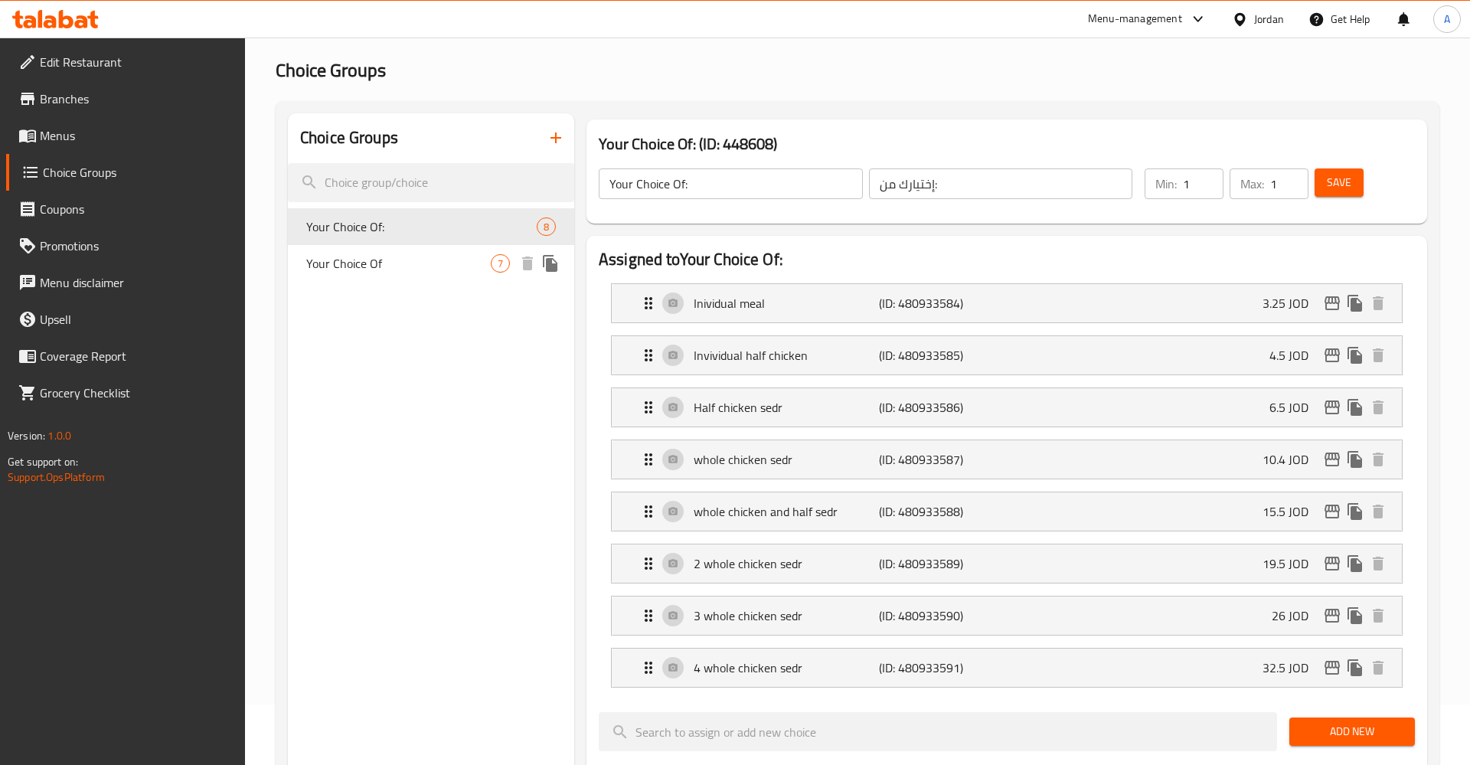
click at [549, 261] on icon "duplicate" at bounding box center [550, 263] width 15 height 17
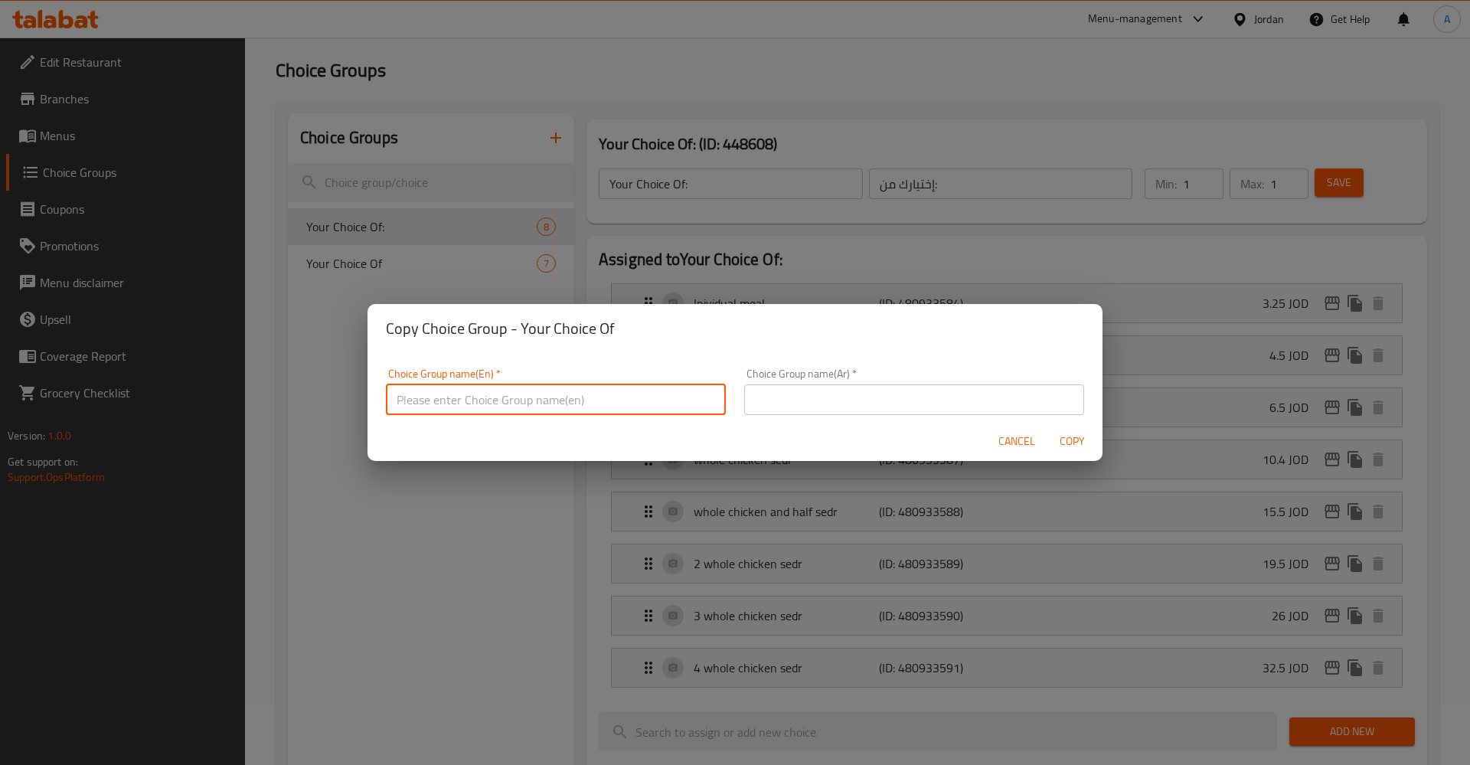
click at [508, 396] on input "text" at bounding box center [556, 399] width 340 height 31
click at [886, 228] on div "Copy Choice Group - Your Choice Of Choice Group name(En)   * Choice Group name(…" at bounding box center [735, 382] width 1470 height 765
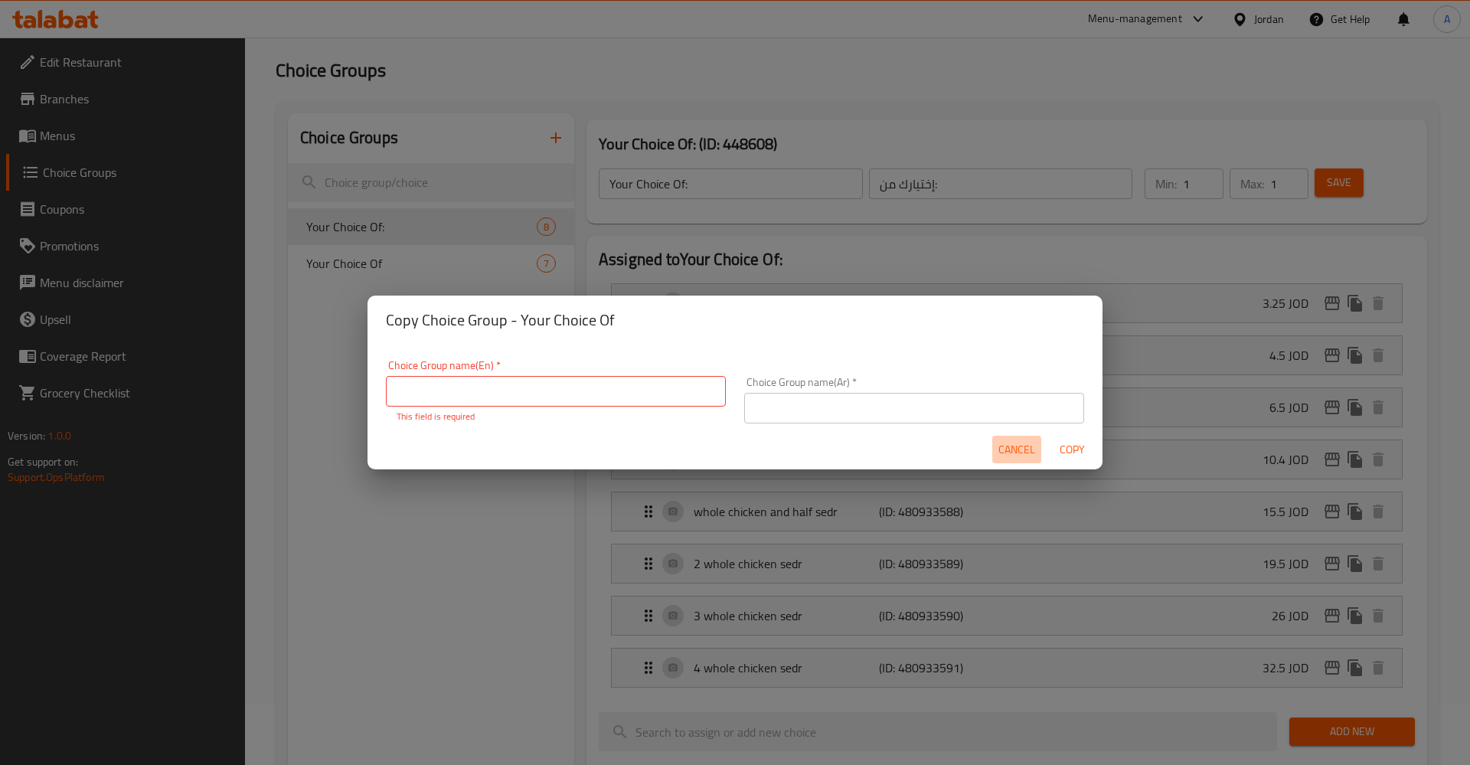
click at [1010, 442] on span "Cancel" at bounding box center [1016, 449] width 37 height 19
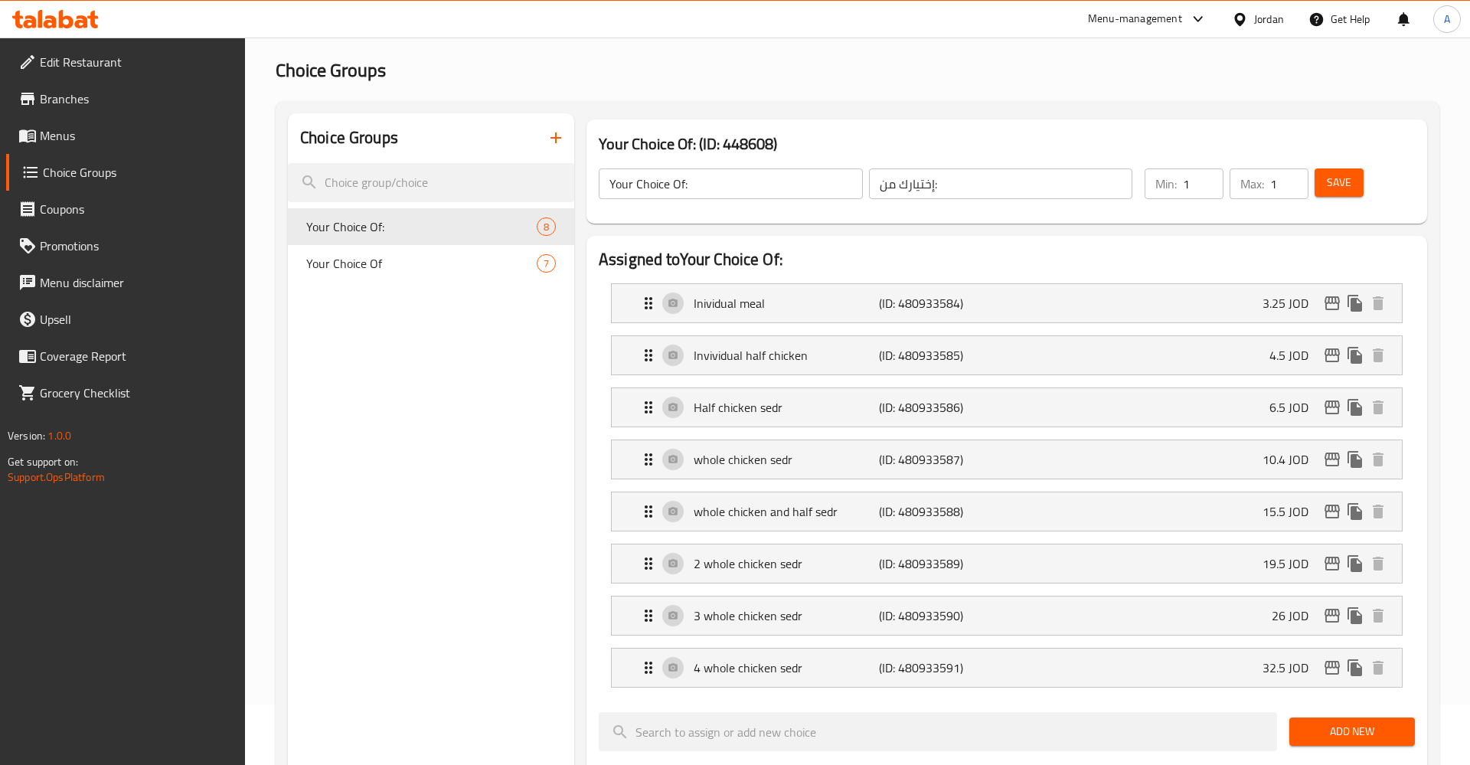
click at [60, 127] on span "Menus" at bounding box center [137, 135] width 194 height 18
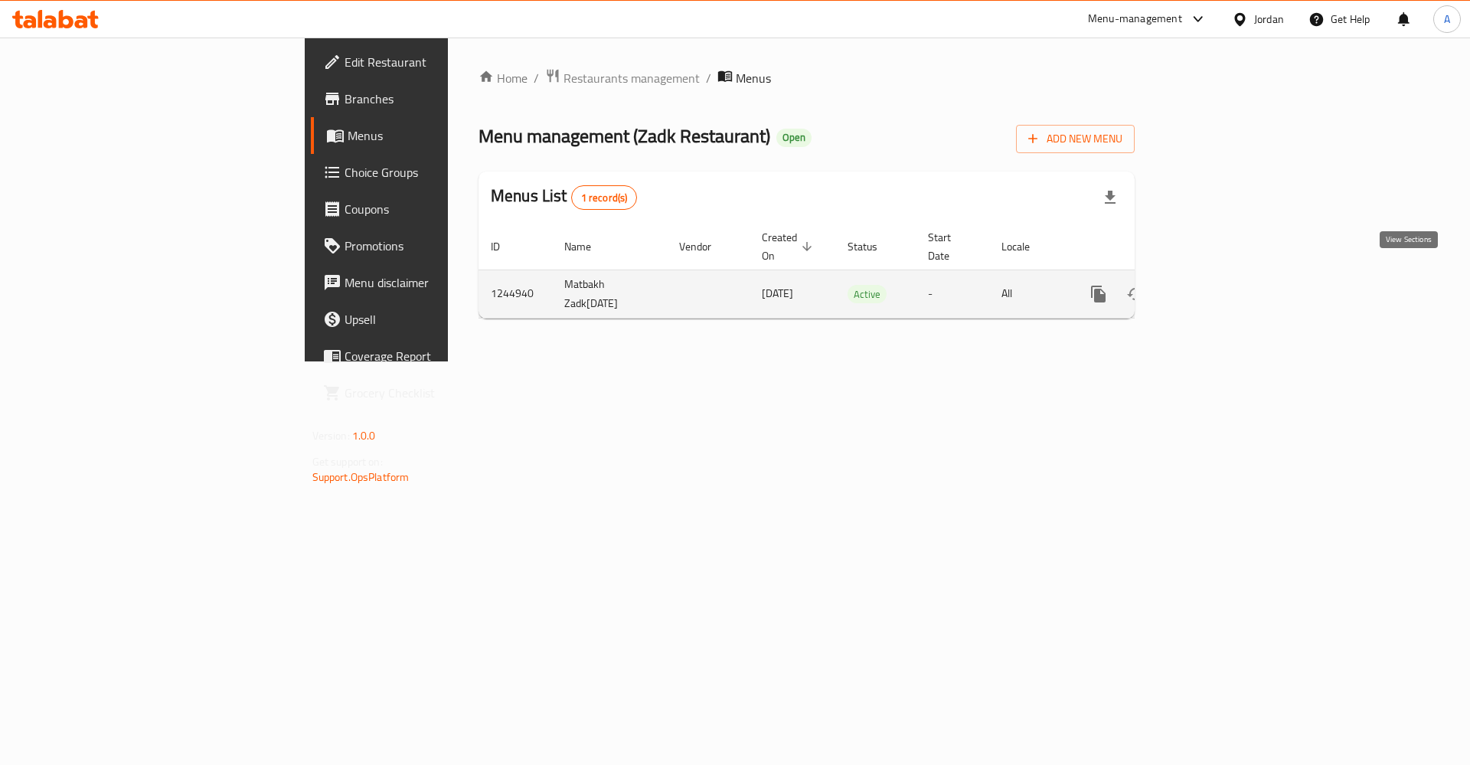
click at [1218, 285] on icon "enhanced table" at bounding box center [1209, 294] width 18 height 18
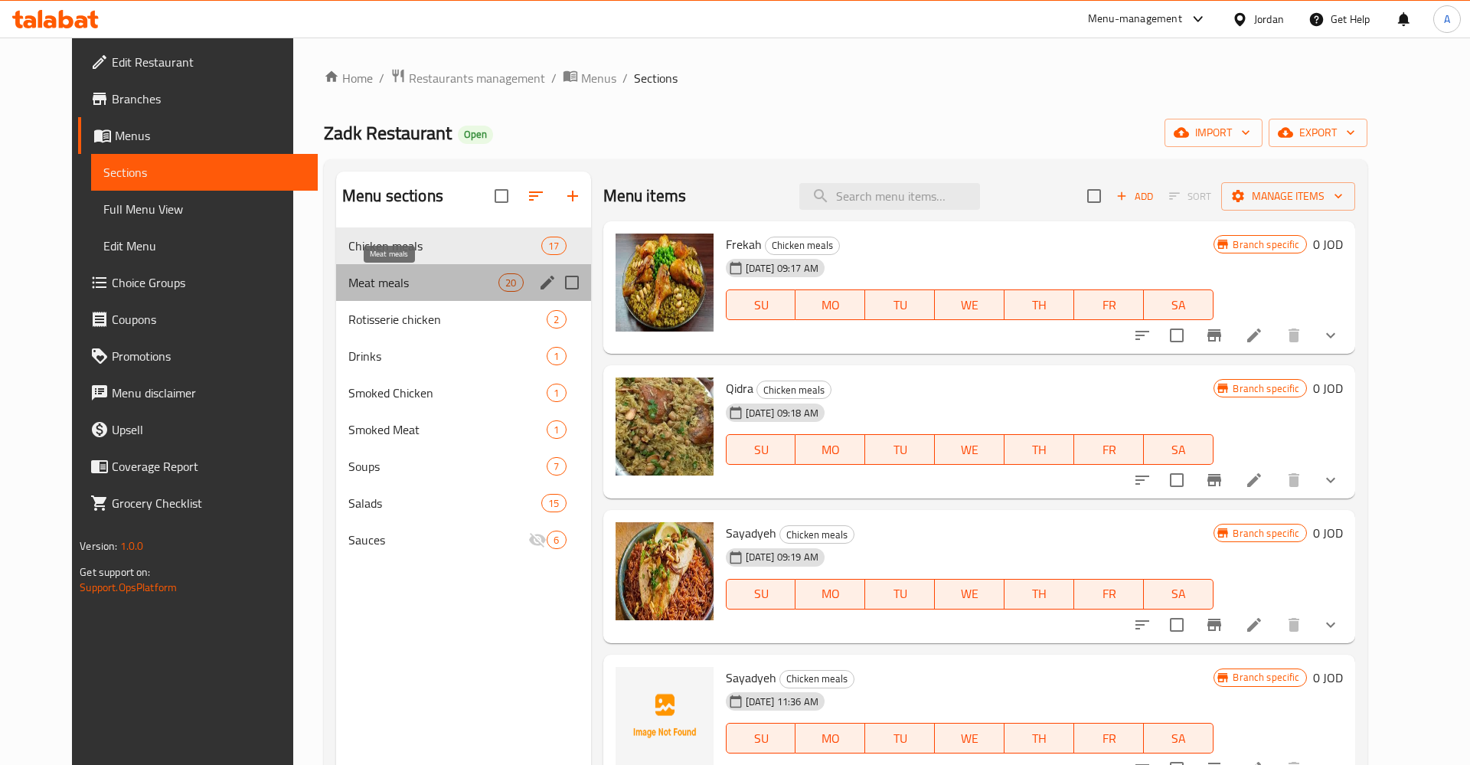
click at [371, 282] on span "Meat meals" at bounding box center [423, 282] width 150 height 18
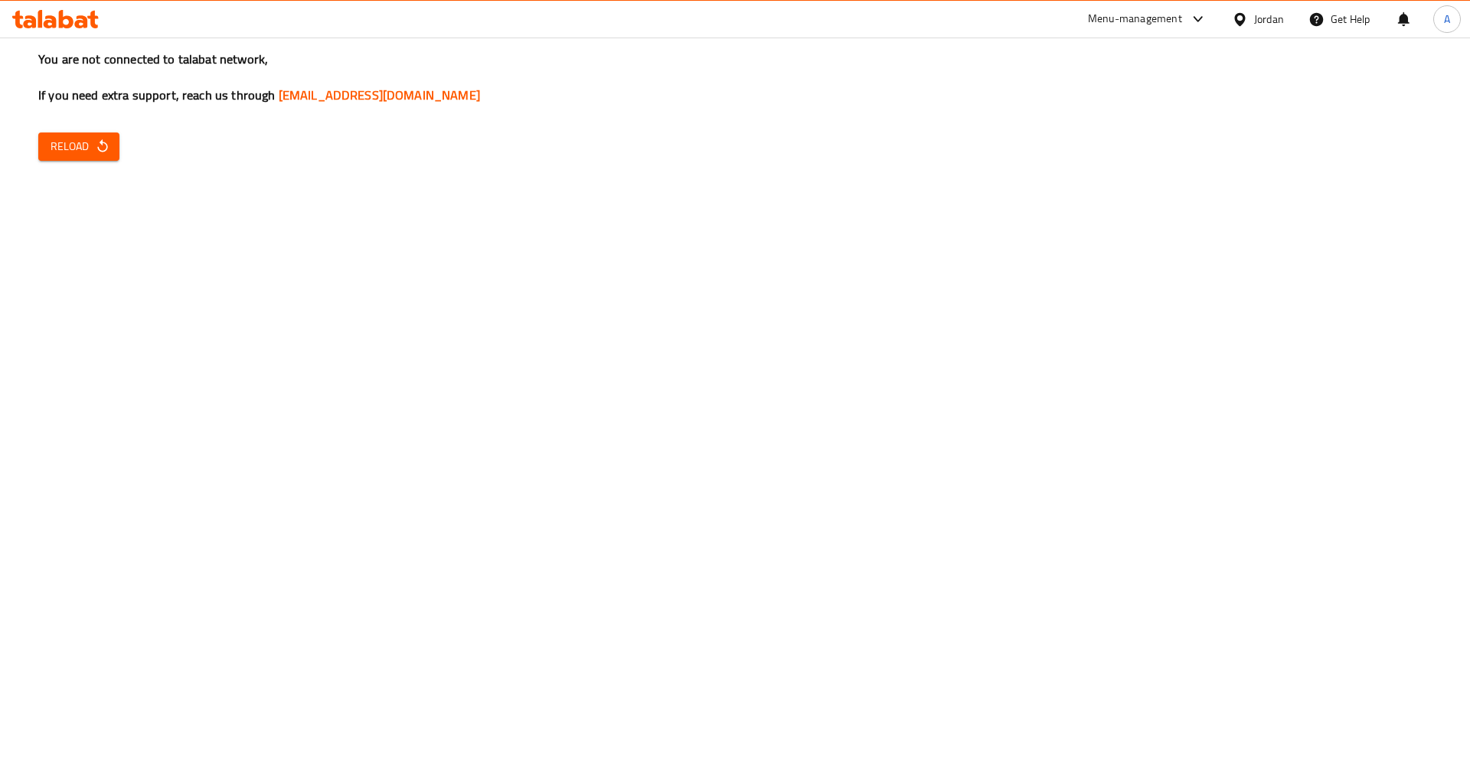
click at [70, 135] on button "Reload" at bounding box center [78, 146] width 81 height 28
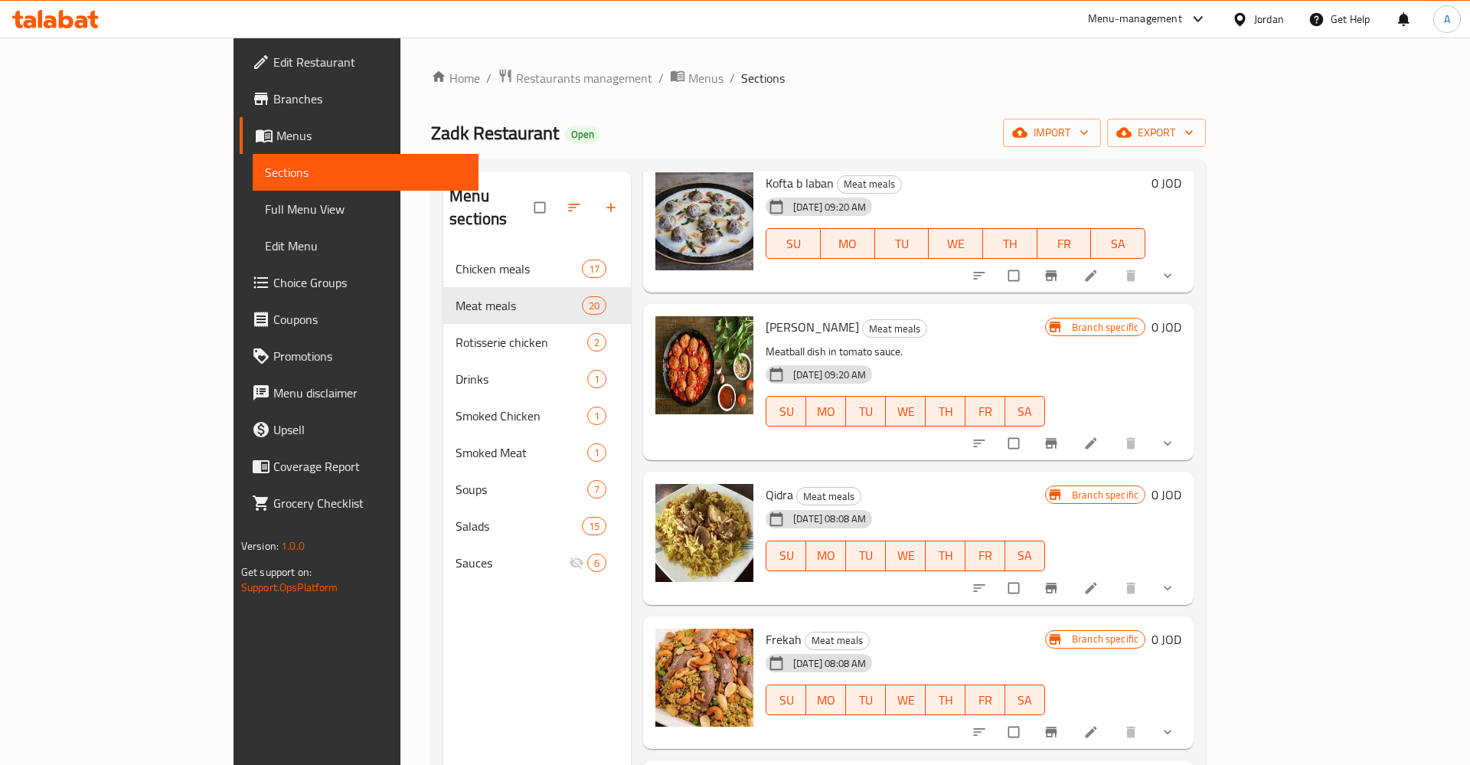
scroll to position [239, 0]
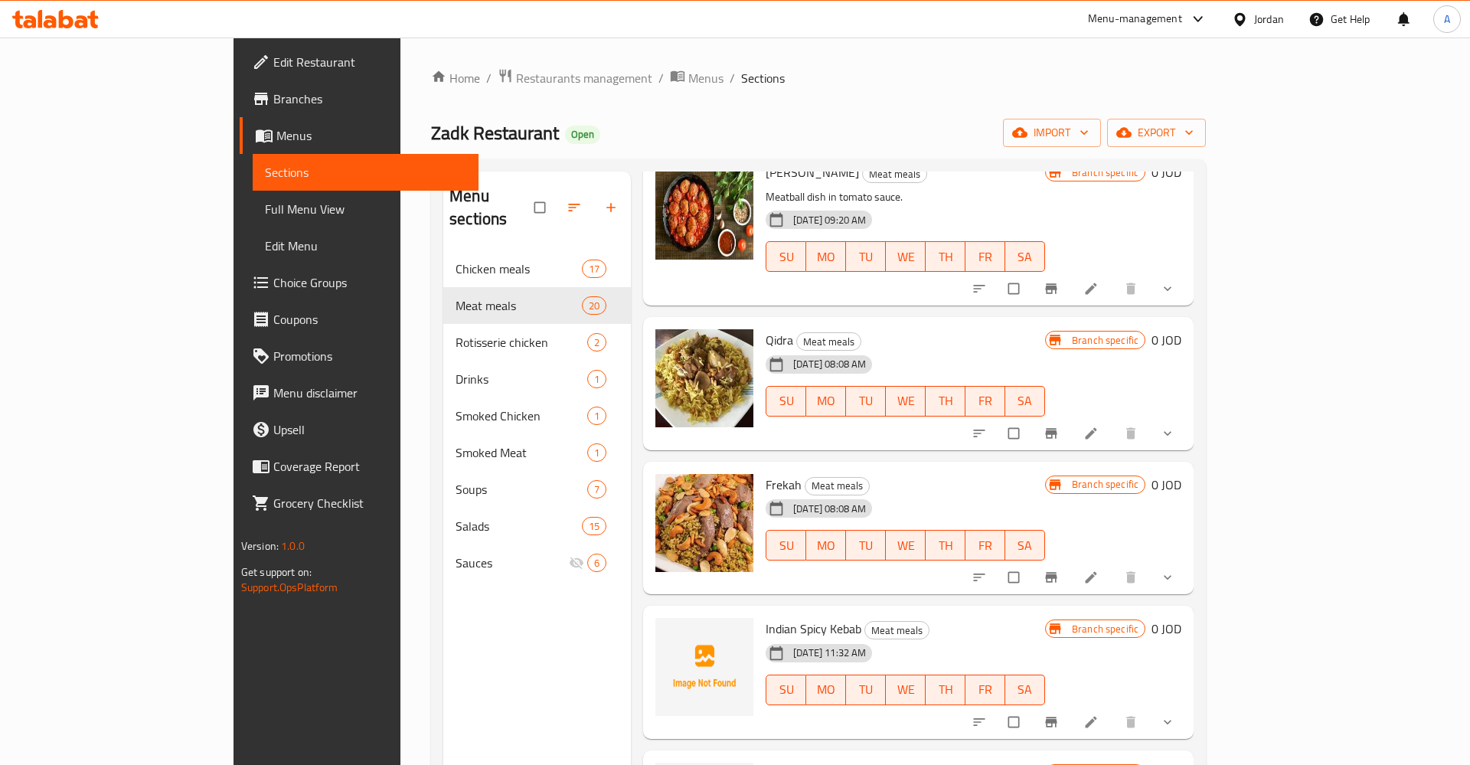
click at [1102, 426] on link at bounding box center [1092, 433] width 18 height 15
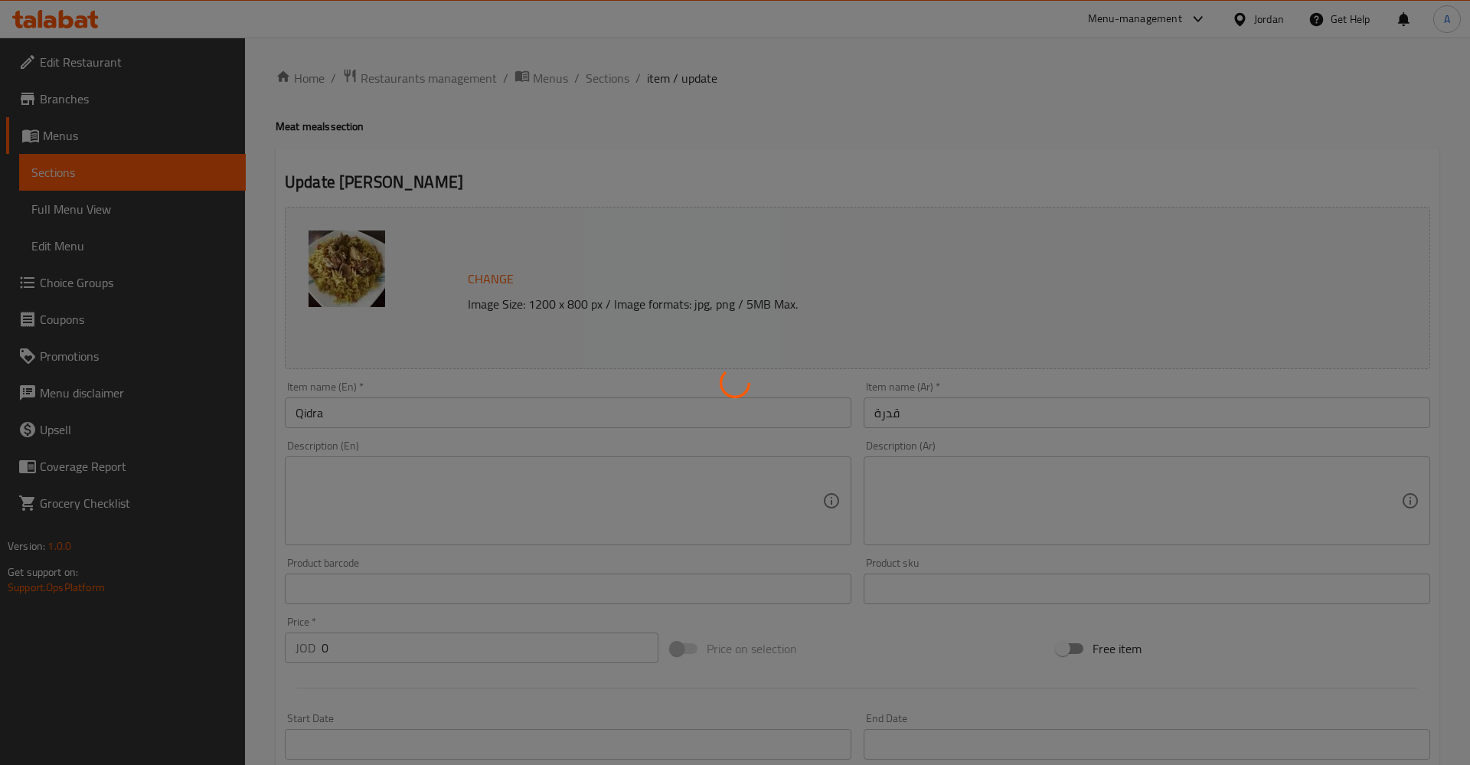
type input "اختيارك من"
type input "1"
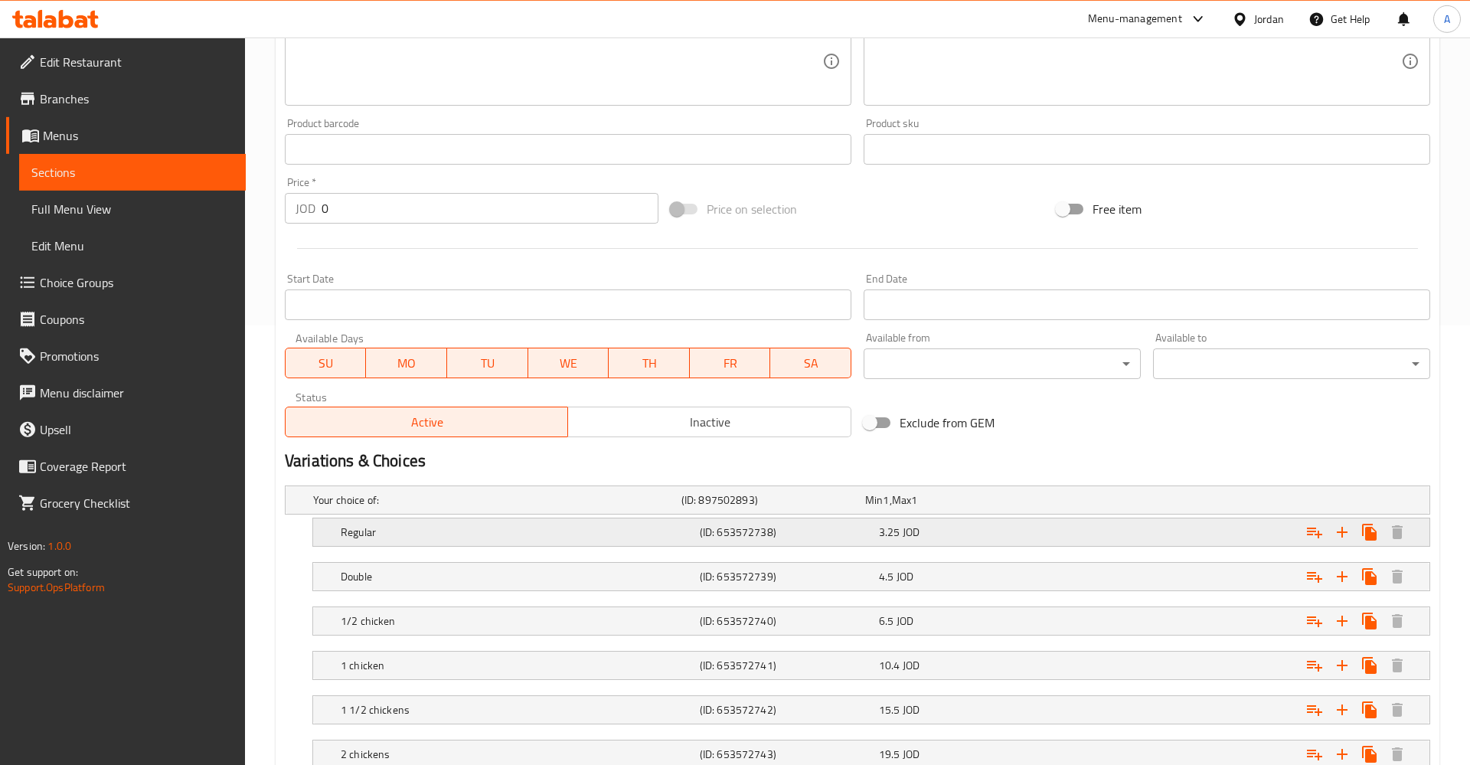
scroll to position [469, 0]
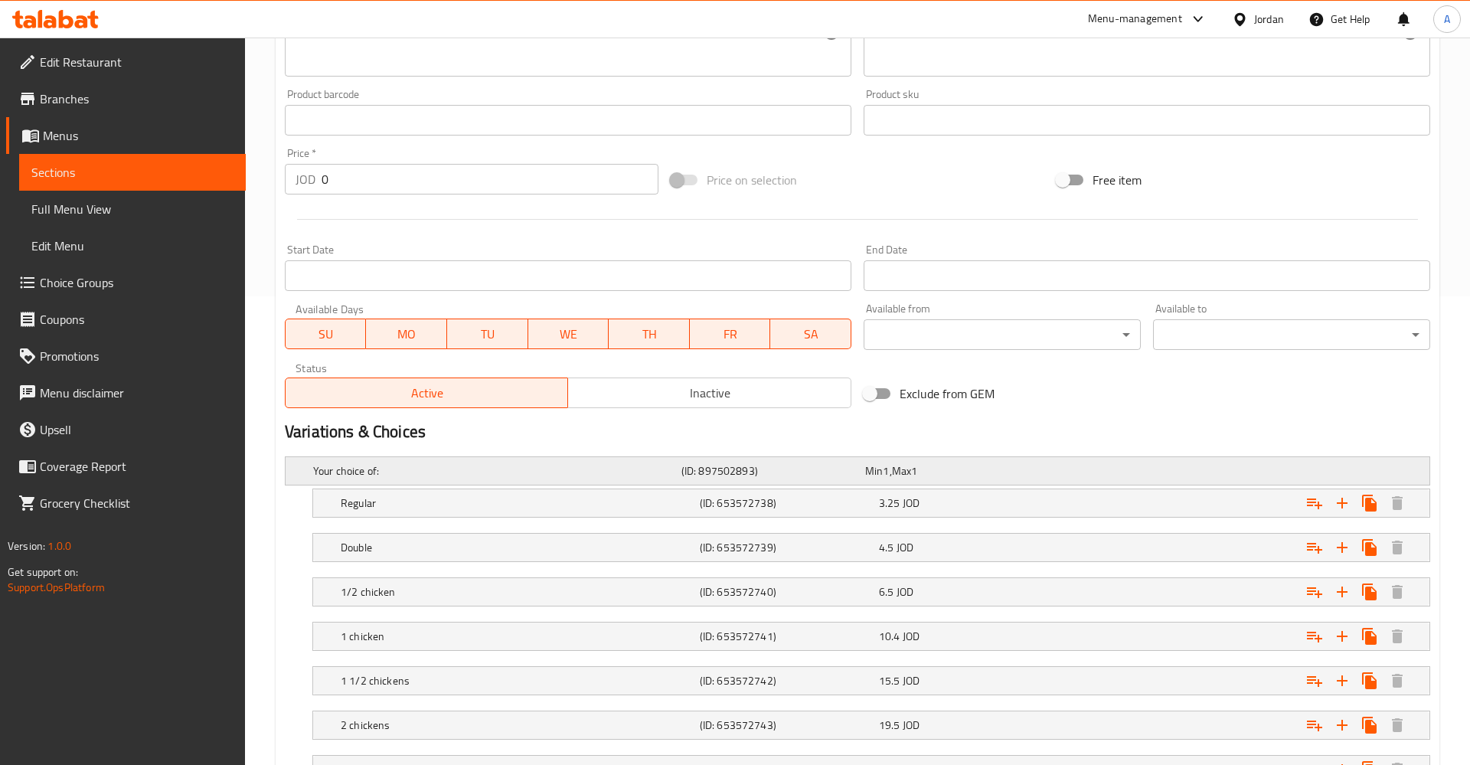
click at [367, 475] on h5 "Your choice of:" at bounding box center [494, 470] width 362 height 15
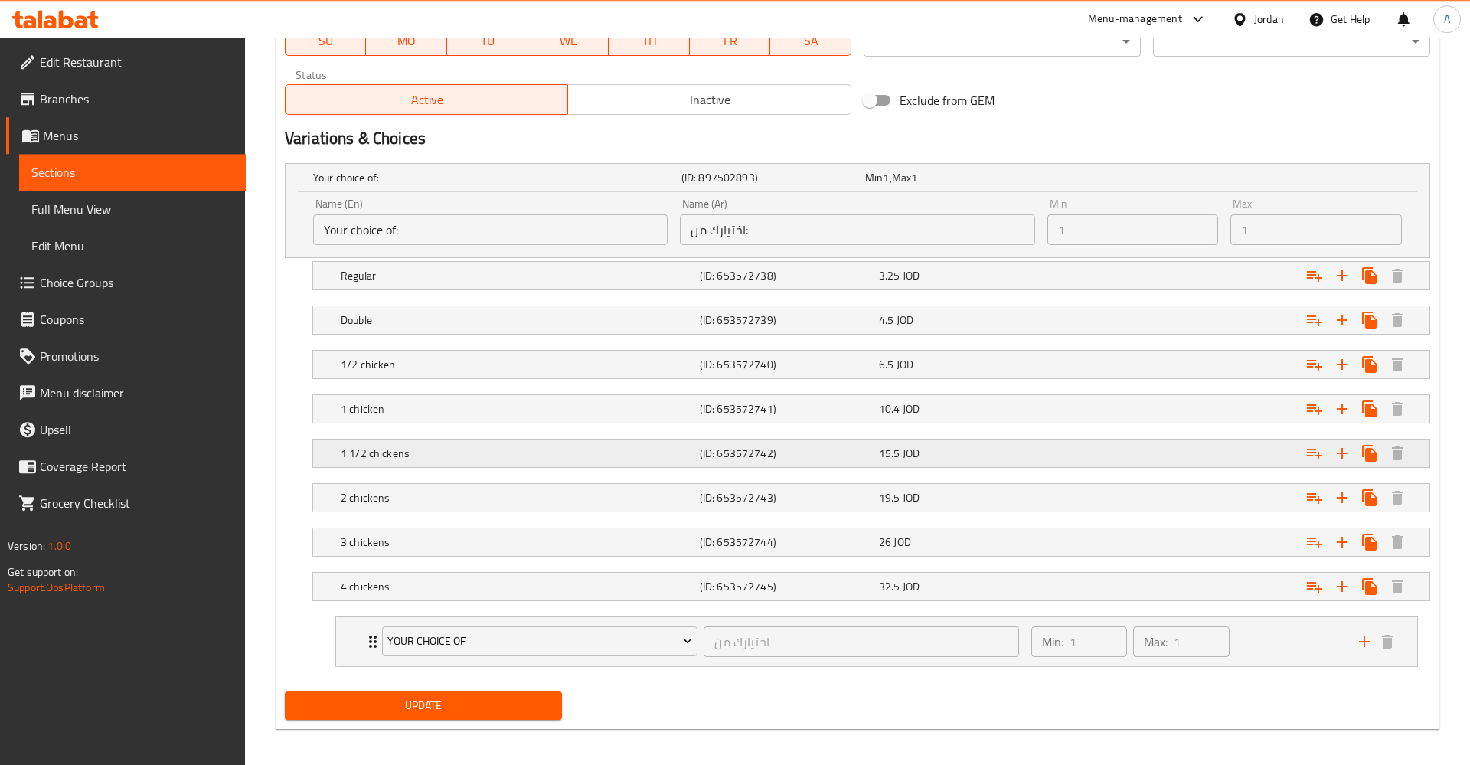
scroll to position [769, 0]
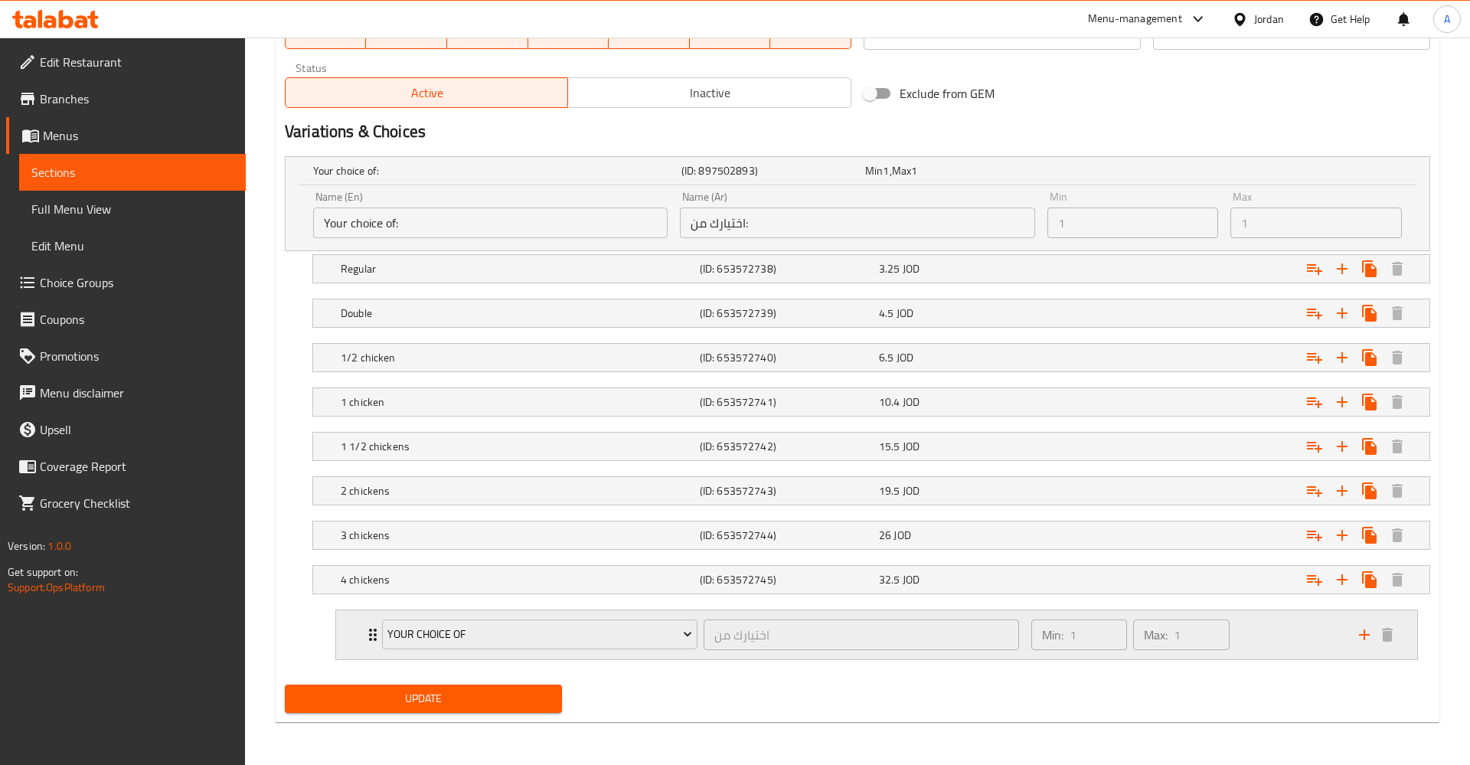
click at [364, 637] on icon "Expand" at bounding box center [373, 634] width 18 height 18
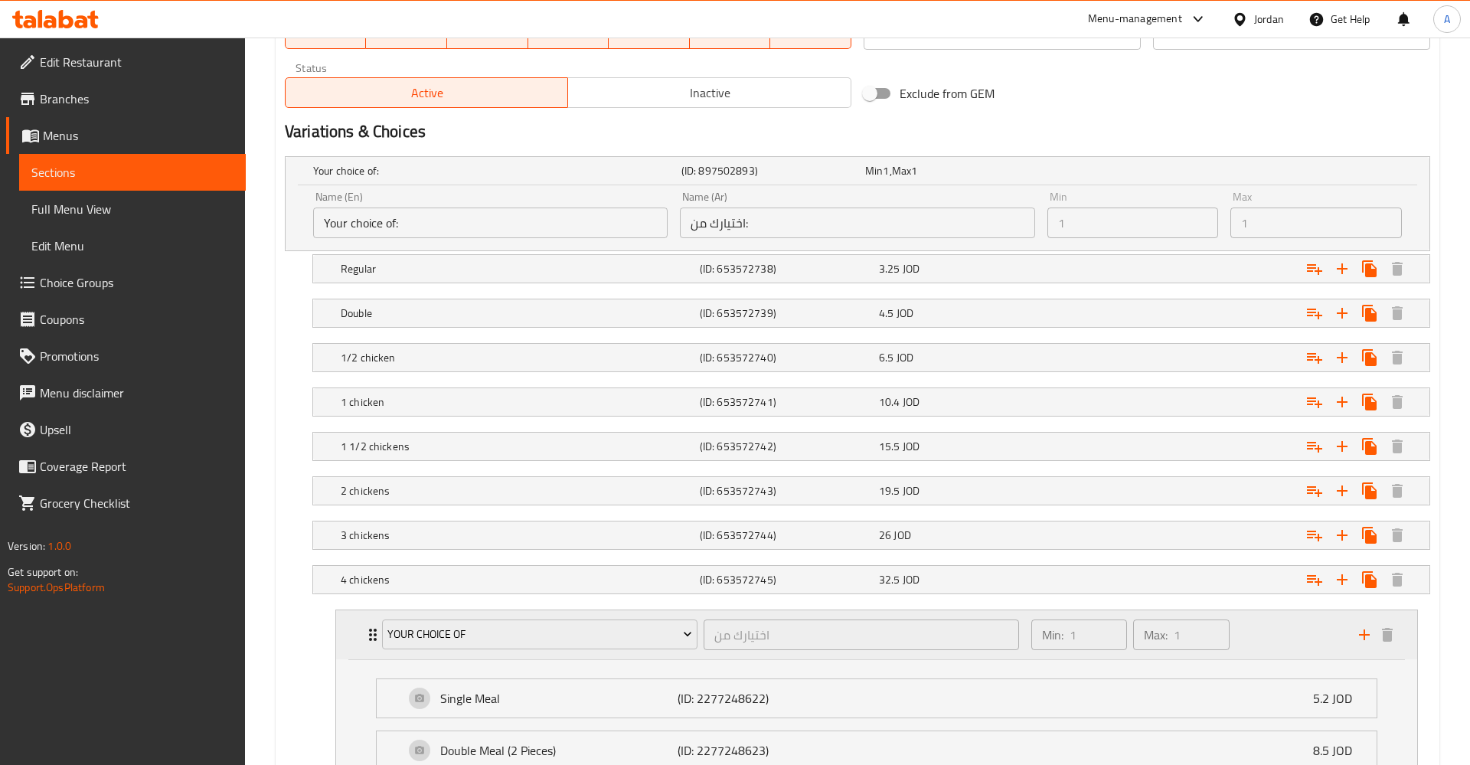
click at [365, 637] on icon "Expand" at bounding box center [373, 634] width 18 height 18
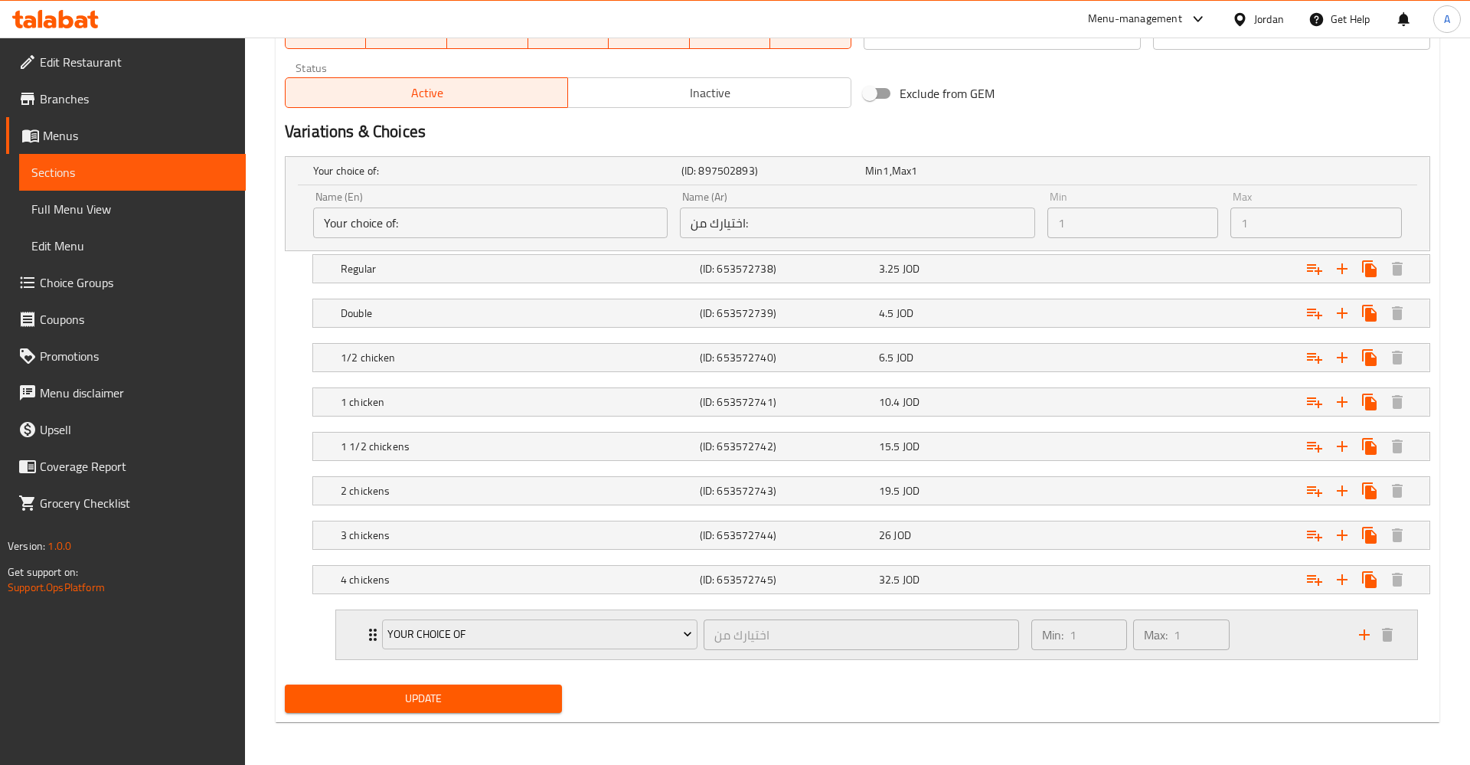
click at [365, 637] on icon "Expand" at bounding box center [373, 634] width 18 height 18
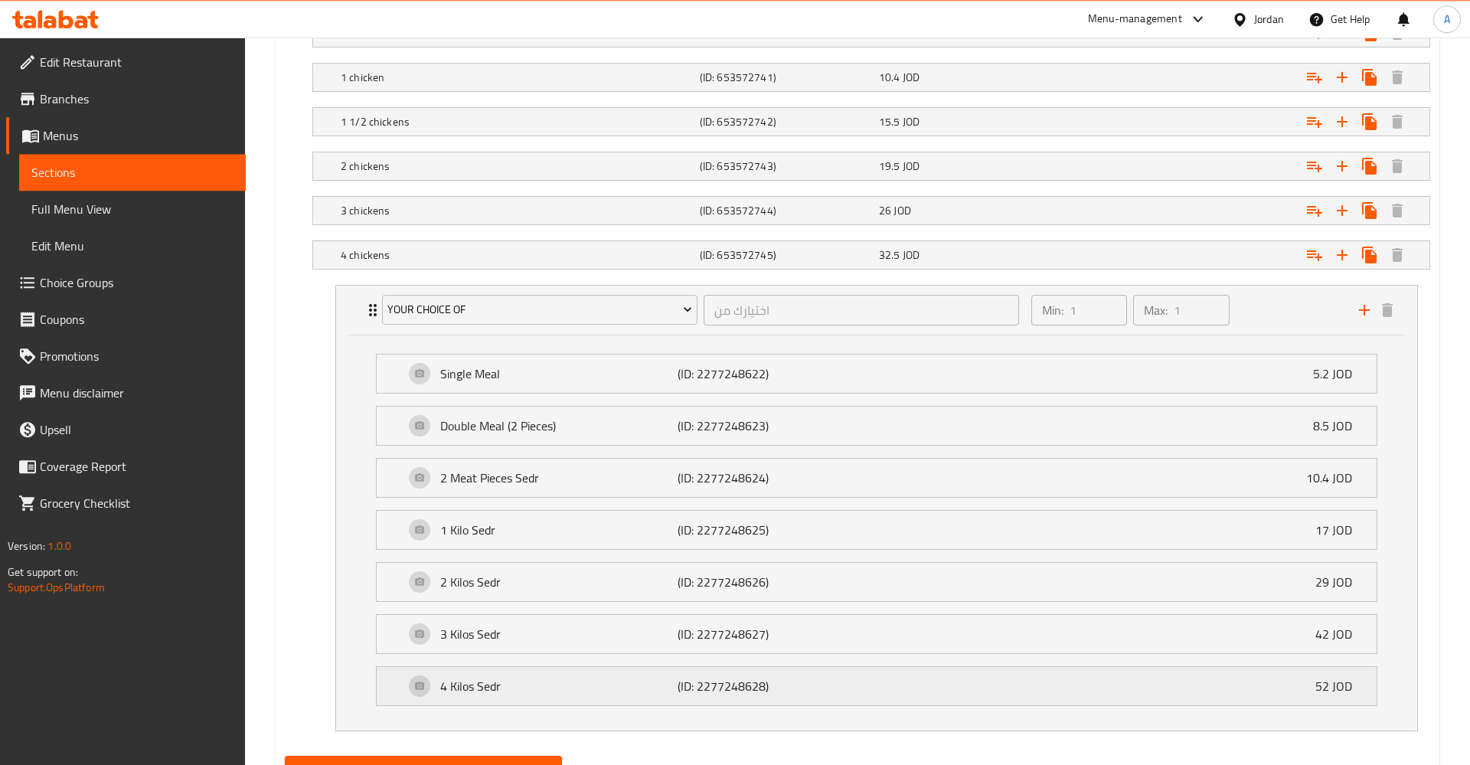
scroll to position [1159, 0]
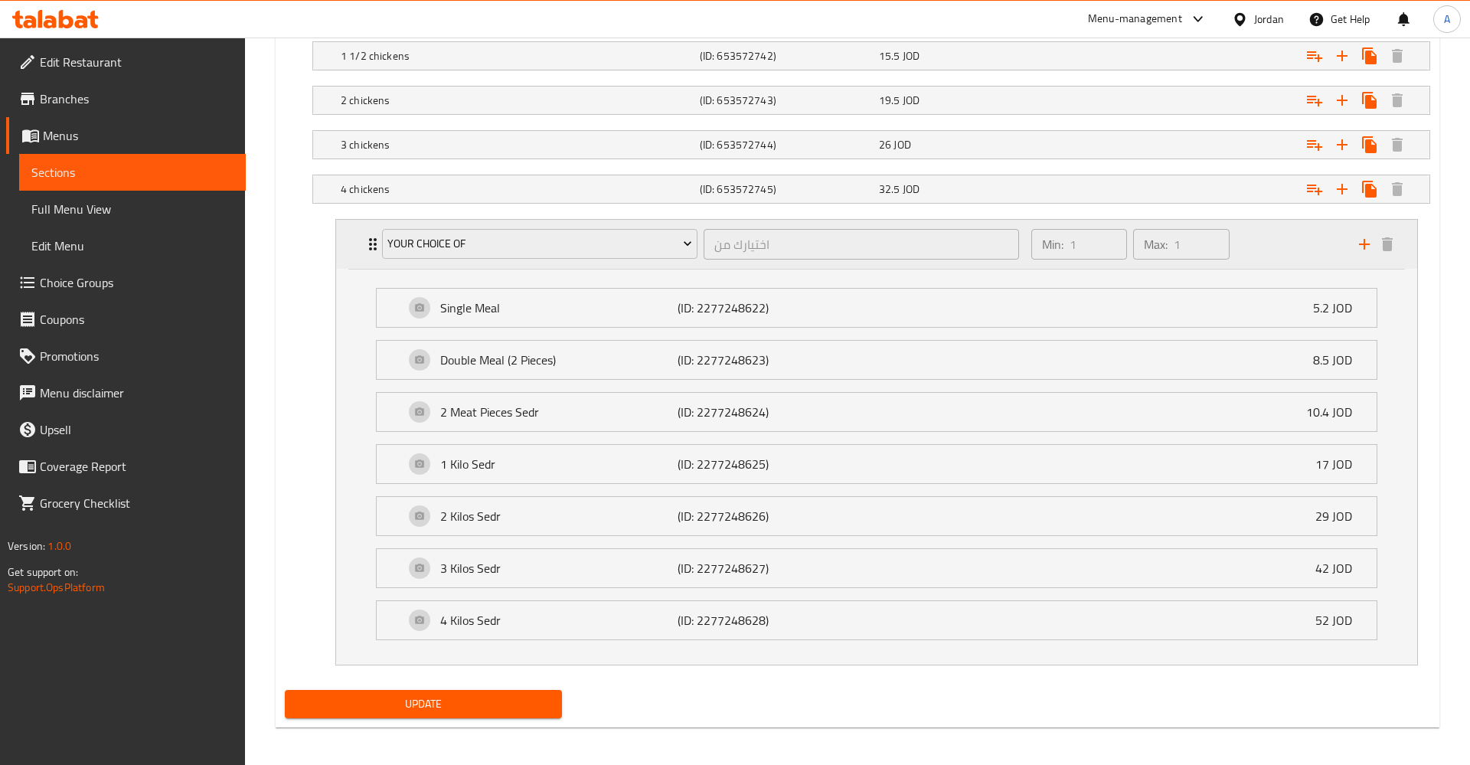
click at [1380, 255] on div "Expand" at bounding box center [1376, 244] width 46 height 23
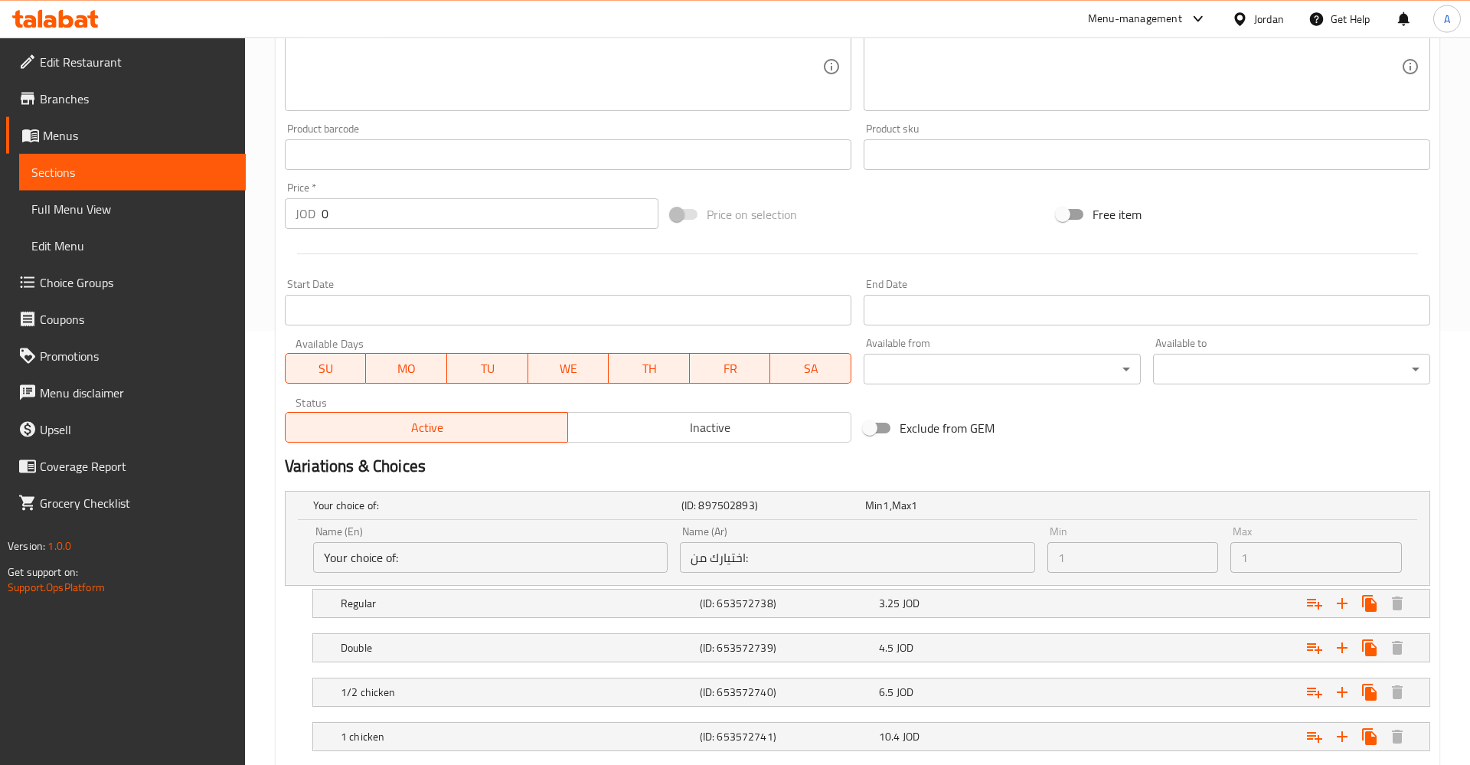
scroll to position [378, 0]
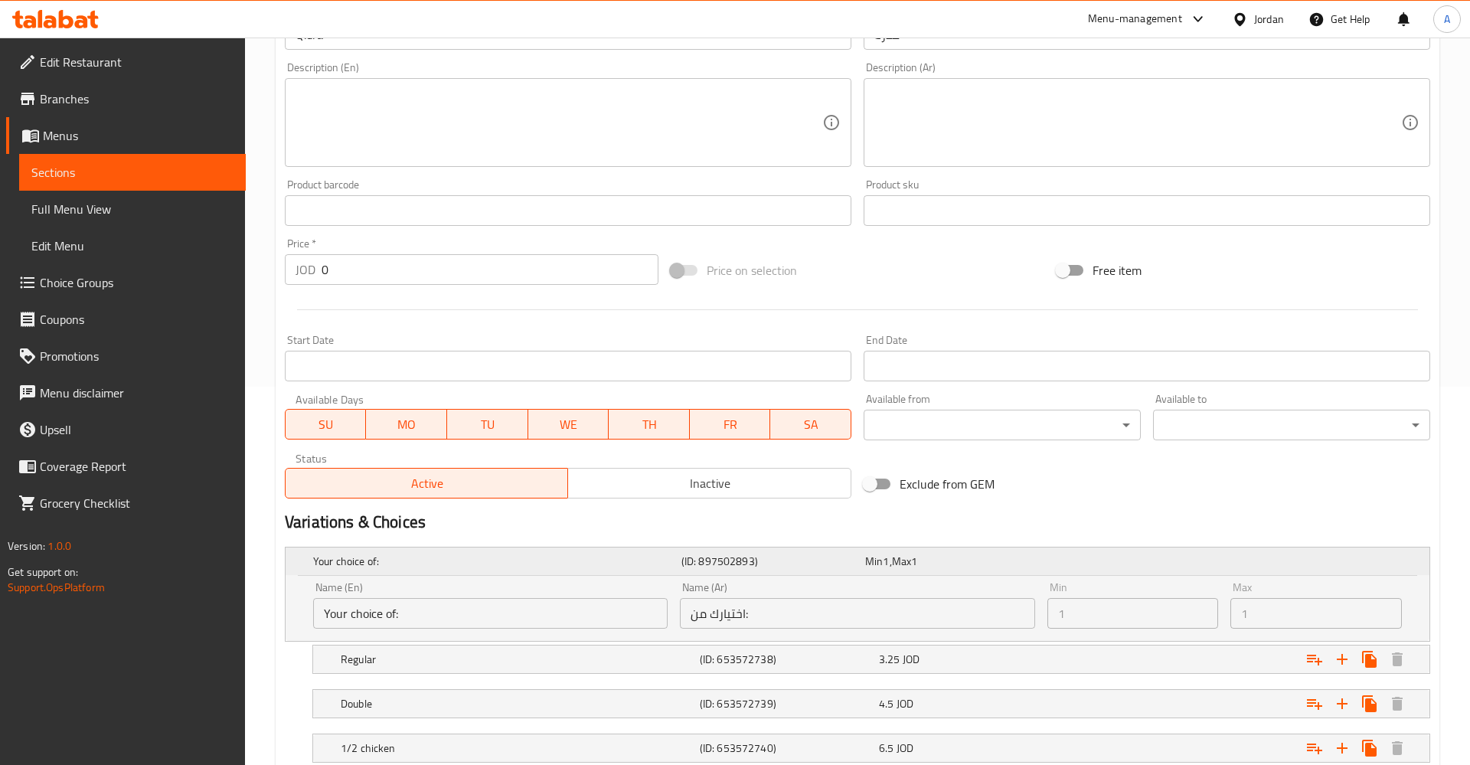
click at [375, 557] on h5 "Your choice of:" at bounding box center [494, 560] width 362 height 15
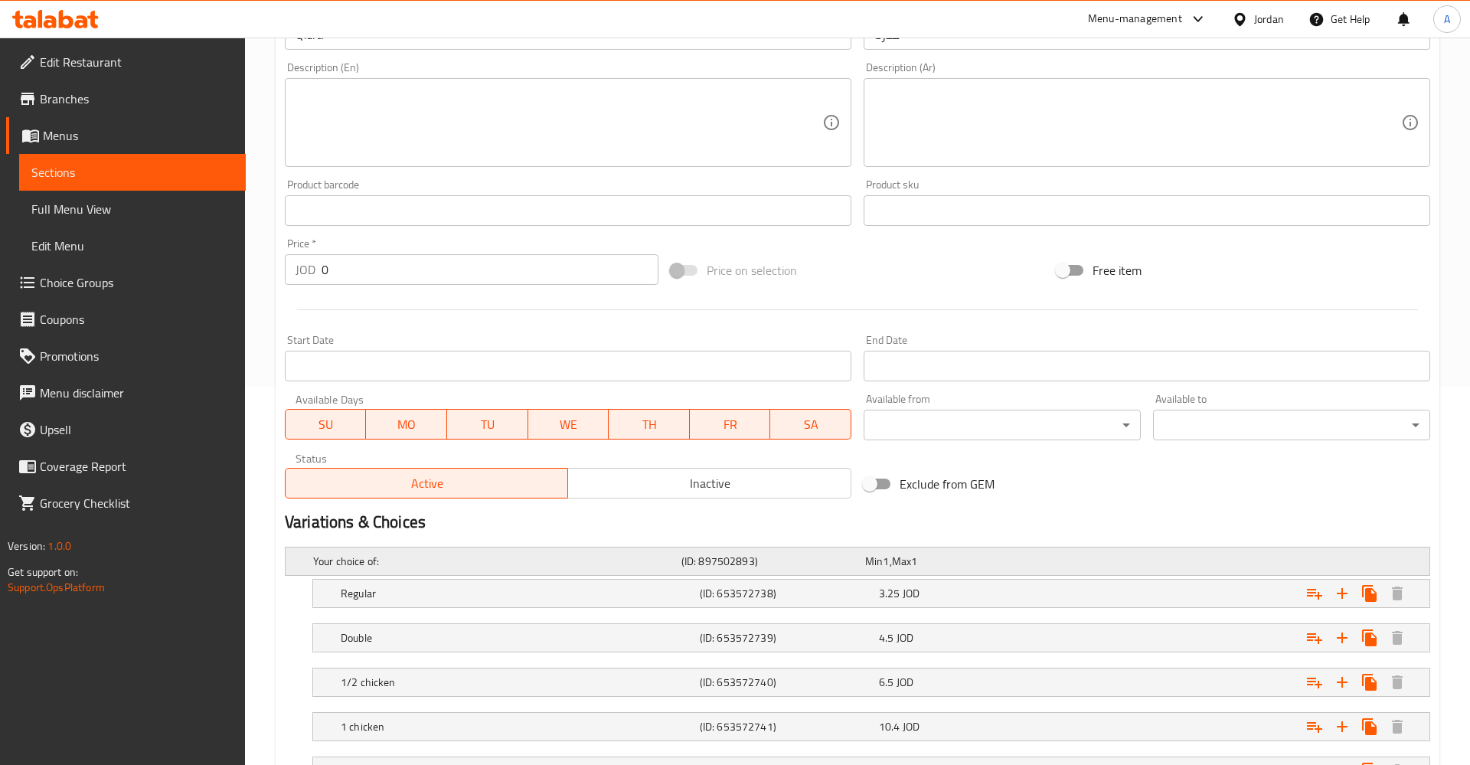
click at [375, 557] on h5 "Your choice of:" at bounding box center [494, 560] width 362 height 15
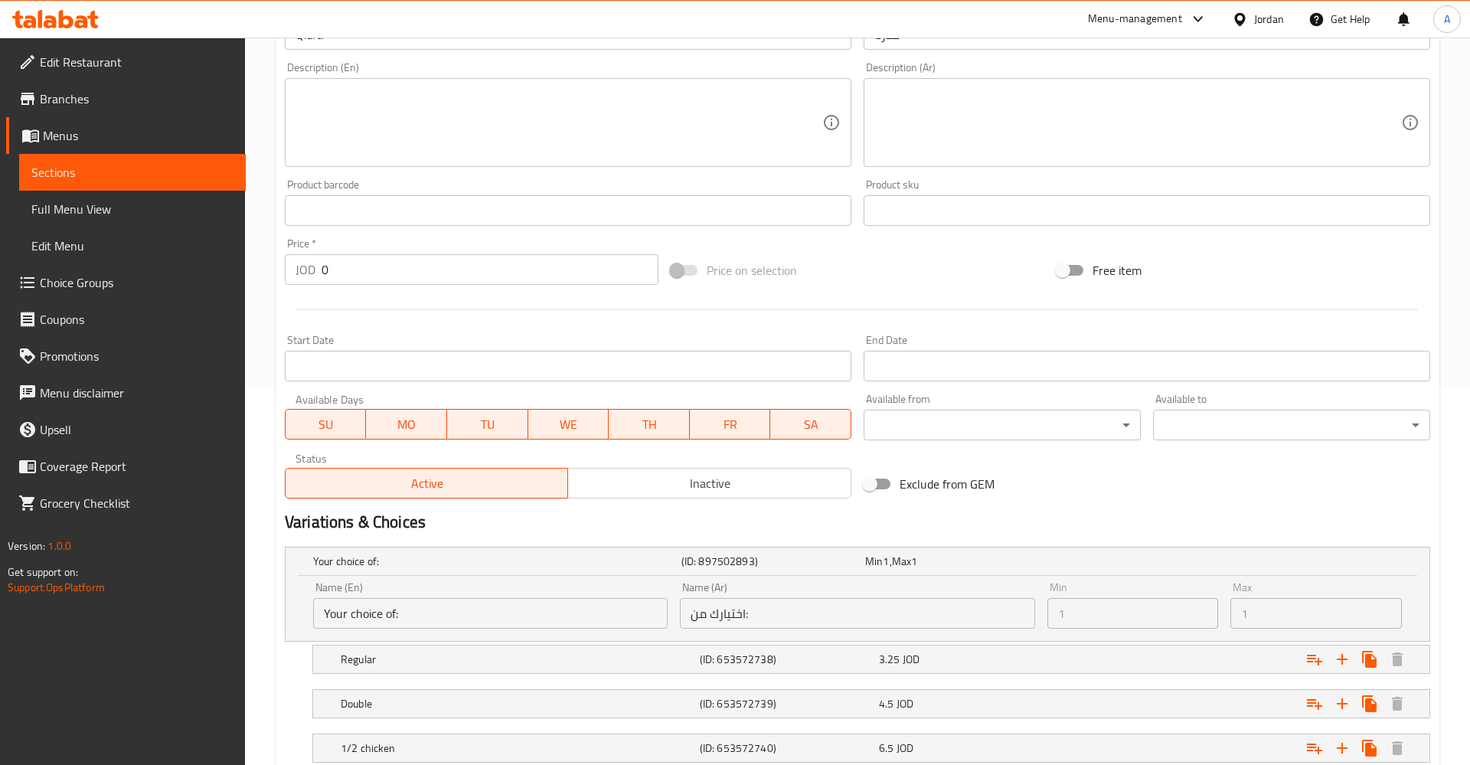
click at [626, 632] on div "Name (En) Your choice of: Name (En)" at bounding box center [490, 605] width 367 height 59
click at [594, 610] on input "Your choice of:" at bounding box center [490, 613] width 354 height 31
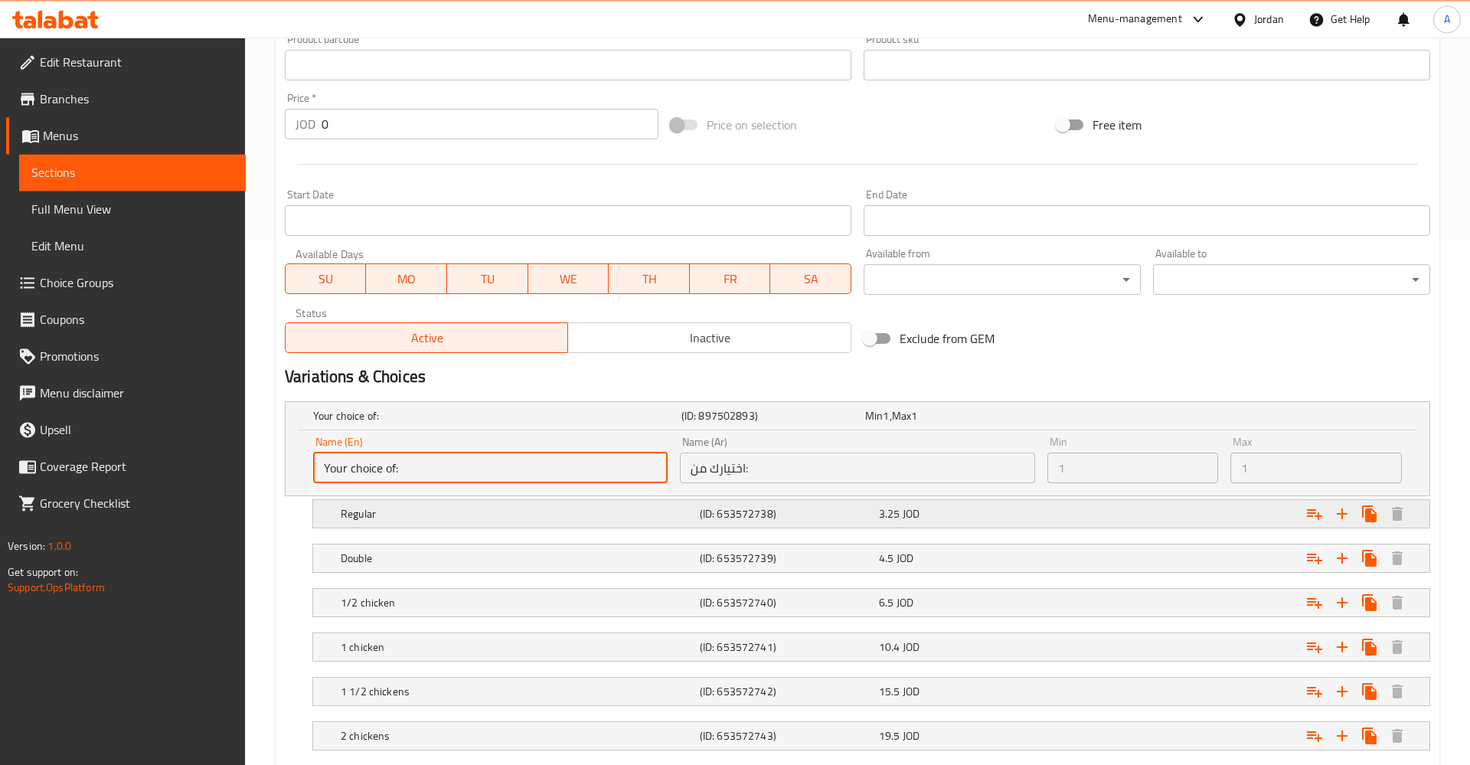
scroll to position [534, 0]
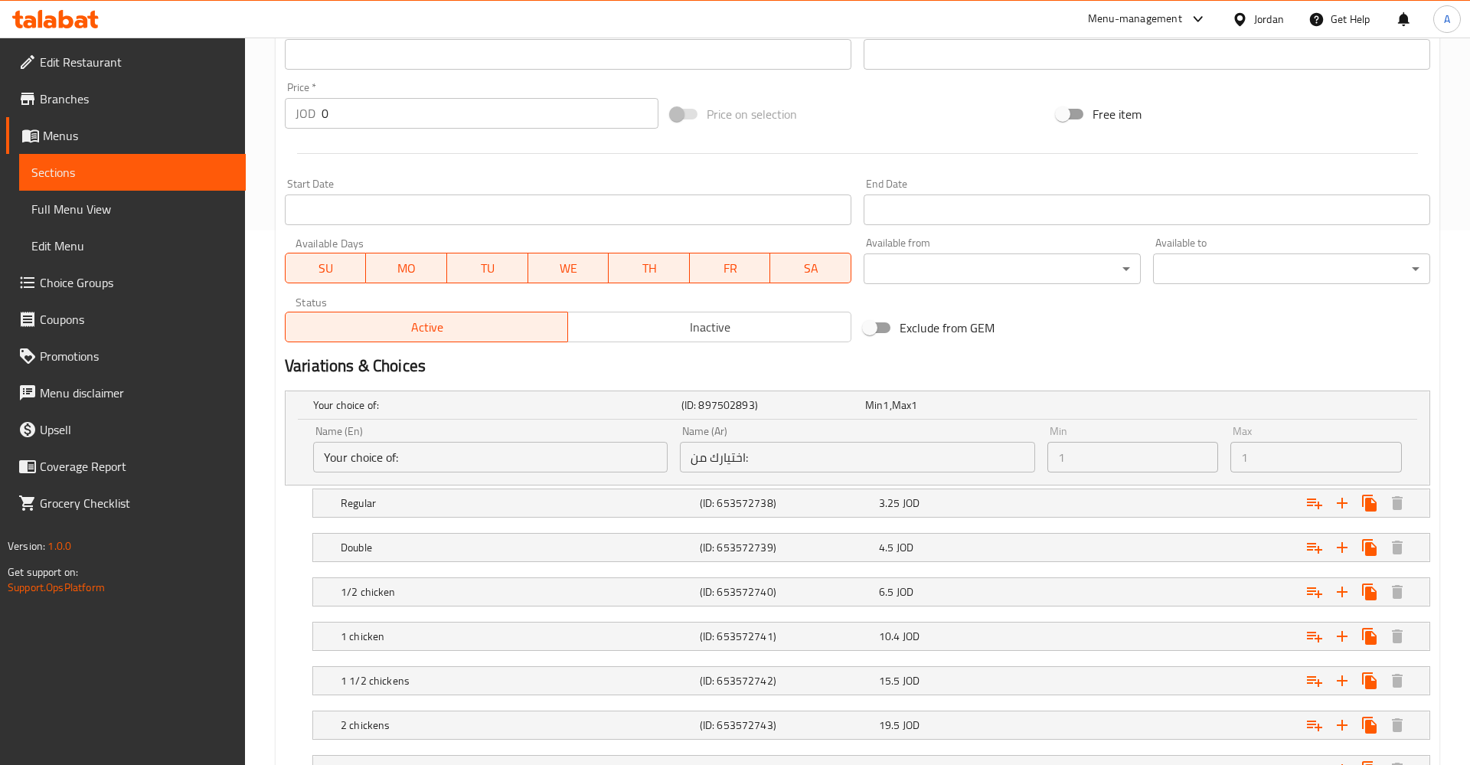
click at [1052, 426] on div "Min 1 Min" at bounding box center [1132, 449] width 171 height 47
click at [962, 399] on div "Min 1 , Max 1" at bounding box center [954, 404] width 178 height 15
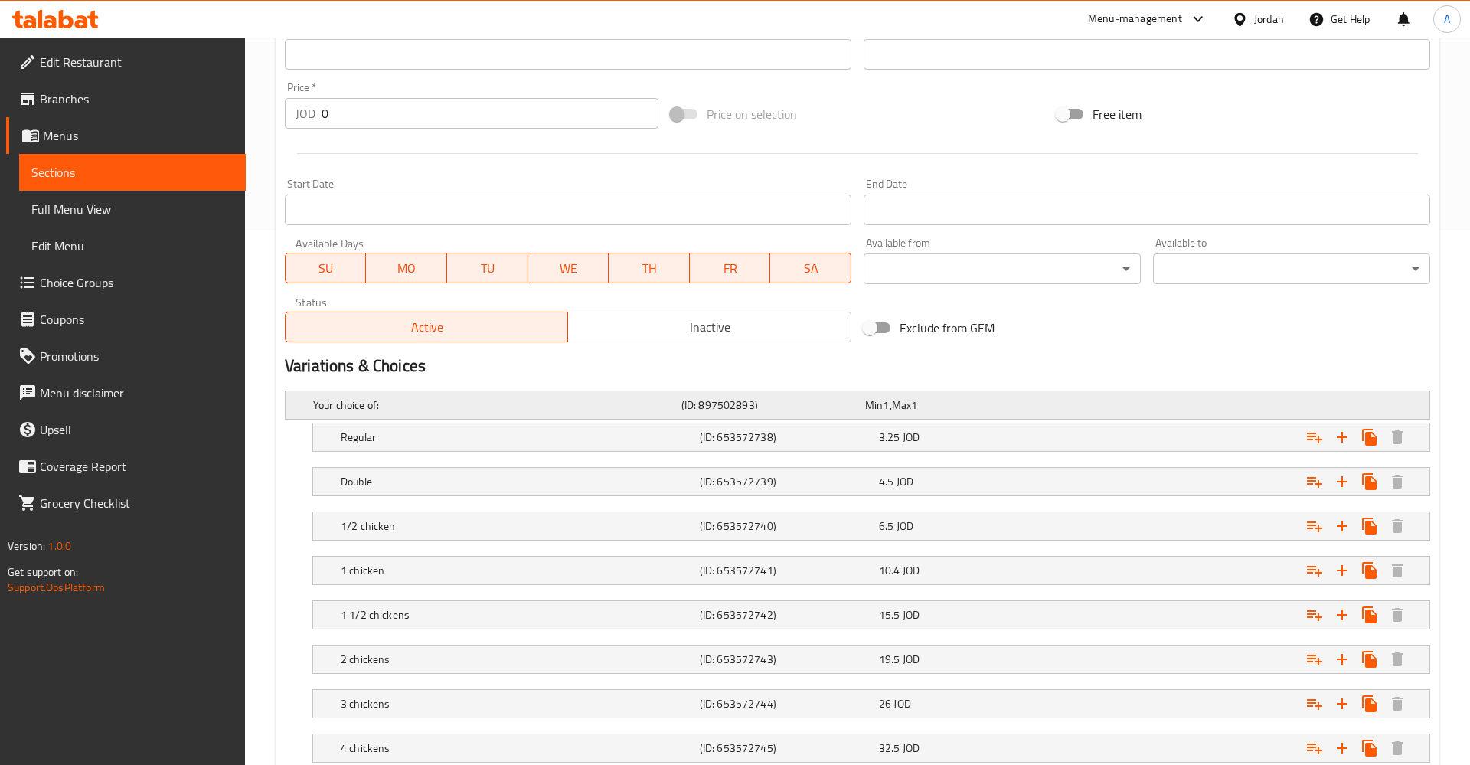
click at [784, 406] on h5 "(ID: 897502893)" at bounding box center [770, 404] width 178 height 15
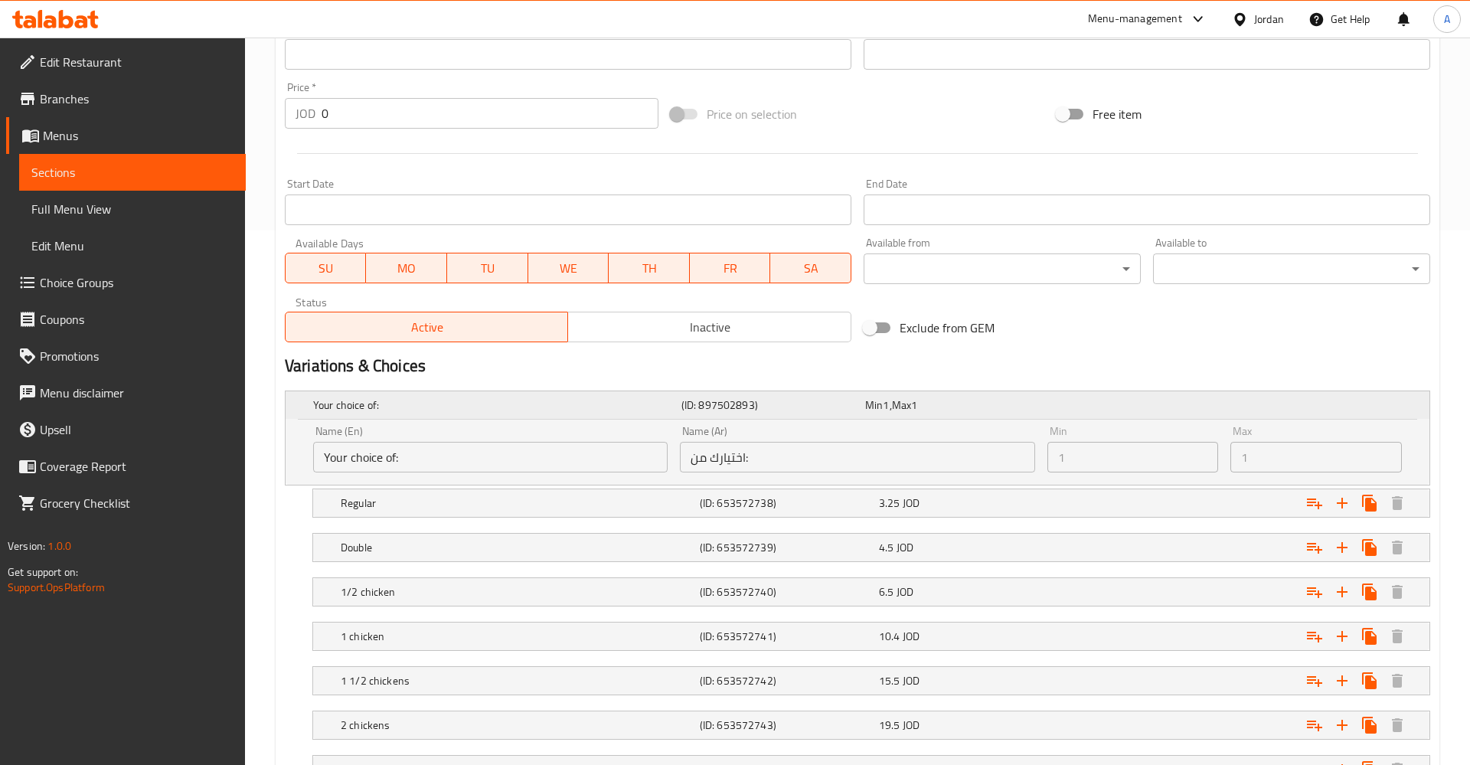
click at [1318, 413] on div "Your choice of: (ID: 897502893) Min 1 , Max 1" at bounding box center [862, 405] width 1104 height 34
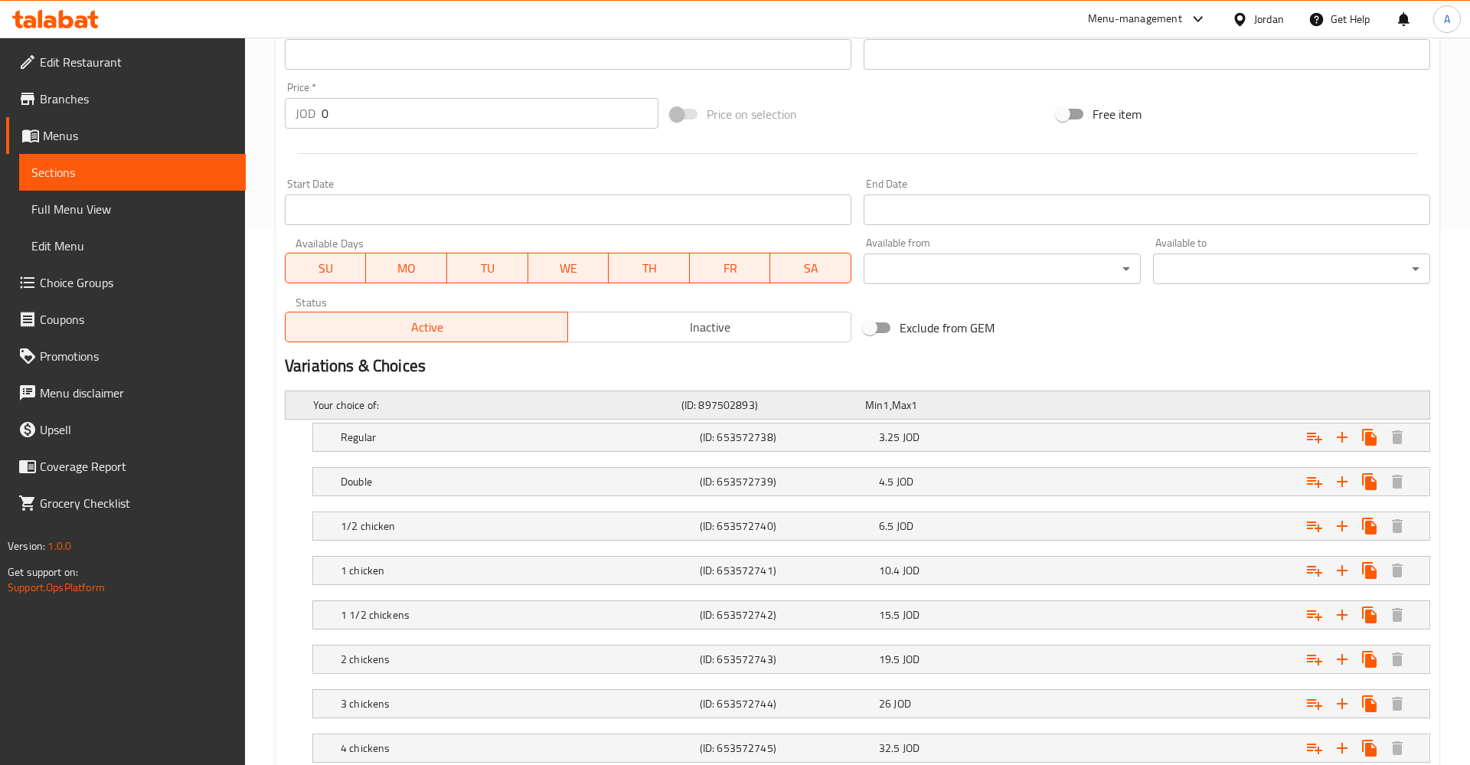
click at [1353, 400] on div "Your choice of: (ID: 897502893) Min 1 , Max 1" at bounding box center [862, 405] width 1104 height 34
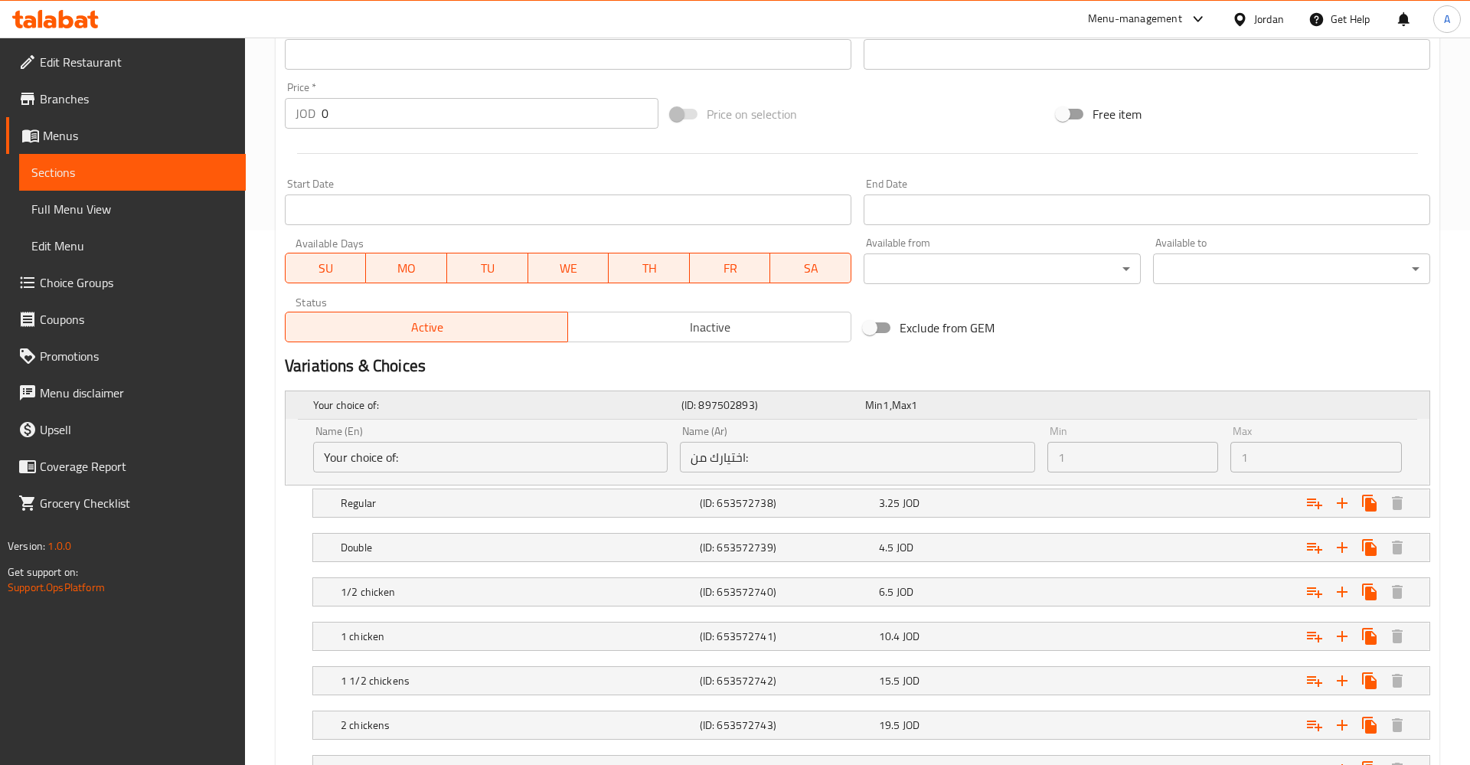
click at [1353, 400] on div "Your choice of: (ID: 897502893) Min 1 , Max 1" at bounding box center [862, 405] width 1104 height 34
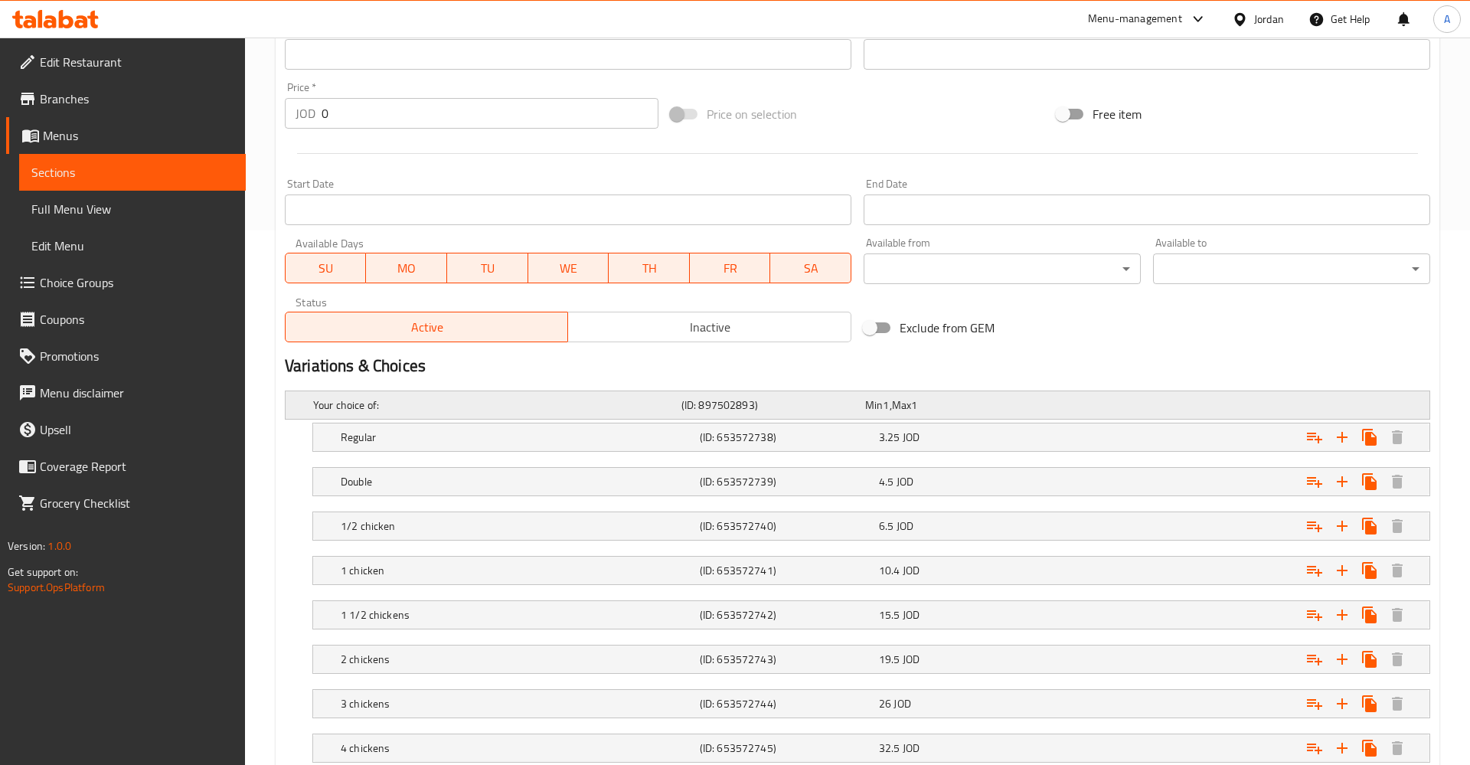
click at [1157, 392] on div "Your choice of: (ID: 897502893) Min 1 , Max 1" at bounding box center [862, 405] width 1104 height 34
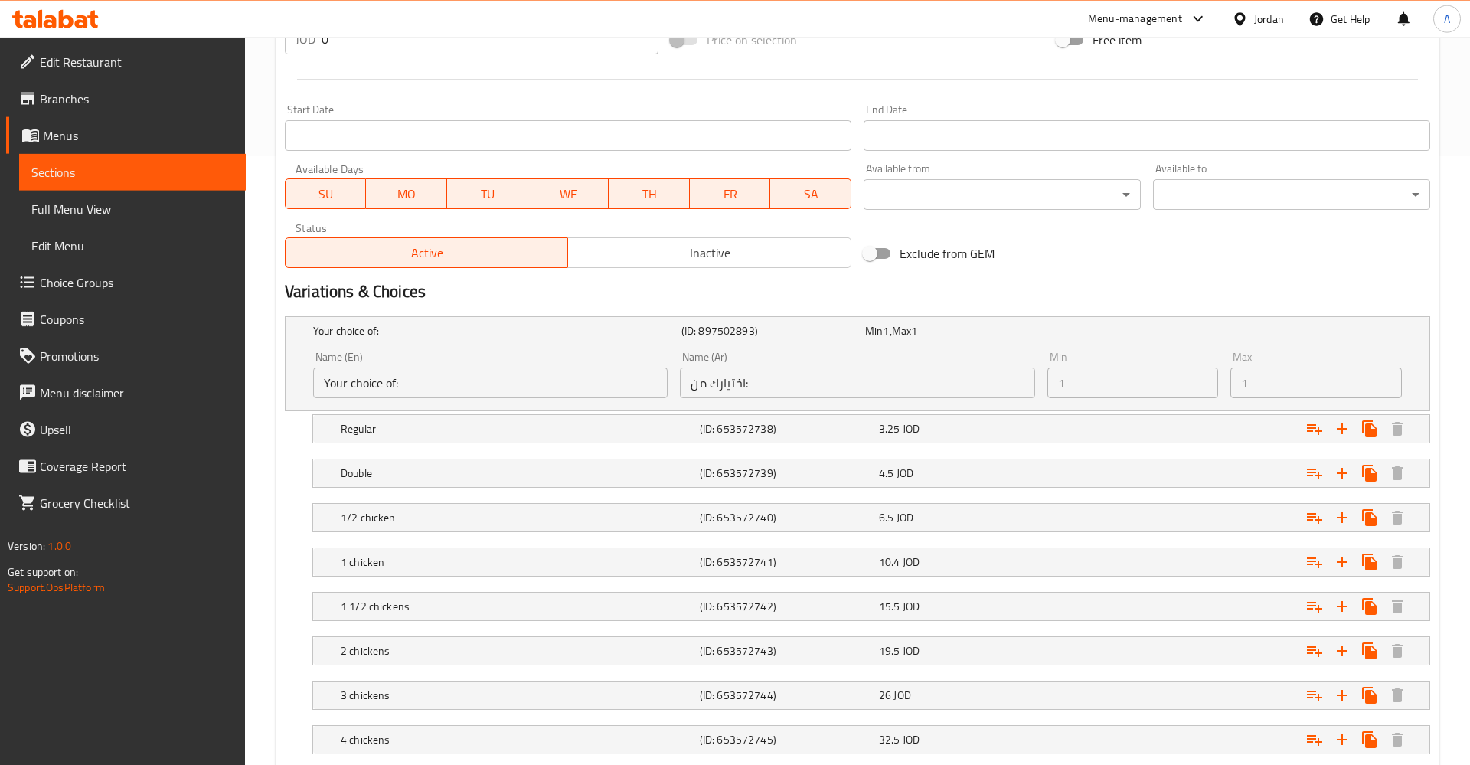
scroll to position [691, 0]
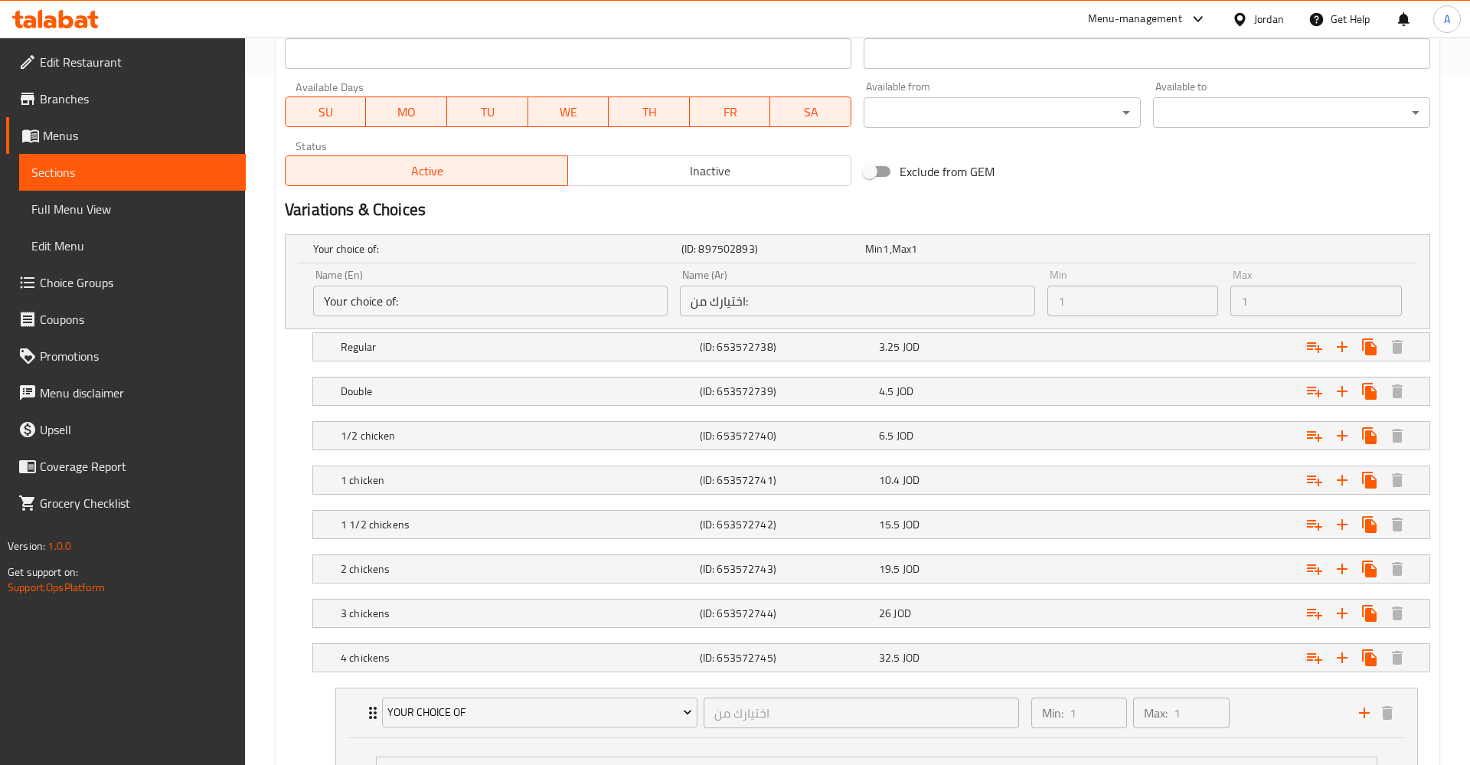
click at [286, 302] on div "Your choice of: (ID: 897502893) Min 1 , Max 1 Name (En) Your choice of: Name (E…" at bounding box center [857, 690] width 1157 height 924
click at [302, 305] on div "Name (En) Your choice of: Name (En) Name (Ar) اختيارك من: Name (Ar) Min 1 Min M…" at bounding box center [858, 295] width 1144 height 65
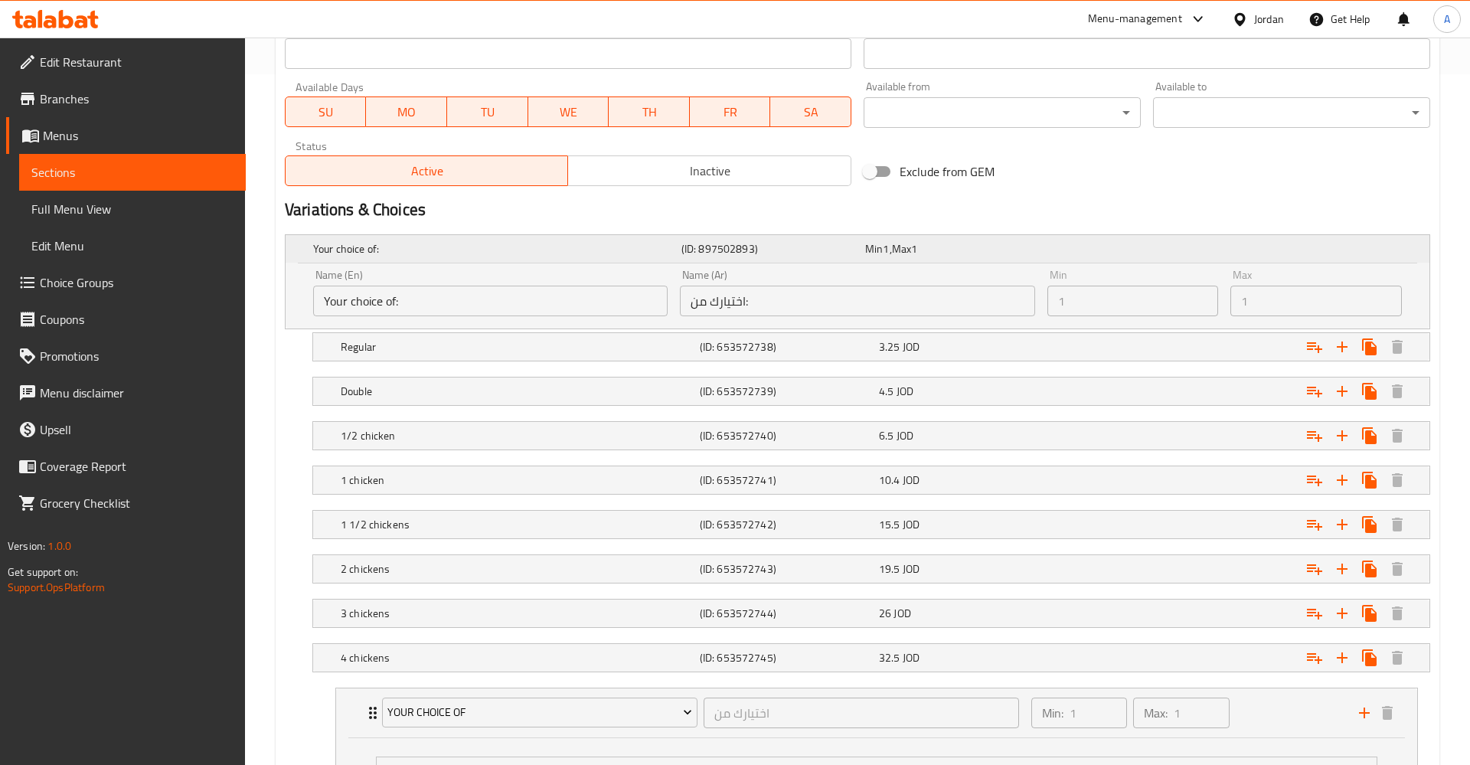
click at [657, 243] on h5 "Your choice of:" at bounding box center [494, 248] width 362 height 15
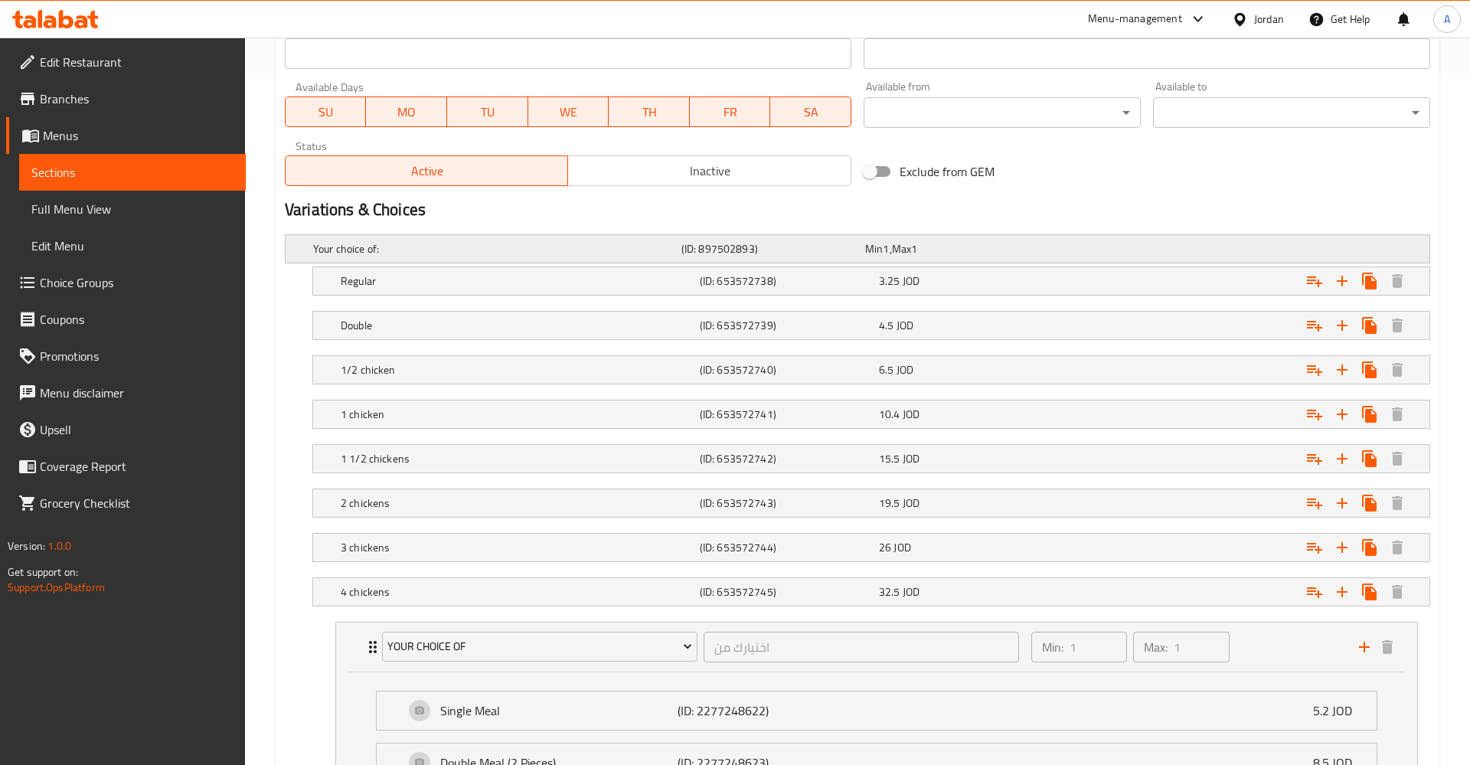
click at [571, 252] on h5 "Your choice of:" at bounding box center [494, 248] width 362 height 15
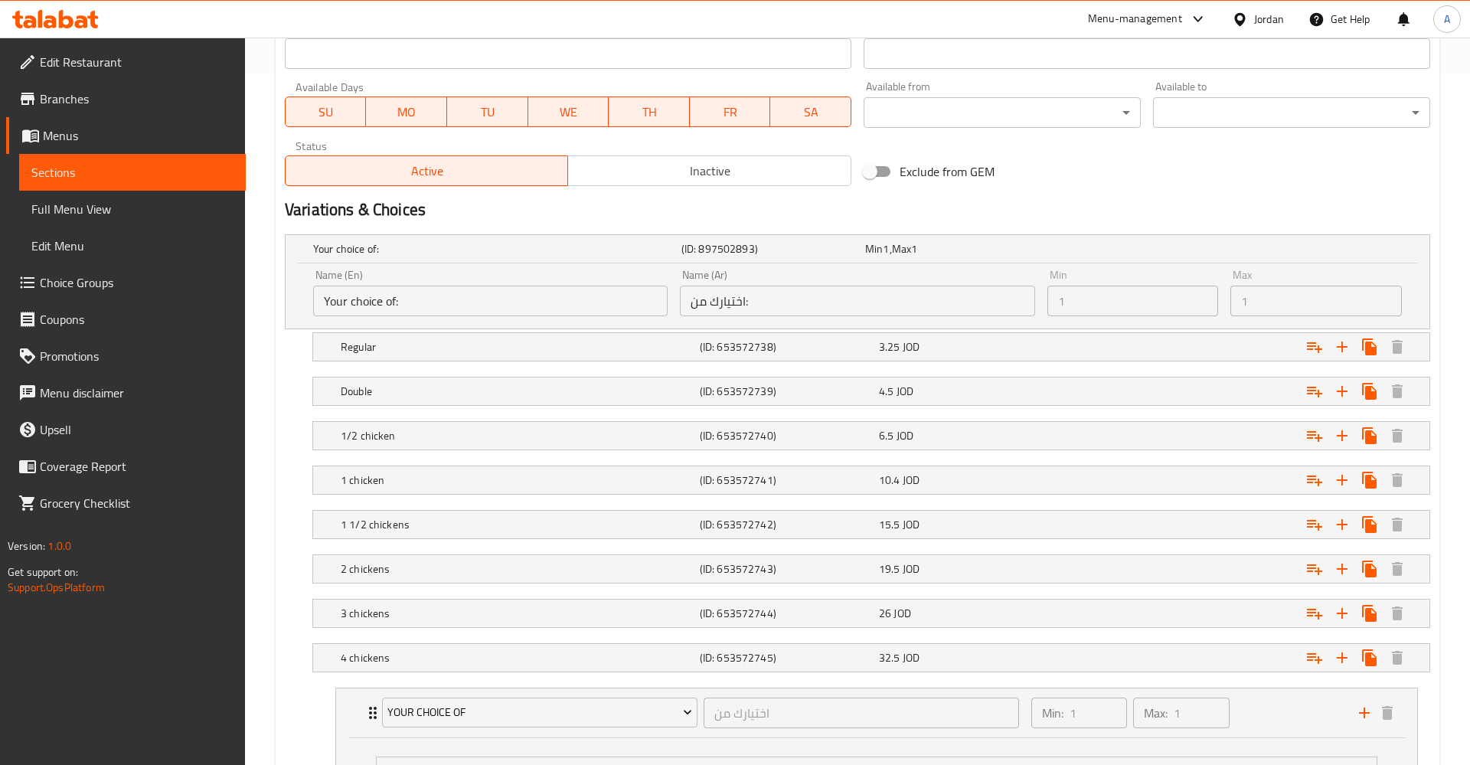
click at [415, 299] on input "Your choice of:" at bounding box center [490, 301] width 354 height 31
click at [802, 297] on input "اختيارك من:" at bounding box center [857, 301] width 354 height 31
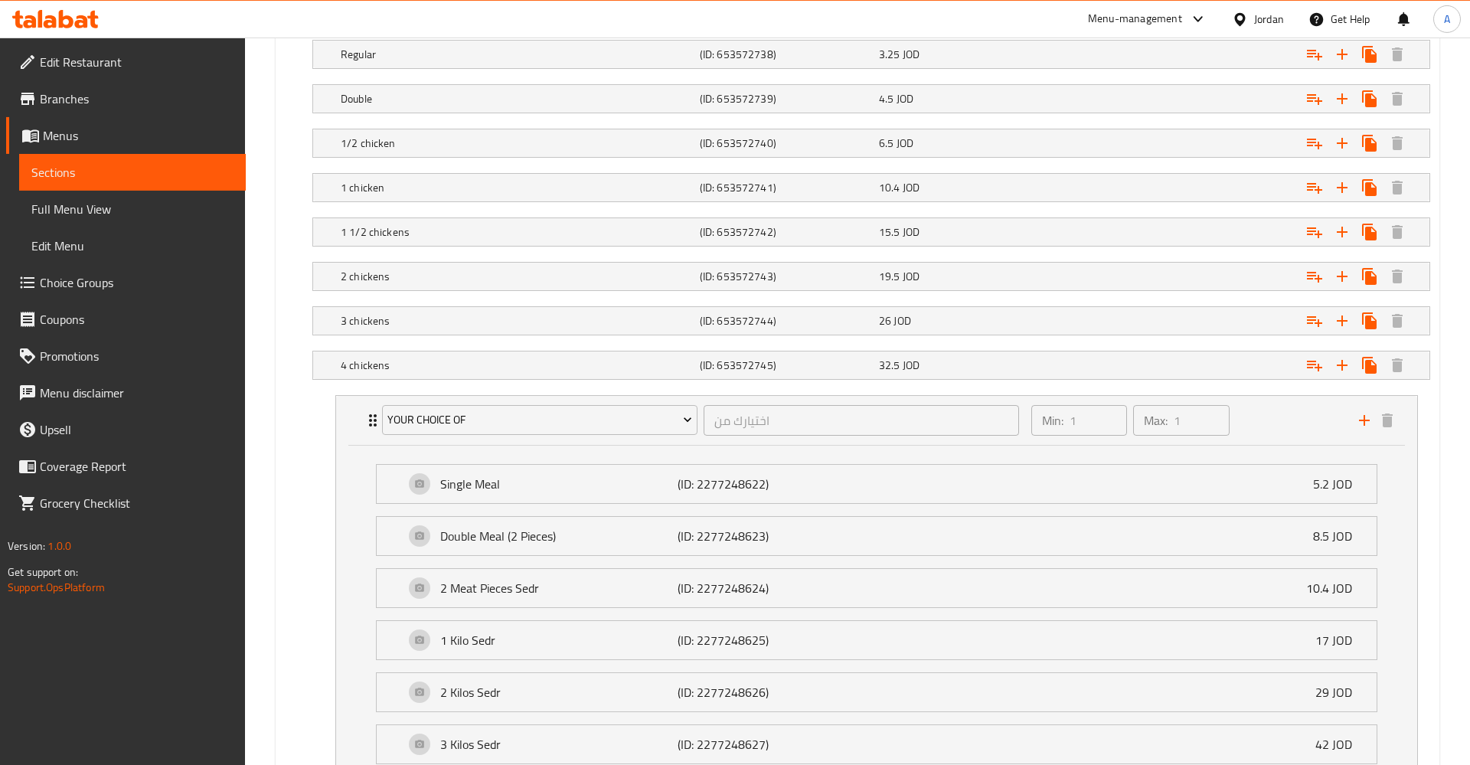
scroll to position [1003, 0]
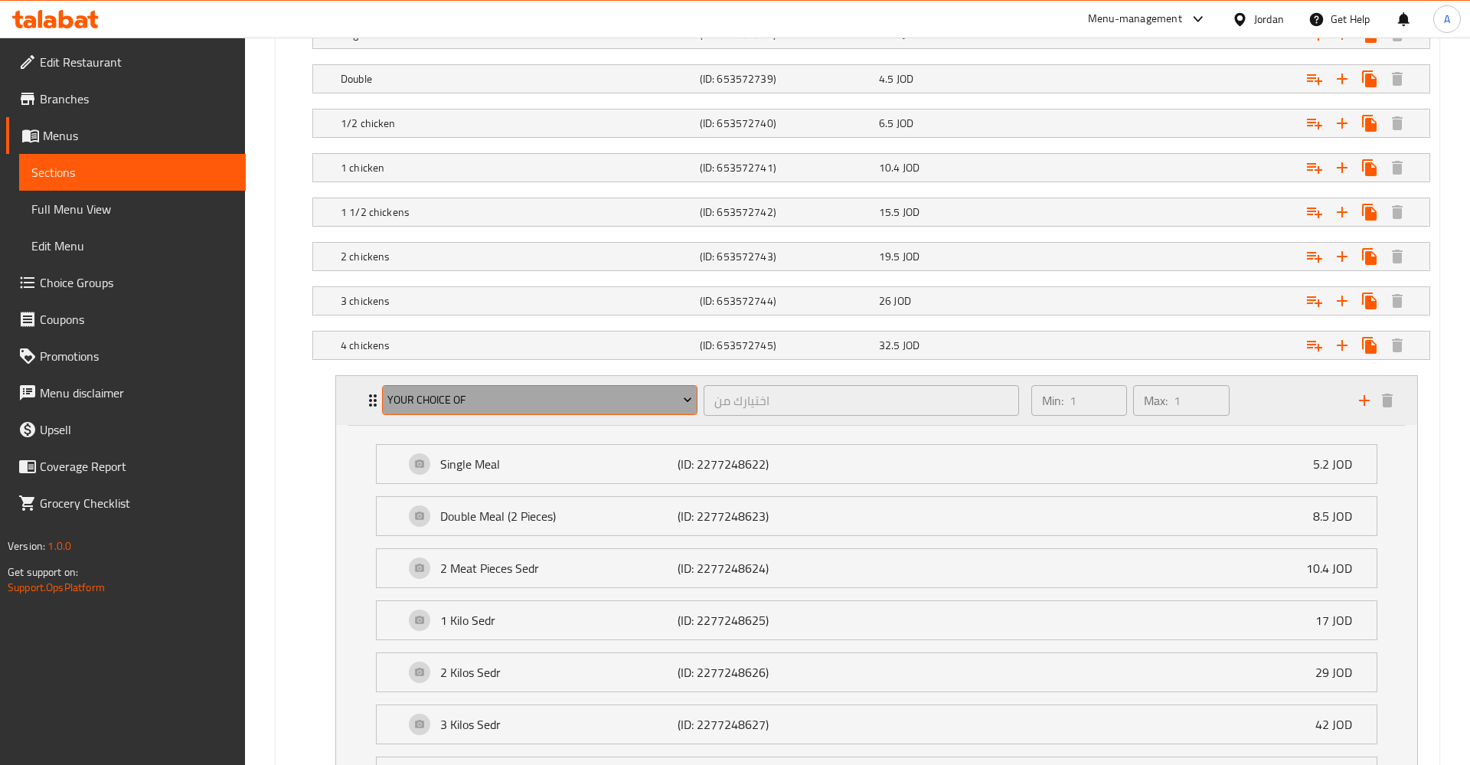
click at [451, 404] on span "Your Choice Of" at bounding box center [539, 399] width 304 height 19
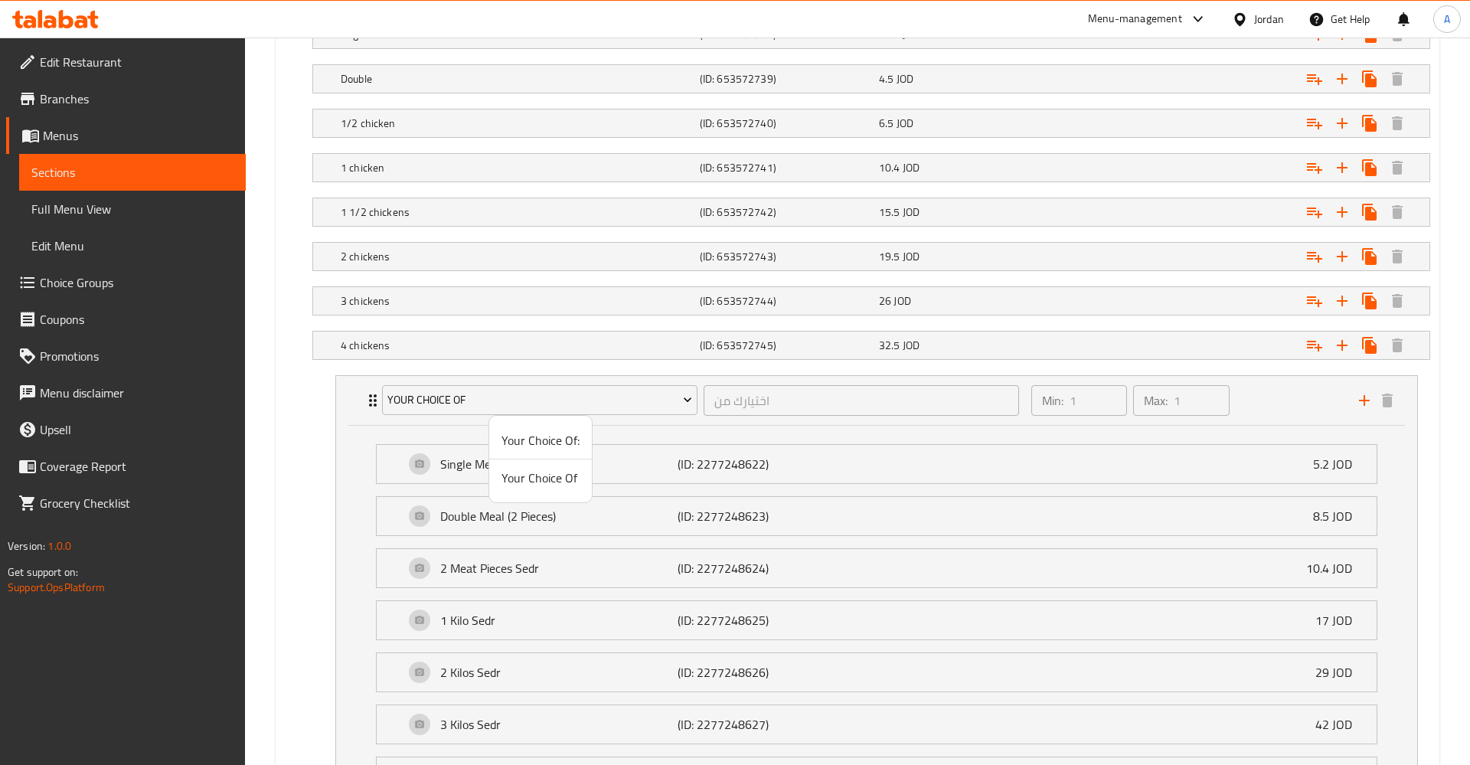
click at [534, 485] on span "Your Choice Of" at bounding box center [540, 478] width 78 height 18
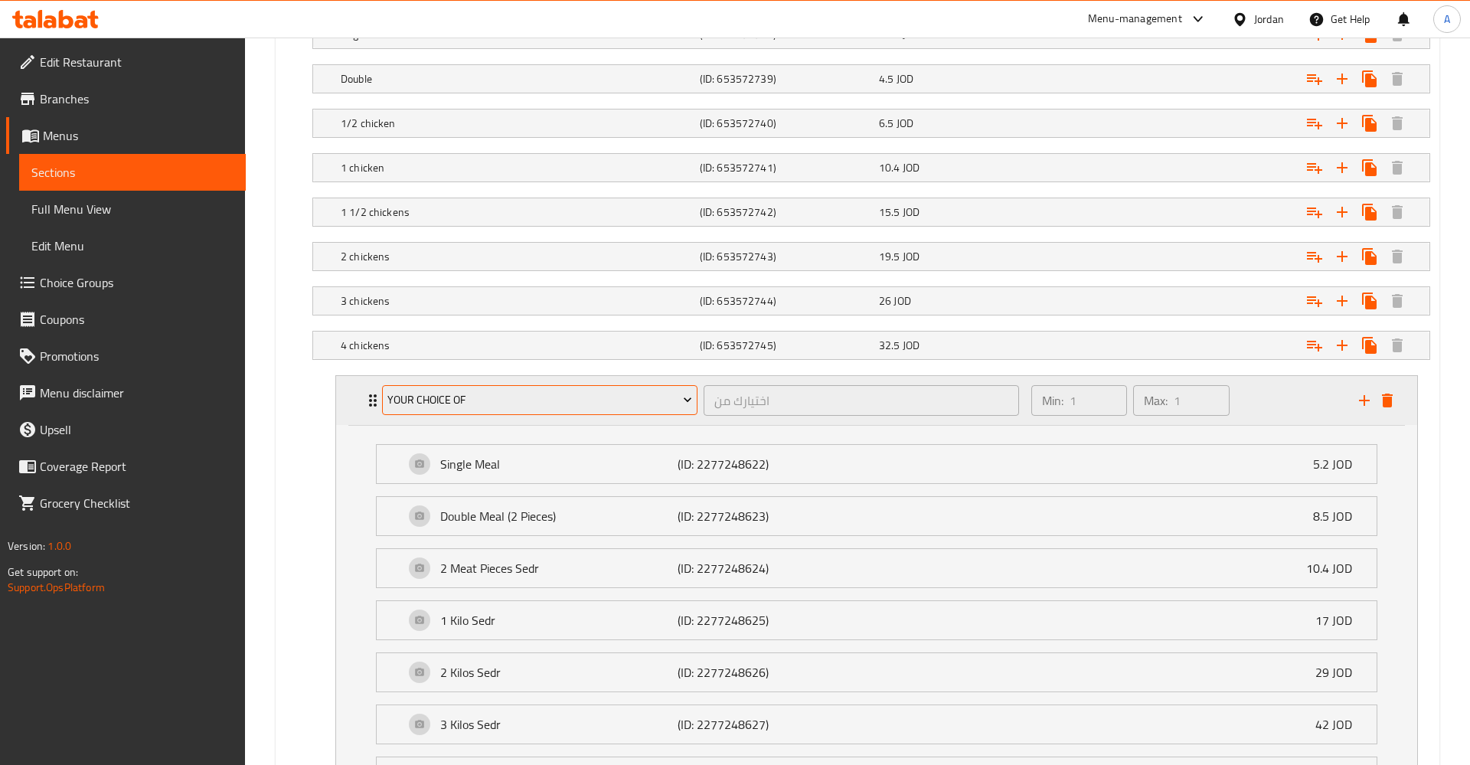
click at [470, 406] on span "Your Choice Of" at bounding box center [539, 399] width 304 height 19
click at [531, 448] on span "Your Choice Of:" at bounding box center [540, 440] width 78 height 18
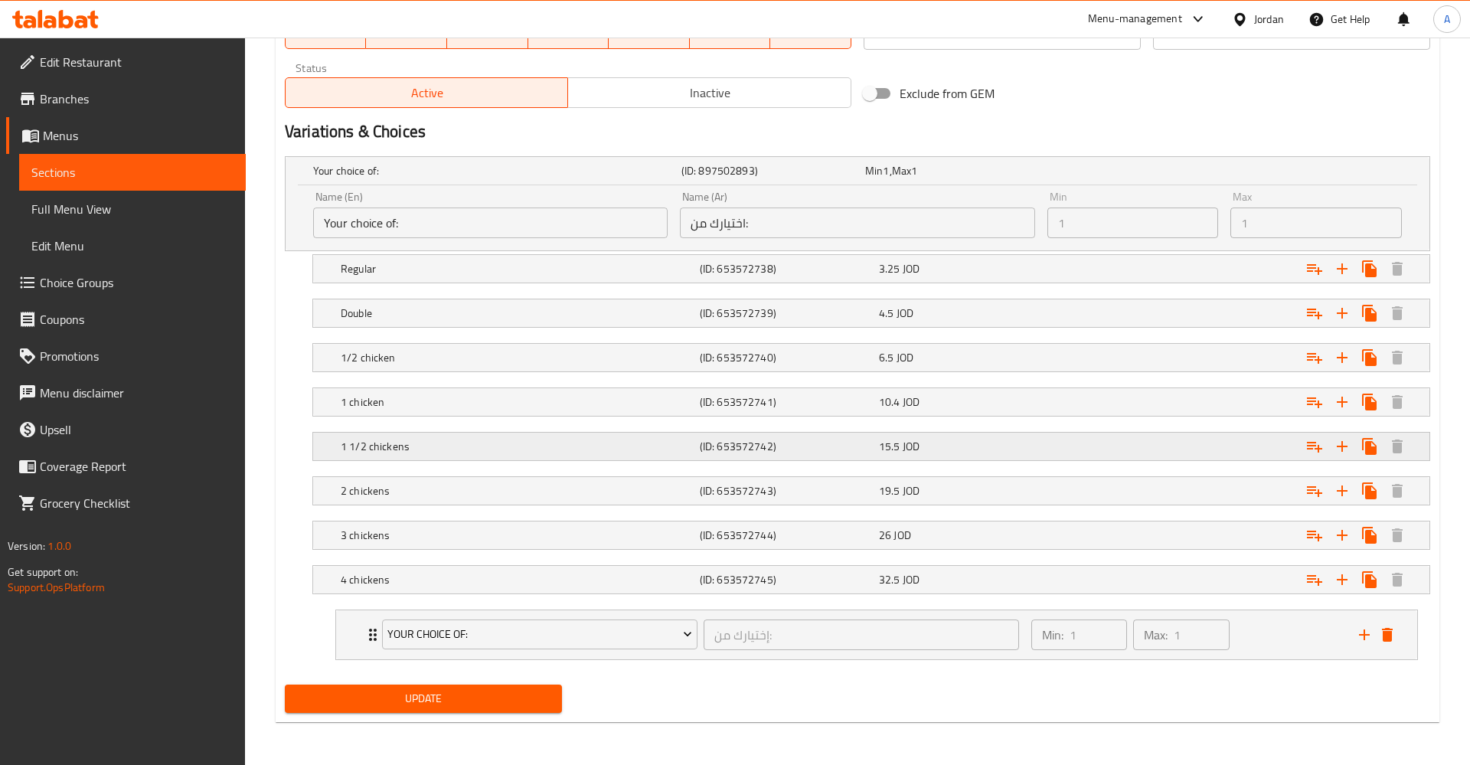
scroll to position [769, 0]
click at [387, 161] on div "Your choice of:" at bounding box center [494, 170] width 368 height 21
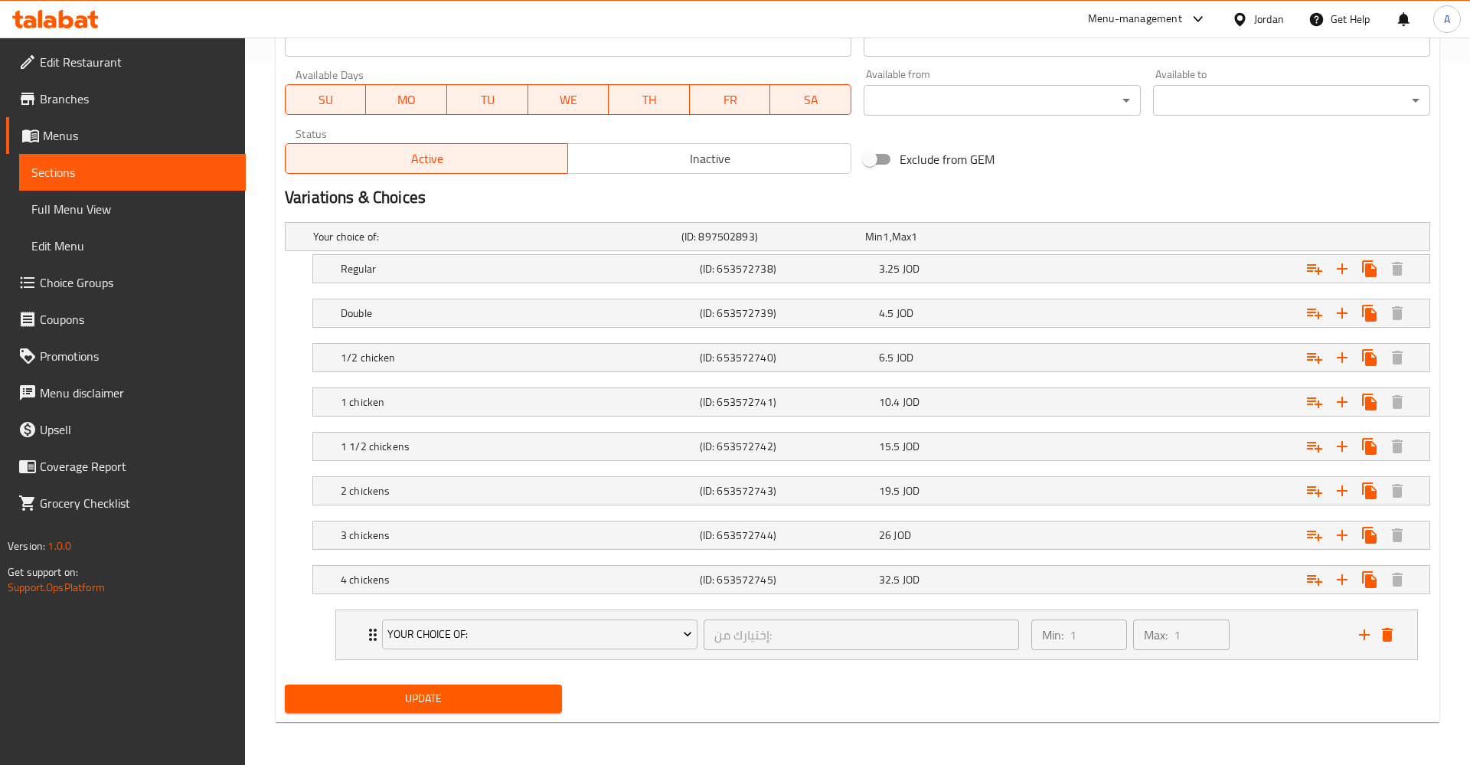
scroll to position [703, 0]
click at [1386, 245] on div "Your choice of: (ID: 897502893) Min 1 , Max 1" at bounding box center [862, 237] width 1104 height 34
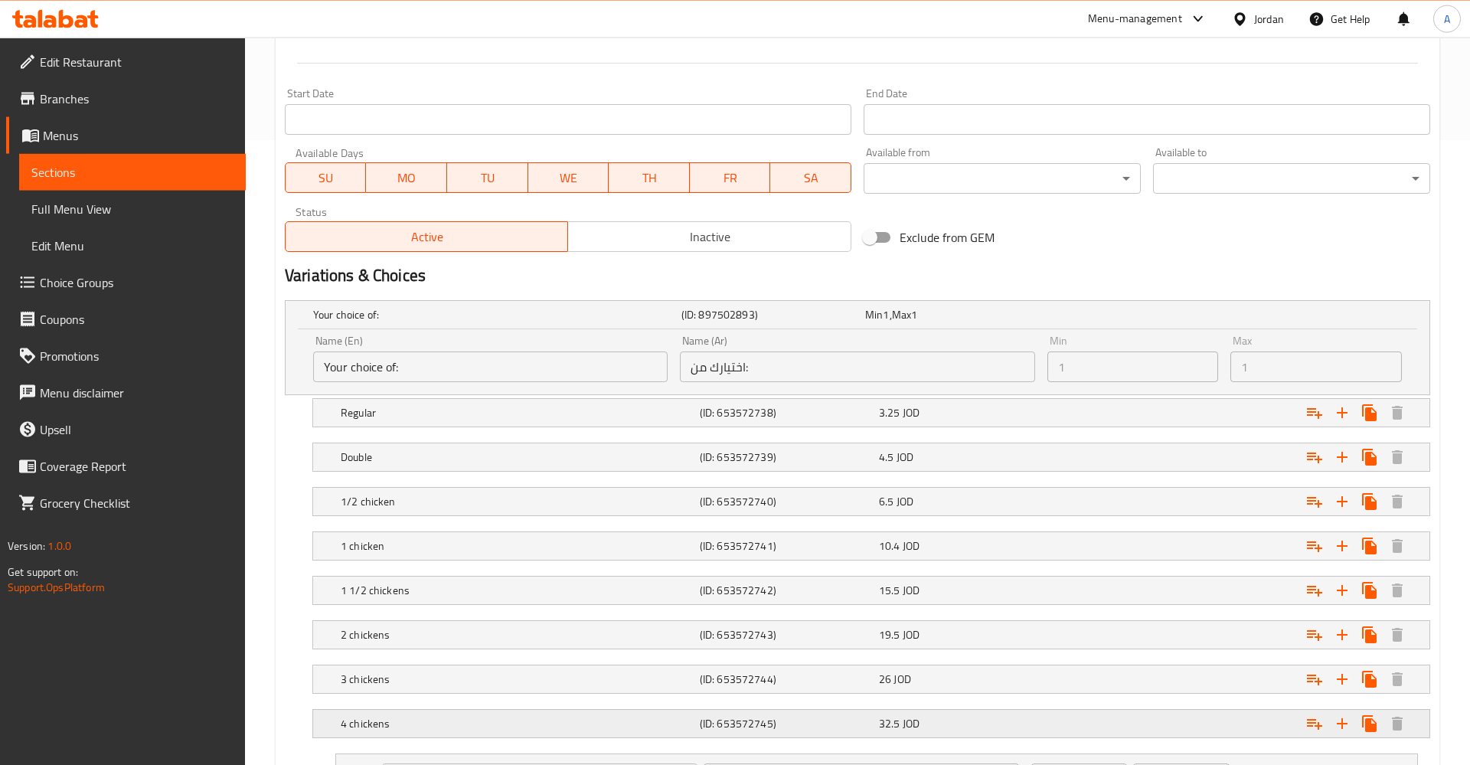
scroll to position [769, 0]
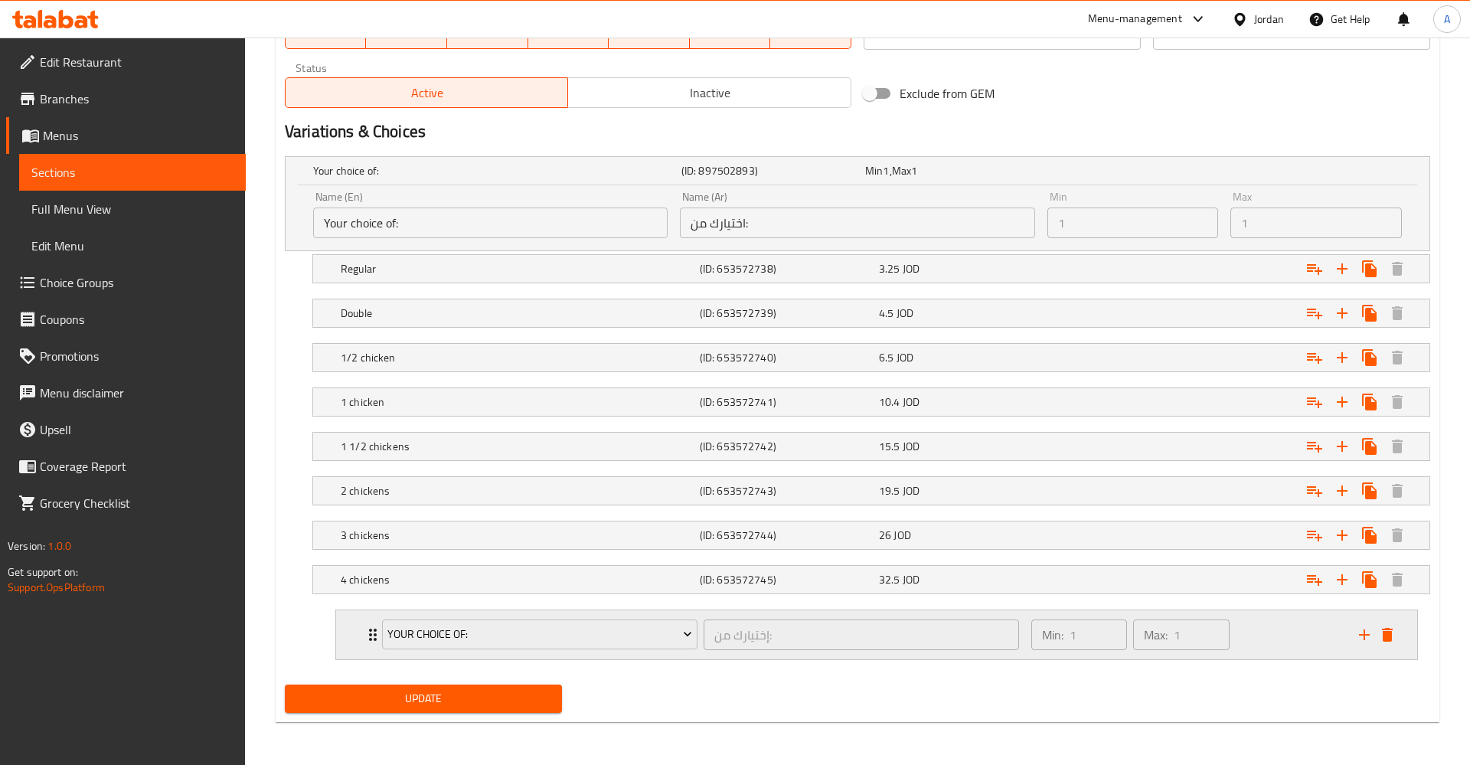
click at [1383, 645] on div "Expand" at bounding box center [1376, 634] width 46 height 23
click at [1387, 635] on icon "delete" at bounding box center [1387, 635] width 11 height 14
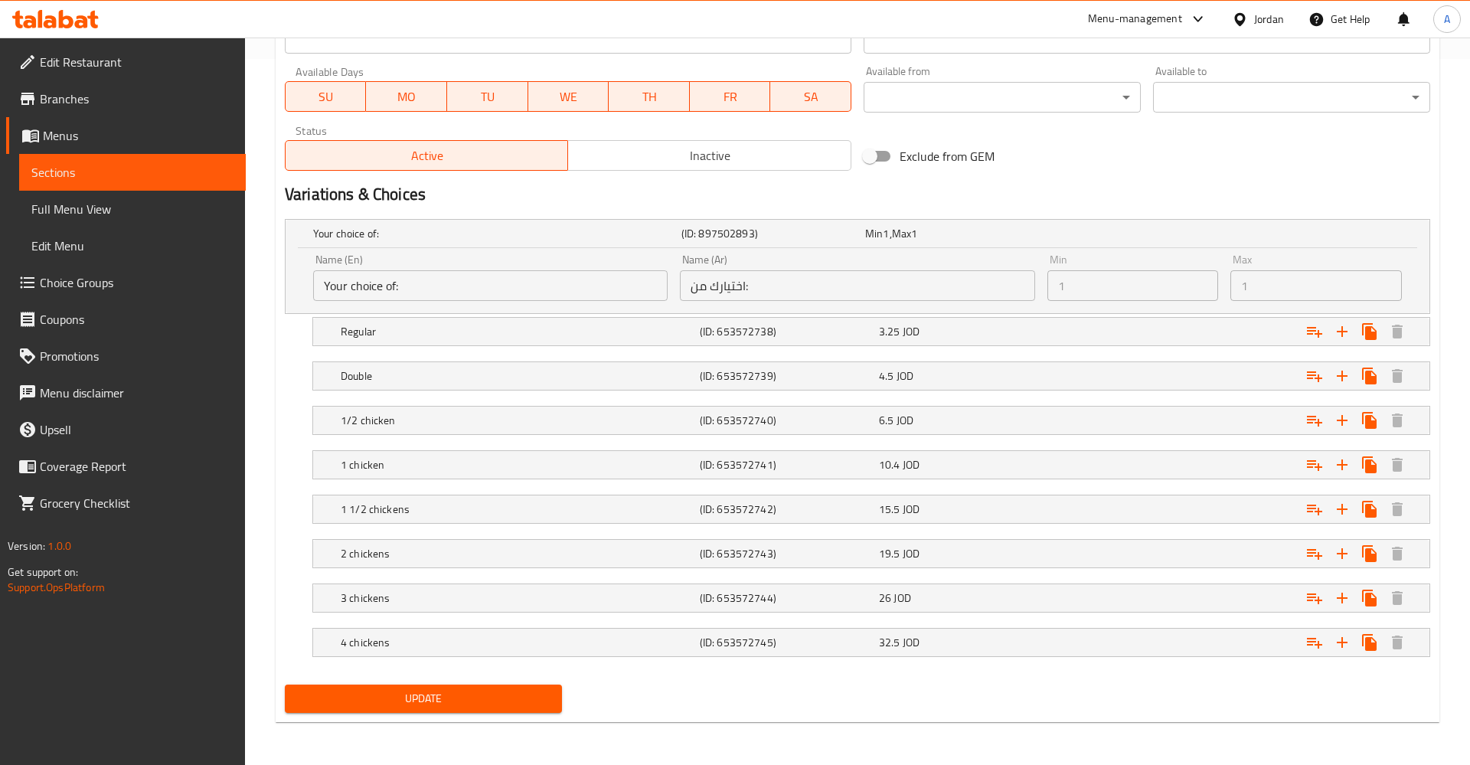
click at [1304, 237] on div "Your choice of: (ID: 897502893) Min 1 , Max 1" at bounding box center [862, 234] width 1104 height 34
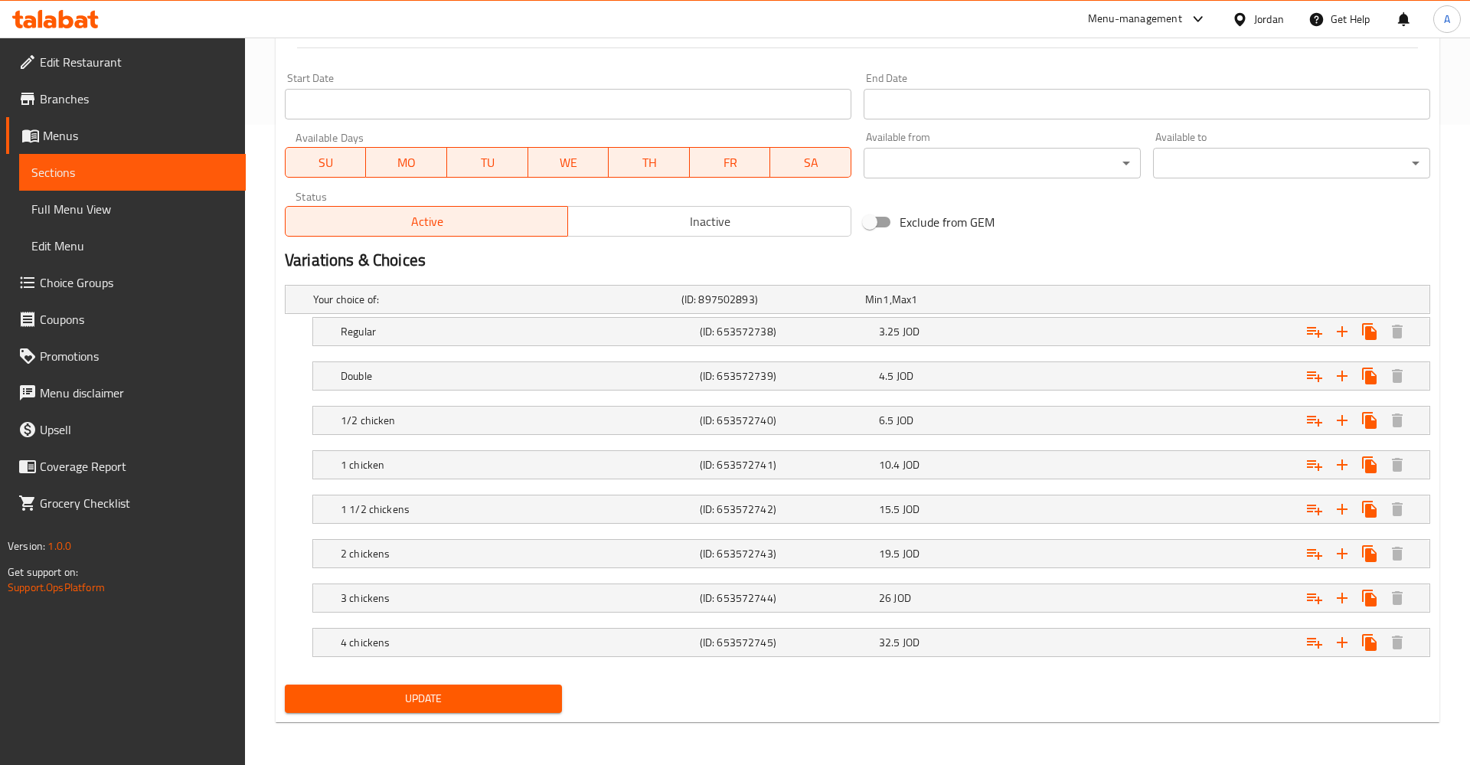
scroll to position [640, 0]
drag, startPoint x: 413, startPoint y: 316, endPoint x: 394, endPoint y: 300, distance: 25.0
click at [410, 315] on div "Regular (ID: 653572738) 3.25 JOD" at bounding box center [876, 332] width 1076 height 34
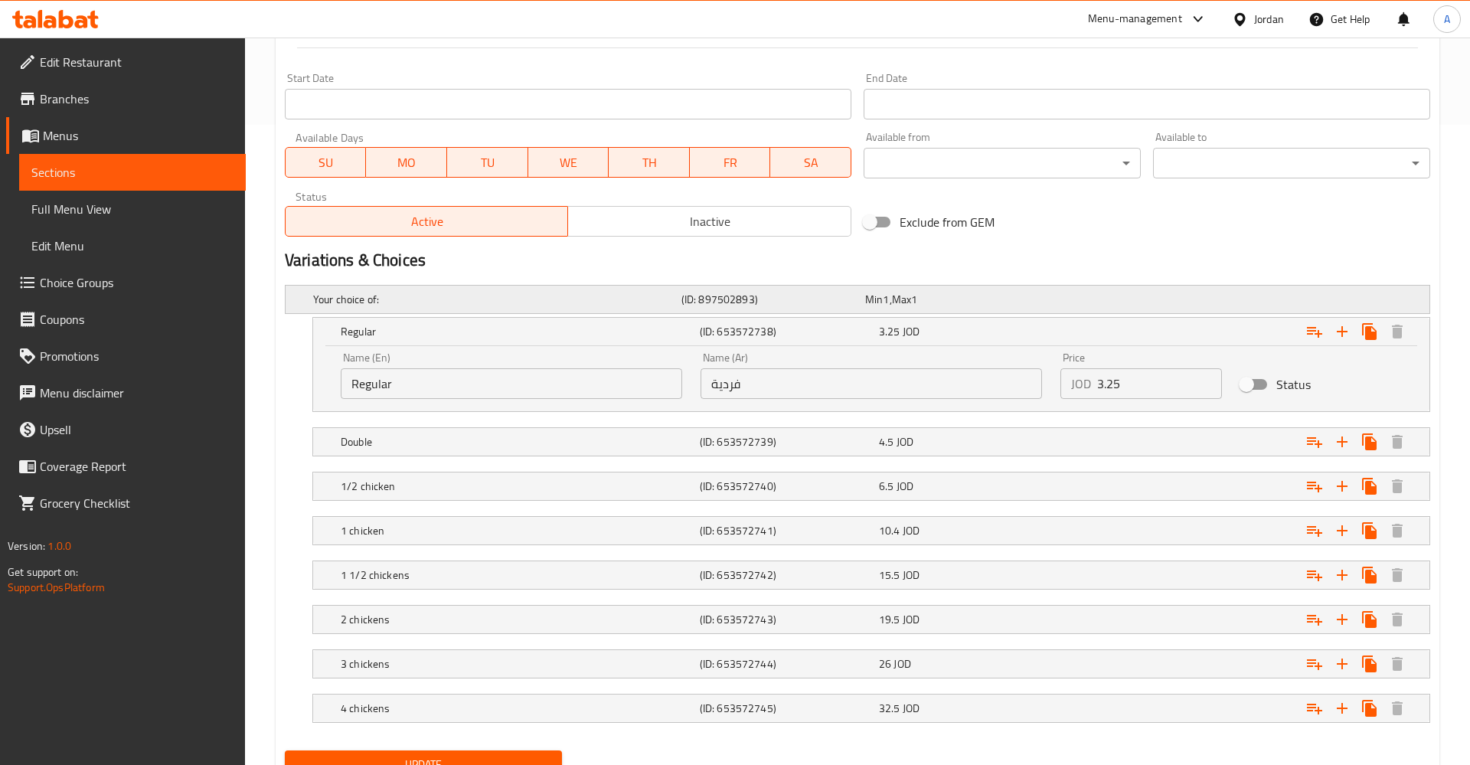
click at [393, 298] on h5 "Your choice of:" at bounding box center [494, 299] width 362 height 15
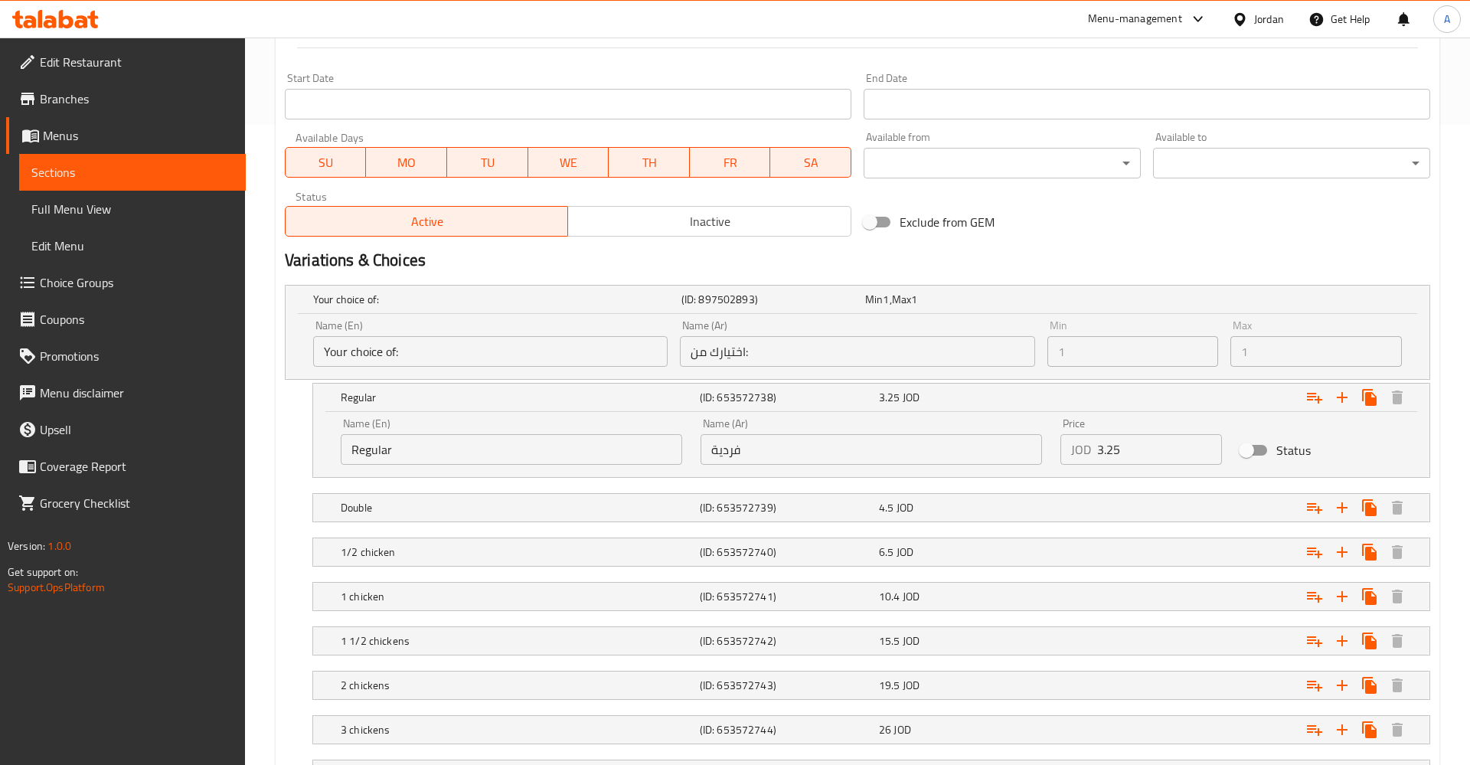
click at [423, 463] on input "Regular" at bounding box center [511, 449] width 341 height 31
click at [485, 350] on input "Your choice of:" at bounding box center [490, 351] width 354 height 31
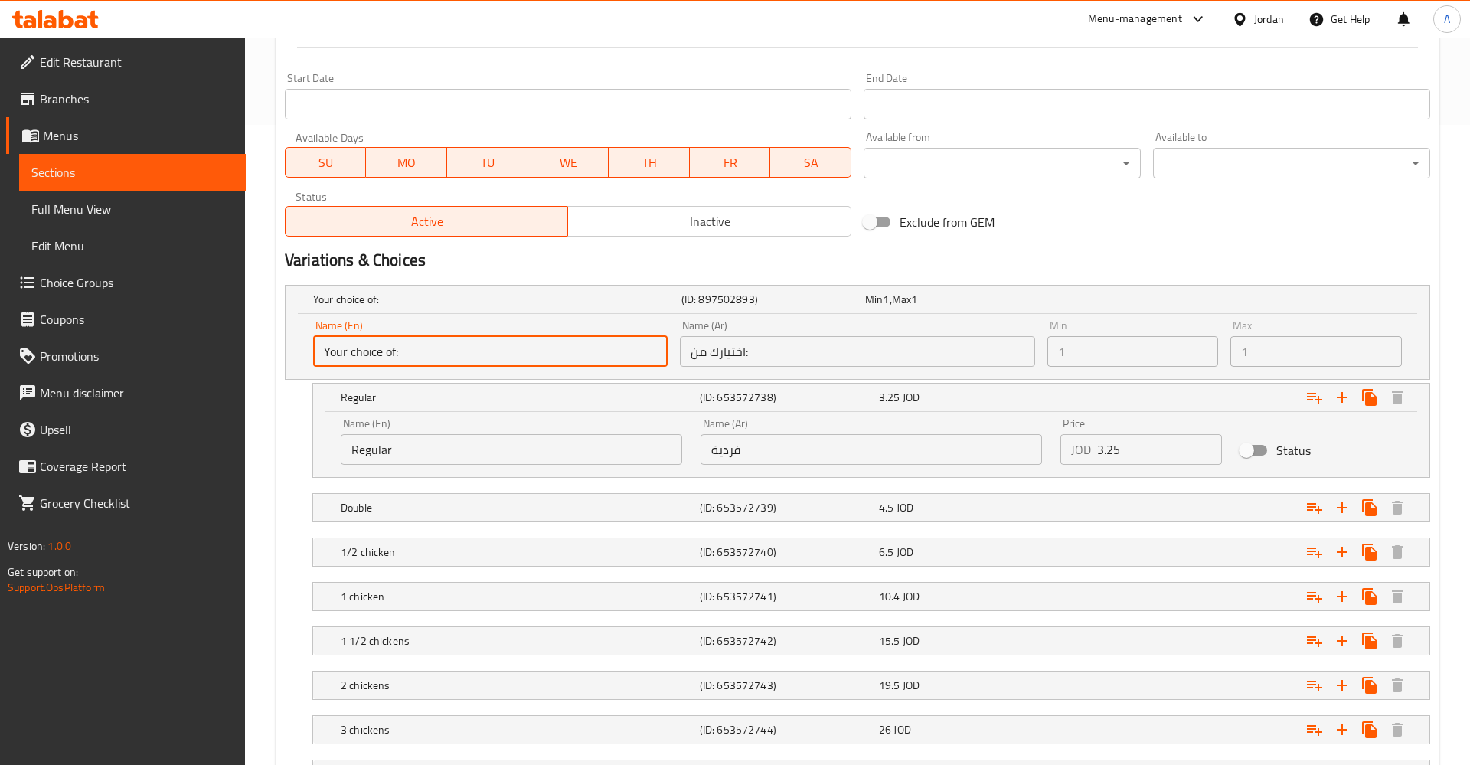
click at [485, 350] on input "Your choice of:" at bounding box center [490, 351] width 354 height 31
click at [388, 344] on input "Your choice of:" at bounding box center [490, 351] width 354 height 31
drag, startPoint x: 356, startPoint y: 347, endPoint x: 631, endPoint y: 350, distance: 274.8
click at [360, 348] on input "Your choice of:" at bounding box center [490, 351] width 354 height 31
click at [631, 350] on input "Your choice of:" at bounding box center [490, 351] width 354 height 31
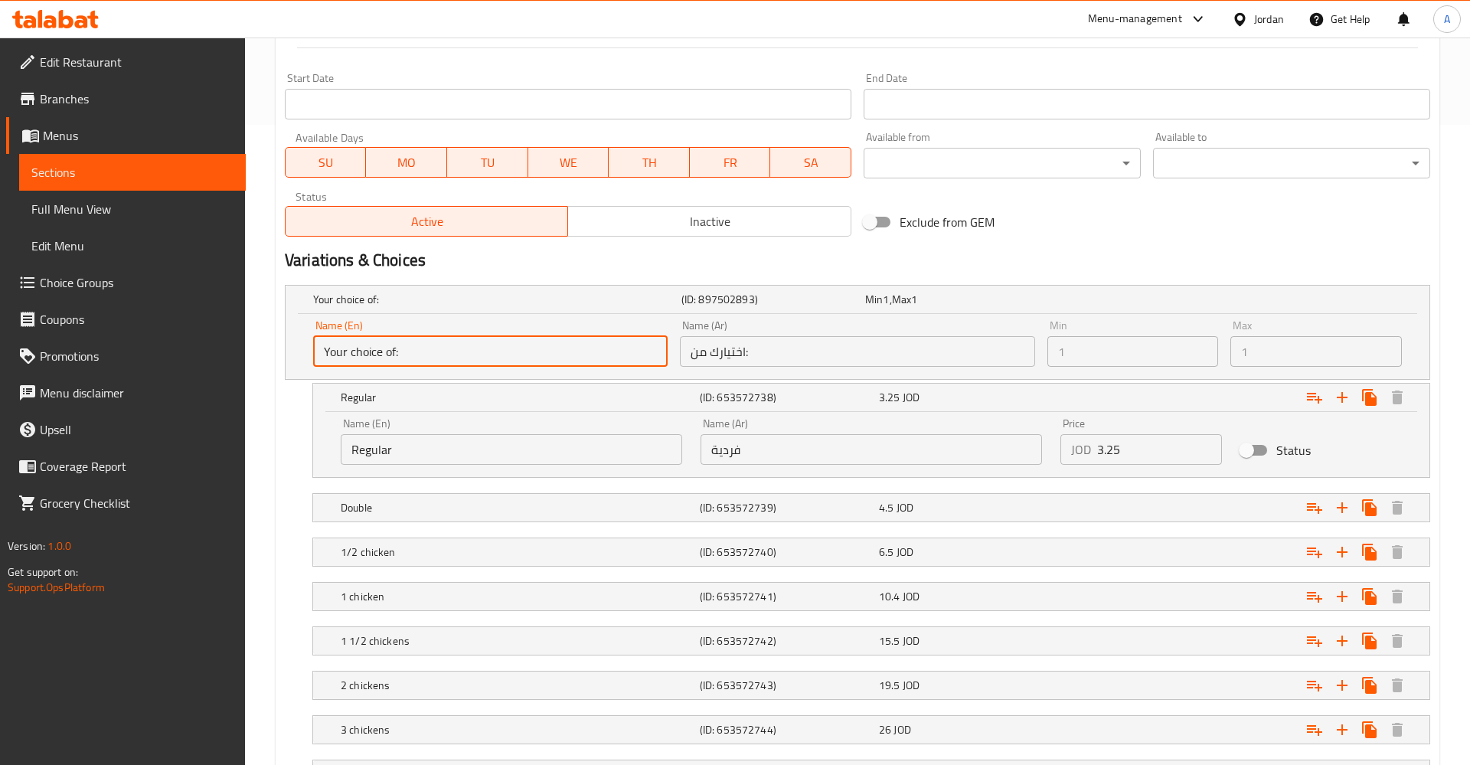
click at [638, 357] on input "Your choice of:" at bounding box center [490, 351] width 354 height 31
click at [660, 353] on input "Your choice of:" at bounding box center [490, 351] width 354 height 31
drag, startPoint x: 665, startPoint y: 338, endPoint x: 604, endPoint y: 312, distance: 66.5
click at [661, 335] on div "Name (En) Your choice of: Name (En)" at bounding box center [490, 343] width 354 height 47
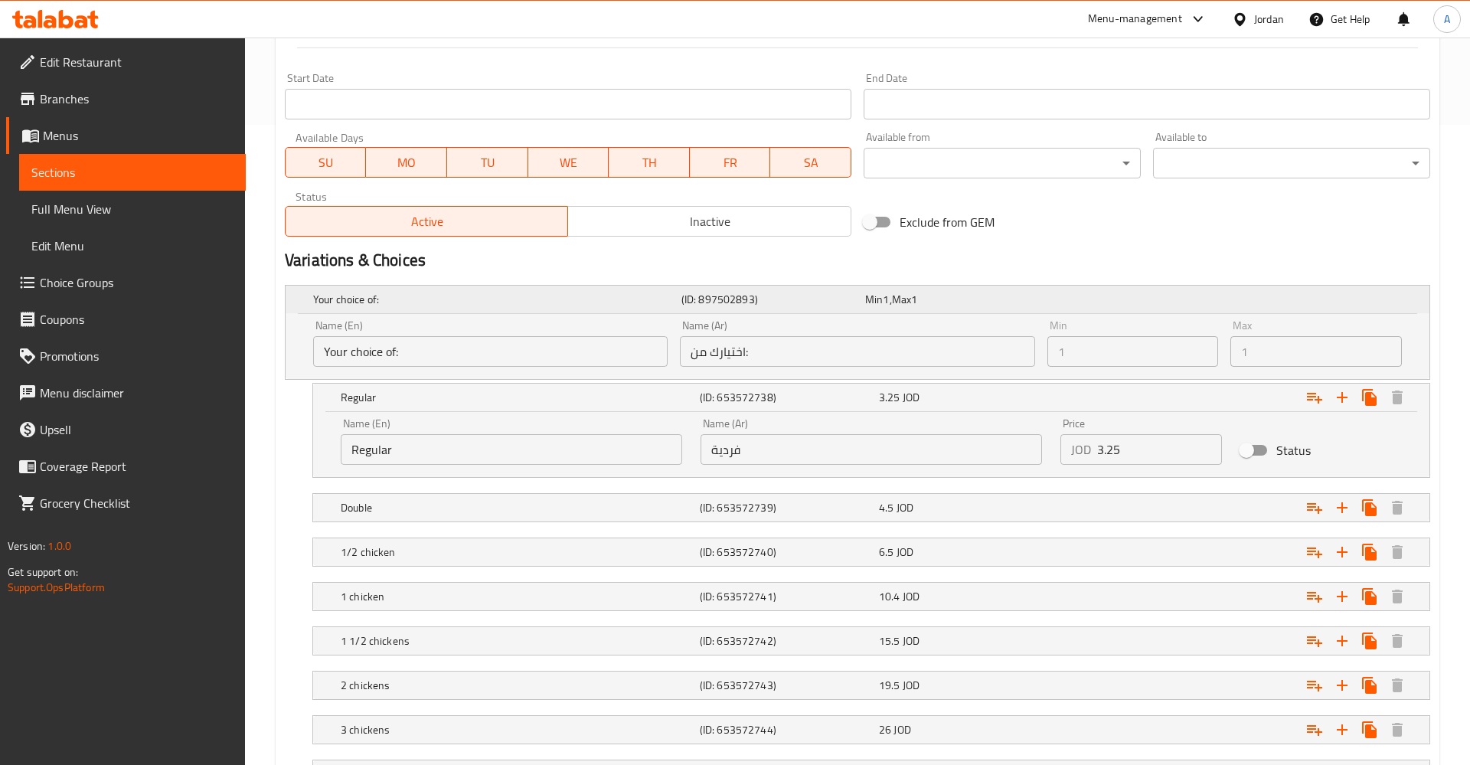
drag, startPoint x: 604, startPoint y: 312, endPoint x: 442, endPoint y: 300, distance: 162.0
click at [591, 312] on div "Your choice of: (ID: 897502893) Min 1 , Max 1" at bounding box center [862, 299] width 1104 height 34
drag, startPoint x: 442, startPoint y: 300, endPoint x: 410, endPoint y: 305, distance: 32.5
click at [421, 303] on h5 "Your choice of:" at bounding box center [494, 299] width 362 height 15
click at [331, 305] on h5 "Your choice of:" at bounding box center [494, 299] width 362 height 15
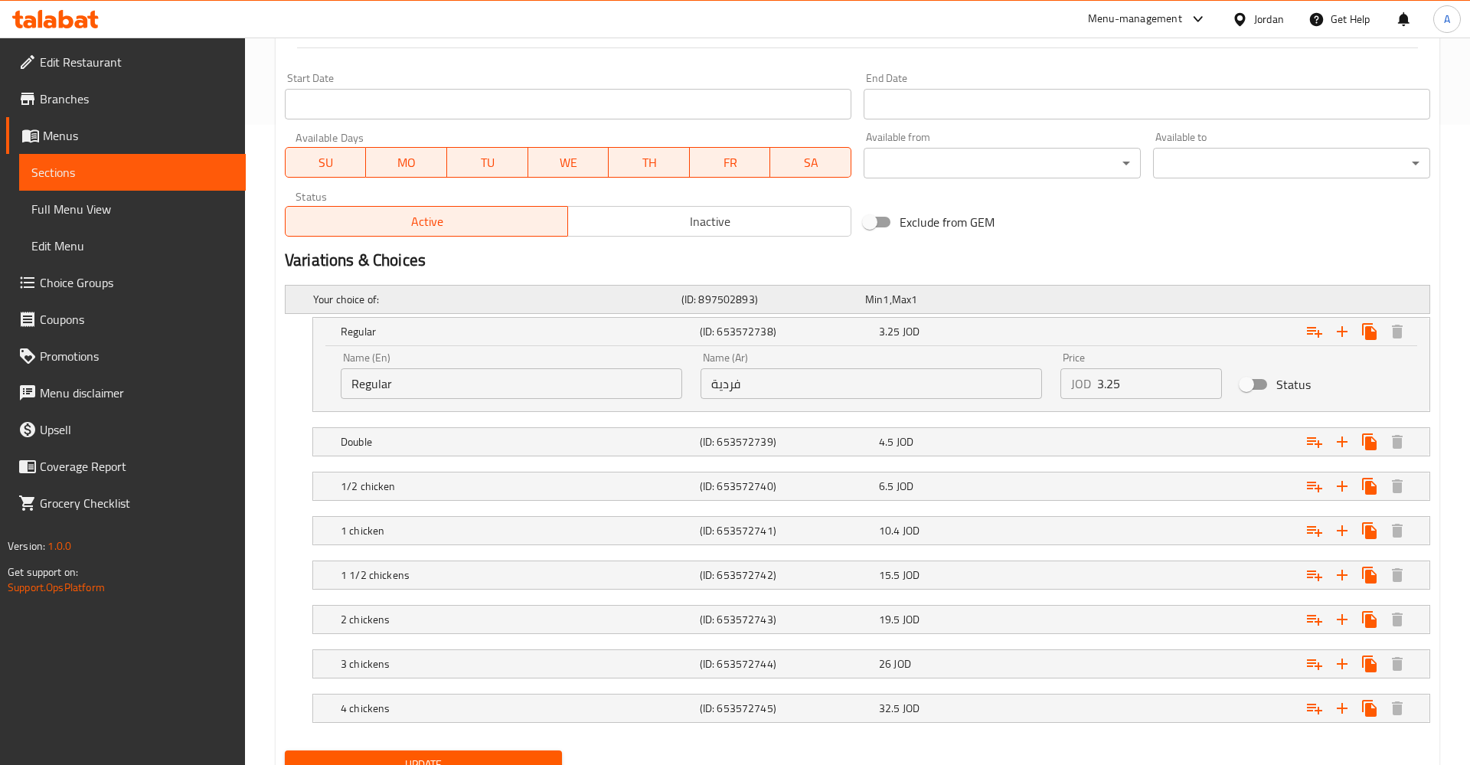
click at [330, 309] on div "Your choice of:" at bounding box center [494, 299] width 368 height 21
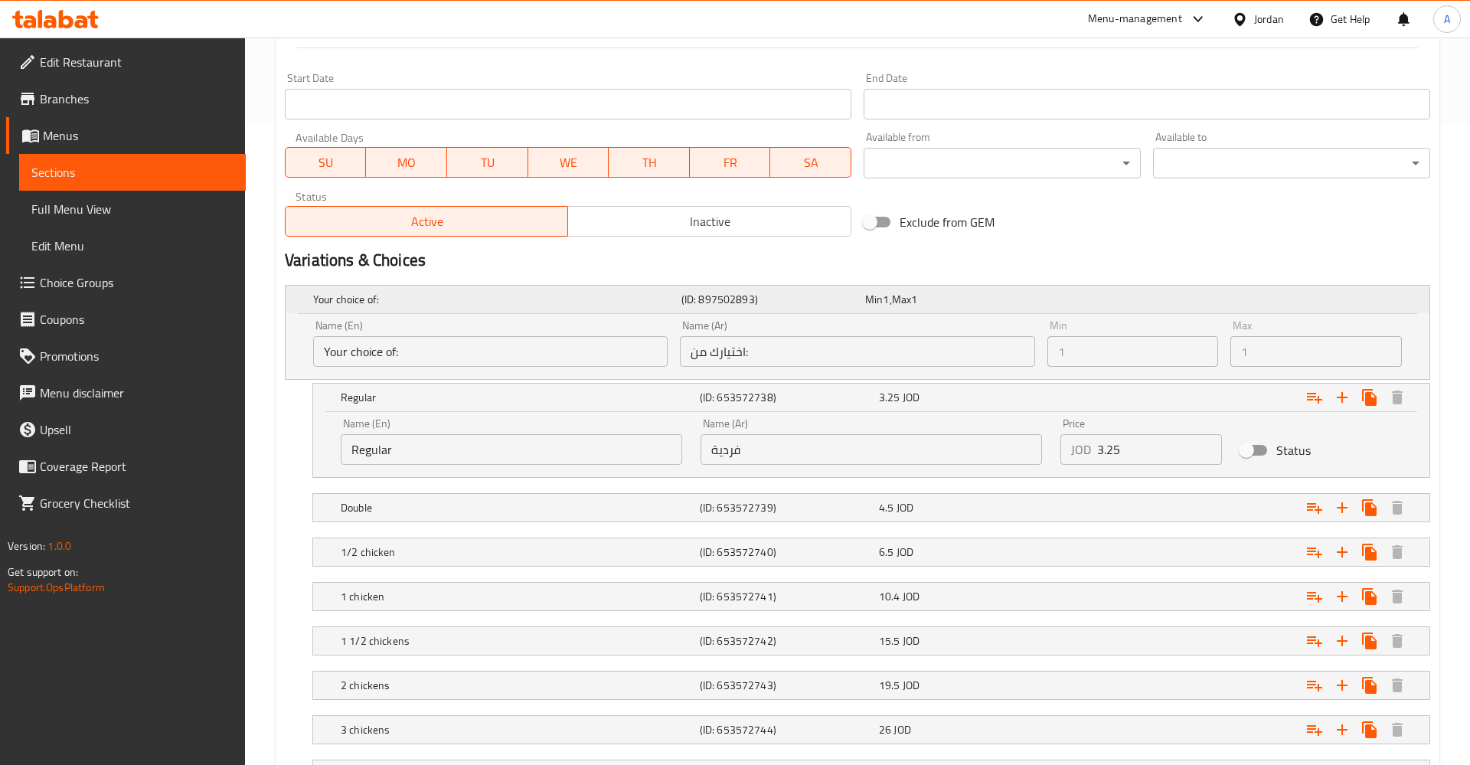
click at [329, 305] on h5 "Your choice of:" at bounding box center [494, 299] width 362 height 15
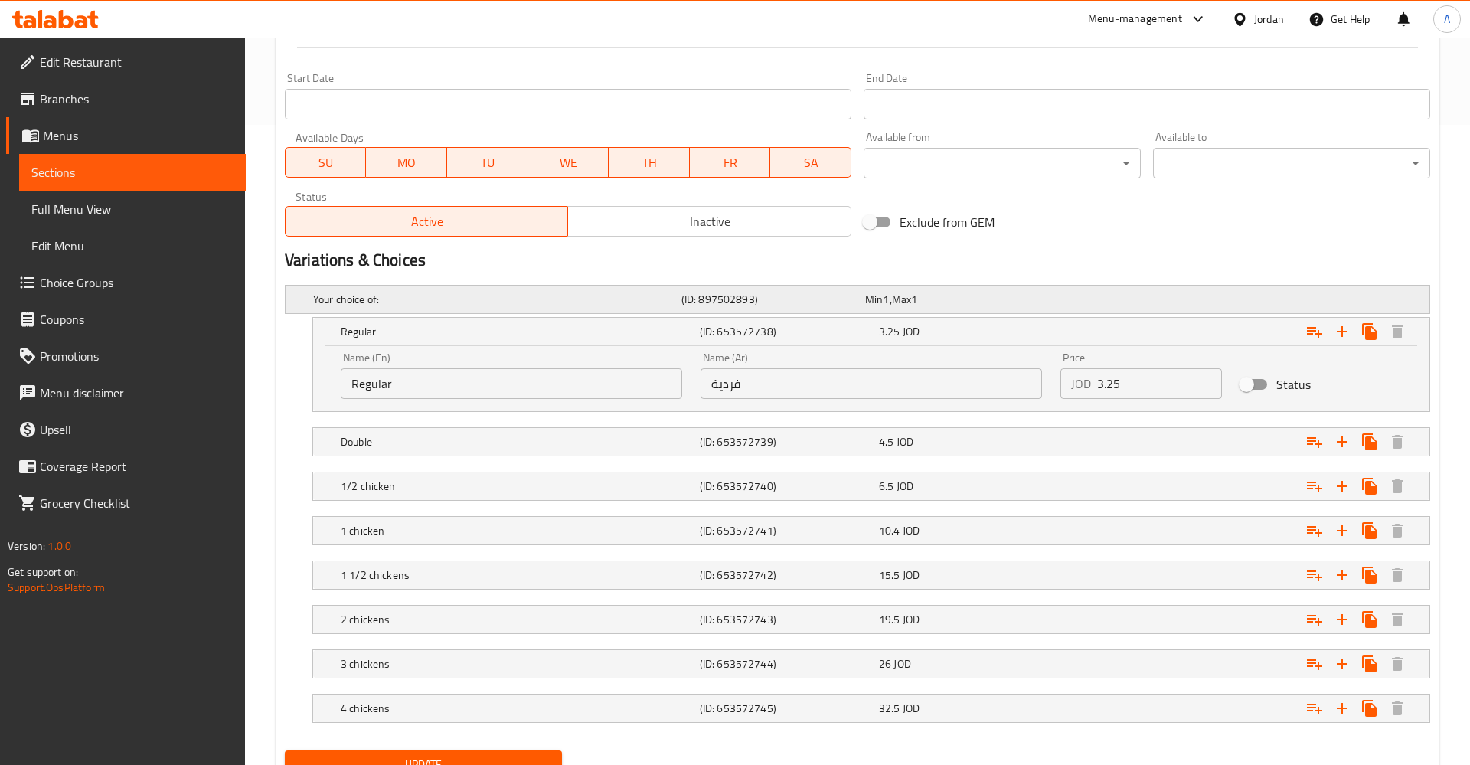
click at [329, 305] on h5 "Your choice of:" at bounding box center [494, 299] width 362 height 15
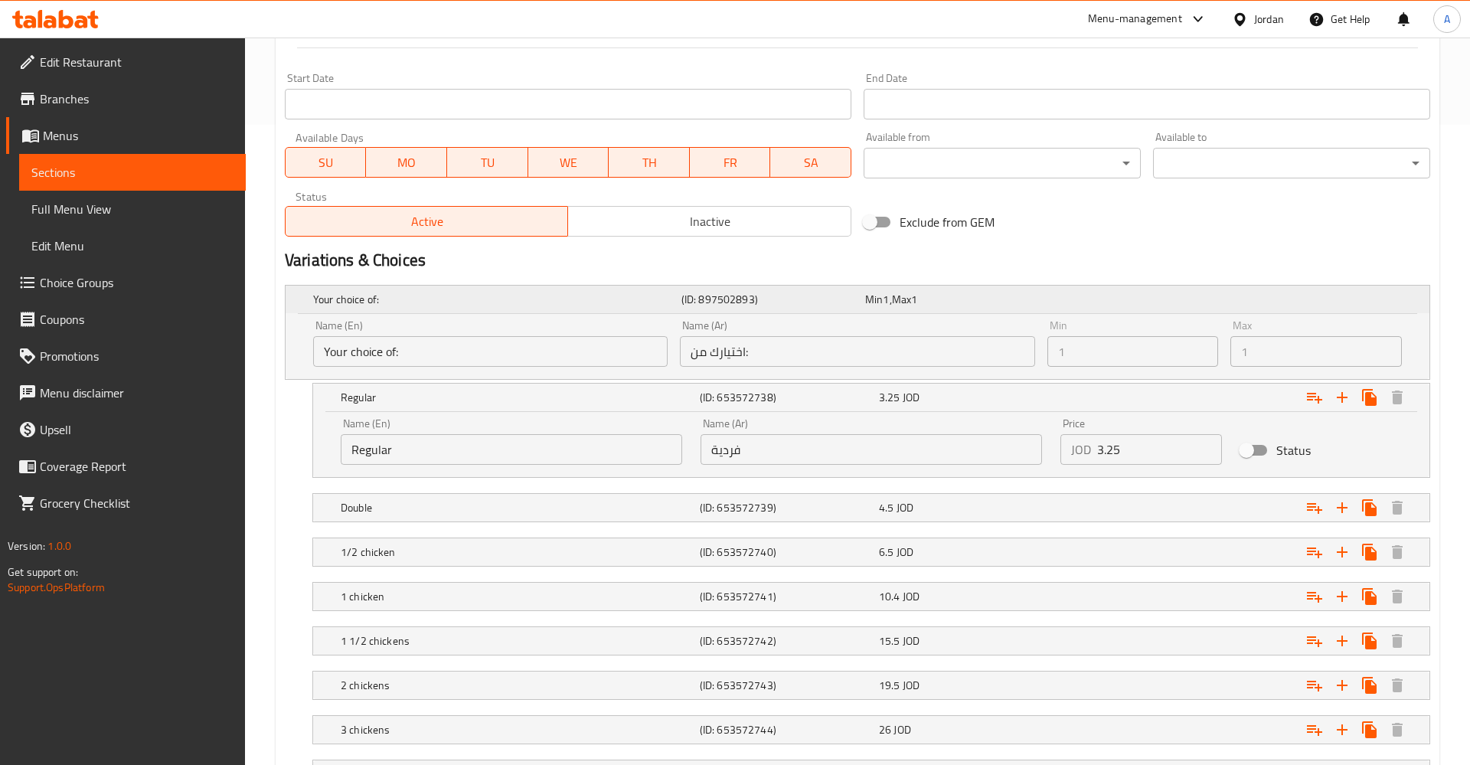
click at [329, 305] on h5 "Your choice of:" at bounding box center [494, 299] width 362 height 15
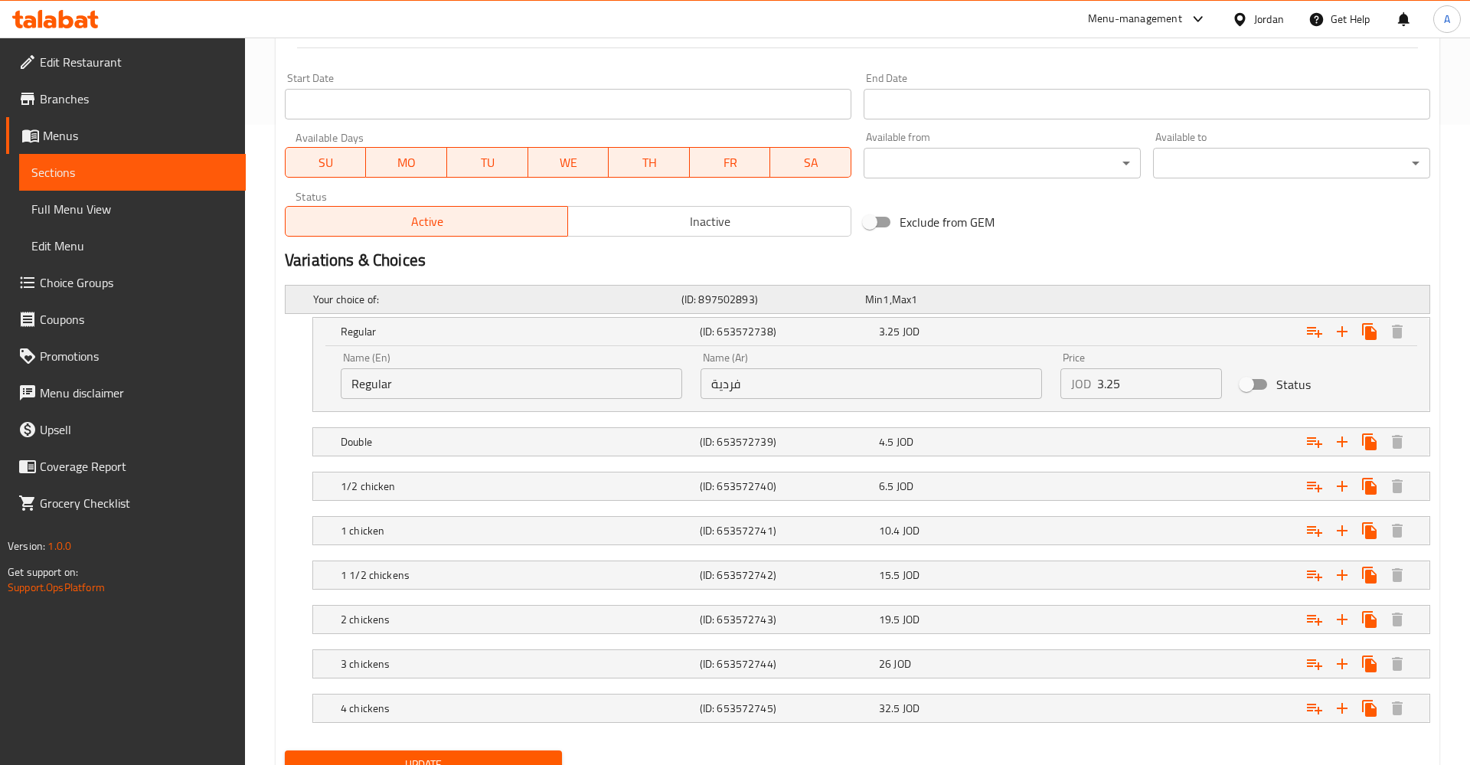
click at [1275, 303] on div "Your choice of: (ID: 897502893) Min 1 , Max 1" at bounding box center [862, 299] width 1104 height 34
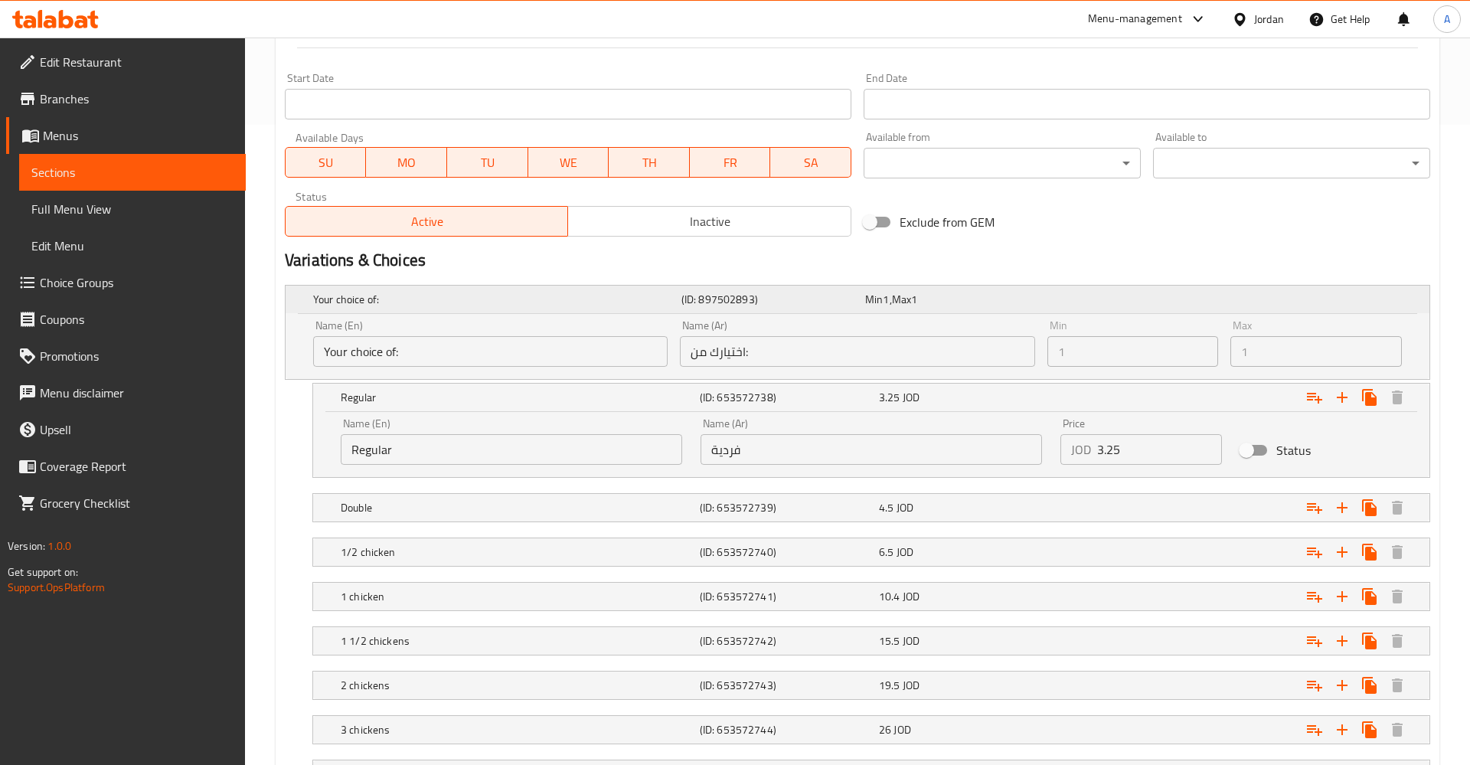
click at [1274, 297] on div "Expand" at bounding box center [1230, 299] width 368 height 6
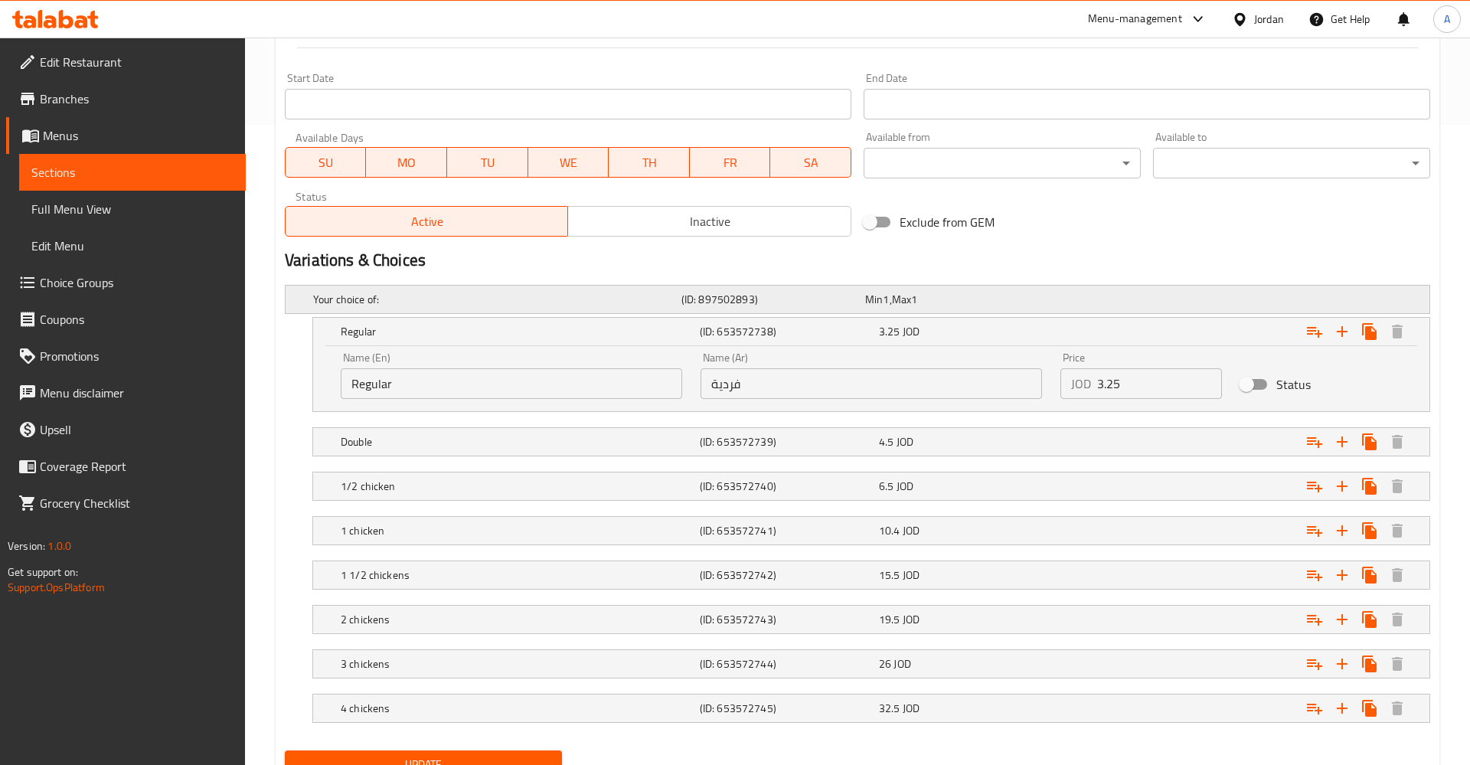
click at [1274, 297] on div "Expand" at bounding box center [1230, 299] width 368 height 6
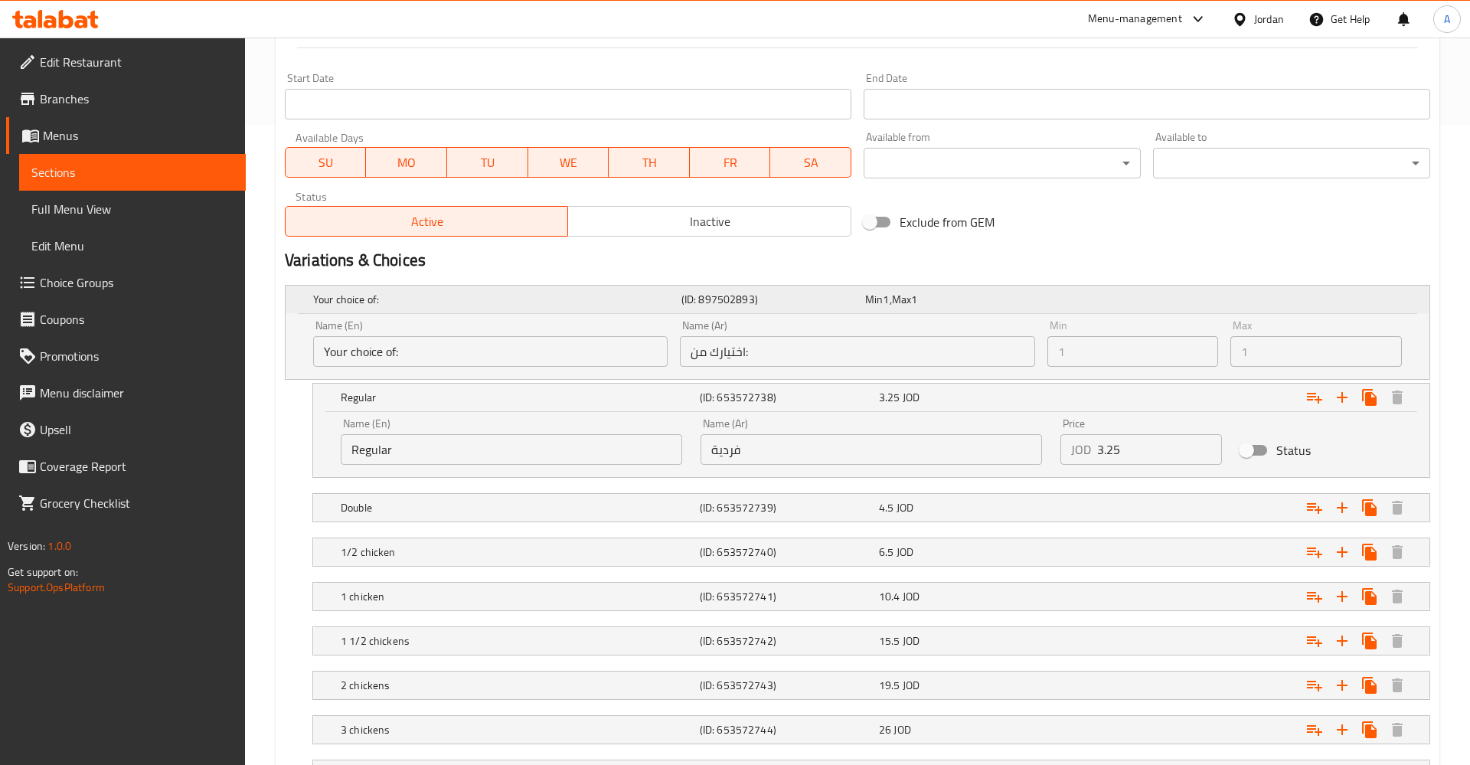
click at [1274, 297] on div "Expand" at bounding box center [1230, 299] width 368 height 6
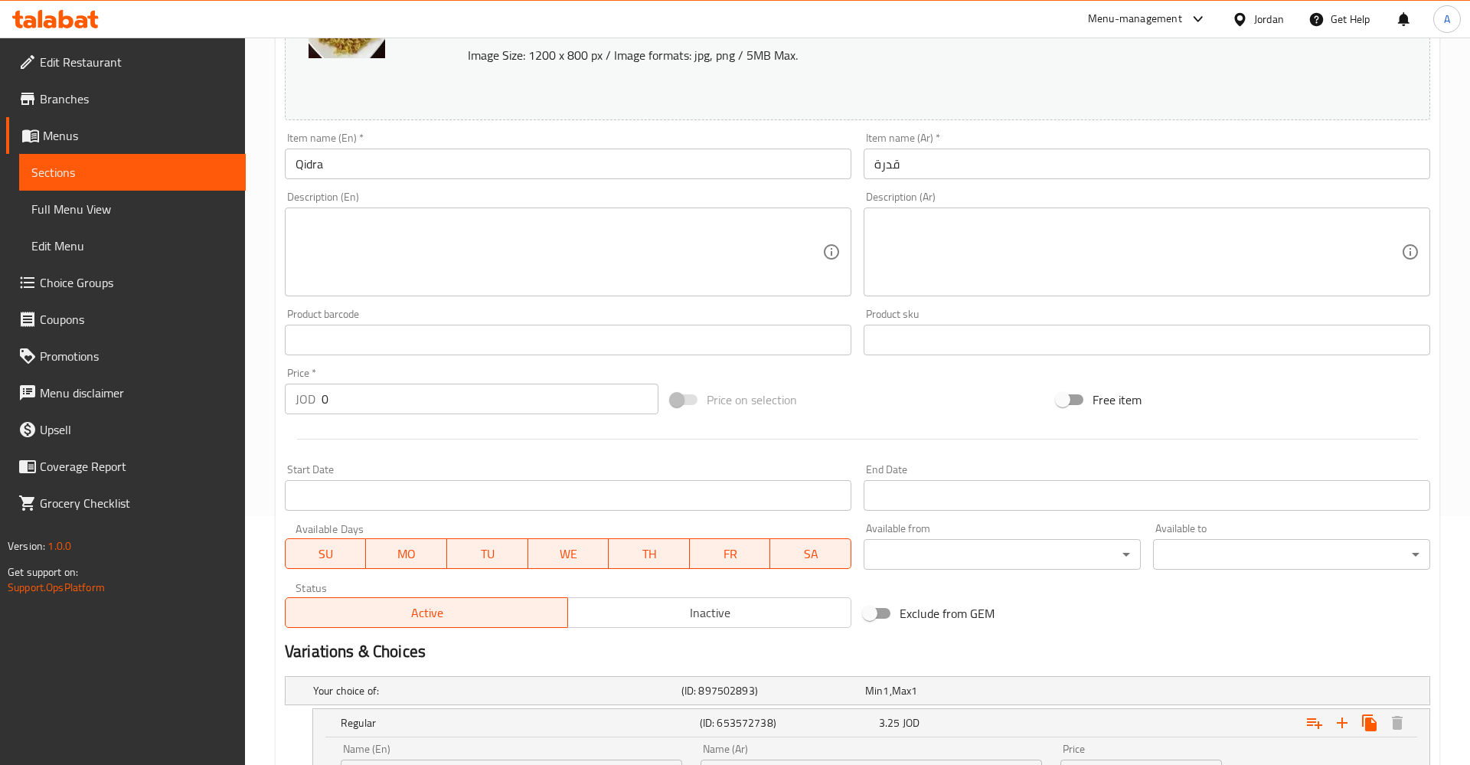
scroll to position [0, 0]
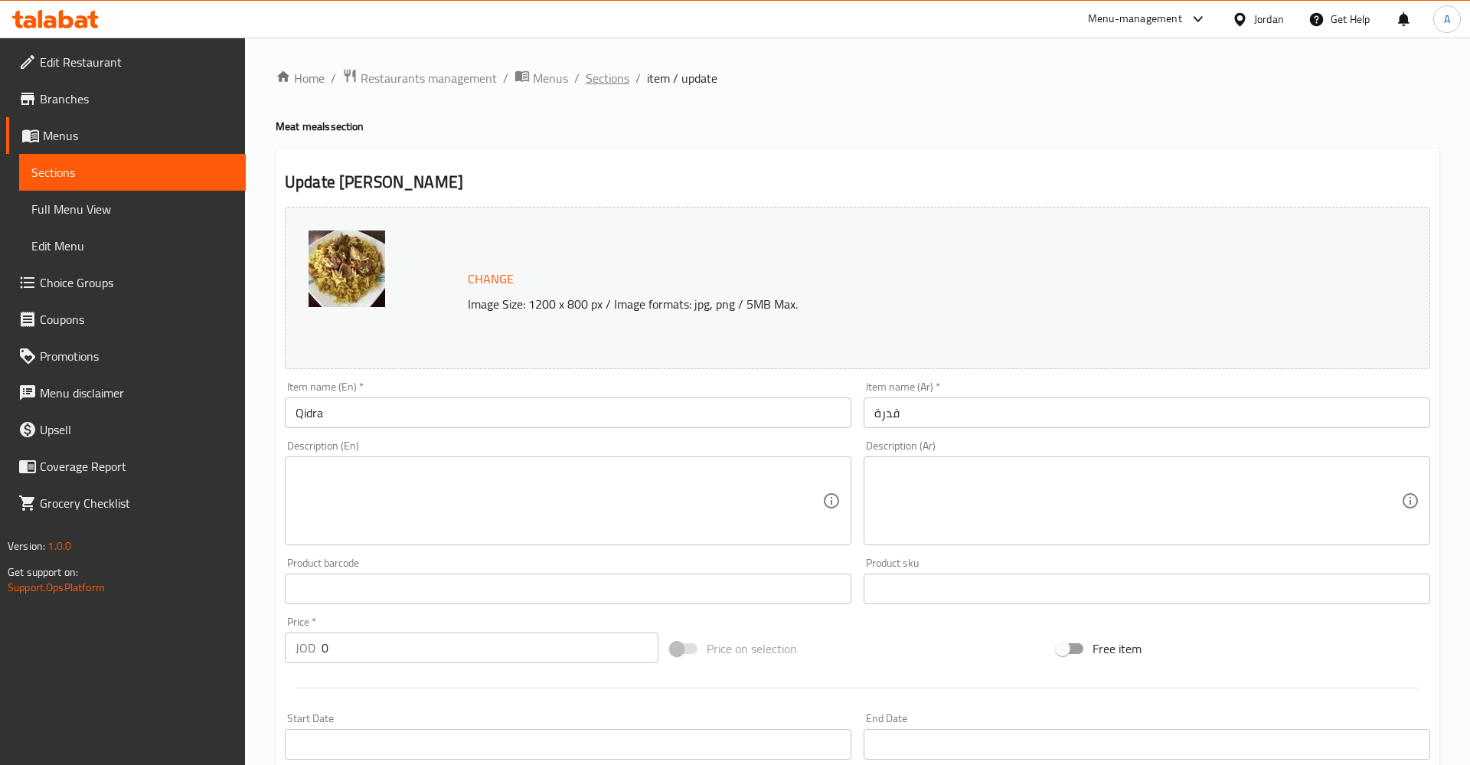
click at [619, 72] on span "Sections" at bounding box center [608, 78] width 44 height 18
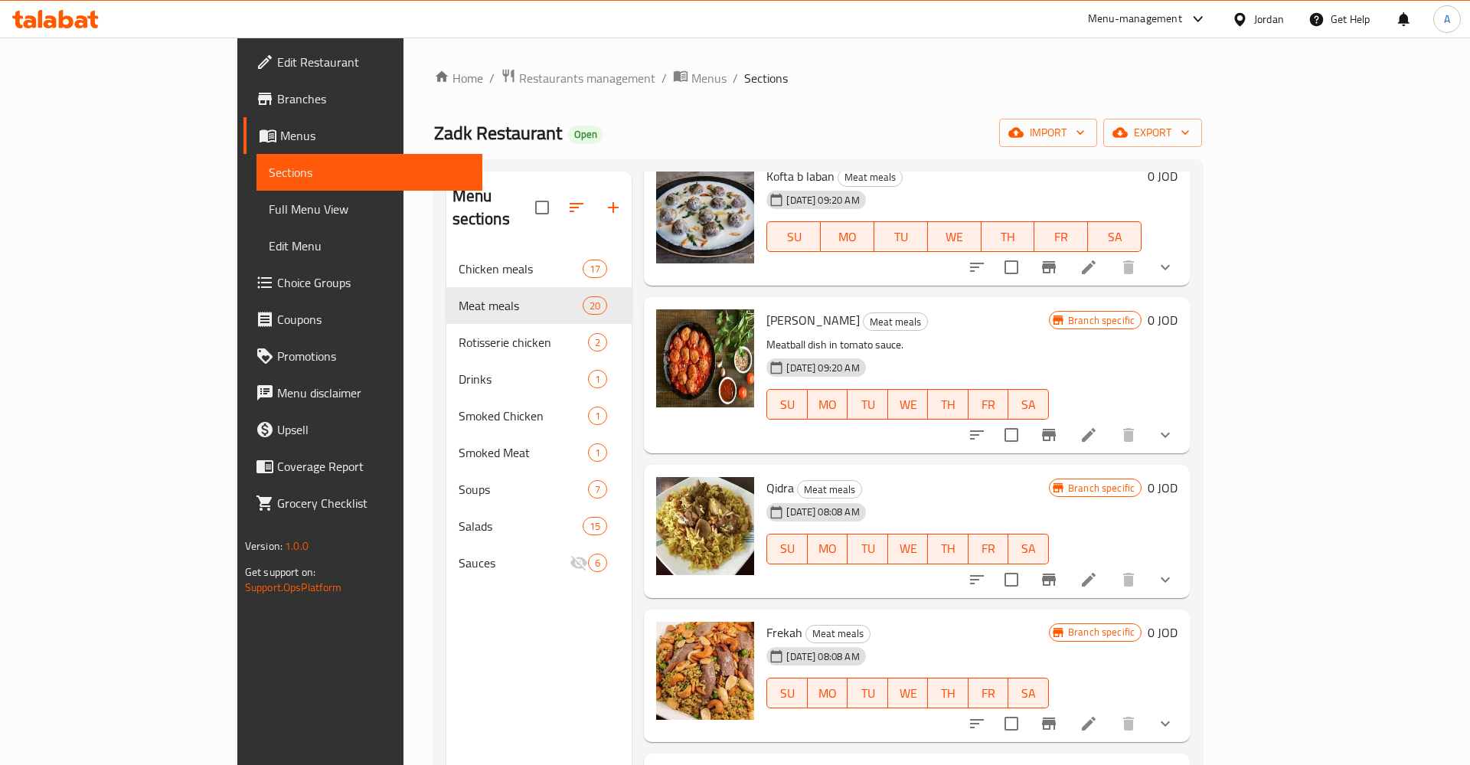
scroll to position [358, 0]
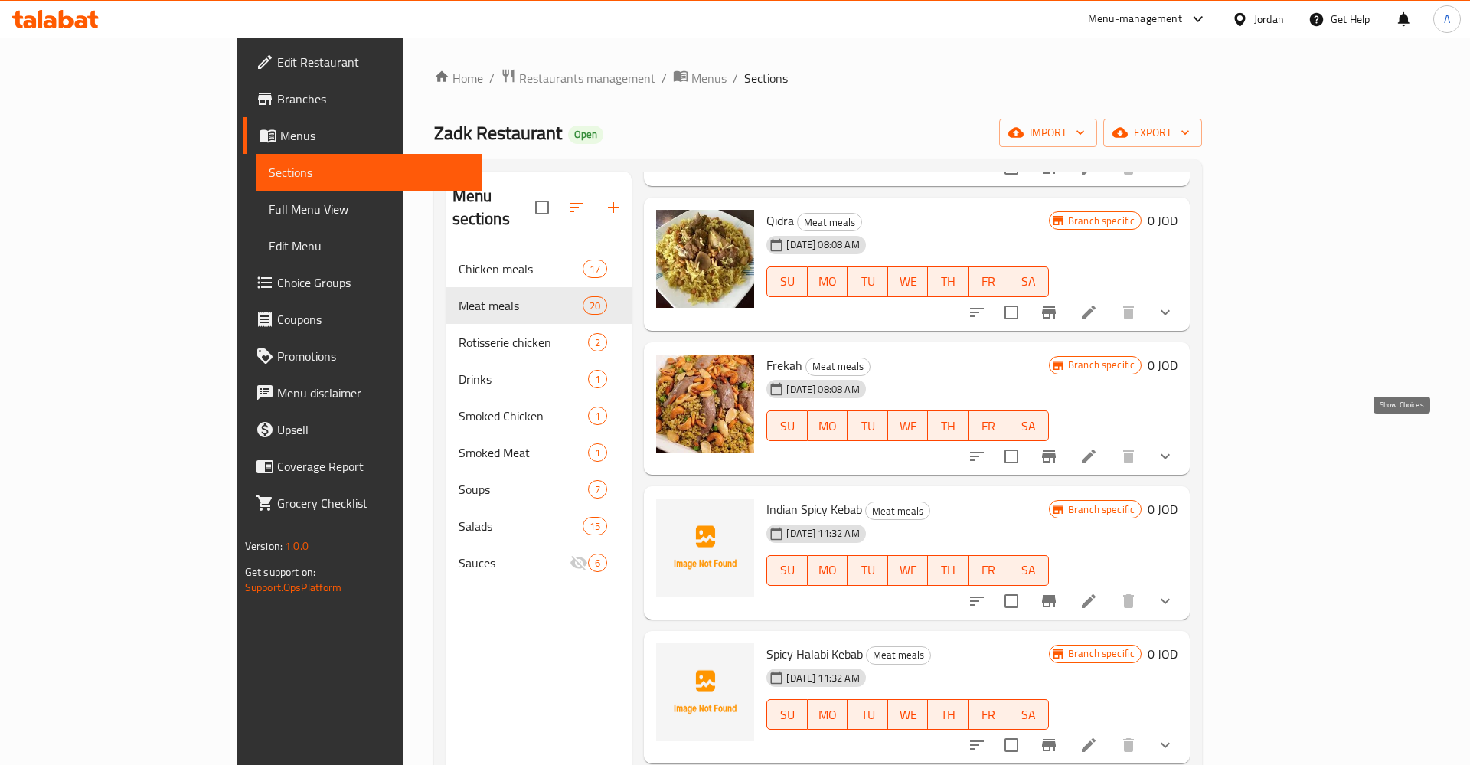
click at [1174, 447] on icon "show more" at bounding box center [1165, 456] width 18 height 18
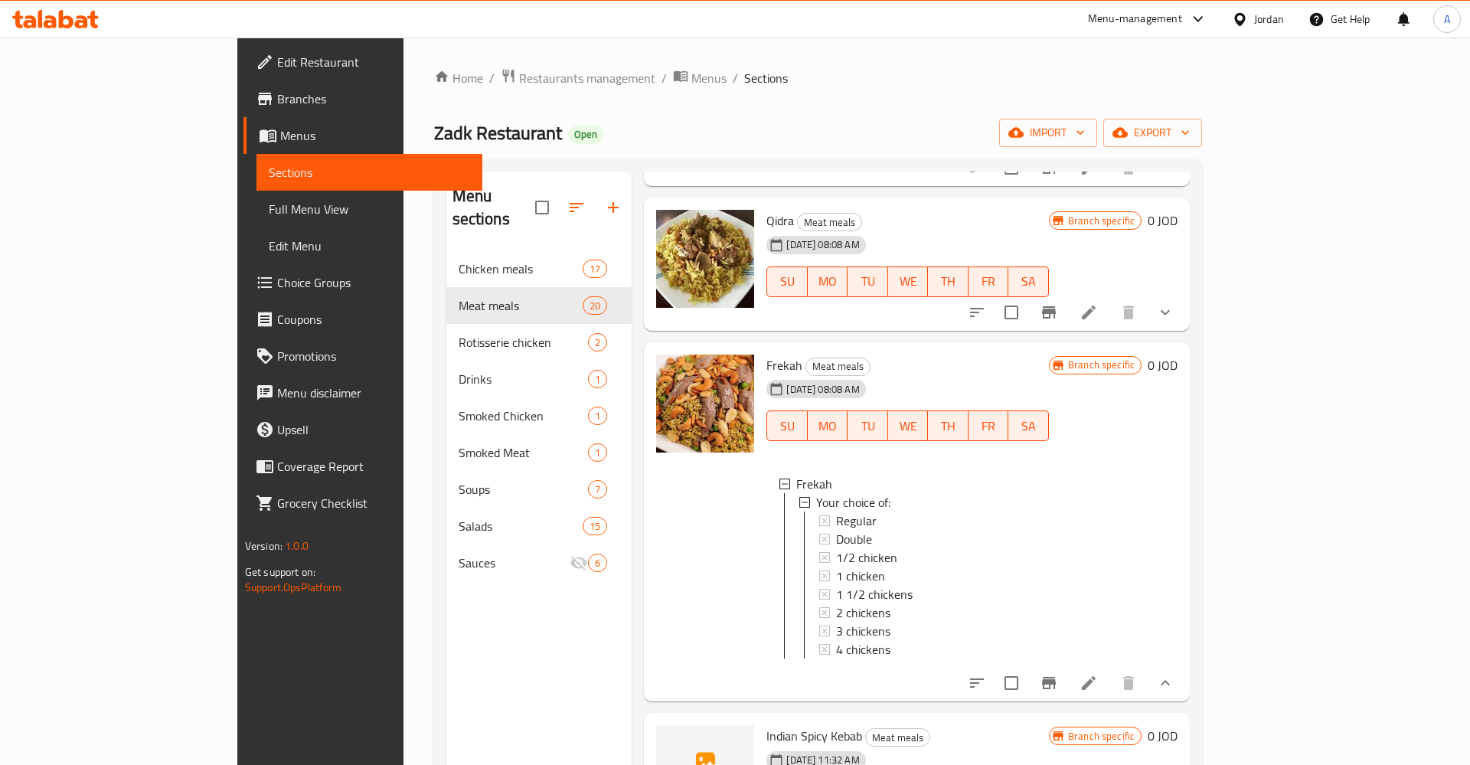
click at [1098, 674] on icon at bounding box center [1088, 683] width 18 height 18
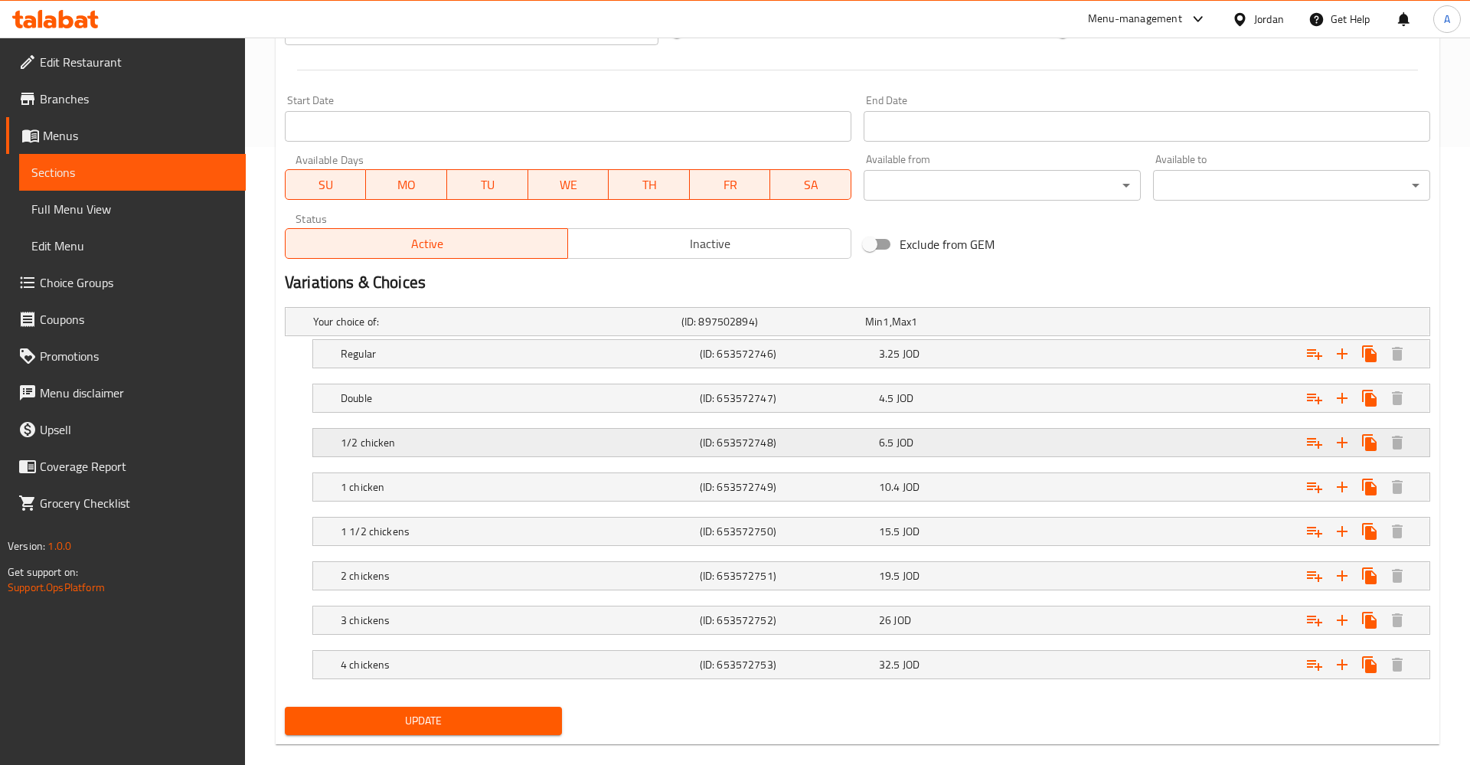
scroll to position [625, 0]
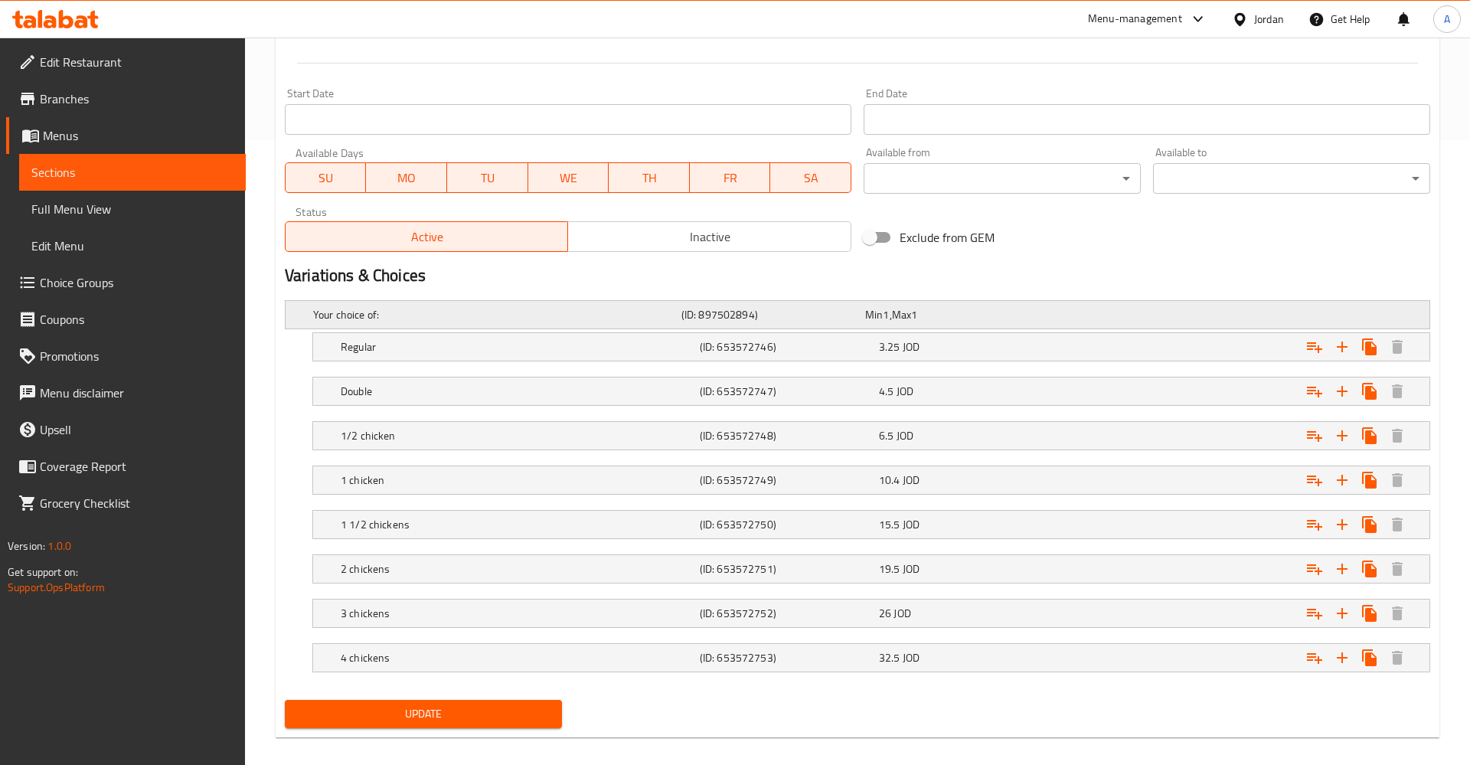
click at [370, 311] on h5 "Your choice of:" at bounding box center [494, 314] width 362 height 15
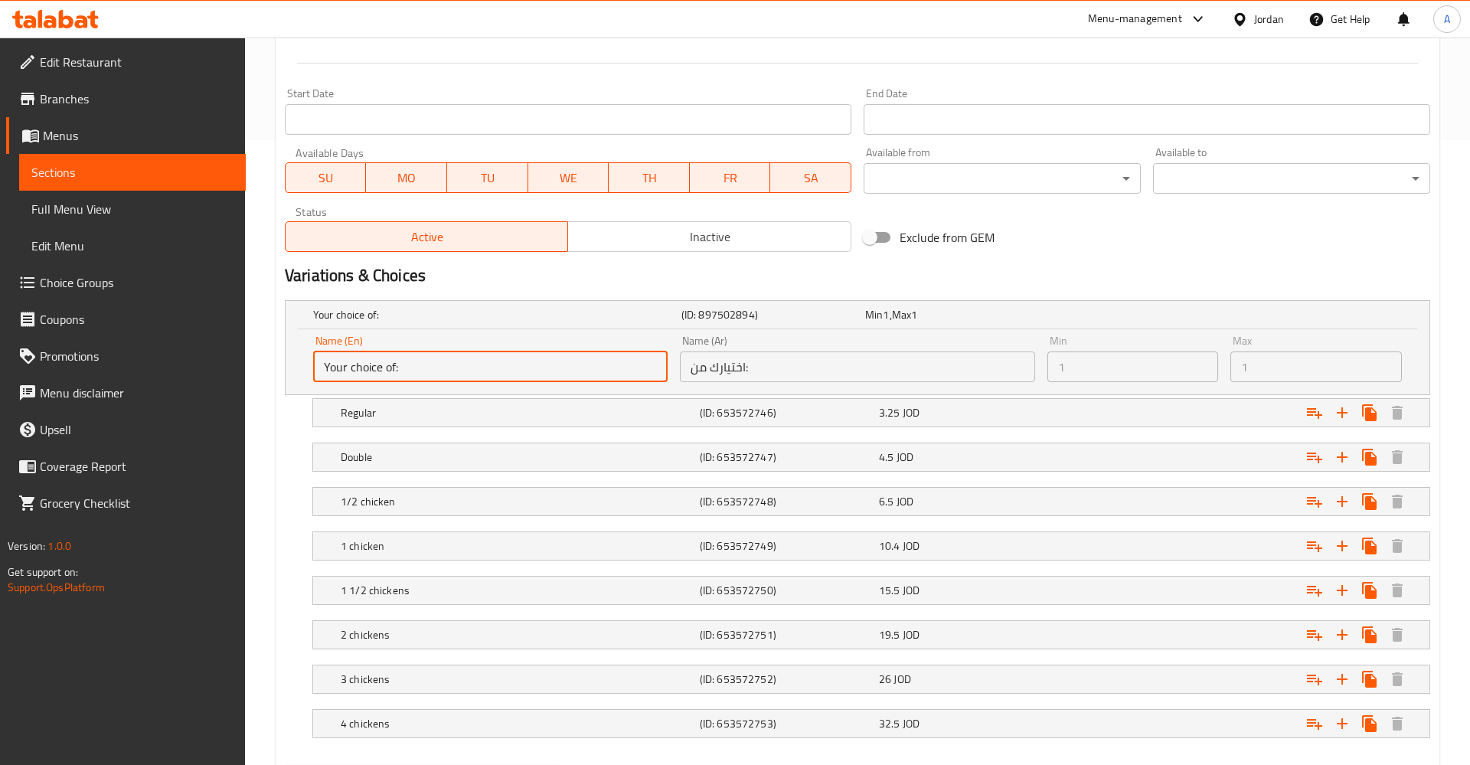
click at [422, 367] on input "Your choice of:" at bounding box center [490, 366] width 354 height 31
click at [581, 362] on input "Your choice of:" at bounding box center [490, 366] width 354 height 31
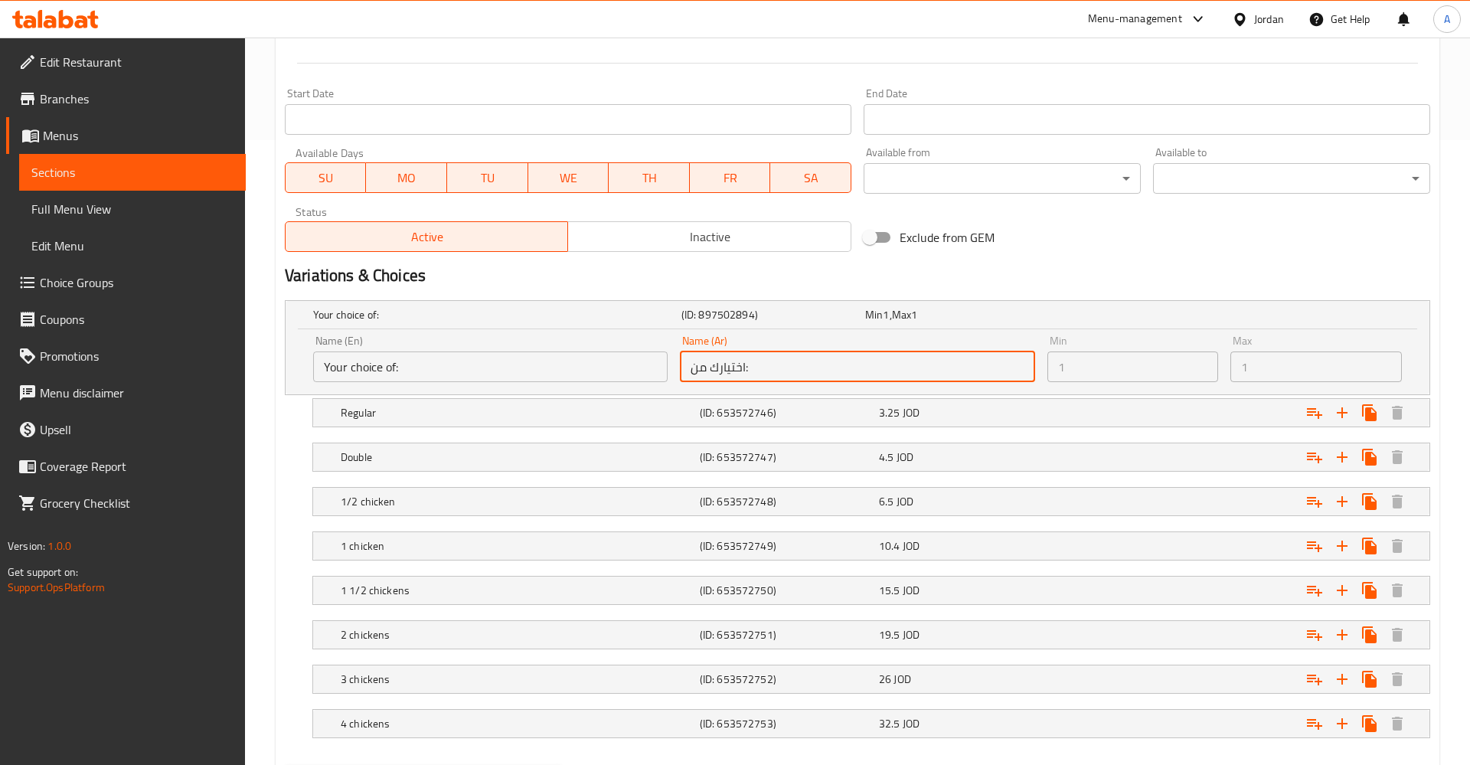
drag, startPoint x: 867, startPoint y: 370, endPoint x: 1121, endPoint y: 364, distance: 253.5
click at [868, 370] on input "اختيارك من:" at bounding box center [857, 366] width 354 height 31
click at [975, 366] on input "اختيارك من:" at bounding box center [857, 366] width 354 height 31
drag, startPoint x: 970, startPoint y: 358, endPoint x: 963, endPoint y: 346, distance: 13.4
click at [968, 356] on input "اختيارك من:" at bounding box center [857, 366] width 354 height 31
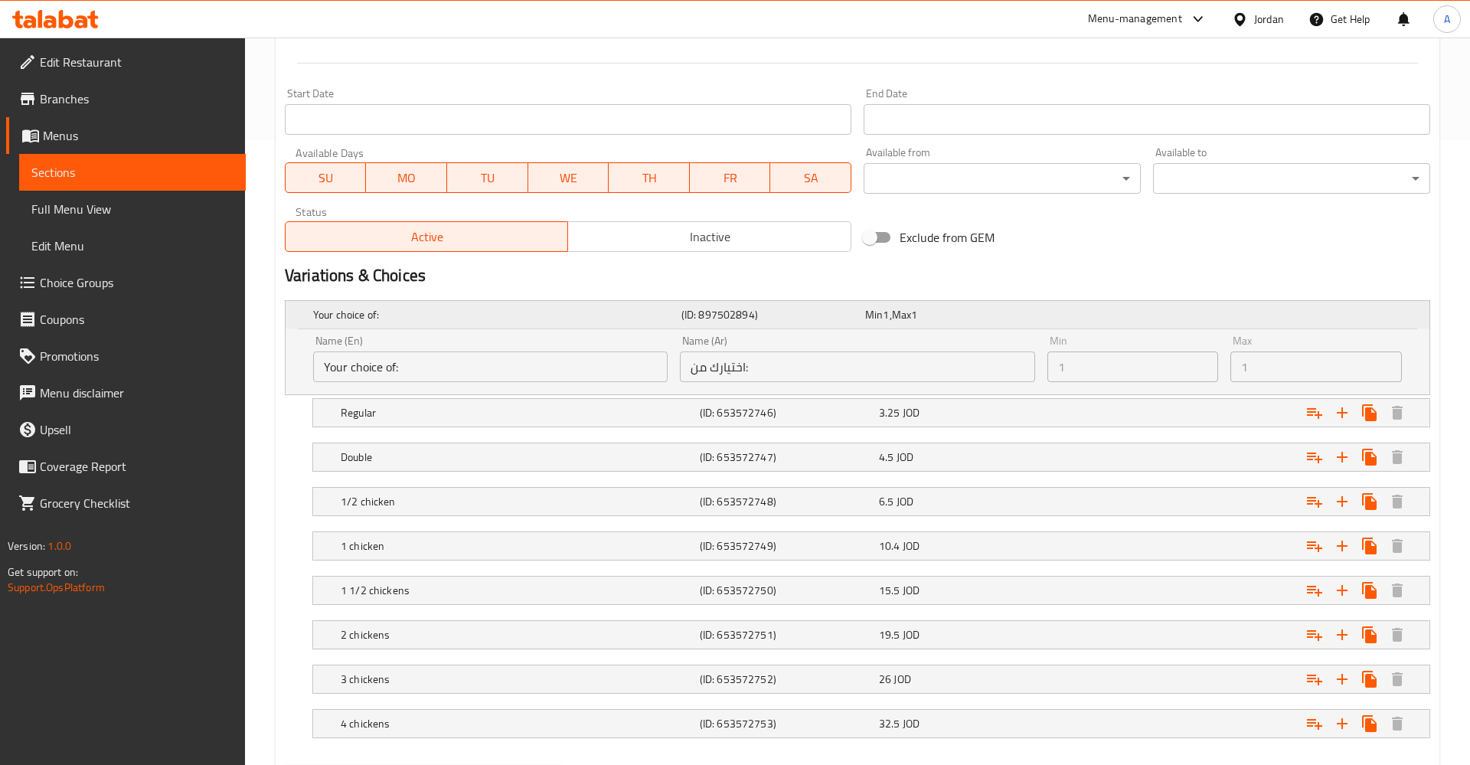
click at [949, 329] on div "Your choice of: (ID: 897502894) Min 1 , Max 1" at bounding box center [862, 315] width 1104 height 34
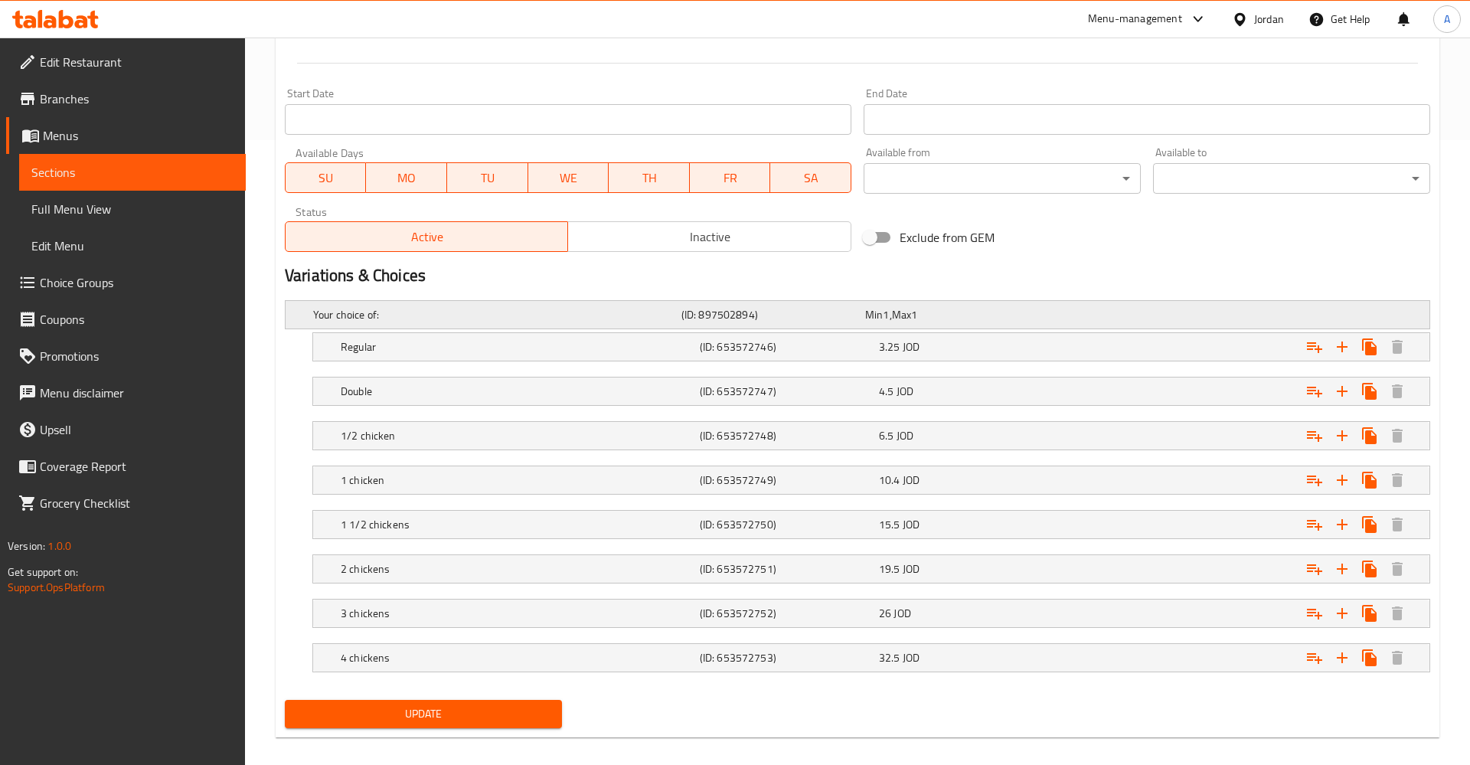
click at [939, 322] on div "Min 1 , Max 1" at bounding box center [954, 314] width 178 height 15
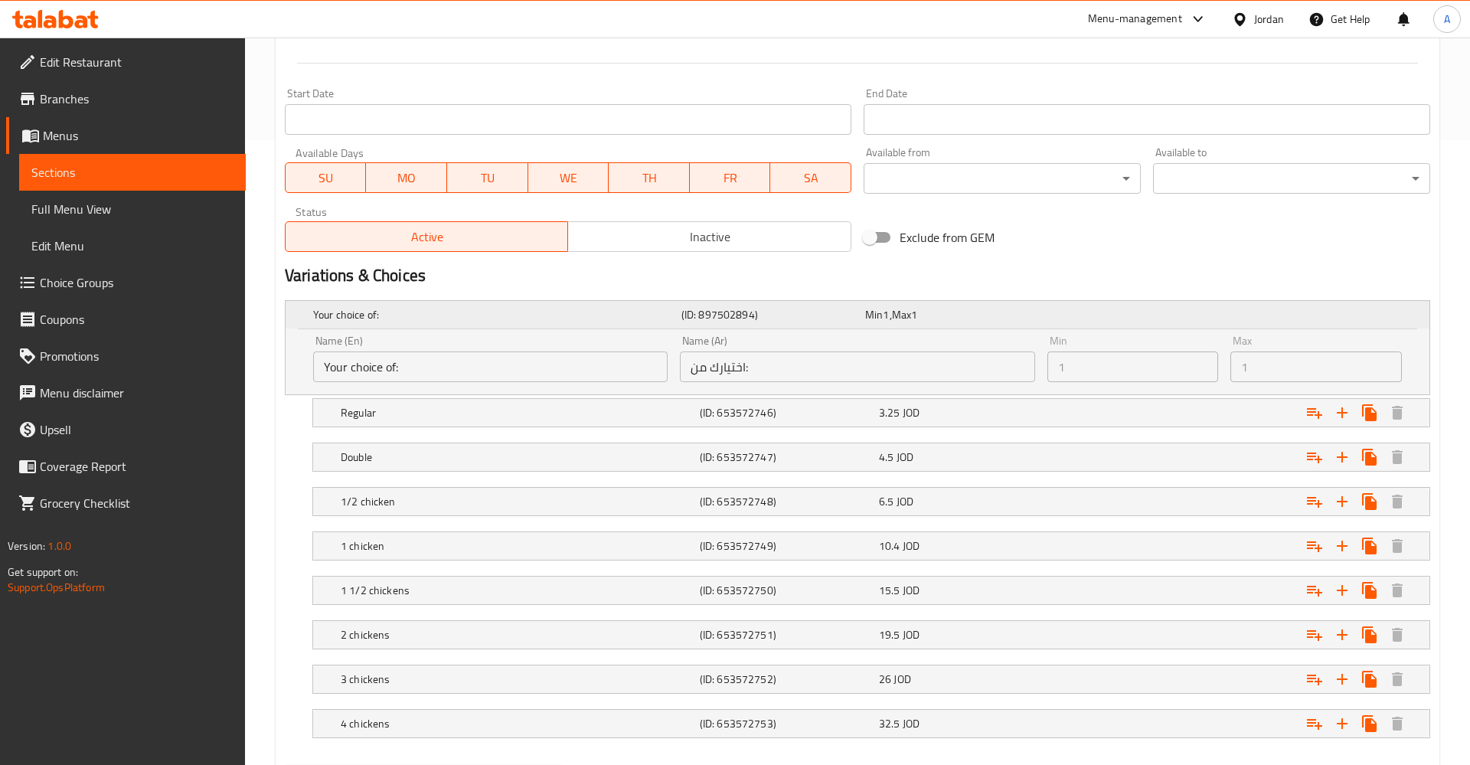
click at [938, 322] on div "Min 1 , Max 1" at bounding box center [954, 314] width 178 height 15
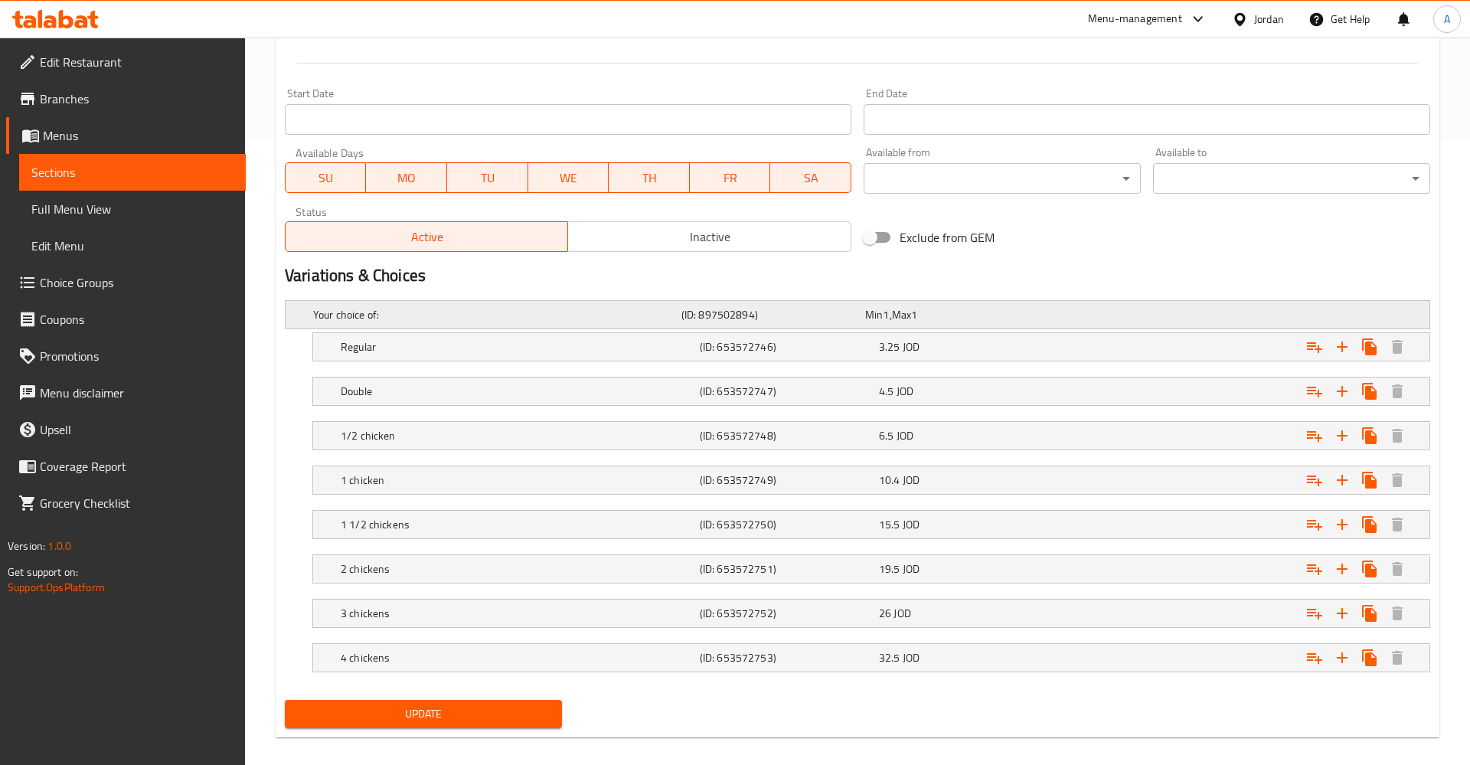
drag, startPoint x: 927, startPoint y: 322, endPoint x: 817, endPoint y: 323, distance: 110.2
click at [926, 323] on div "Min 1 , Max 1" at bounding box center [954, 314] width 184 height 21
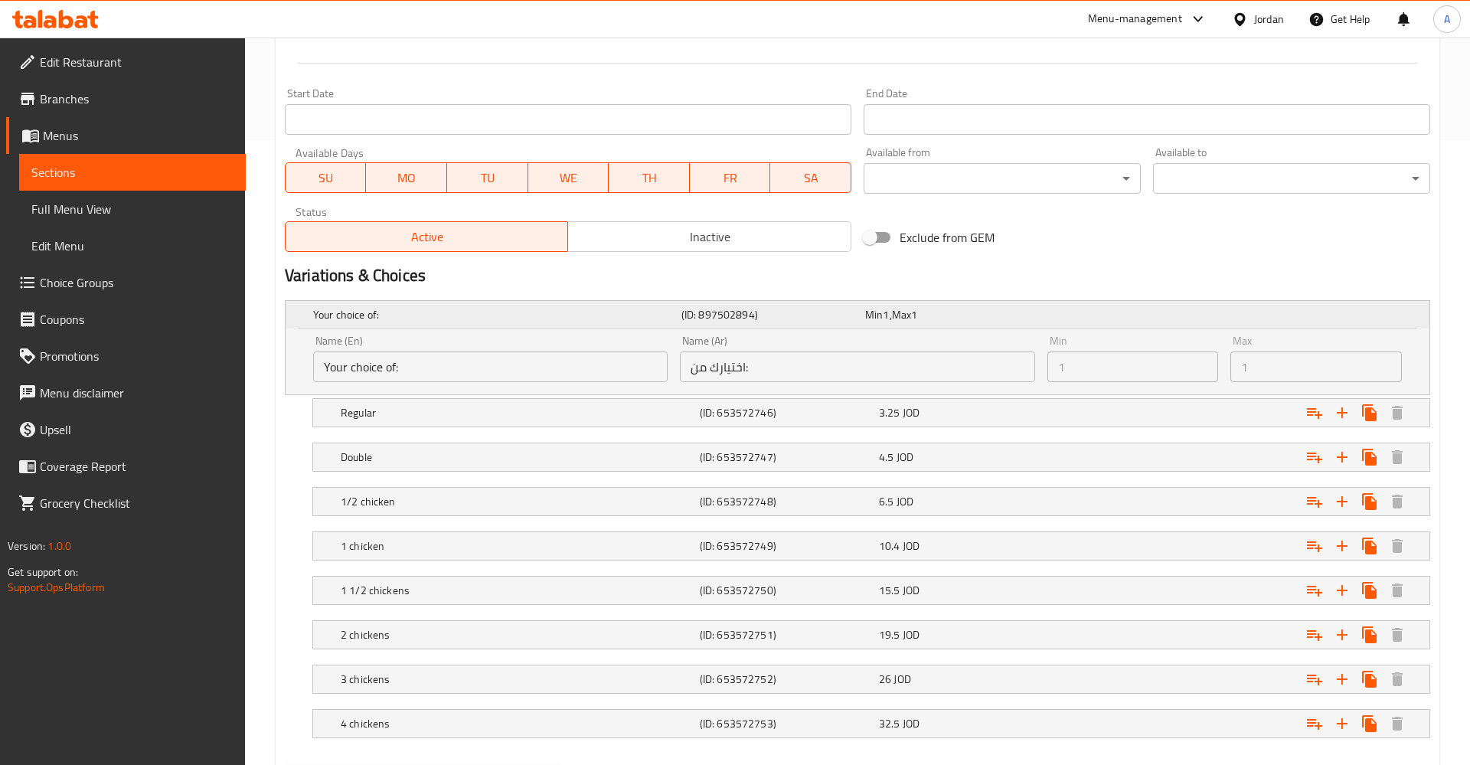
click at [643, 318] on h5 "Your choice of:" at bounding box center [494, 314] width 362 height 15
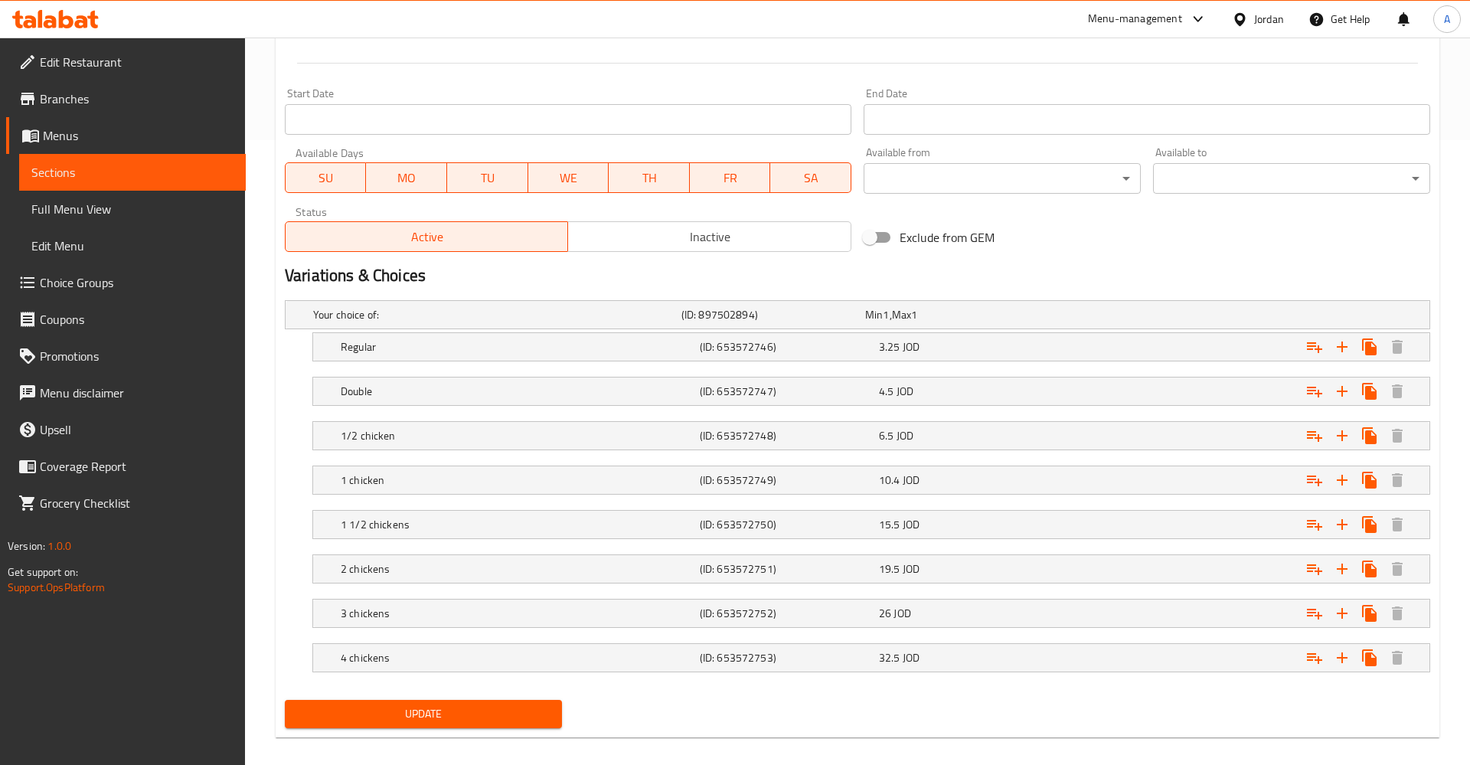
drag, startPoint x: 482, startPoint y: 318, endPoint x: 472, endPoint y: 340, distance: 23.6
click at [482, 318] on h5 "Your choice of:" at bounding box center [494, 314] width 362 height 15
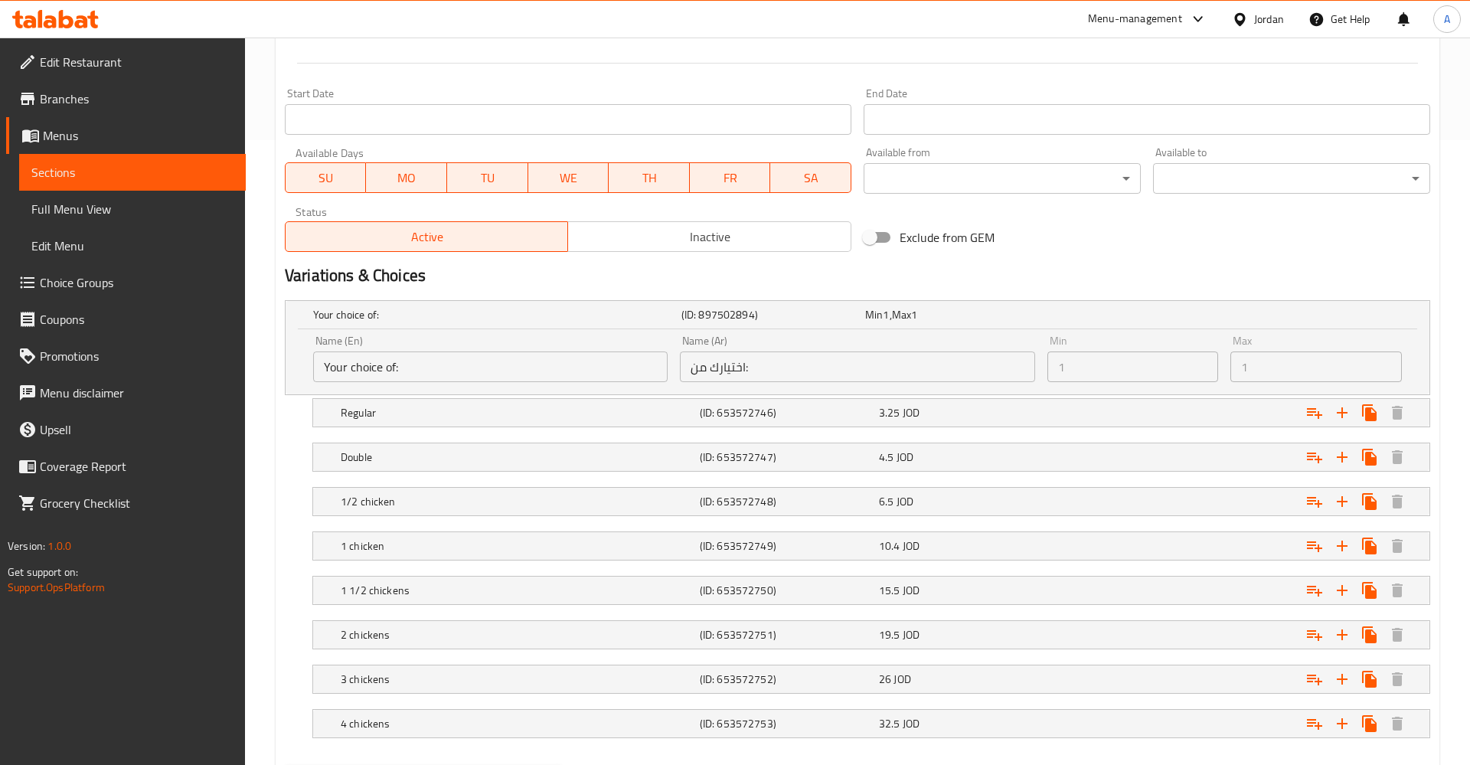
click at [472, 341] on div "Name (En) Your choice of: Name (En)" at bounding box center [490, 358] width 354 height 47
click at [441, 368] on input "Your choice of:" at bounding box center [490, 366] width 354 height 31
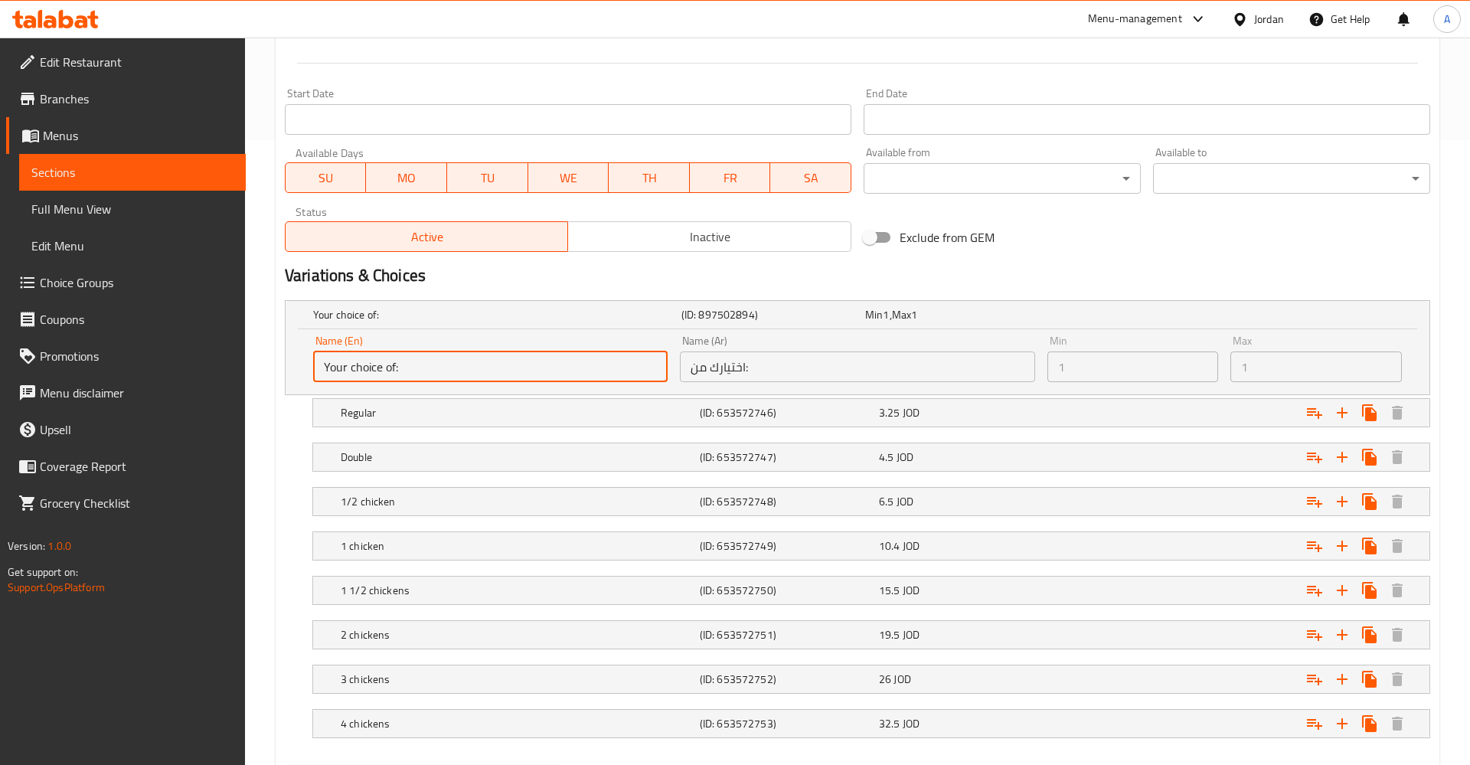
click at [441, 368] on input "Your choice of:" at bounding box center [490, 366] width 354 height 31
click at [1073, 422] on div "Expand" at bounding box center [1234, 413] width 359 height 34
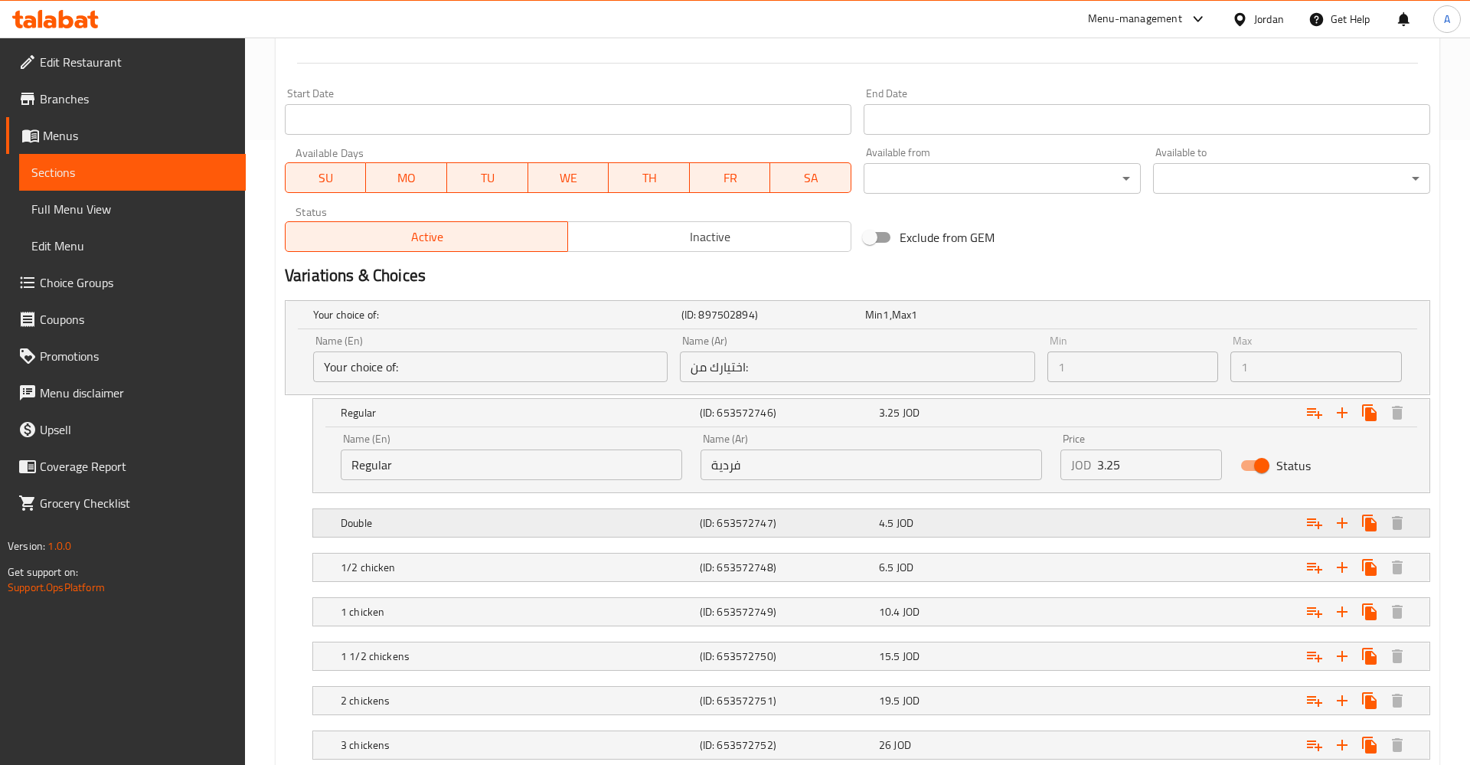
click at [936, 507] on div "Double (ID: 653572747) 4.5 JOD" at bounding box center [876, 523] width 1076 height 34
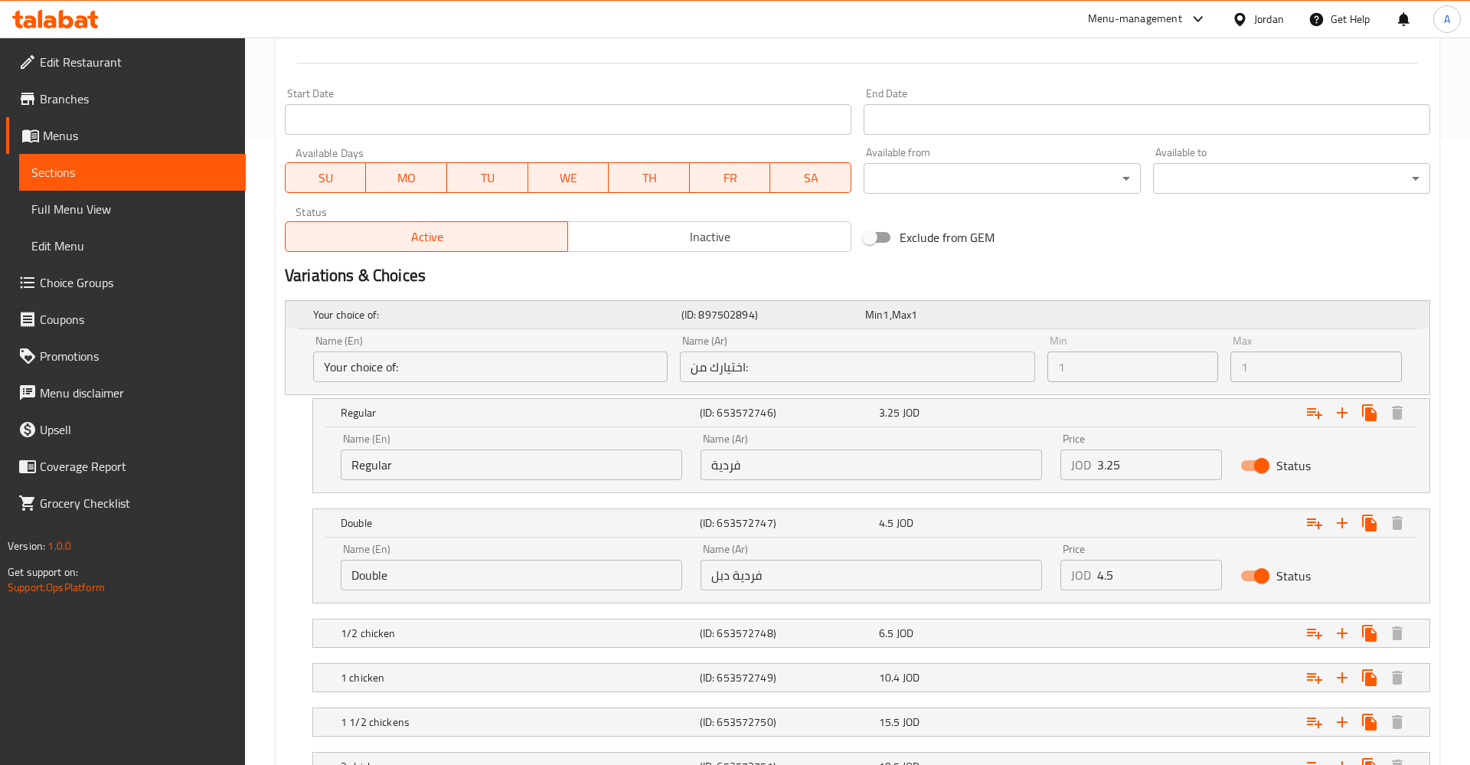
click at [449, 309] on h5 "Your choice of:" at bounding box center [494, 314] width 362 height 15
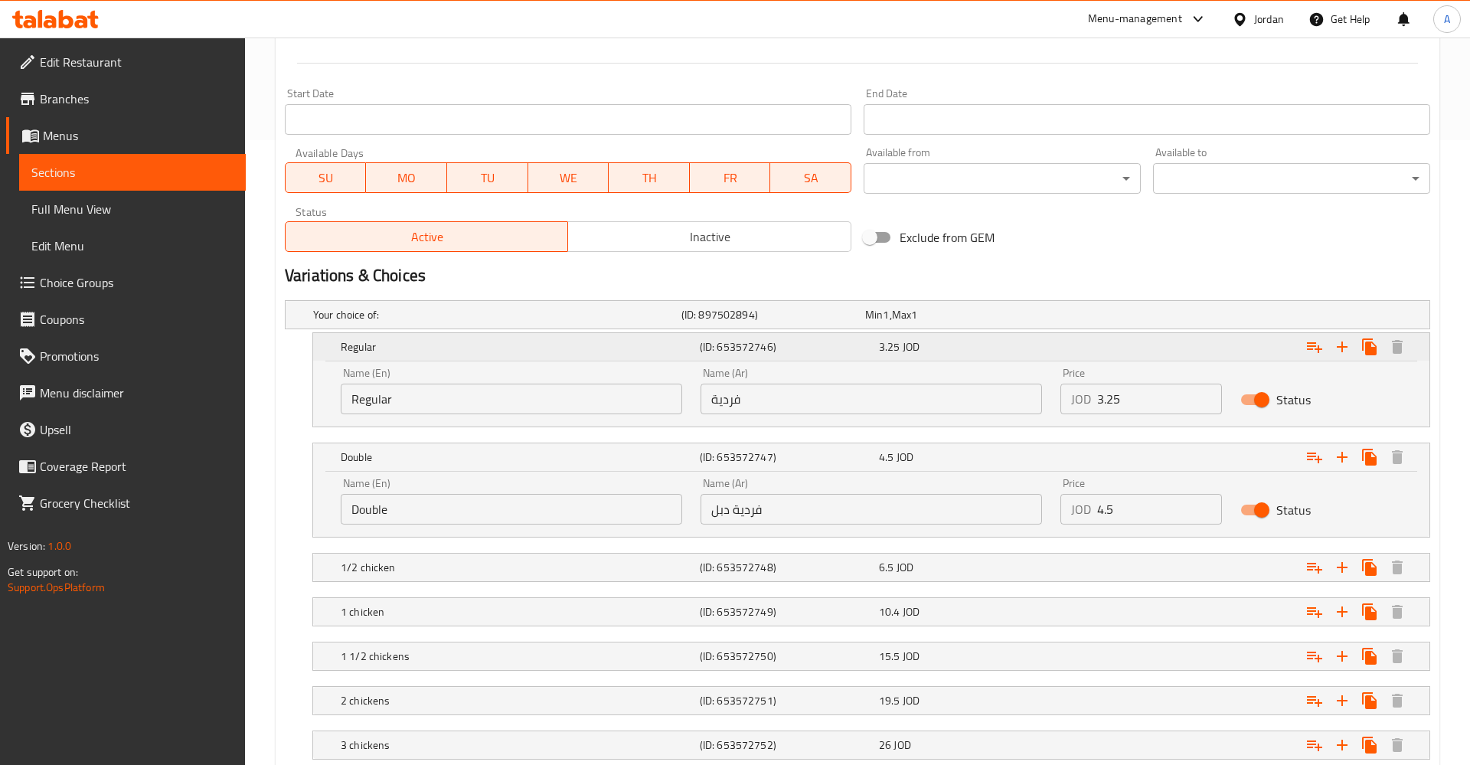
click at [582, 349] on h5 "Regular" at bounding box center [517, 346] width 353 height 15
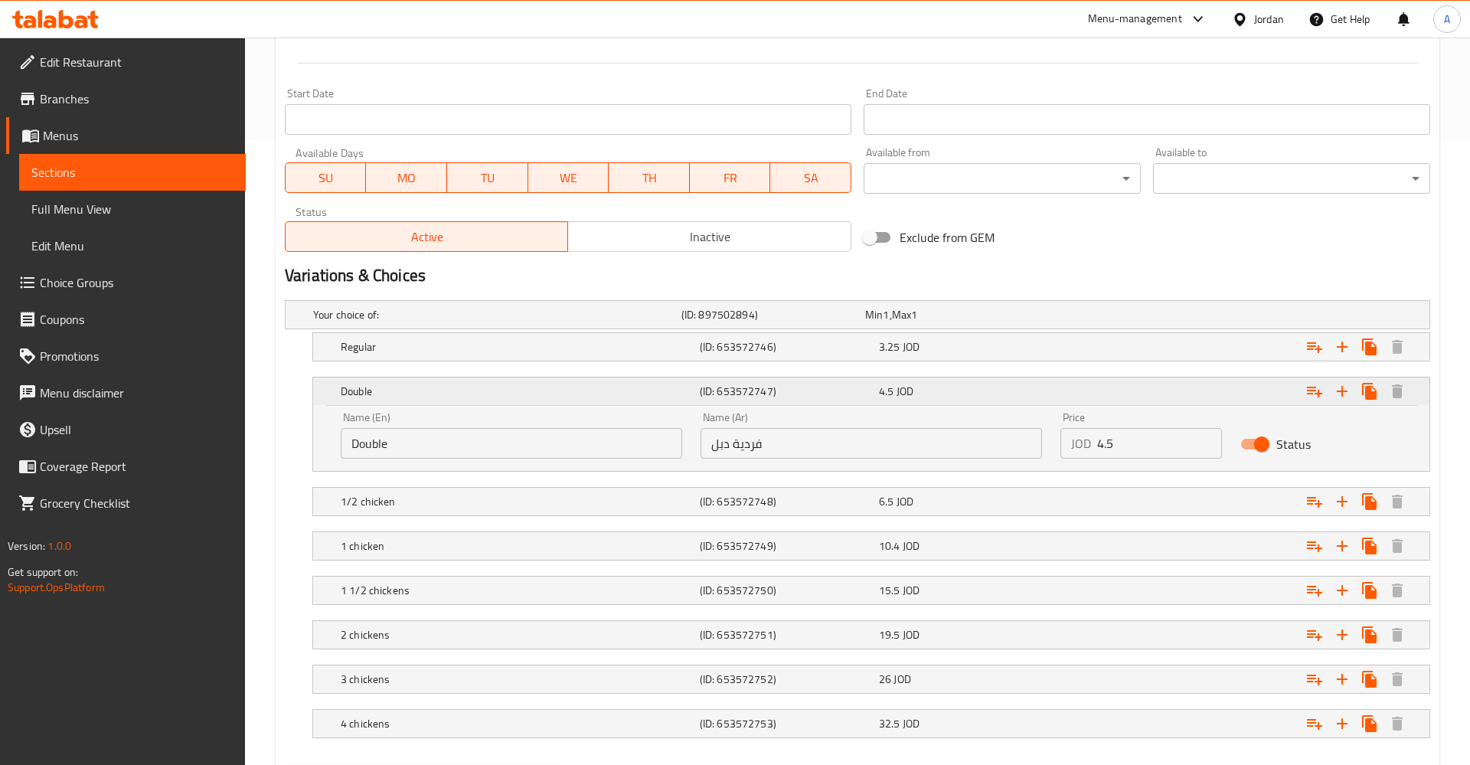
click at [583, 400] on div "Double" at bounding box center [517, 390] width 359 height 21
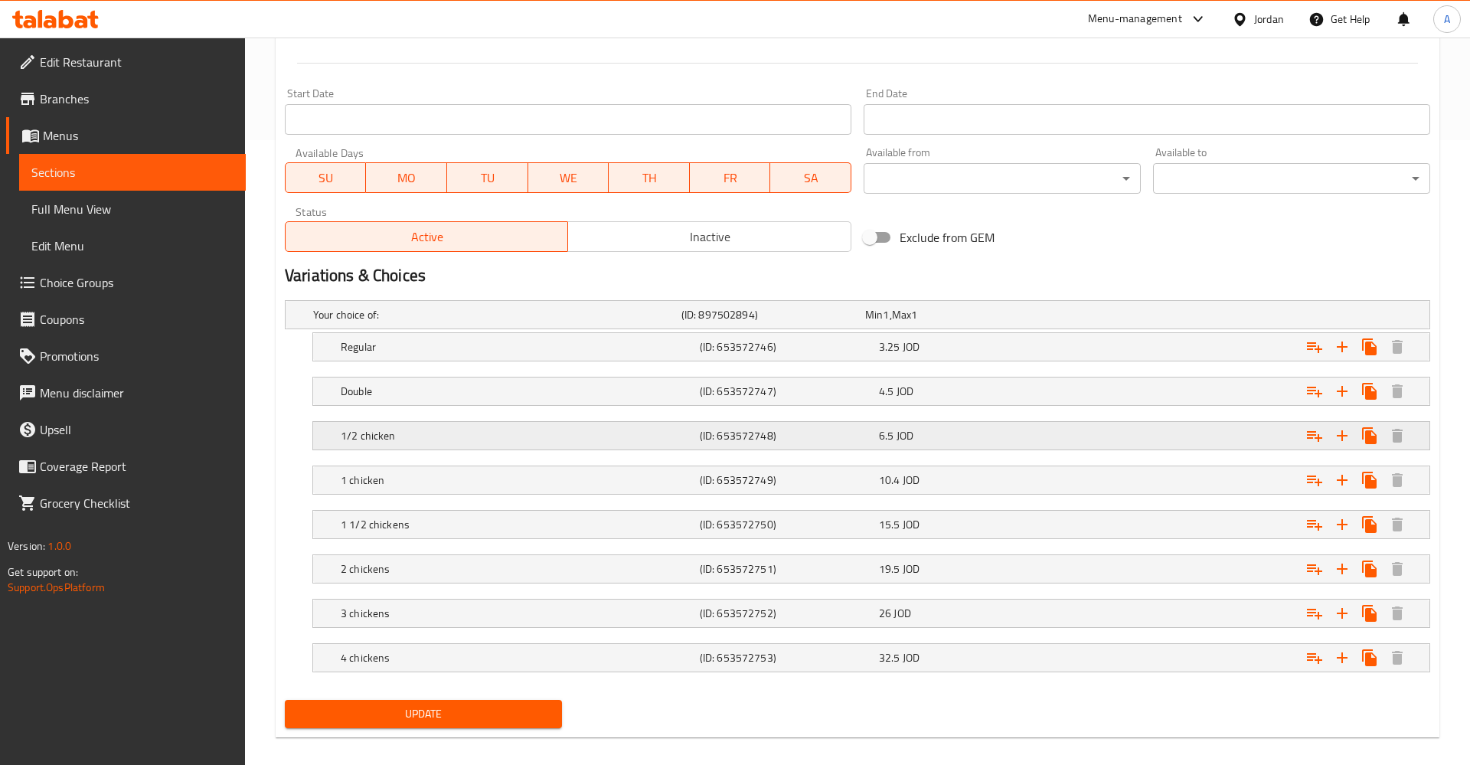
click at [564, 433] on h5 "1/2 chicken" at bounding box center [517, 435] width 353 height 15
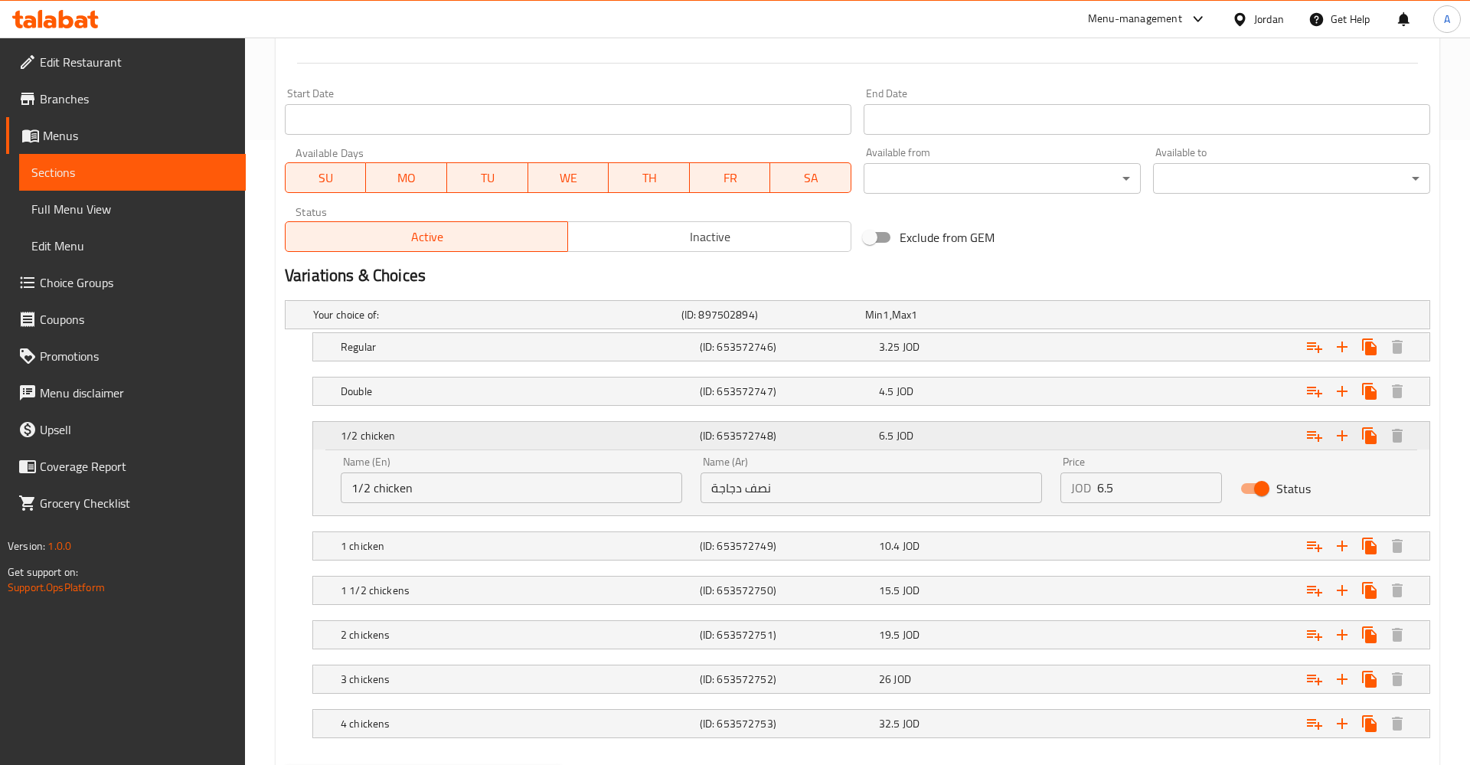
click at [559, 443] on div "1/2 chicken" at bounding box center [517, 435] width 359 height 21
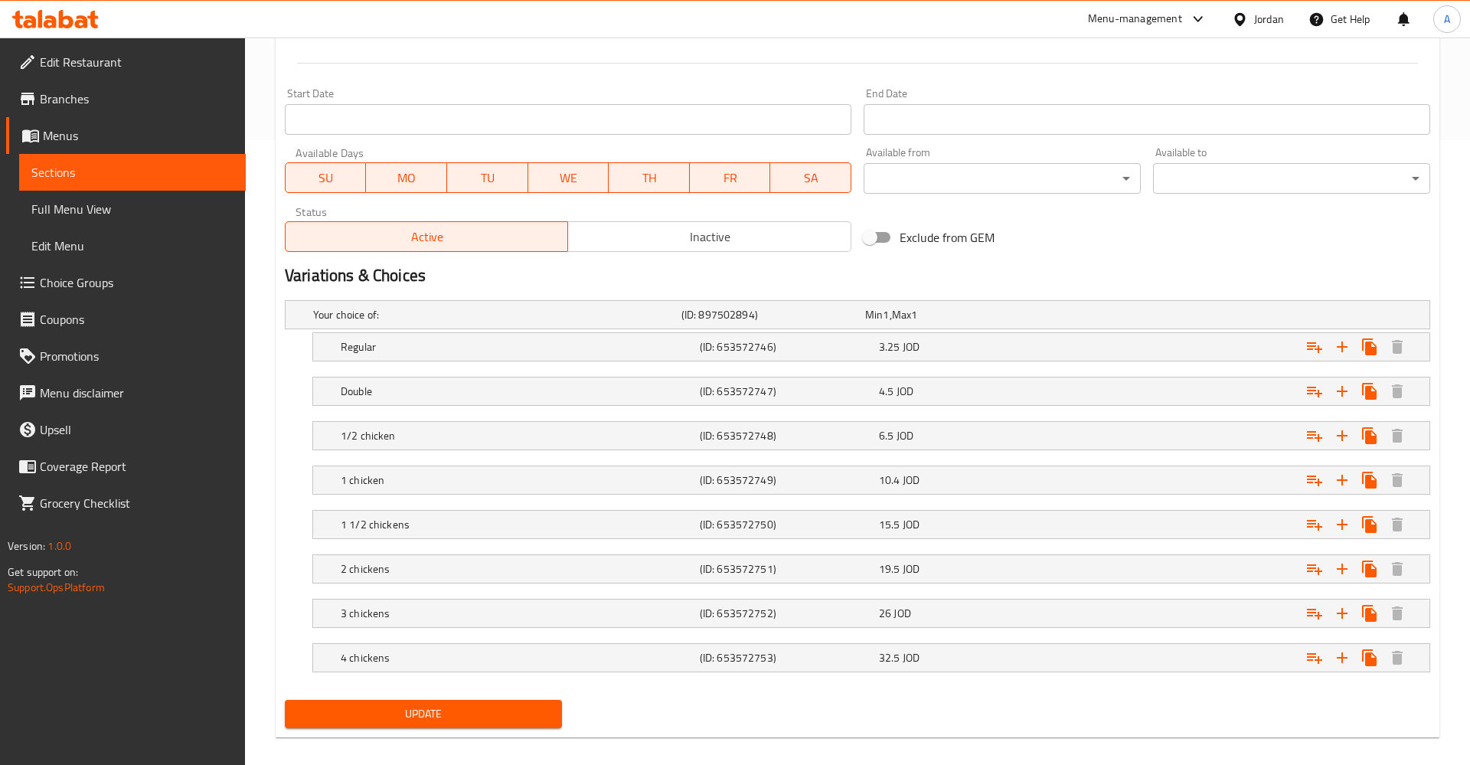
scroll to position [640, 0]
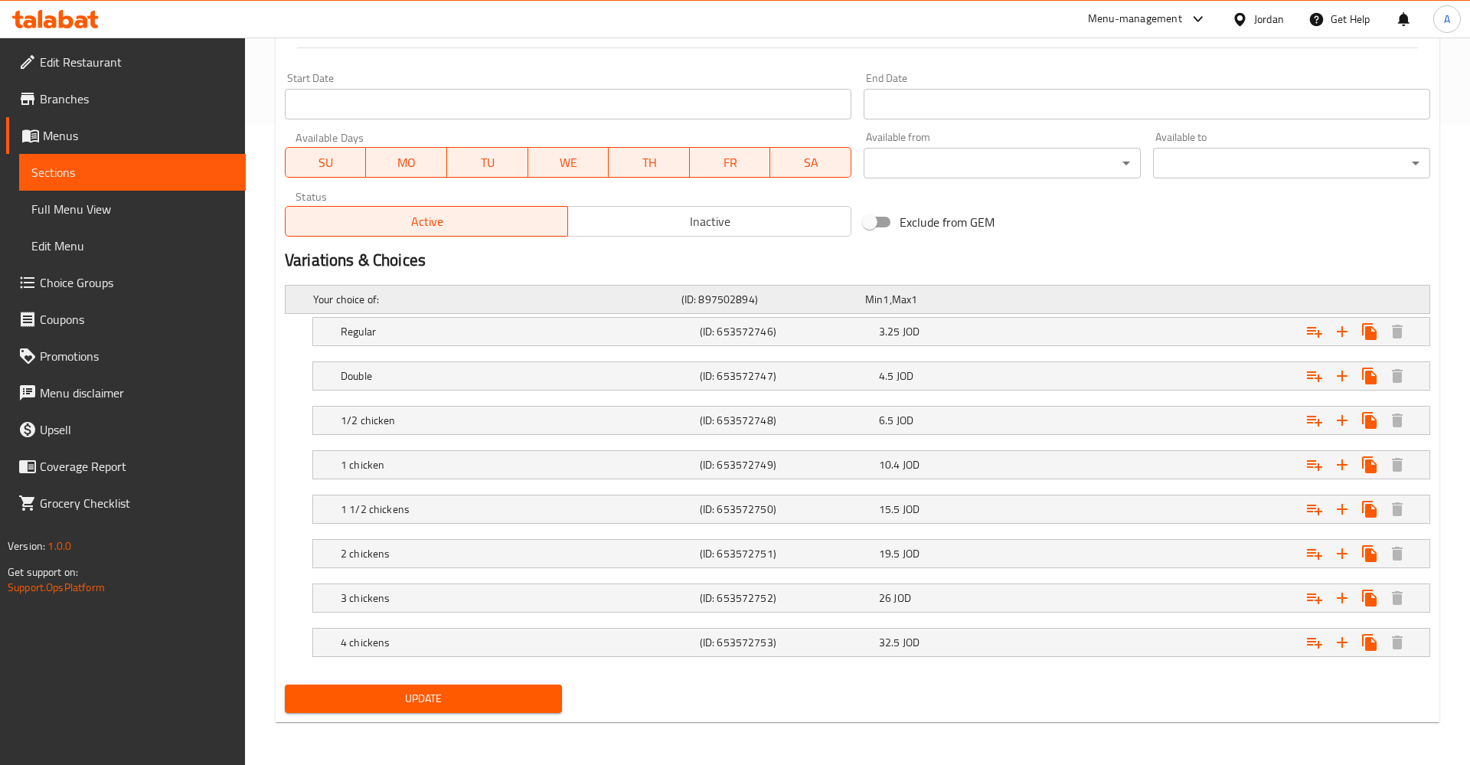
click at [366, 297] on h5 "Your choice of:" at bounding box center [494, 299] width 362 height 15
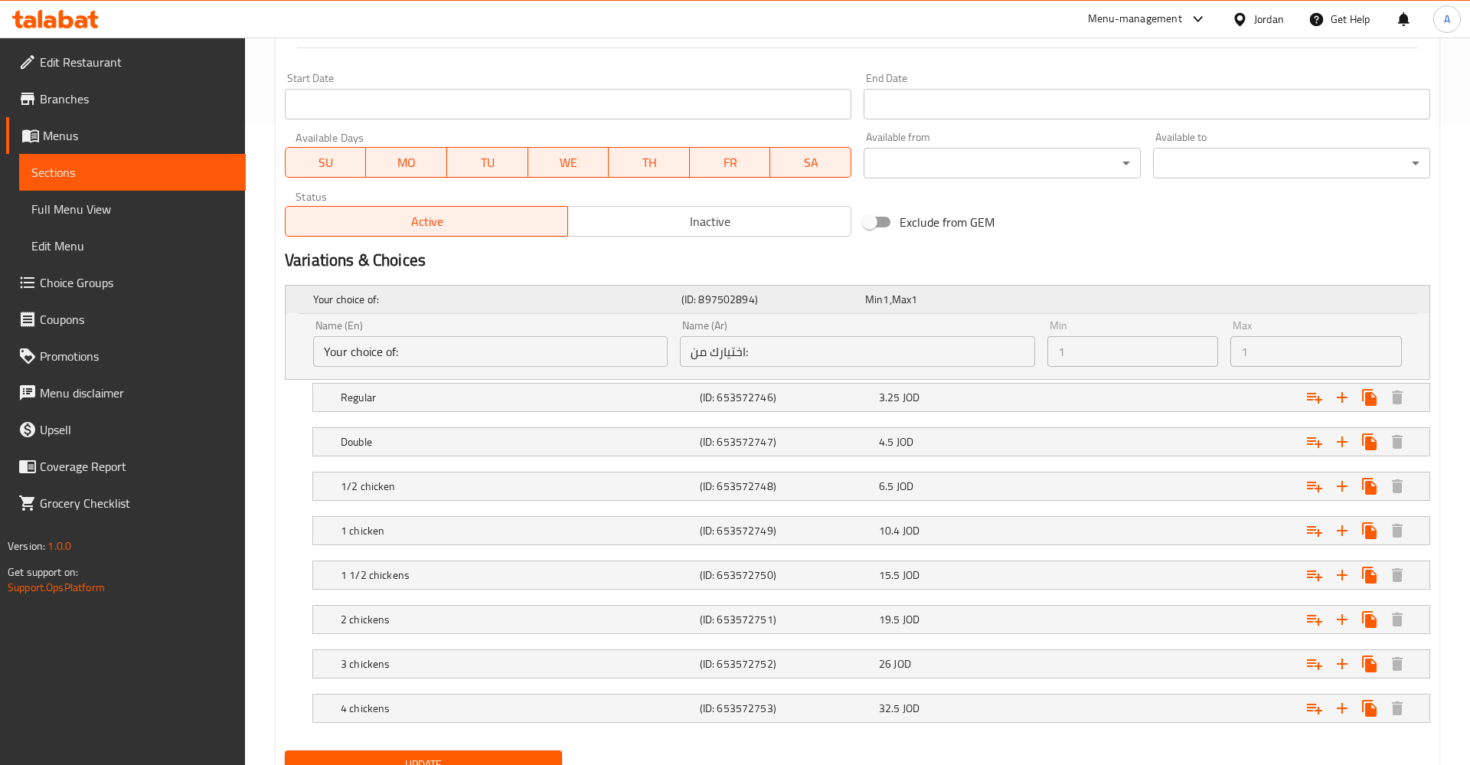
click at [366, 297] on h5 "Your choice of:" at bounding box center [494, 299] width 362 height 15
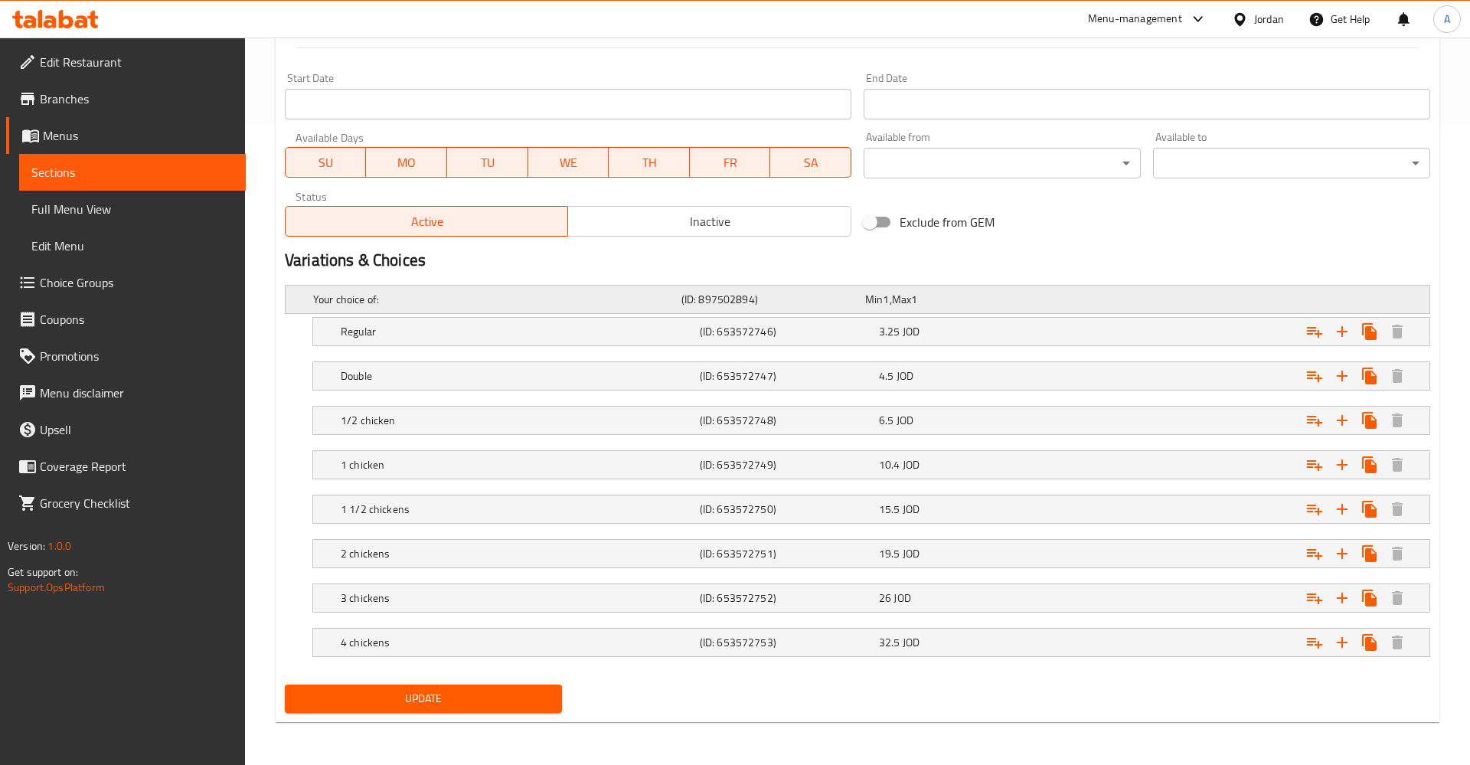
click at [366, 297] on h5 "Your choice of:" at bounding box center [494, 299] width 362 height 15
click at [1340, 328] on icon "Expand" at bounding box center [1342, 331] width 18 height 18
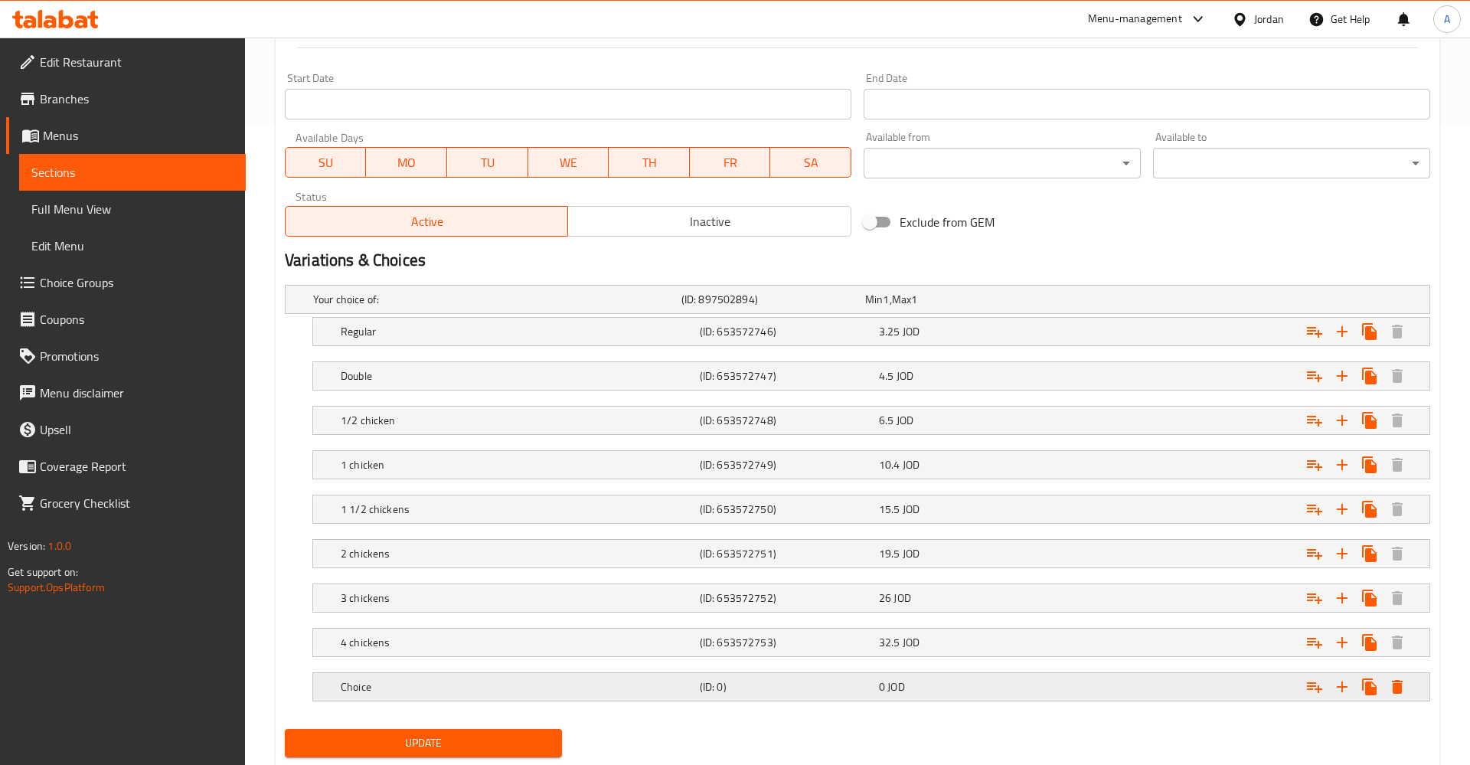
click at [1406, 699] on div "Expand" at bounding box center [1356, 687] width 110 height 28
click at [1402, 694] on icon "Expand" at bounding box center [1397, 686] width 18 height 18
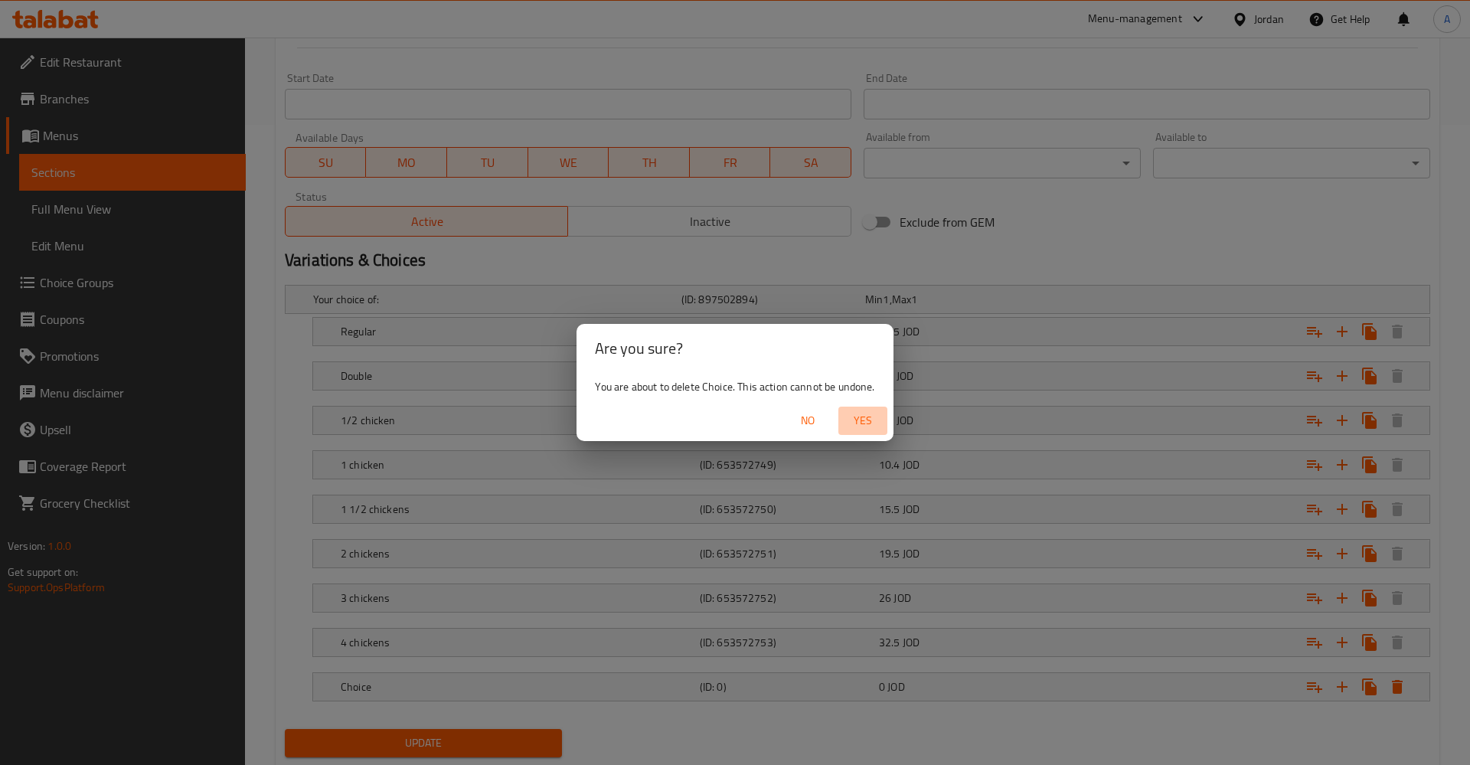
click at [869, 416] on span "Yes" at bounding box center [862, 420] width 37 height 19
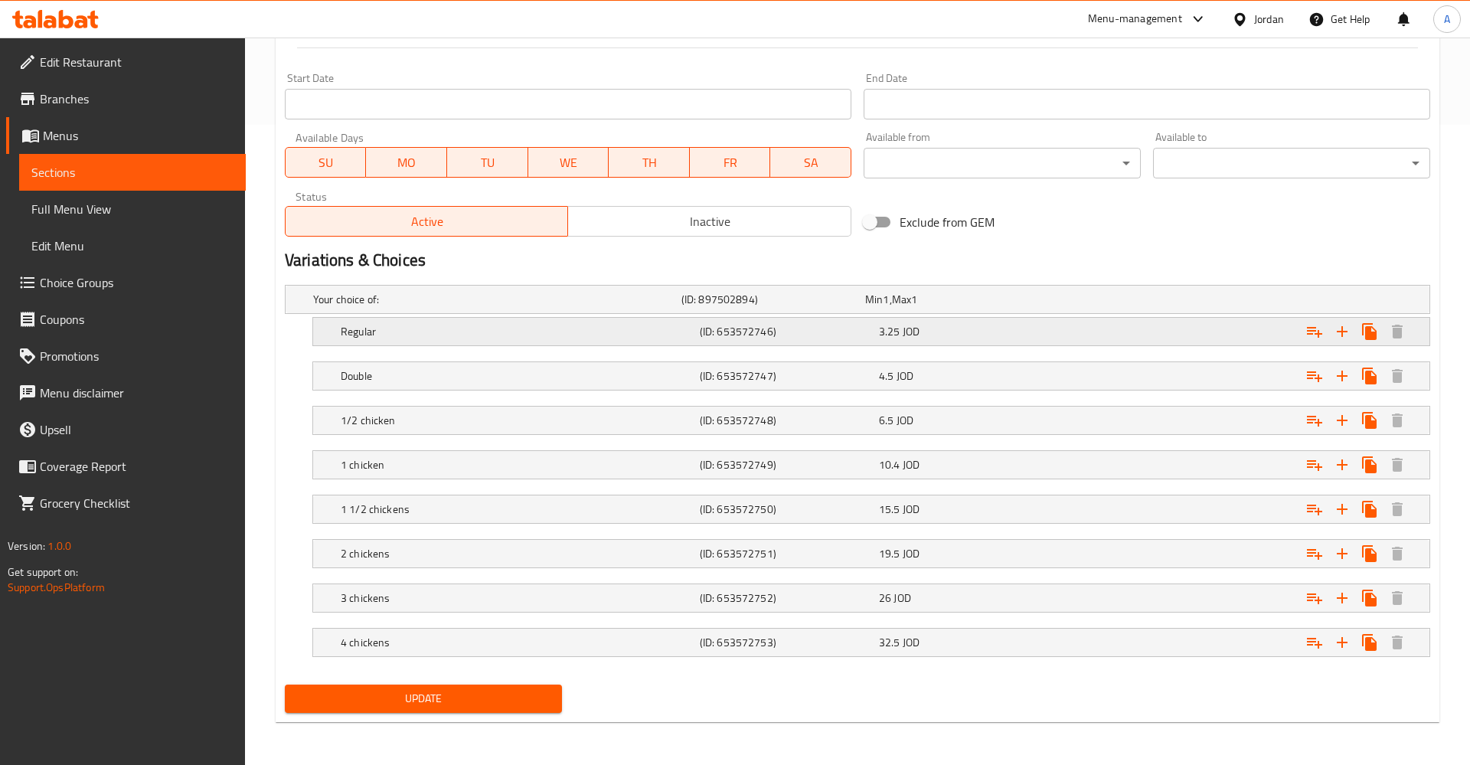
click at [1314, 328] on icon "Expand" at bounding box center [1314, 332] width 15 height 11
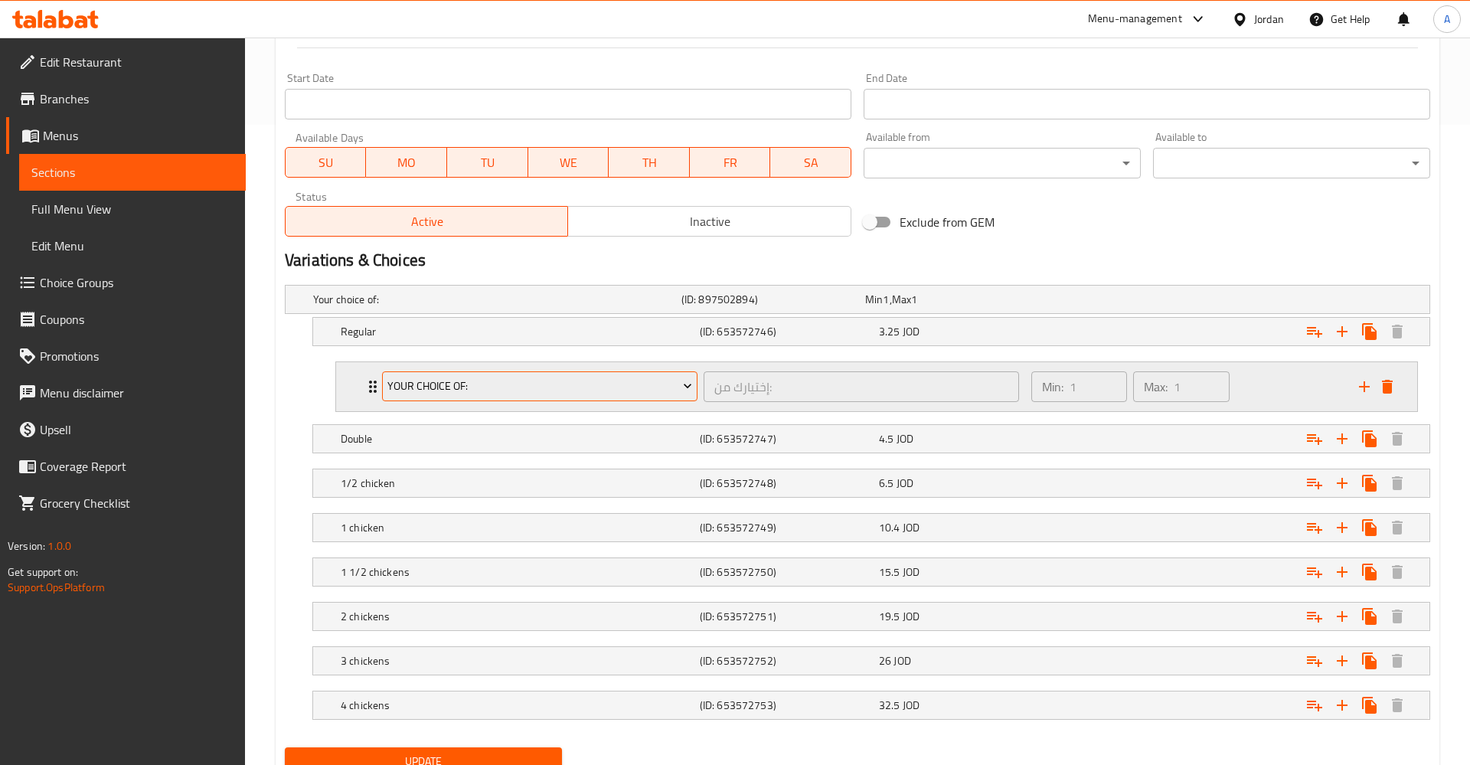
click at [524, 397] on button "Your Choice Of:" at bounding box center [539, 386] width 315 height 31
click at [544, 469] on span "Your Choice Of" at bounding box center [540, 464] width 78 height 18
click at [1265, 390] on div "Min: 1 ​ Max: 1 ​" at bounding box center [1186, 386] width 328 height 49
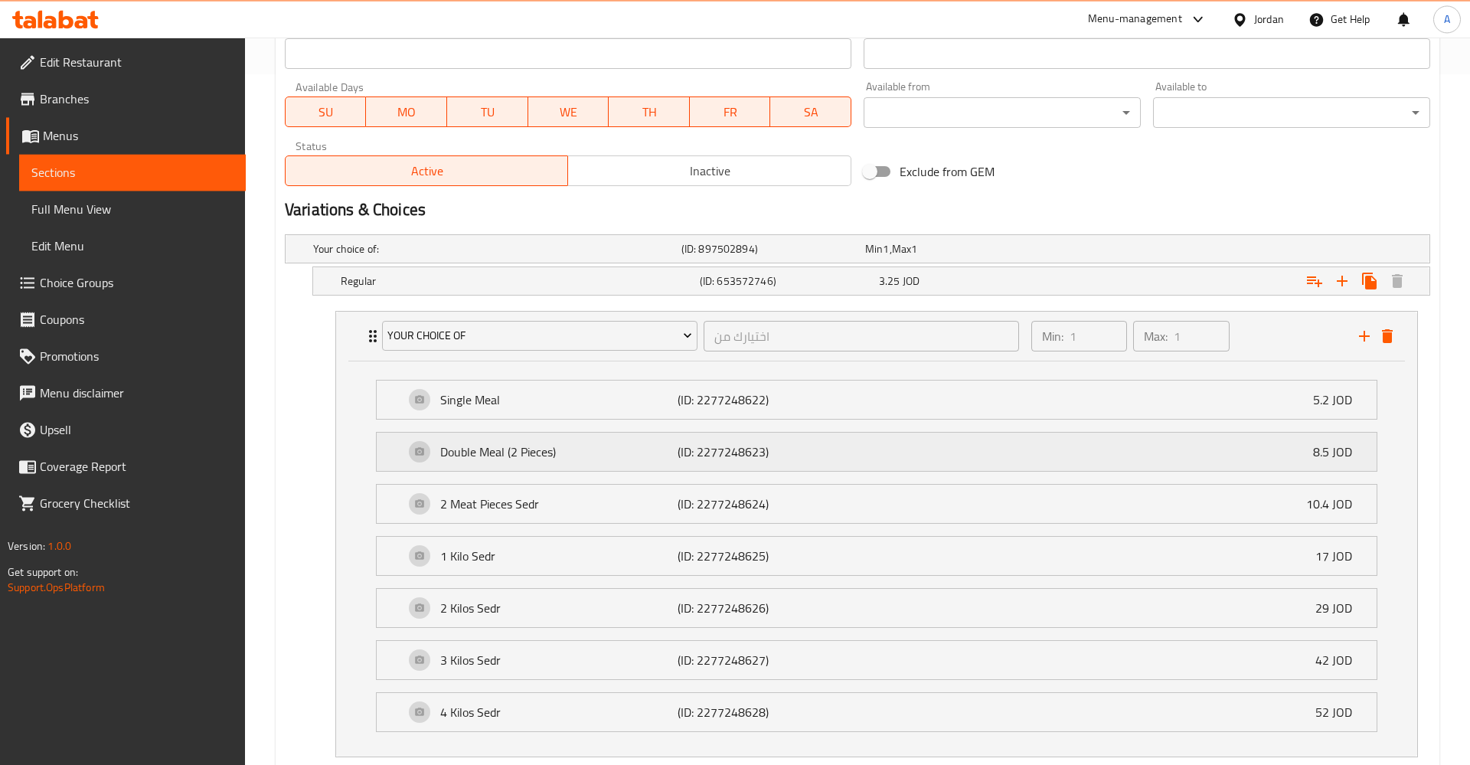
scroll to position [718, 0]
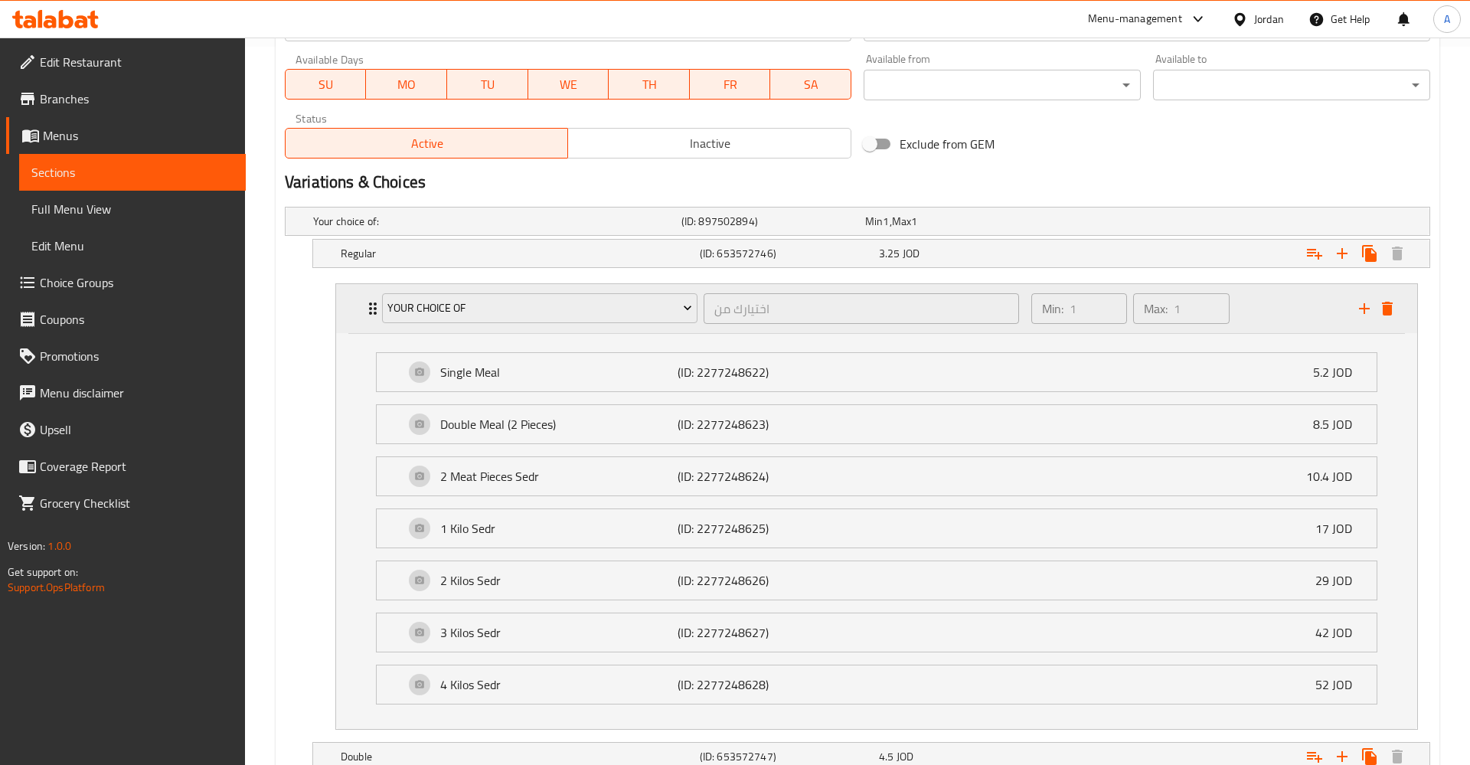
click at [1291, 312] on div "Min: 1 ​ Max: 1 ​" at bounding box center [1186, 308] width 328 height 49
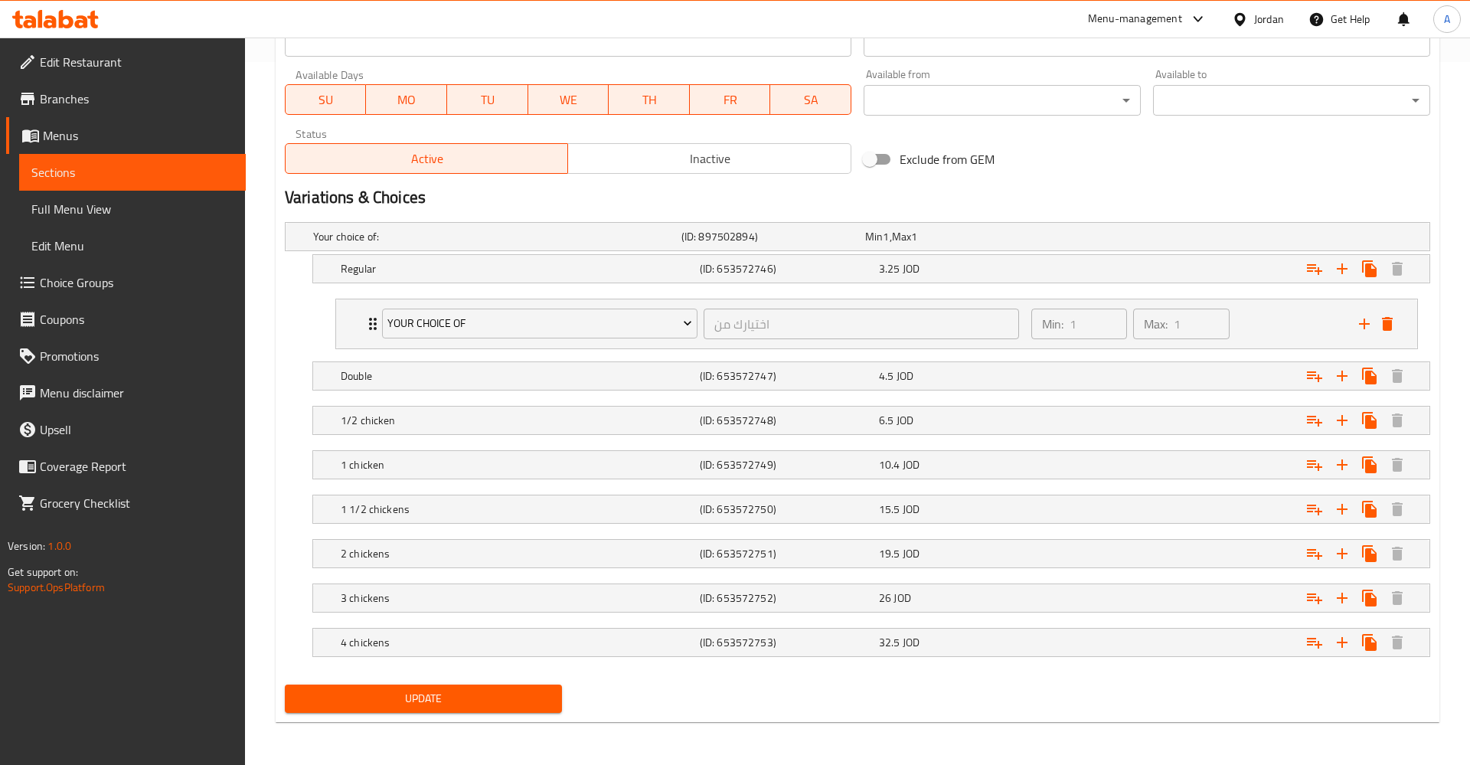
scroll to position [703, 0]
click at [1383, 333] on button "delete" at bounding box center [1387, 323] width 23 height 23
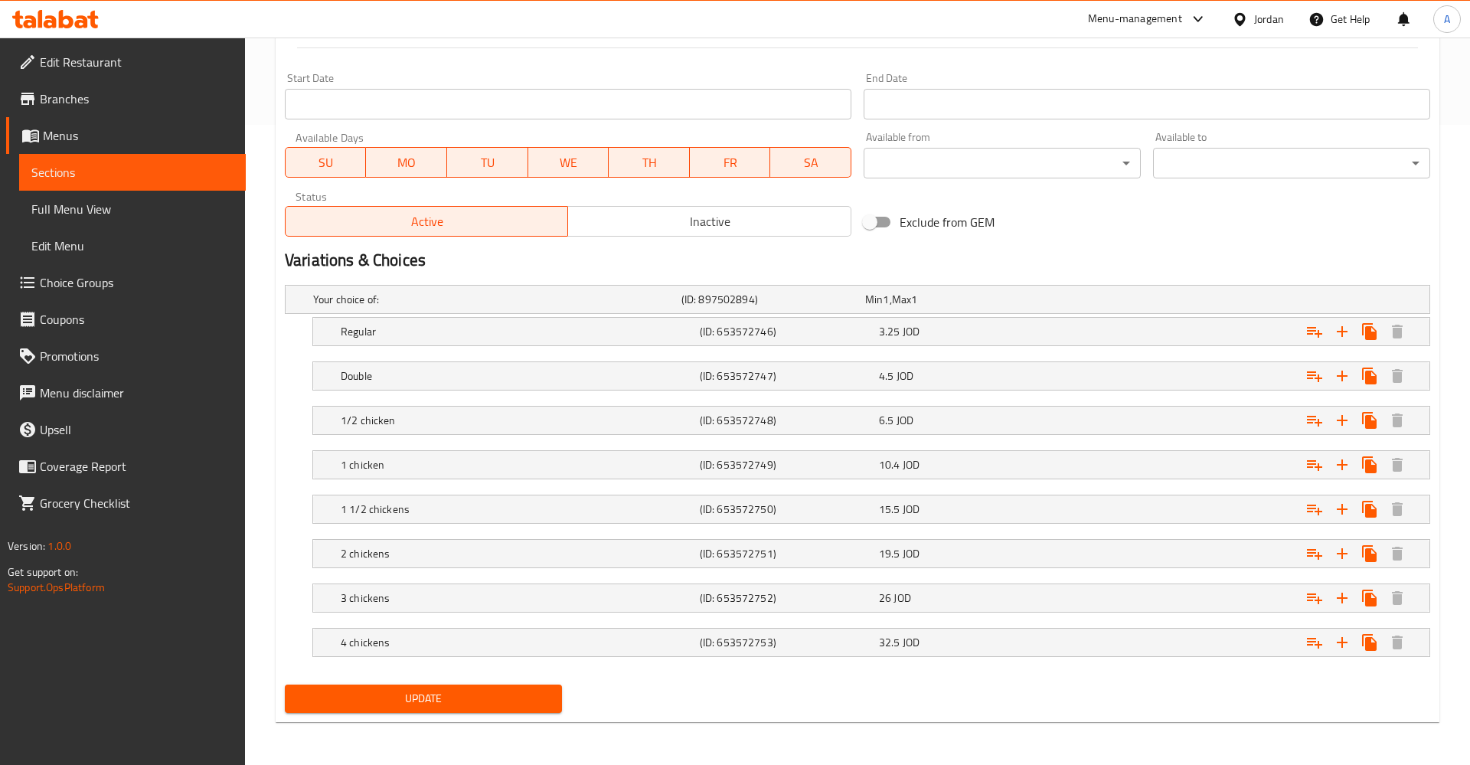
scroll to position [640, 0]
click at [894, 309] on div "Min 1 , Max 1" at bounding box center [954, 299] width 184 height 21
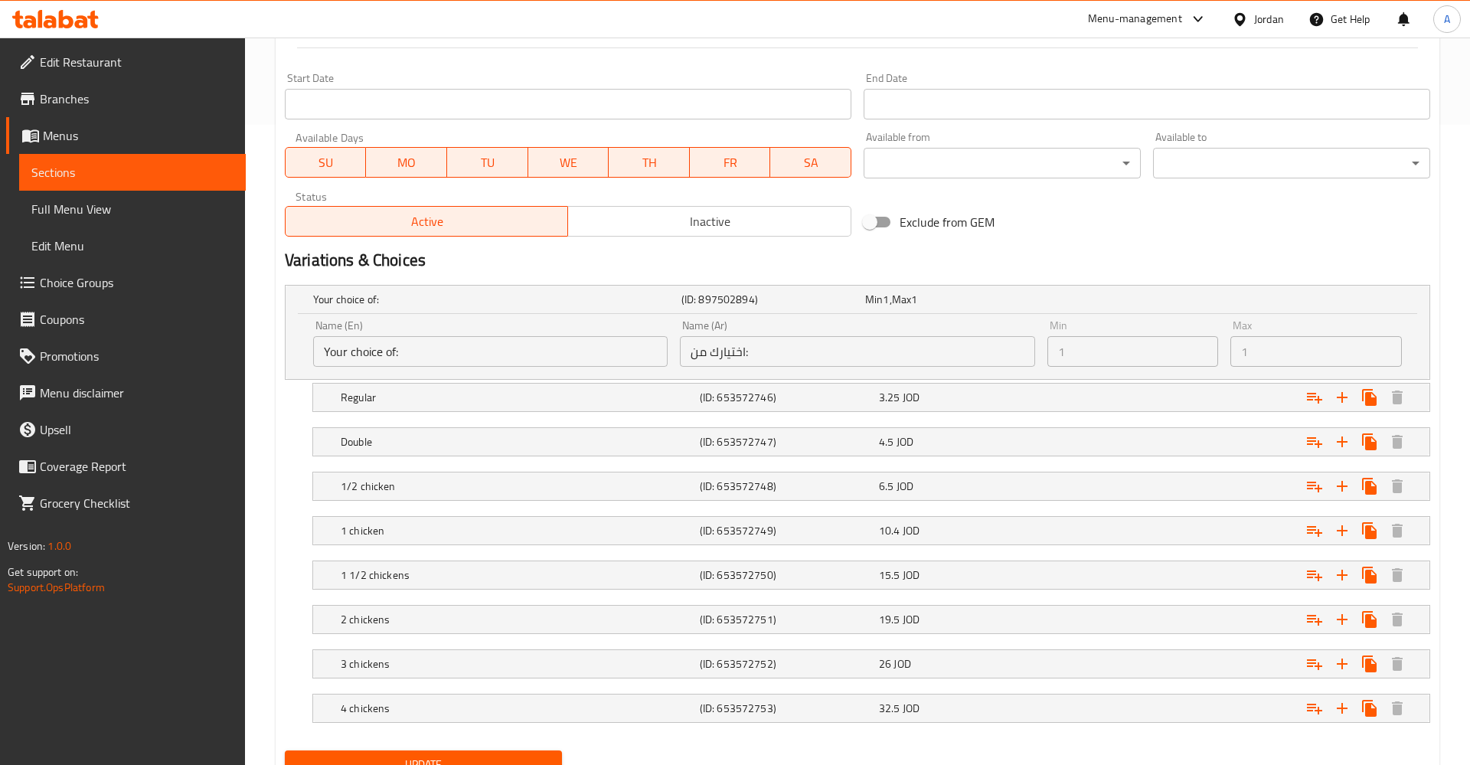
click at [389, 344] on input "Your choice of:" at bounding box center [490, 351] width 354 height 31
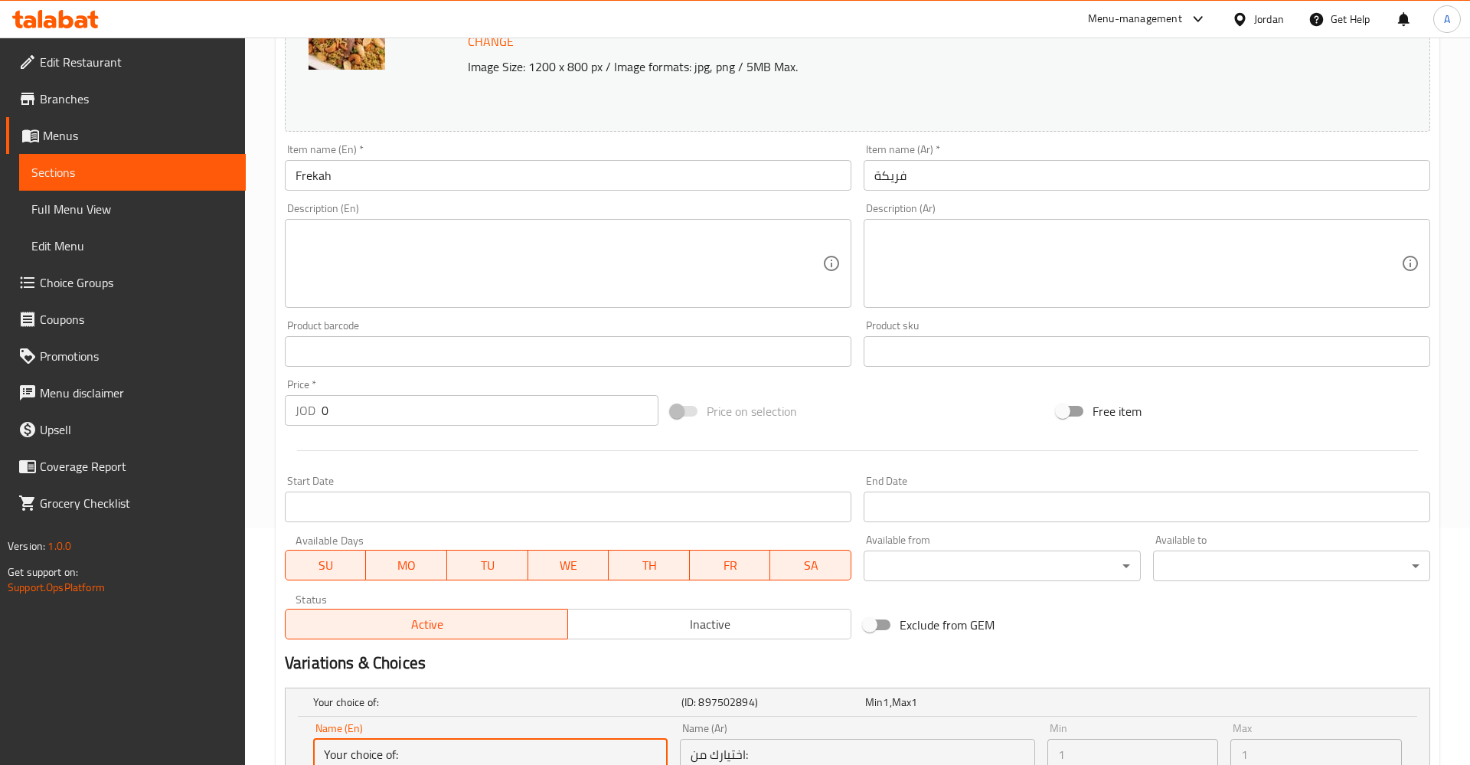
scroll to position [0, 0]
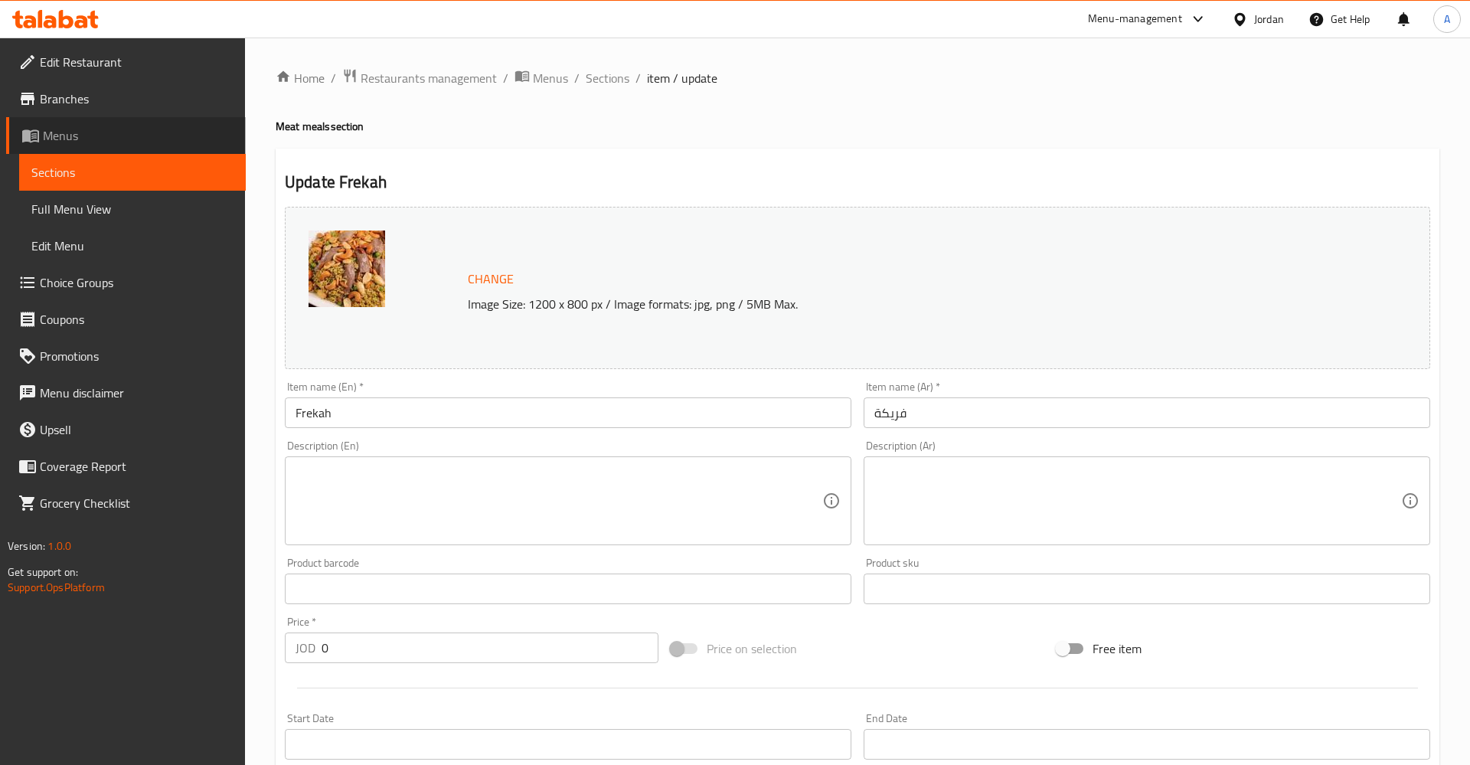
click at [64, 140] on span "Menus" at bounding box center [138, 135] width 191 height 18
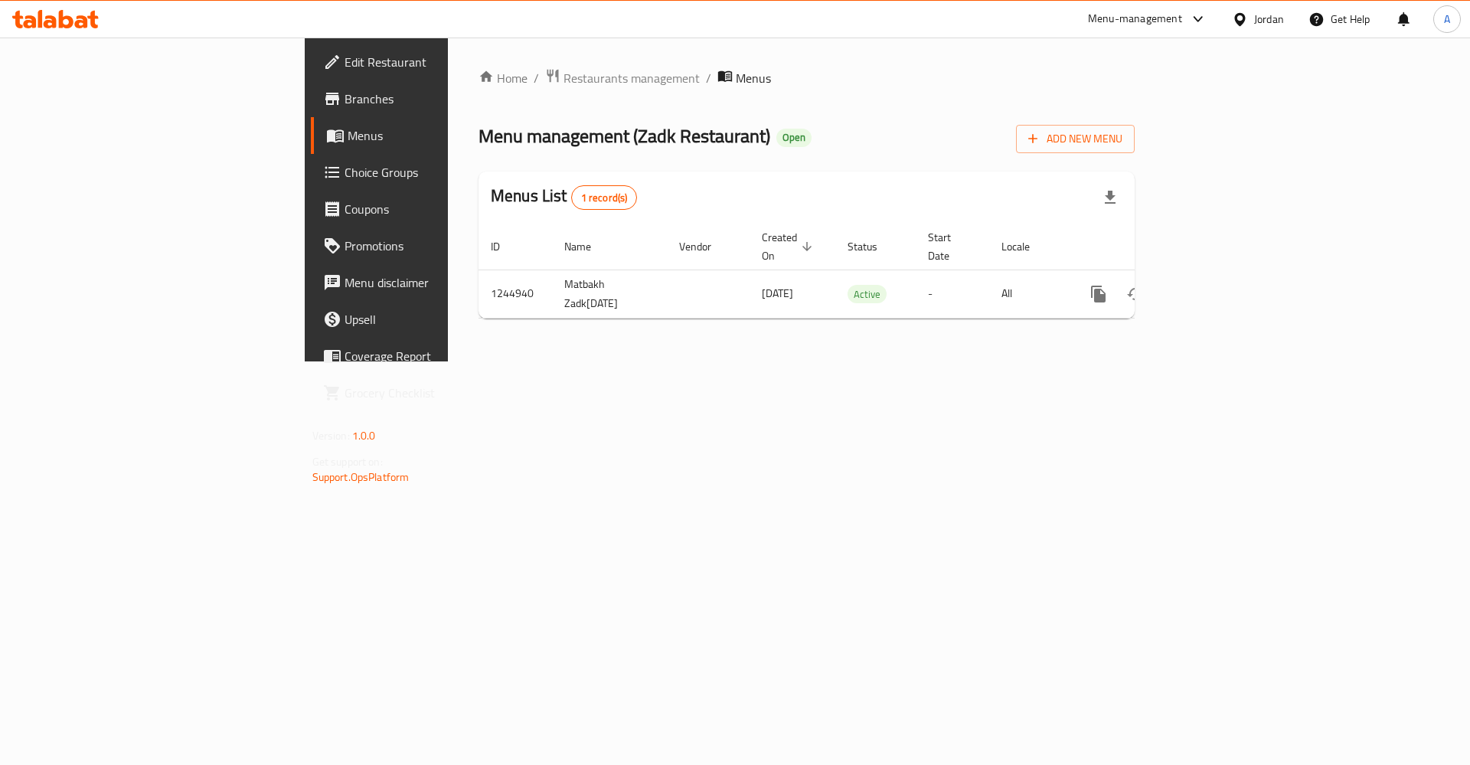
click at [1135, 166] on div "Home / Restaurants management / Menus Menu management ( Zadk Restaurant ) Open …" at bounding box center [806, 199] width 656 height 263
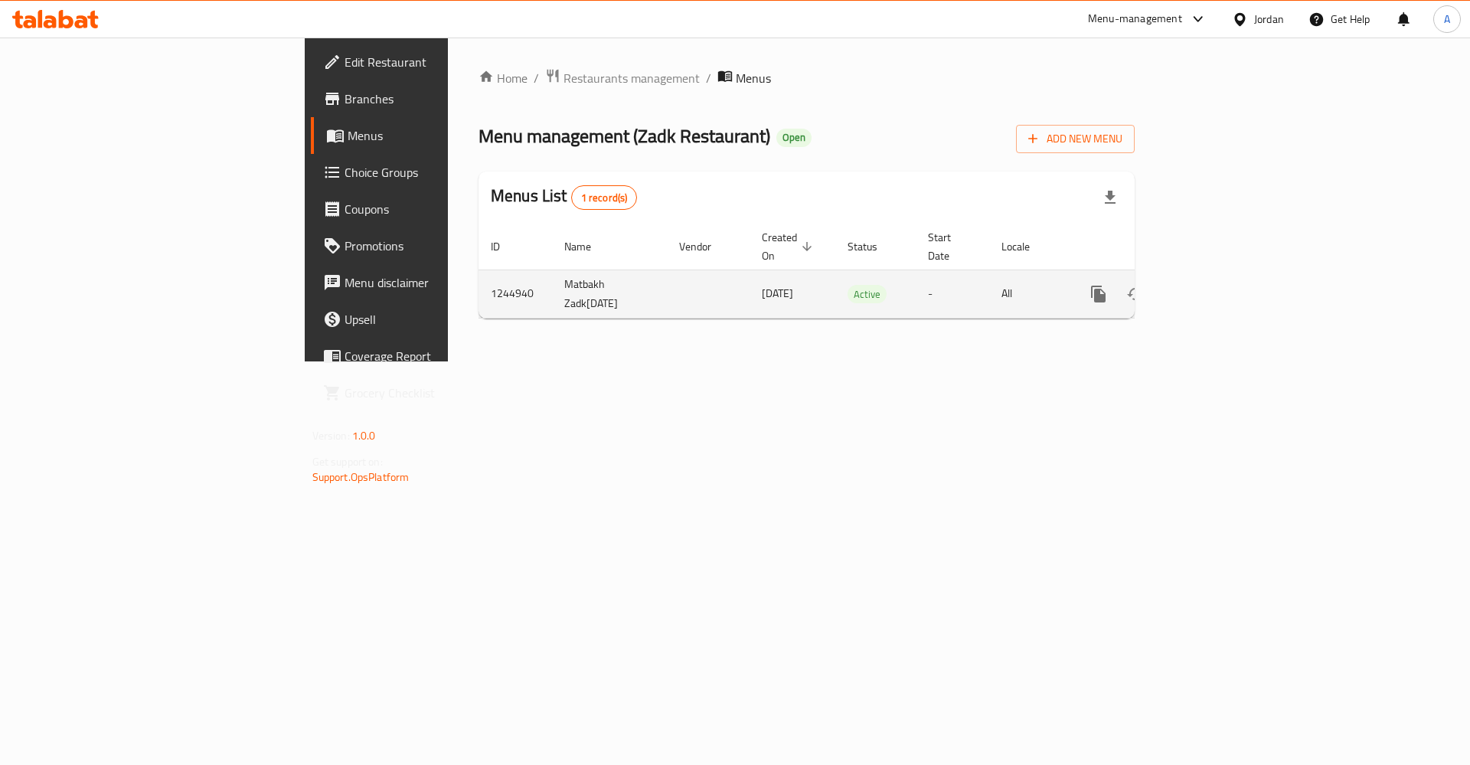
drag, startPoint x: 1420, startPoint y: 261, endPoint x: 1414, endPoint y: 273, distance: 13.0
click at [1227, 276] on div "enhanced table" at bounding box center [1153, 294] width 147 height 37
click at [1216, 287] on icon "enhanced table" at bounding box center [1209, 294] width 14 height 14
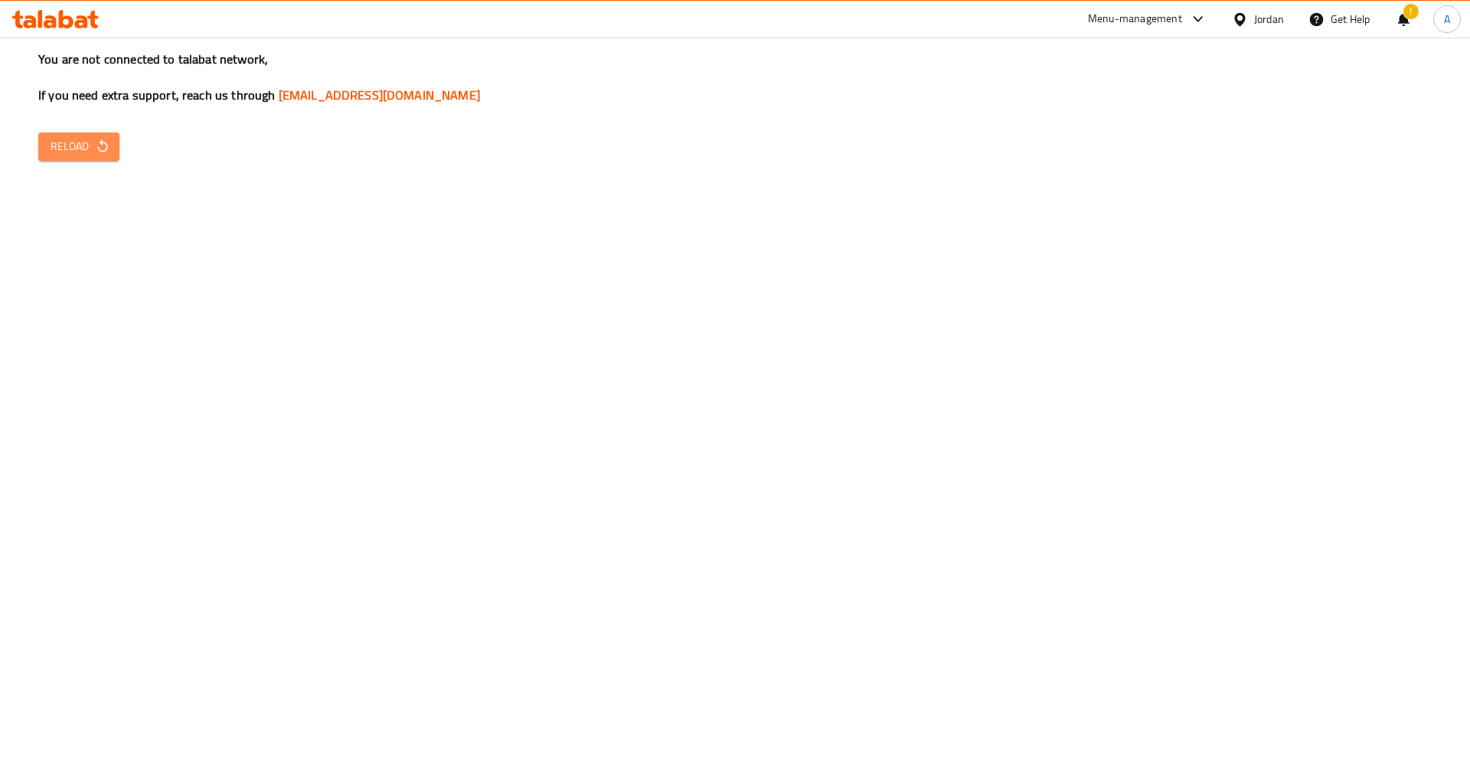
click at [63, 152] on span "Reload" at bounding box center [79, 146] width 57 height 19
